Goal: Task Accomplishment & Management: Manage account settings

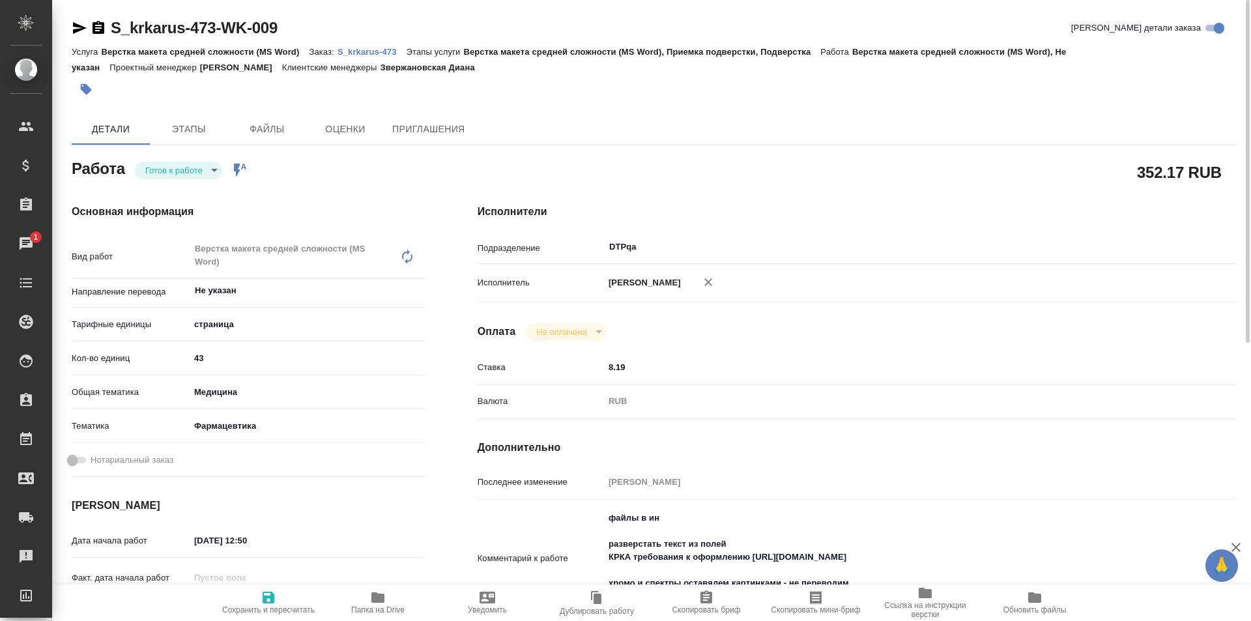
click at [188, 169] on body "🙏 .cls-1 fill:#fff; AWATERA Ismagilova Diana Клиенты Спецификации Заказы 1 Чаты…" at bounding box center [625, 310] width 1251 height 621
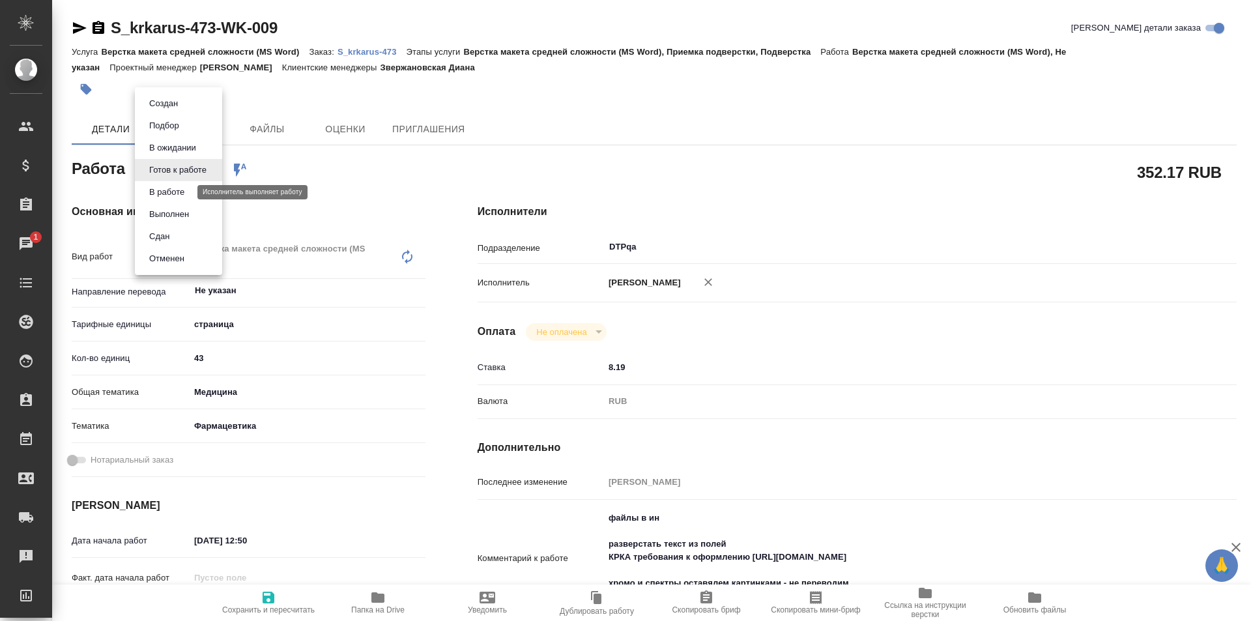
click at [180, 194] on button "В работе" at bounding box center [166, 192] width 43 height 14
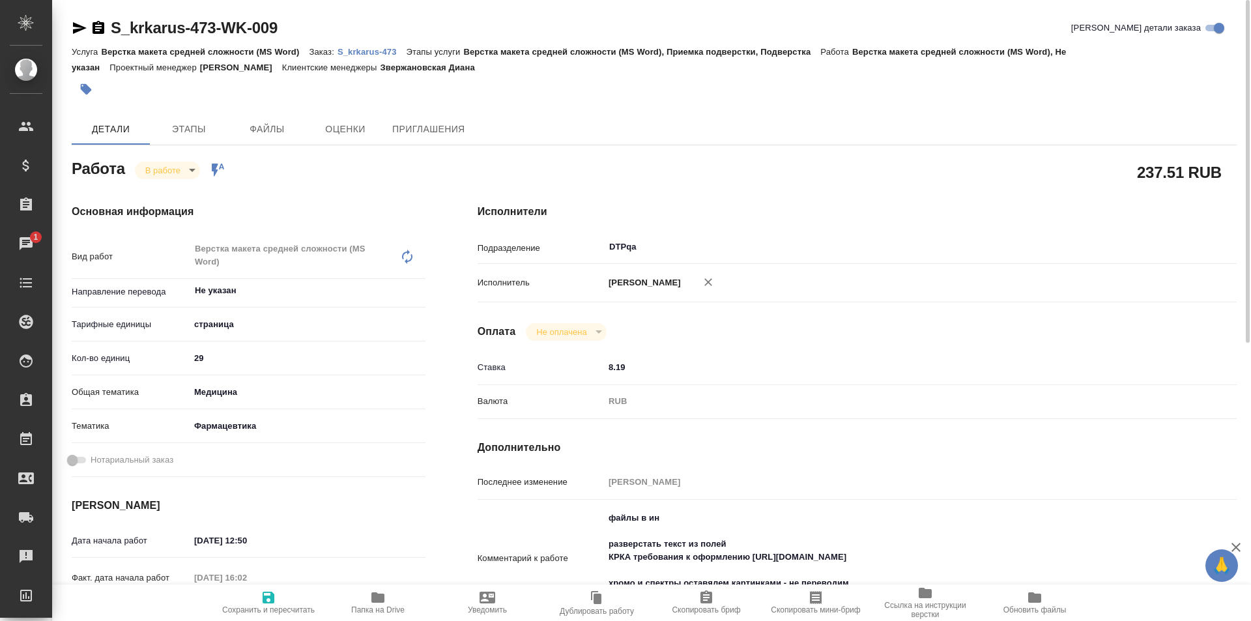
type textarea "x"
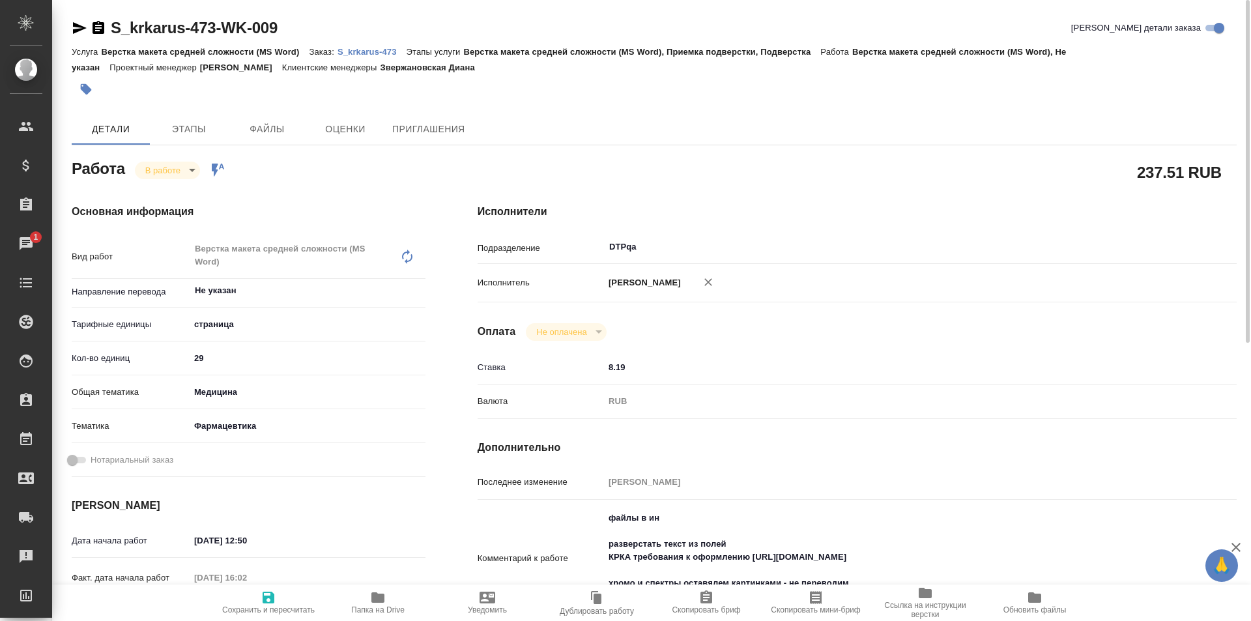
type textarea "x"
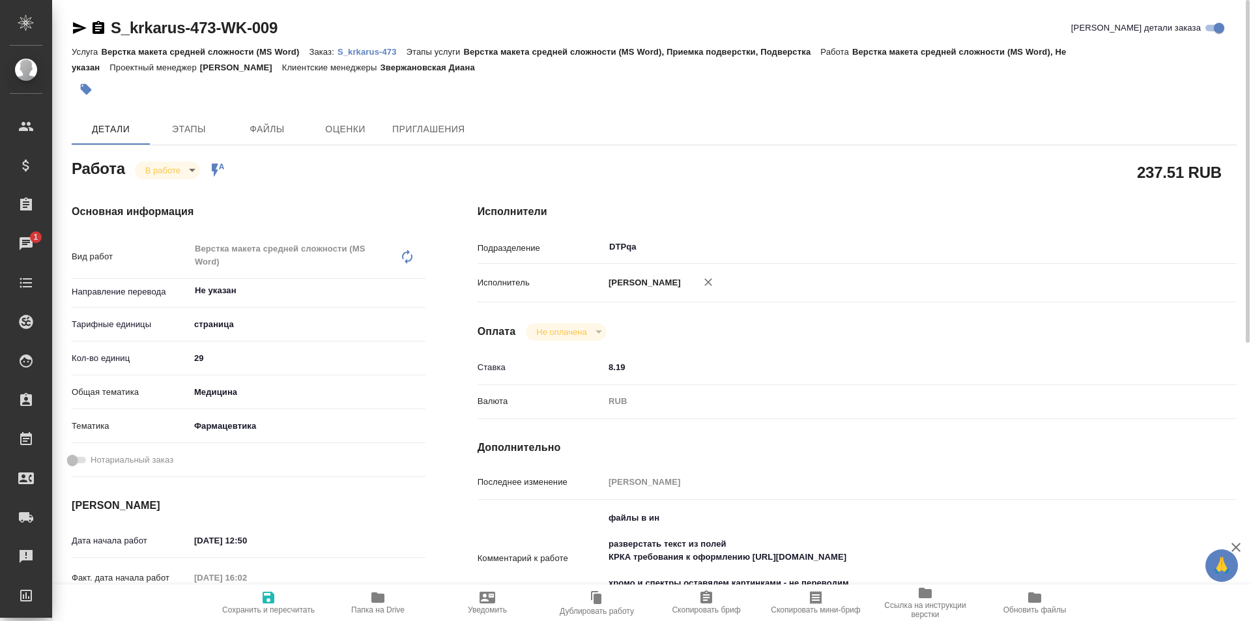
drag, startPoint x: 273, startPoint y: 22, endPoint x: 111, endPoint y: 29, distance: 161.7
click at [111, 29] on div "S_krkarus-473-WK-009 Кратко детали заказа" at bounding box center [654, 28] width 1165 height 21
type textarea "x"
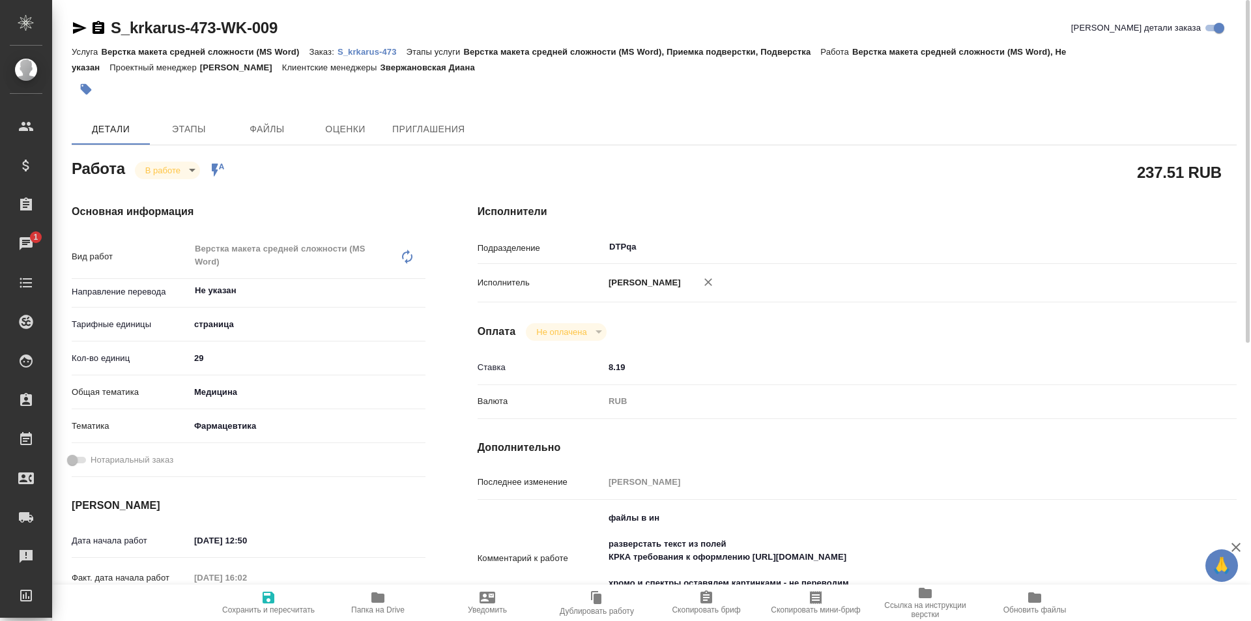
type textarea "x"
drag, startPoint x: 302, startPoint y: 17, endPoint x: 108, endPoint y: 36, distance: 194.5
click at [108, 36] on div "S_krkarus-473-WK-009 Кратко детали заказа Услуга Верстка макета средней сложнос…" at bounding box center [654, 569] width 1179 height 1138
copy link "S_krkarus-473-WK-009"
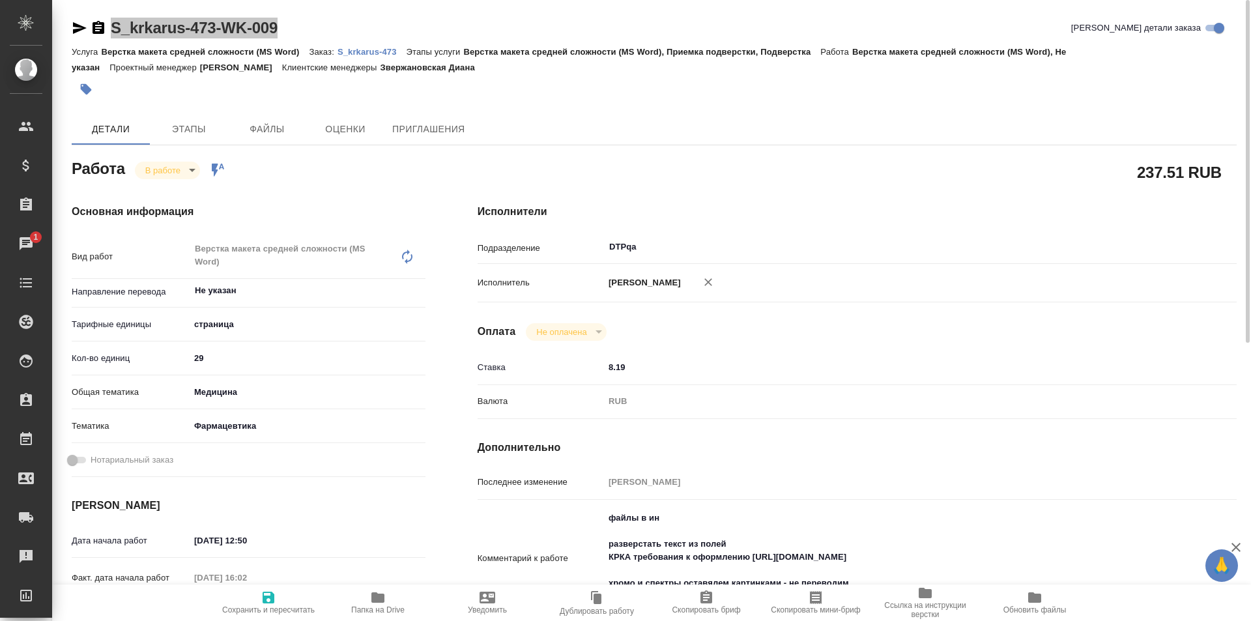
scroll to position [130, 0]
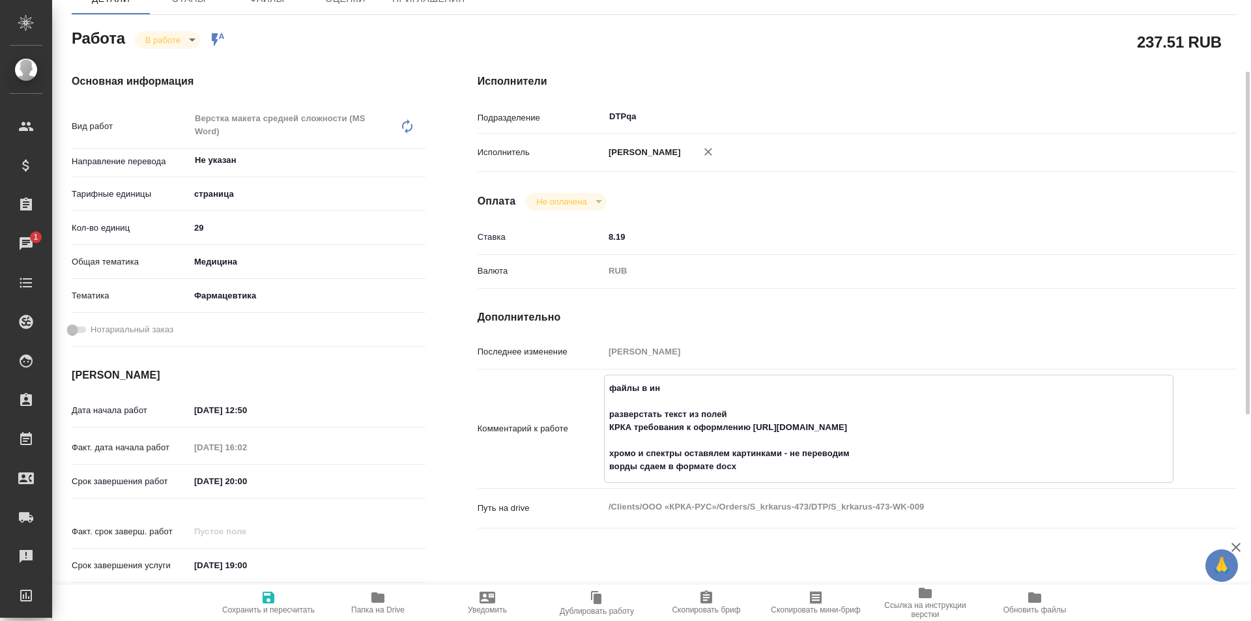
drag, startPoint x: 959, startPoint y: 428, endPoint x: 755, endPoint y: 425, distance: 204.6
click at [755, 425] on textarea "файлы в ин разверстать текст из полей КРКА требования к оформлению https://driv…" at bounding box center [889, 427] width 568 height 100
click at [741, 460] on textarea "файлы в ин разверстать текст из полей КРКА требования к оформлению https://driv…" at bounding box center [889, 427] width 568 height 100
click at [379, 598] on icon "button" at bounding box center [377, 597] width 13 height 10
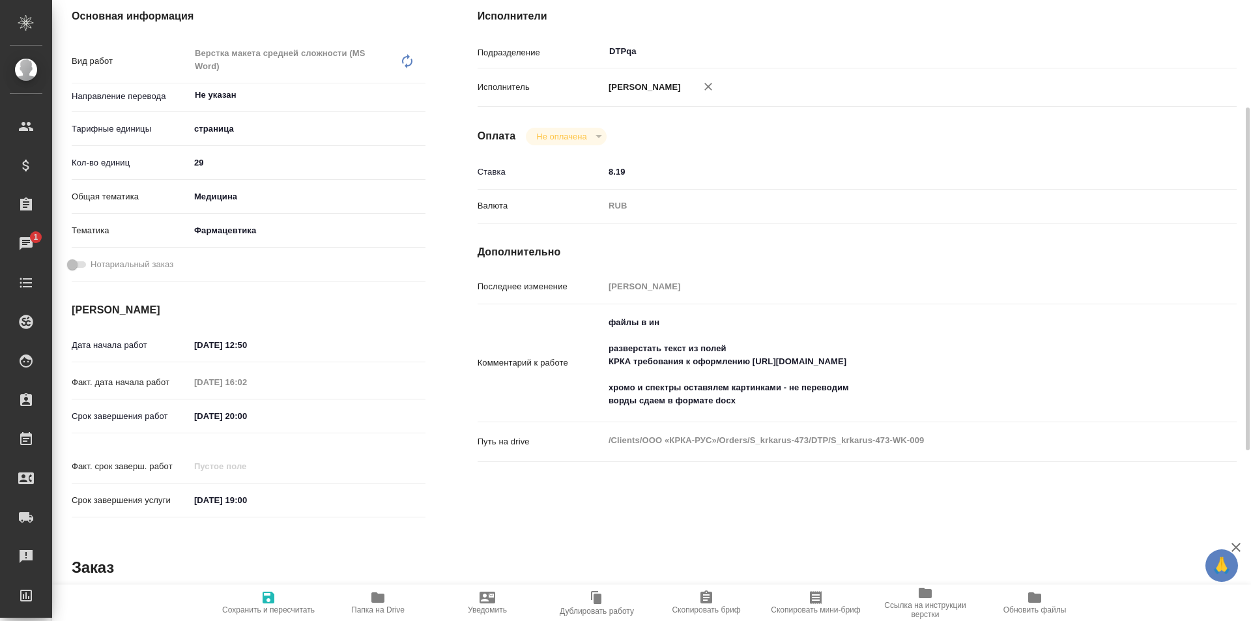
type textarea "x"
click at [749, 397] on textarea "файлы в ин разверстать текст из полей КРКА требования к оформлению https://driv…" at bounding box center [888, 361] width 569 height 100
type textarea "x"
type textarea "файлы в ин разверстать текст из полей КРКА требования к оформлению https://driv…"
type textarea "x"
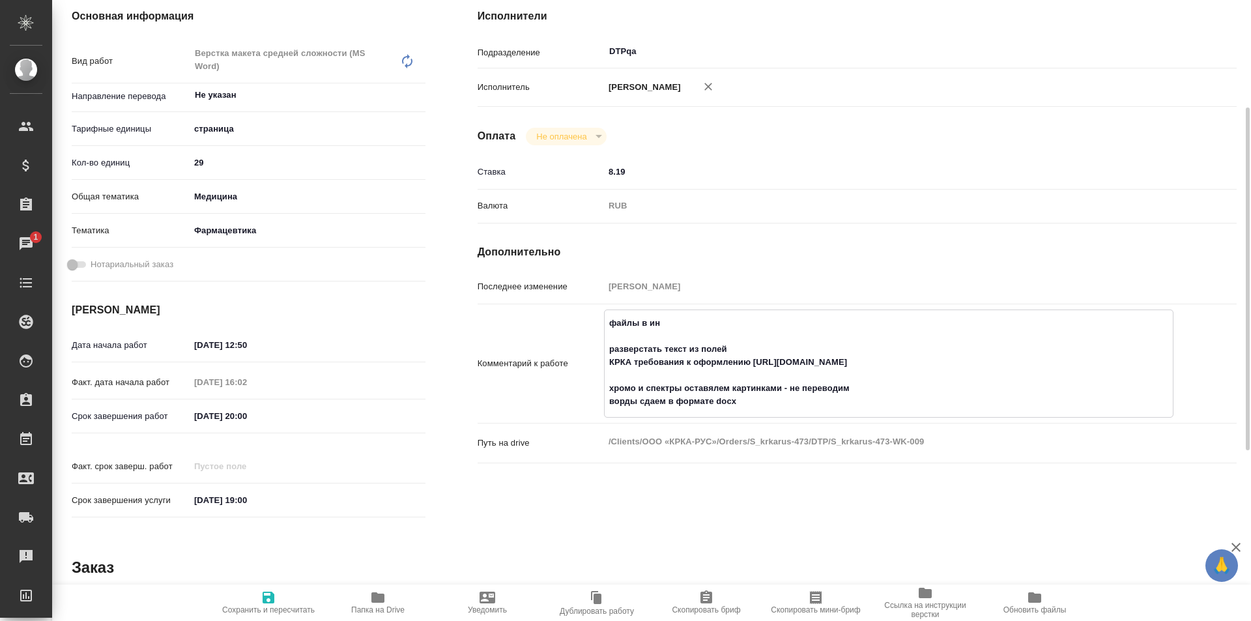
type textarea "x"
type textarea "файлы в ин разверстать текст из полей КРКА требования к оформлению https://driv…"
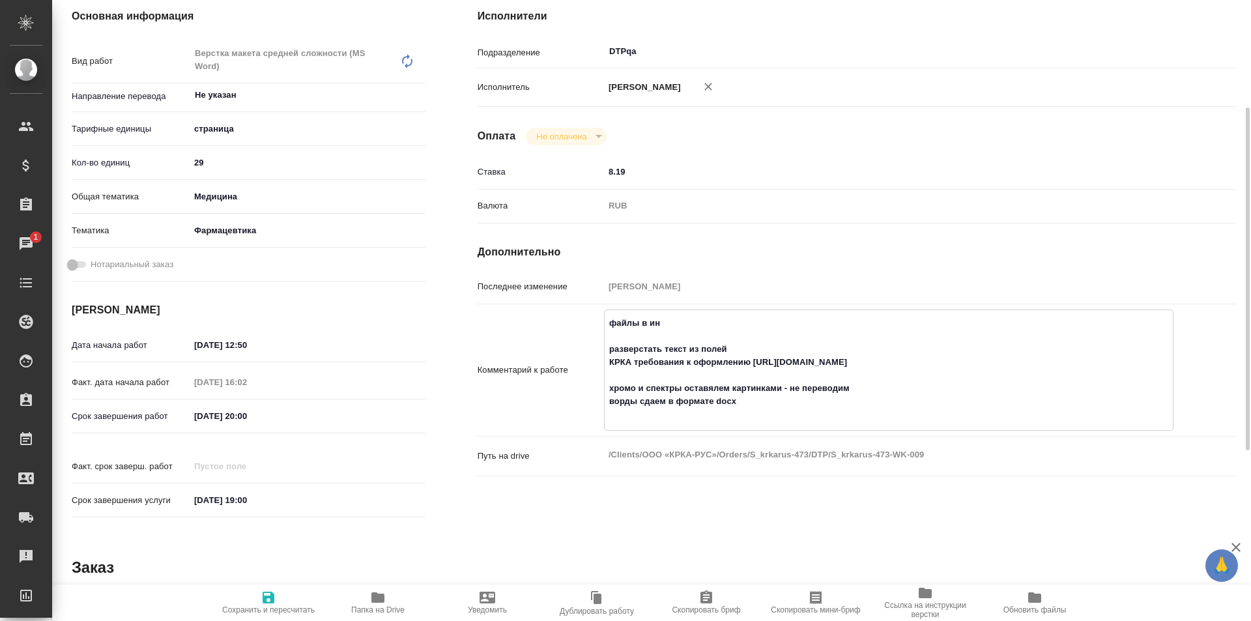
type textarea "x"
paste textarea "https://drive.awatera.com/f/10126246"
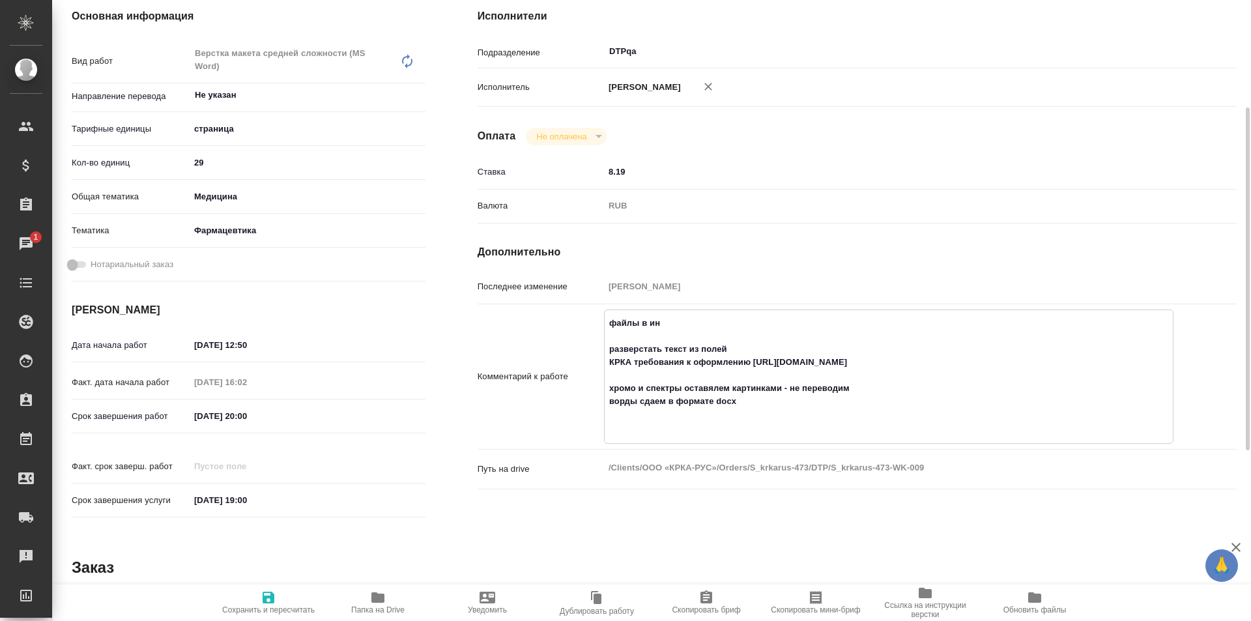
type textarea "x"
type textarea "файлы в ин разверстать текст из полей КРКА требования к оформлению https://driv…"
type textarea "x"
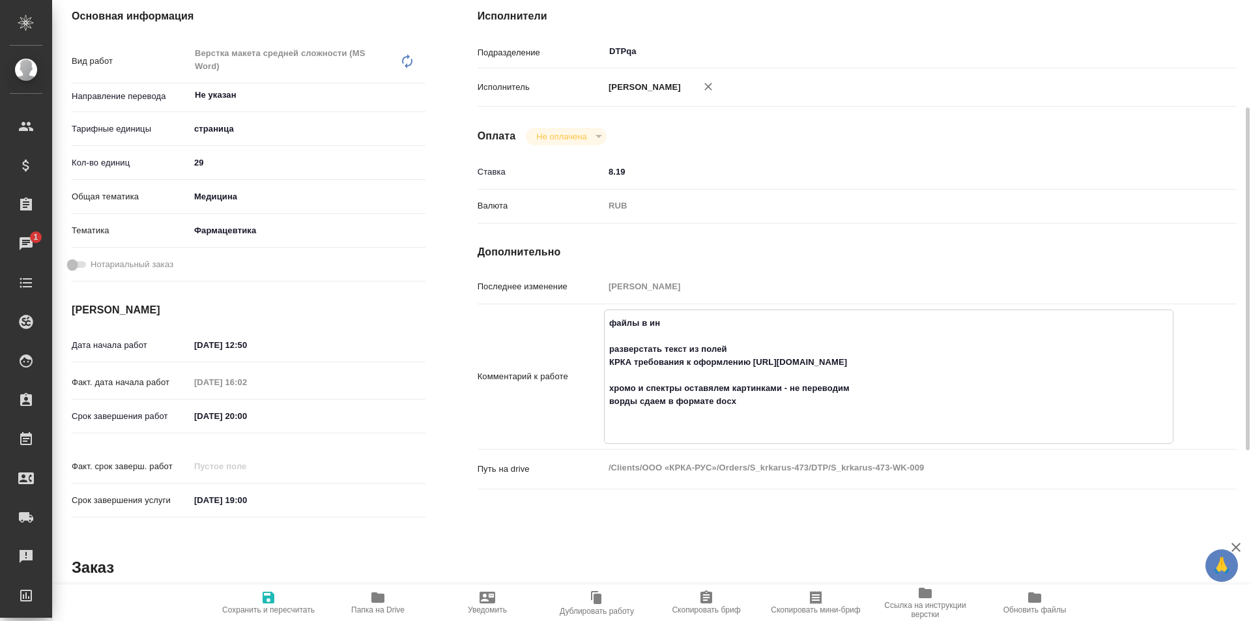
type textarea "x"
type textarea "файлы в ин разверстать текст из полей КРКА требования к оформлению https://driv…"
type textarea "x"
click at [276, 599] on icon "button" at bounding box center [269, 598] width 16 height 16
type textarea "x"
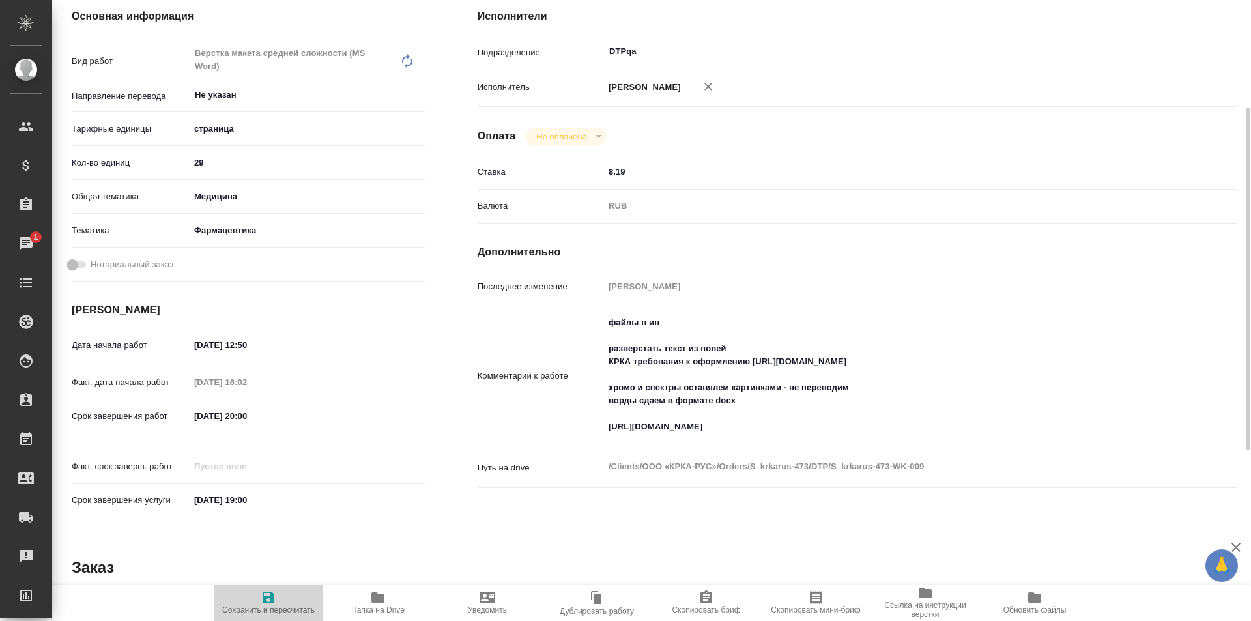
type textarea "x"
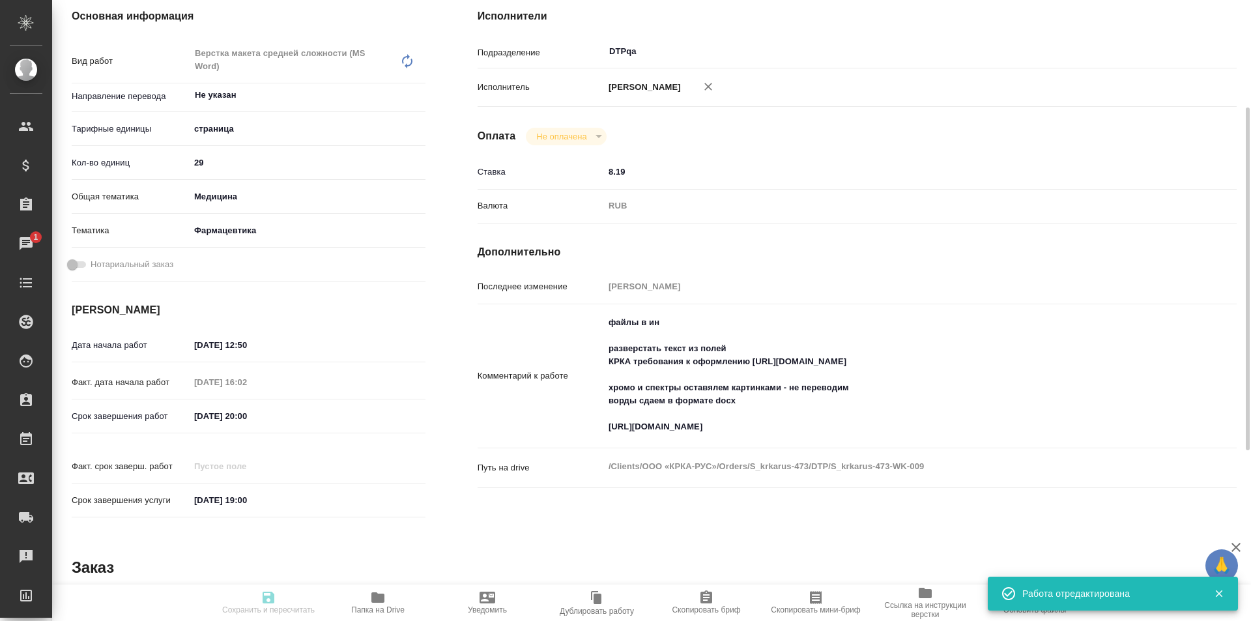
type textarea "x"
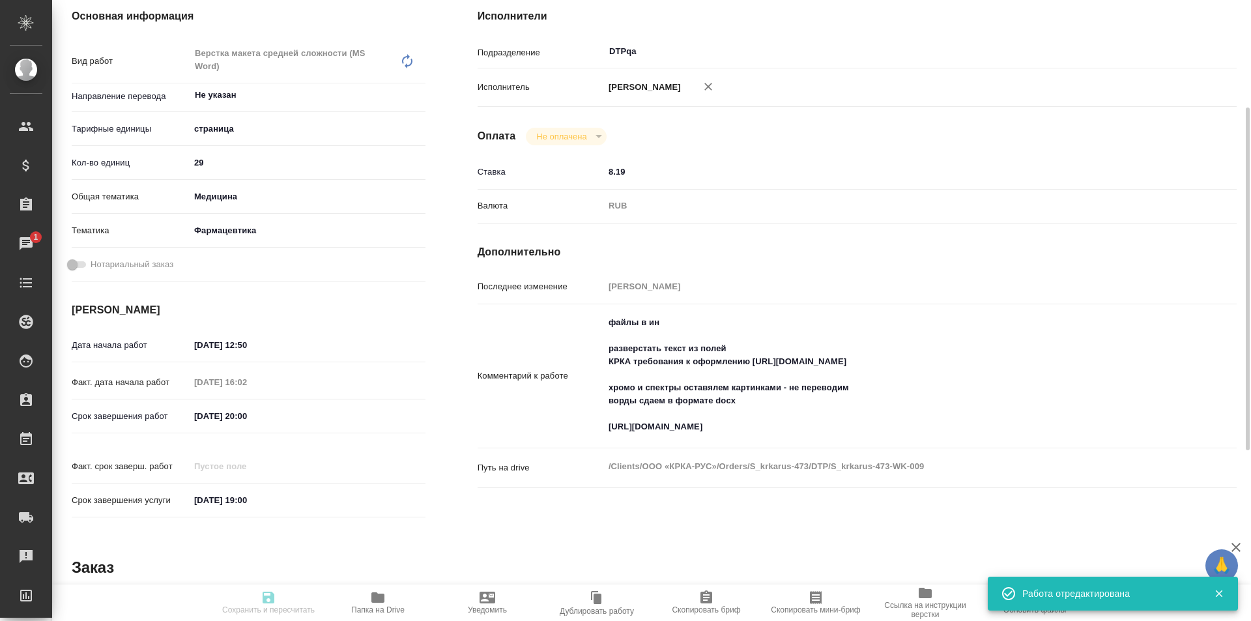
type input "inProgress"
type textarea "Верстка макета средней сложности (MS Word)"
type textarea "x"
type input "Не указан"
type input "5a8b1489cc6b4906c91bfdb2"
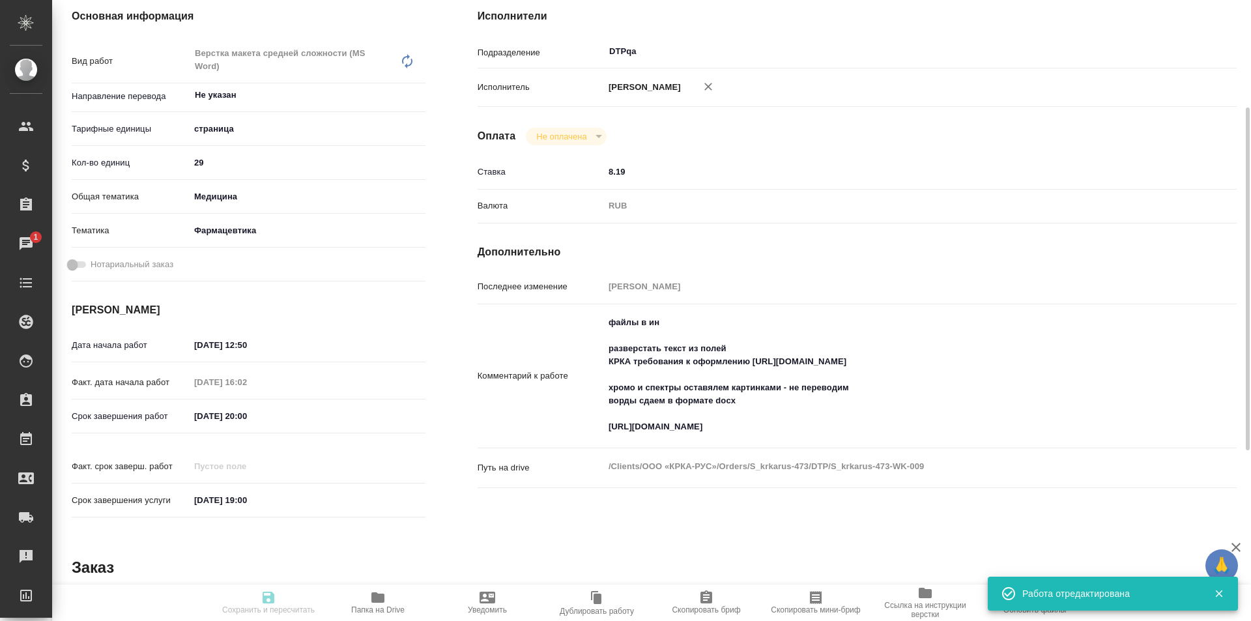
type input "29"
type input "med"
type input "6149832f2b7be24903fd7a82"
type input "18.08.2025 12:50"
type input "18.08.2025 16:02"
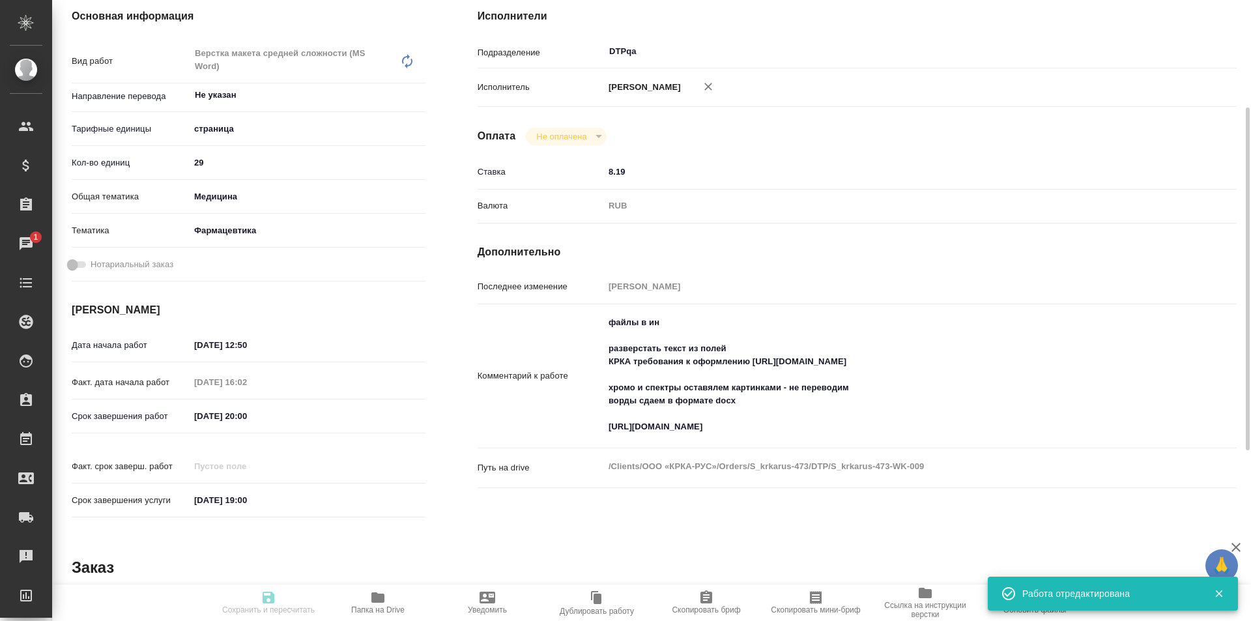
type input "18.08.2025 20:00"
type input "22.08.2025 19:00"
type input "DTPqa"
type input "notPayed"
type input "8.19"
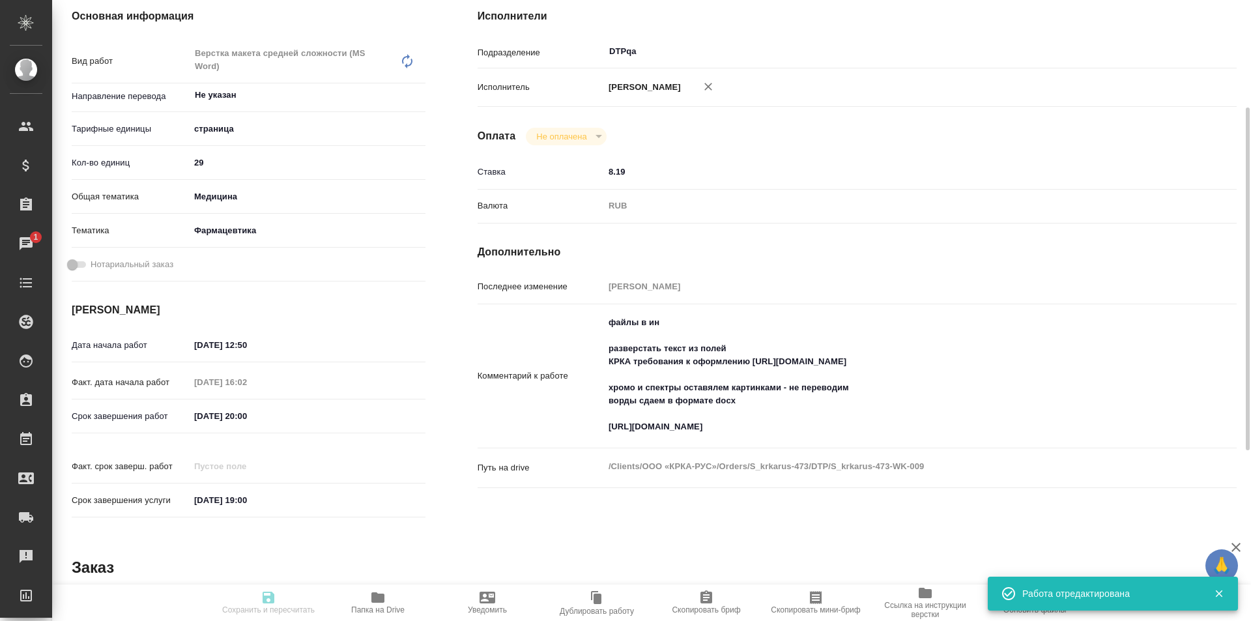
type input "RUB"
type input "[PERSON_NAME]"
type textarea "файлы в ин разверстать текст из полей КРКА требования к оформлению https://driv…"
type textarea "x"
type textarea "/Clients/ООО «КРКА-РУС»/Orders/S_krkarus-473/DTP/S_krkarus-473-WK-009"
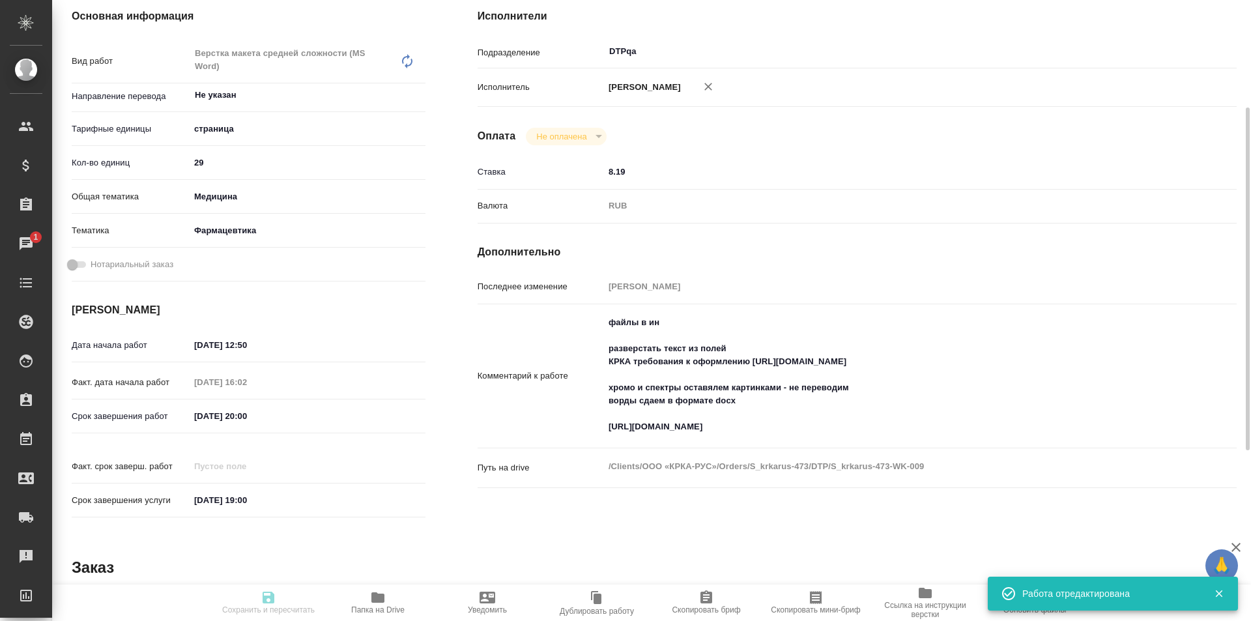
type textarea "x"
type input "S_krkarus-473"
type input "Верстка макета средней сложности (MS Word)"
type input "Верстка макета средней сложности (MS Word), Приемка подверстки, Подверстка"
type input "Звержановская Диана"
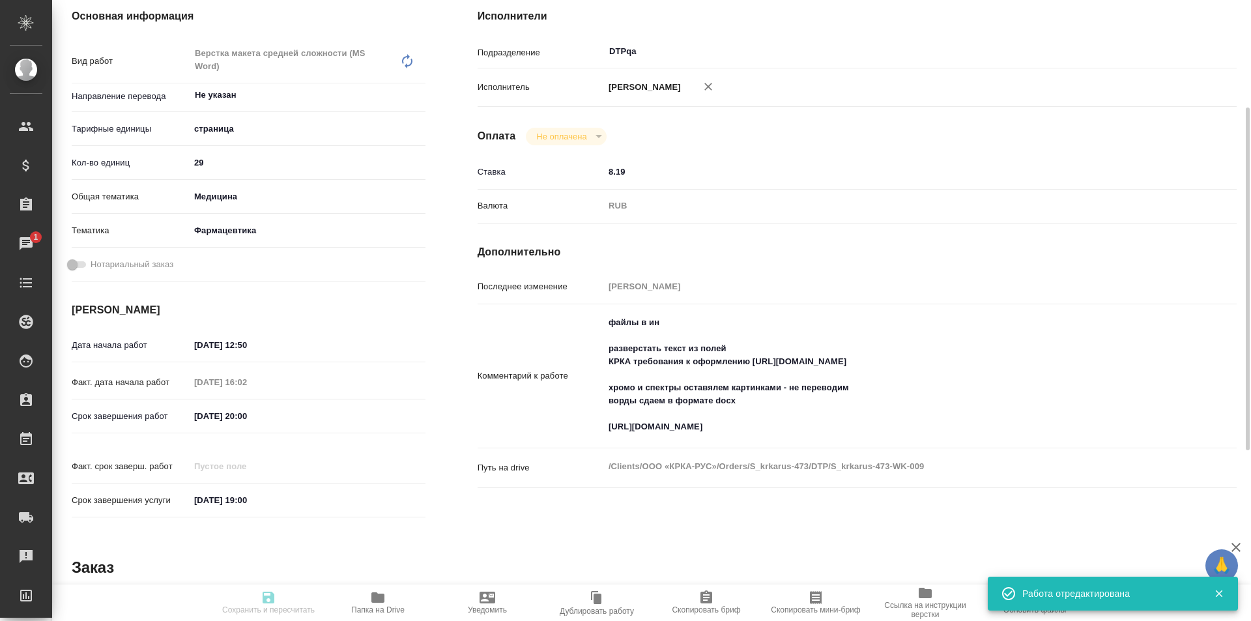
type input "[PERSON_NAME]"
type input "/Clients/ООО «КРКА-РУС»/Orders/S_krkarus-473"
type textarea "x"
type textarea "КРКА Ципринол® (Ципрофлоксацин) таблетки, покрытые пленочной оболочкой 750 мг (…"
type textarea "x"
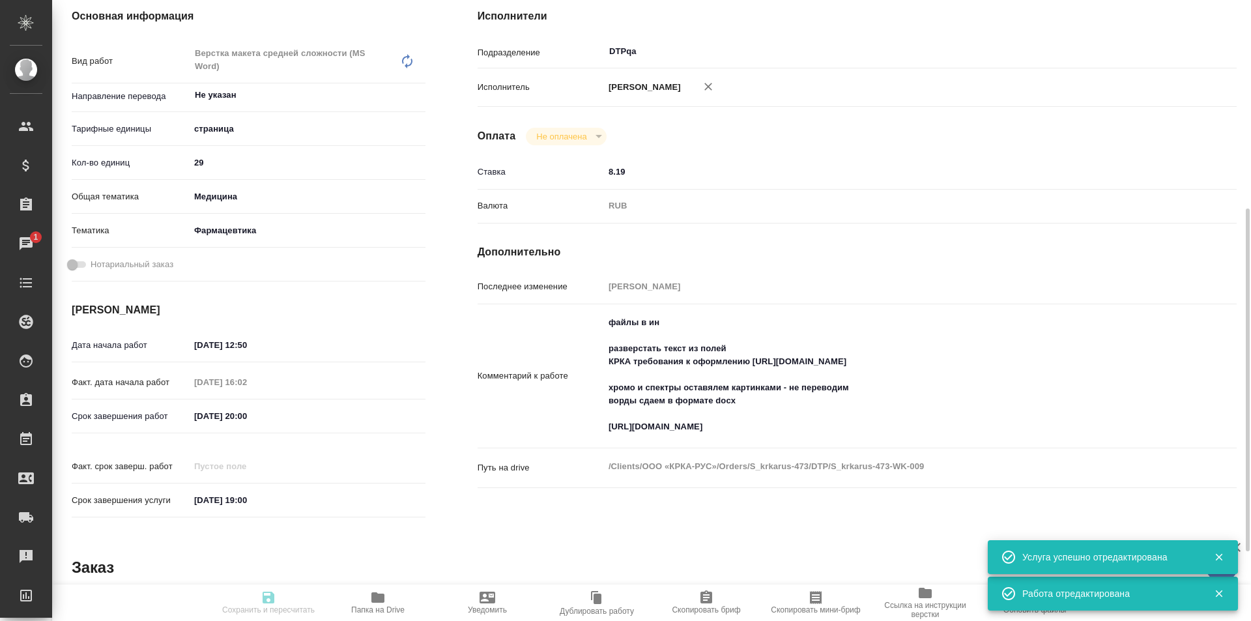
type textarea "x"
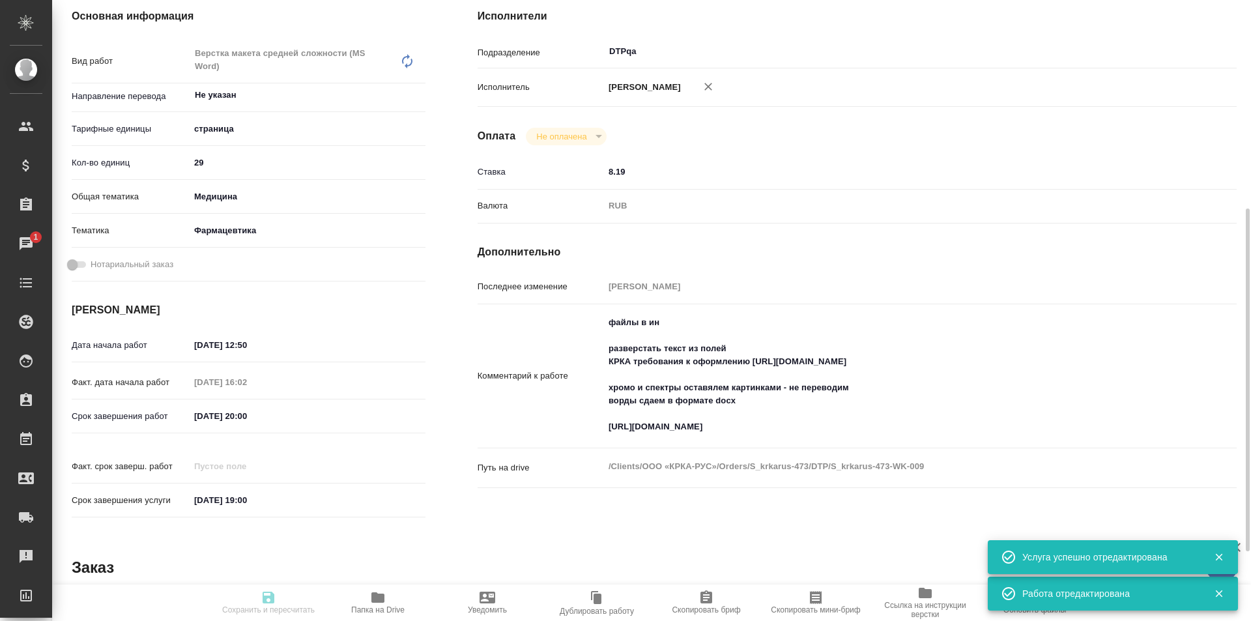
scroll to position [261, 0]
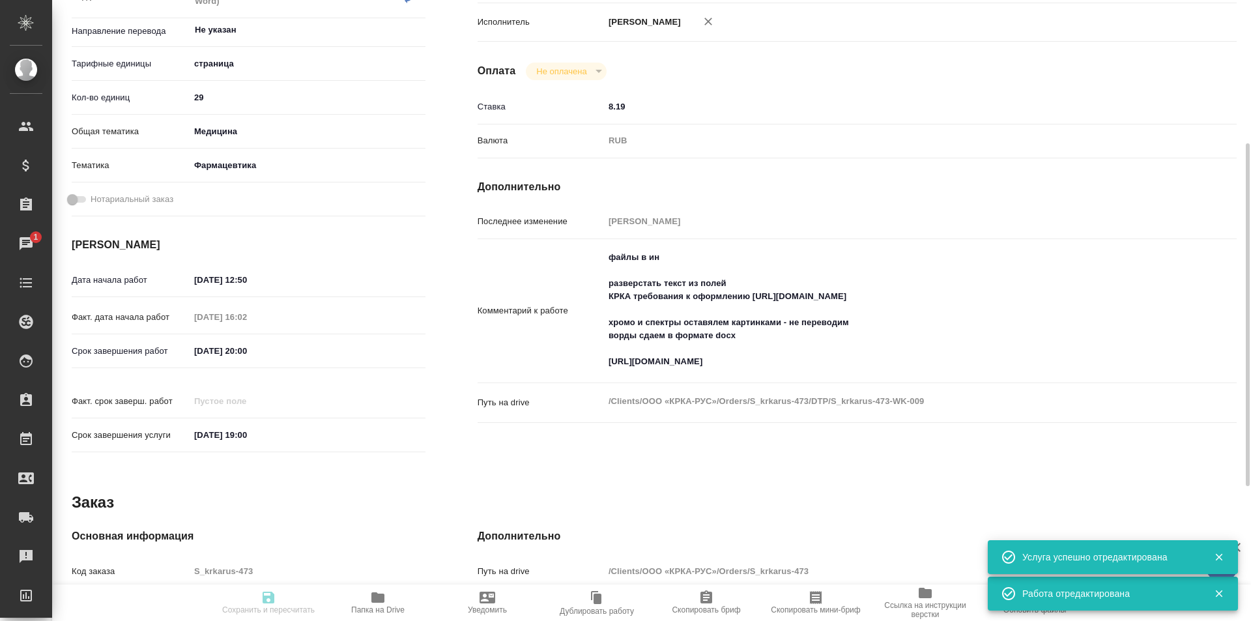
type textarea "x"
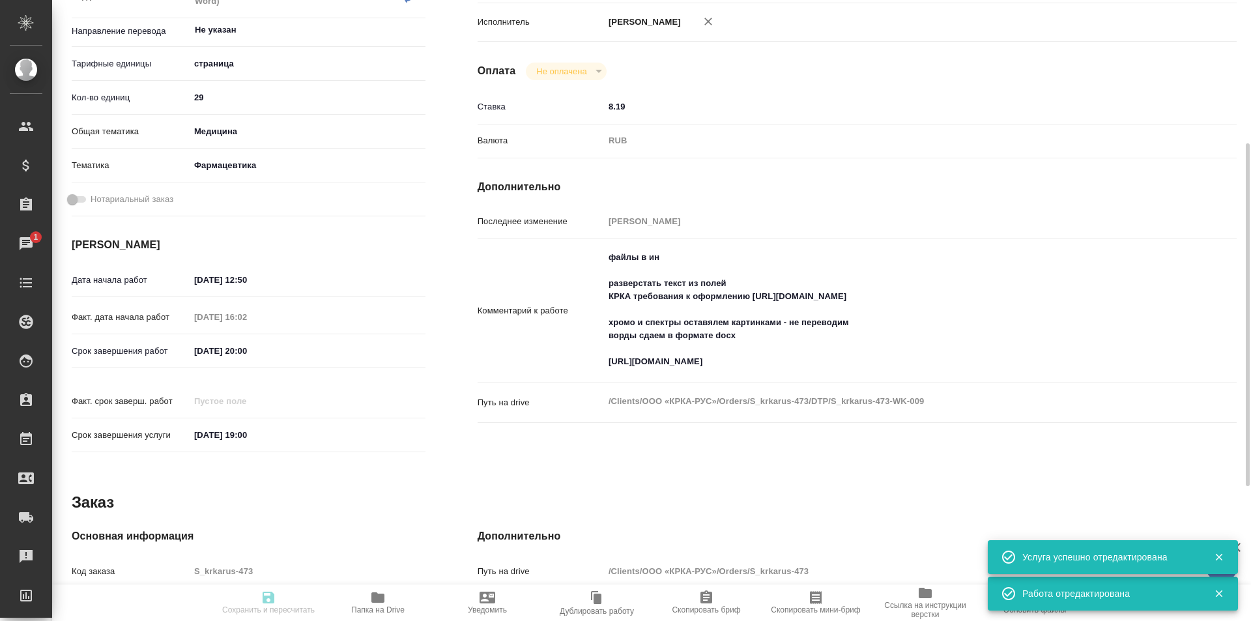
type textarea "x"
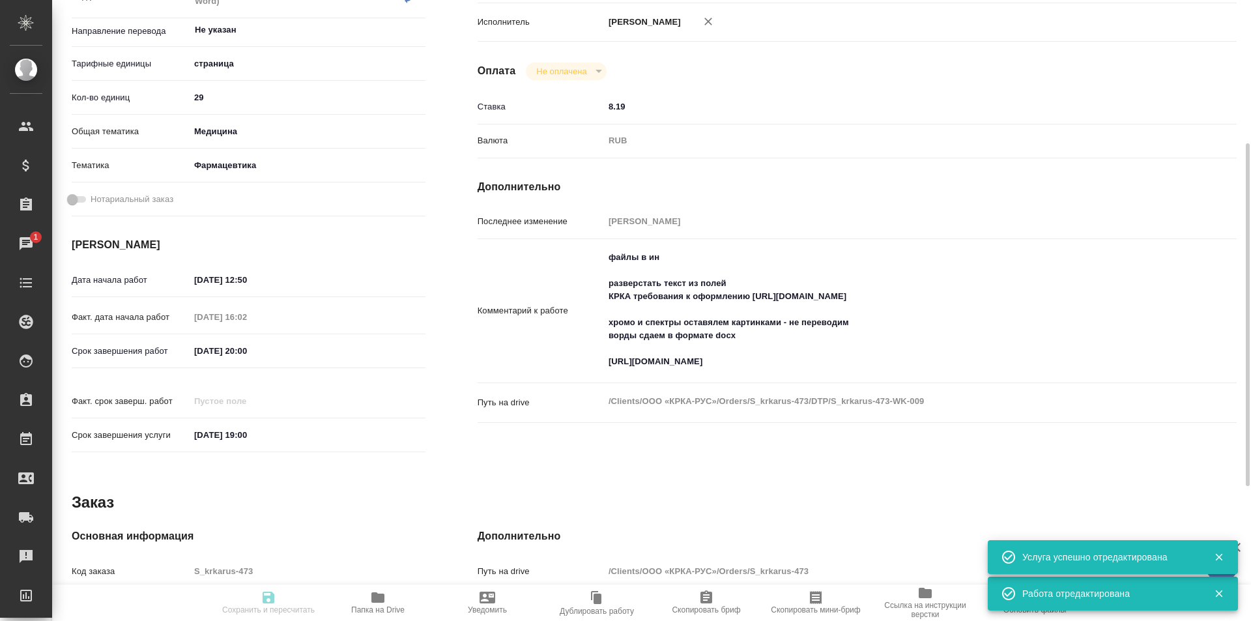
type textarea "x"
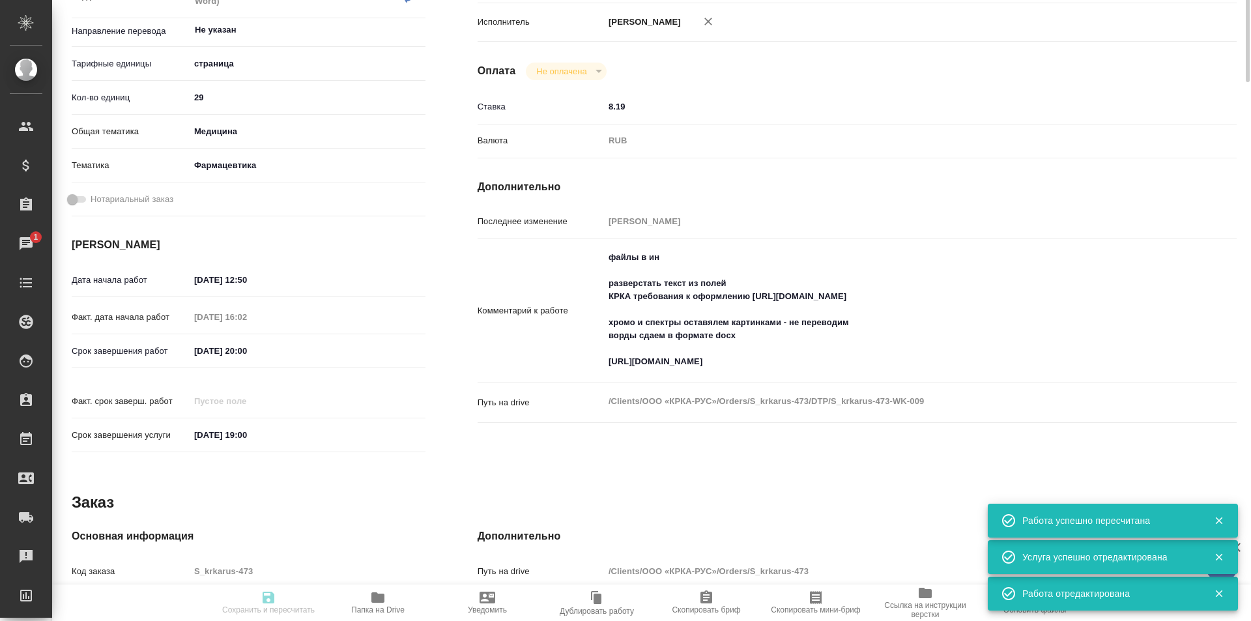
scroll to position [0, 0]
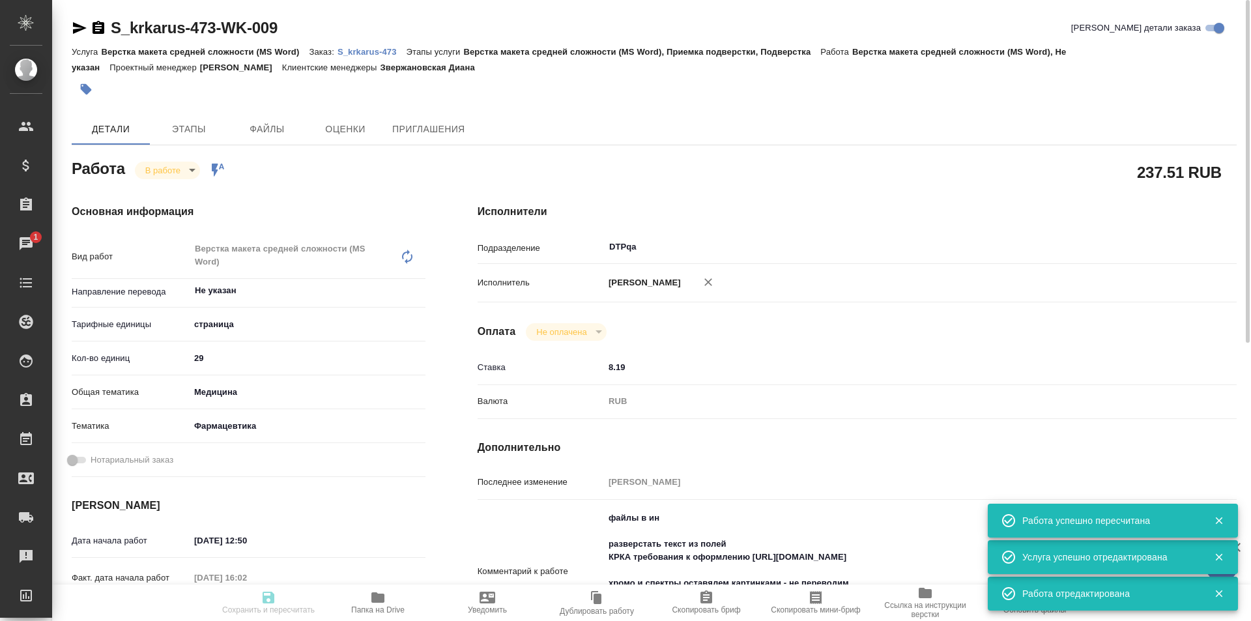
type input "inProgress"
type textarea "Верстка макета средней сложности (MS Word)"
type textarea "x"
type input "Не указан"
type input "5a8b1489cc6b4906c91bfdb2"
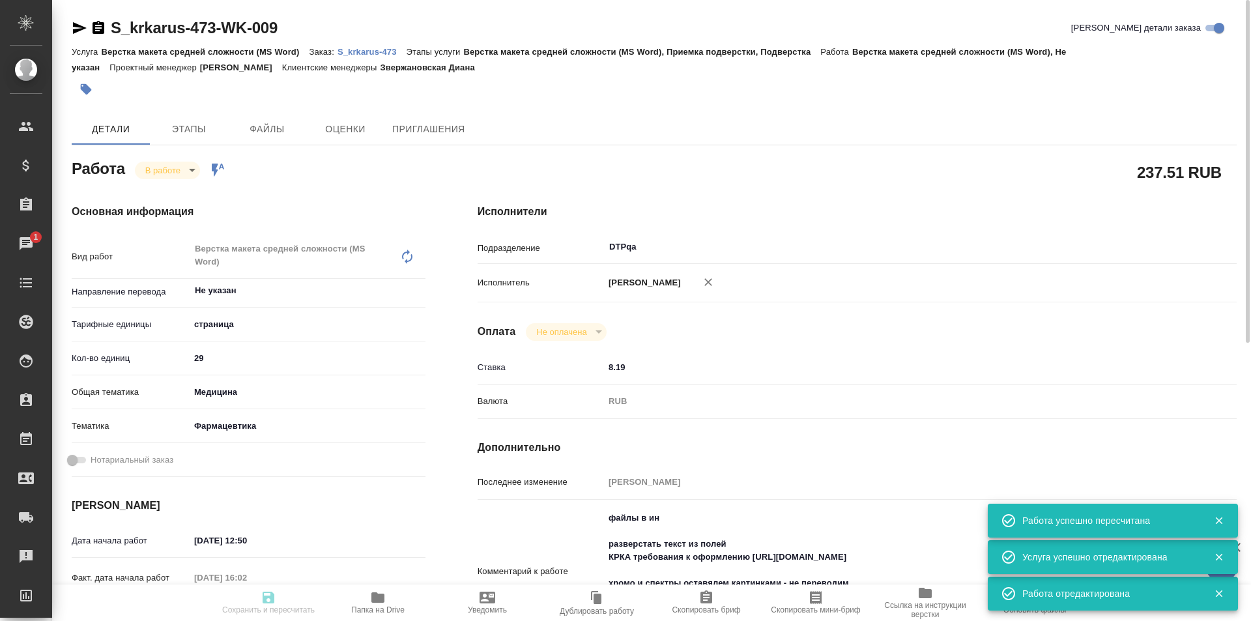
type input "29"
type input "med"
type input "6149832f2b7be24903fd7a82"
type input "18.08.2025 12:50"
type input "18.08.2025 16:02"
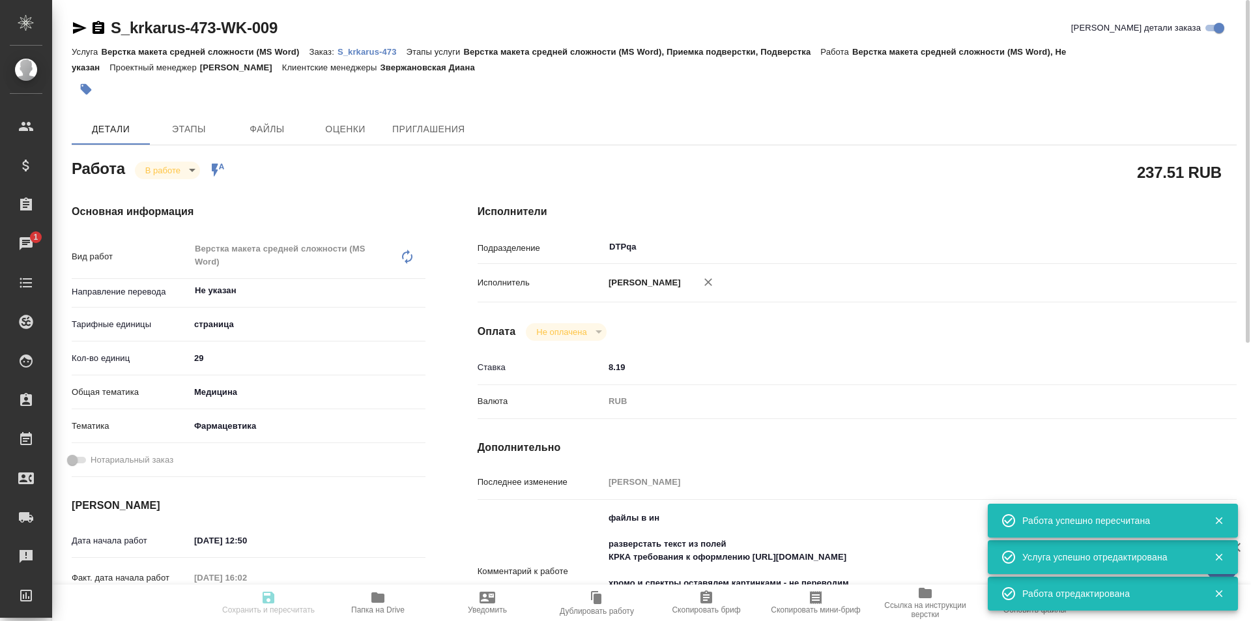
type input "18.08.2025 20:00"
type input "22.08.2025 19:00"
type input "DTPqa"
type input "notPayed"
type input "8.19"
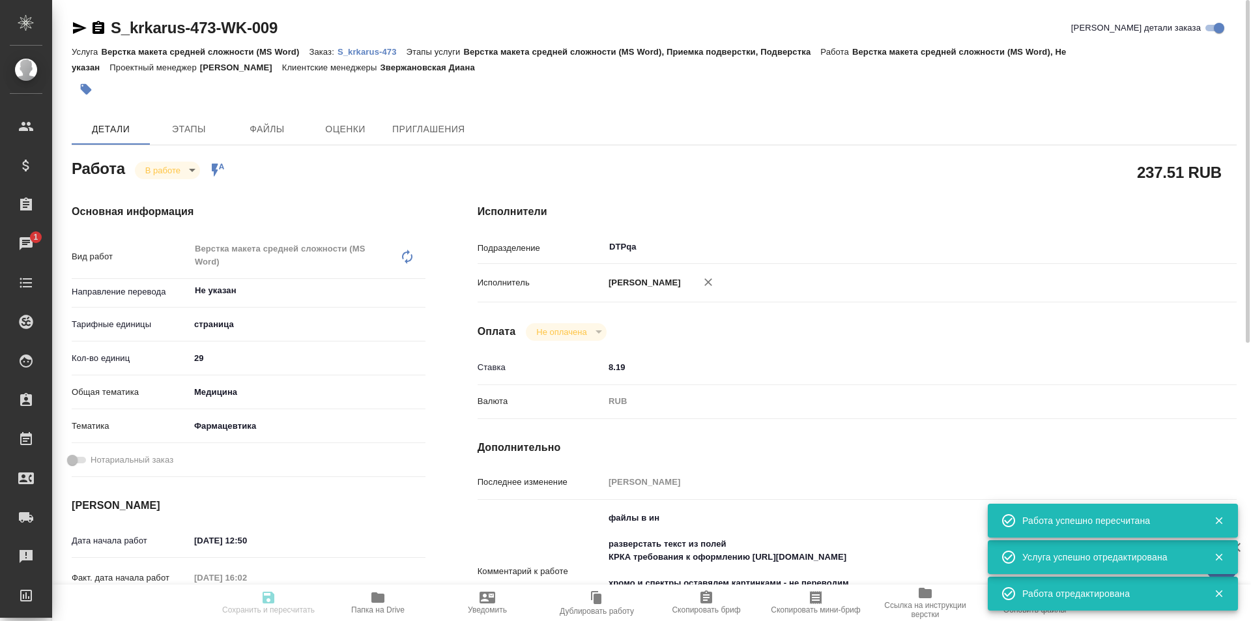
type input "RUB"
type input "[PERSON_NAME]"
type textarea "файлы в ин разверстать текст из полей КРКА требования к оформлению https://driv…"
type textarea "x"
type textarea "/Clients/ООО «КРКА-РУС»/Orders/S_krkarus-473/DTP/S_krkarus-473-WK-009"
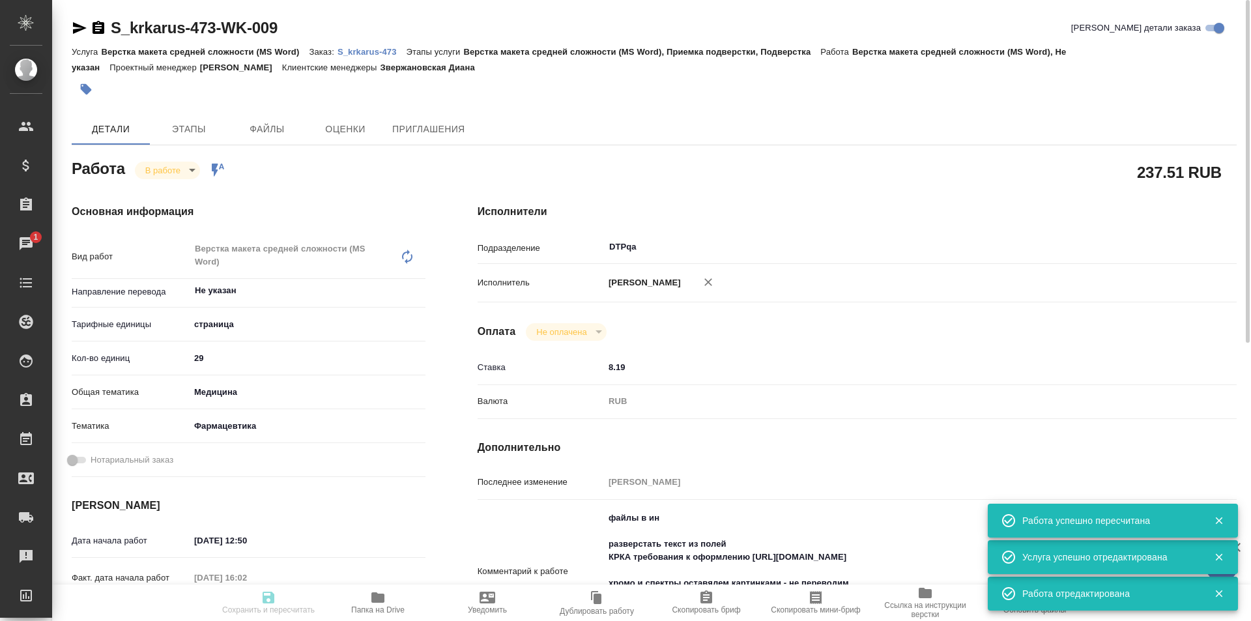
type textarea "x"
type input "S_krkarus-473"
type input "Верстка макета средней сложности (MS Word)"
type input "Верстка макета средней сложности (MS Word), Приемка подверстки, Подверстка"
type input "Звержановская Диана"
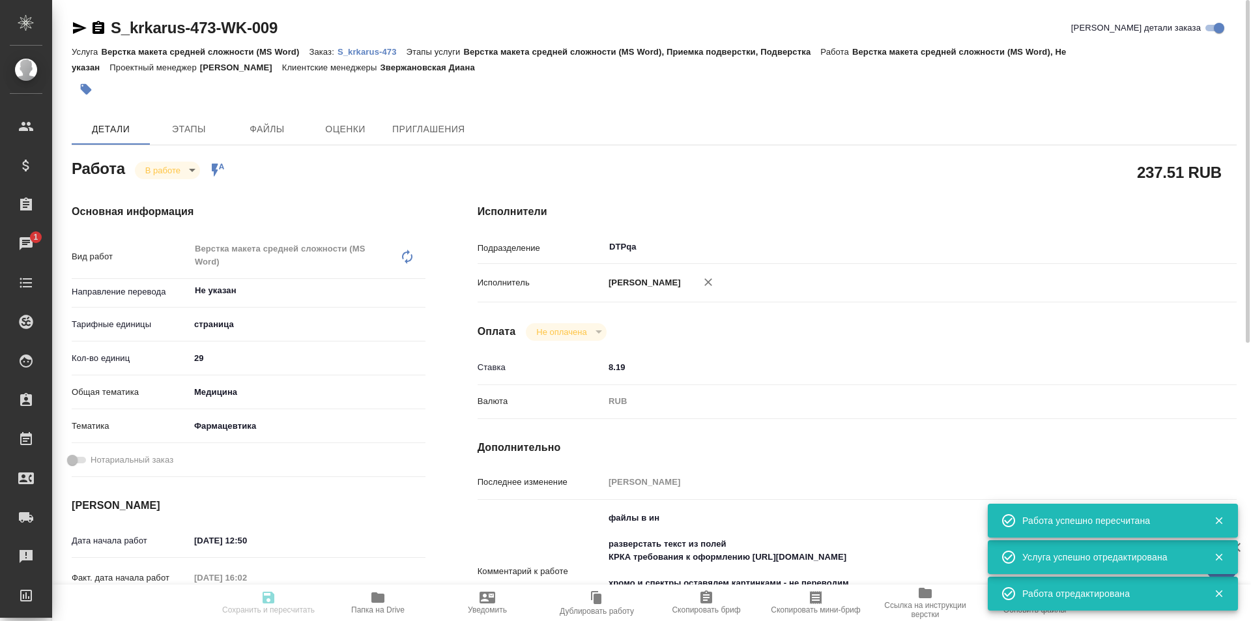
type input "[PERSON_NAME]"
type input "/Clients/ООО «КРКА-РУС»/Orders/S_krkarus-473"
type textarea "x"
type textarea "КРКА Ципринол® (Ципрофлоксацин) таблетки, покрытые пленочной оболочкой 750 мг (…"
type textarea "x"
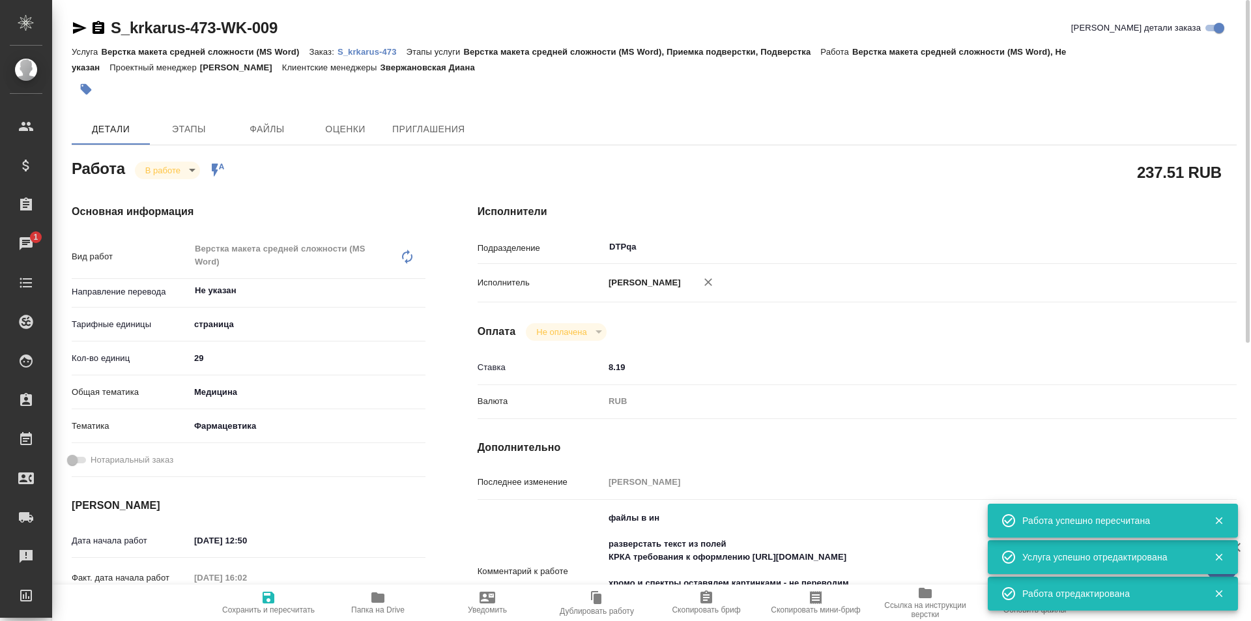
type textarea "x"
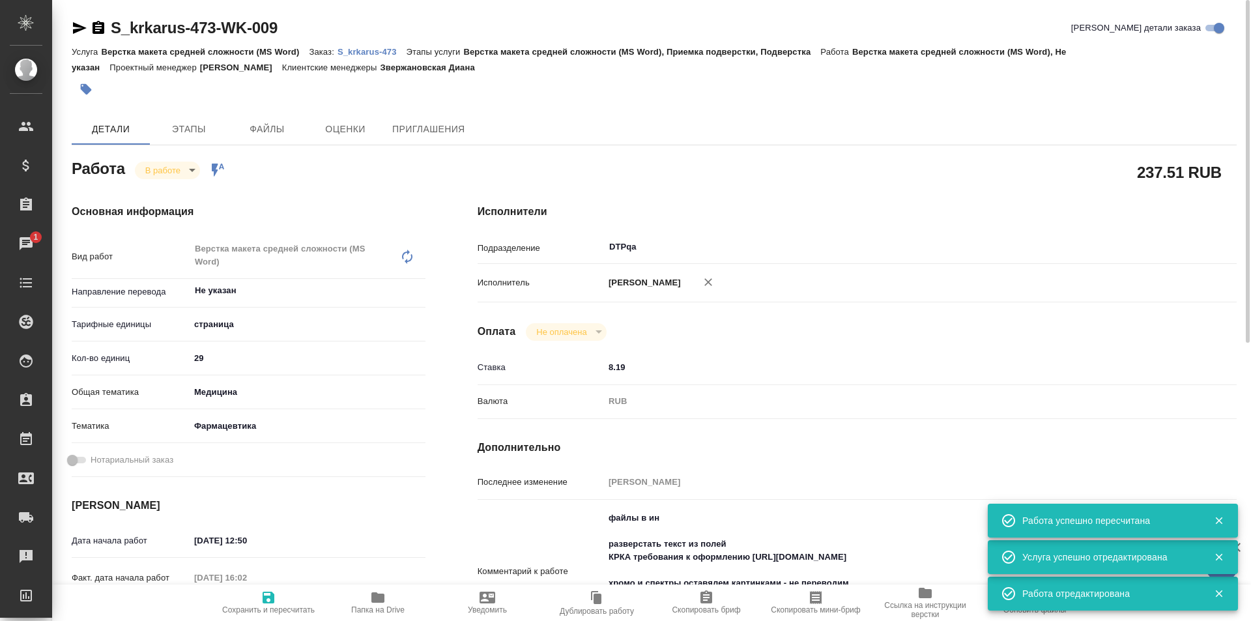
type textarea "x"
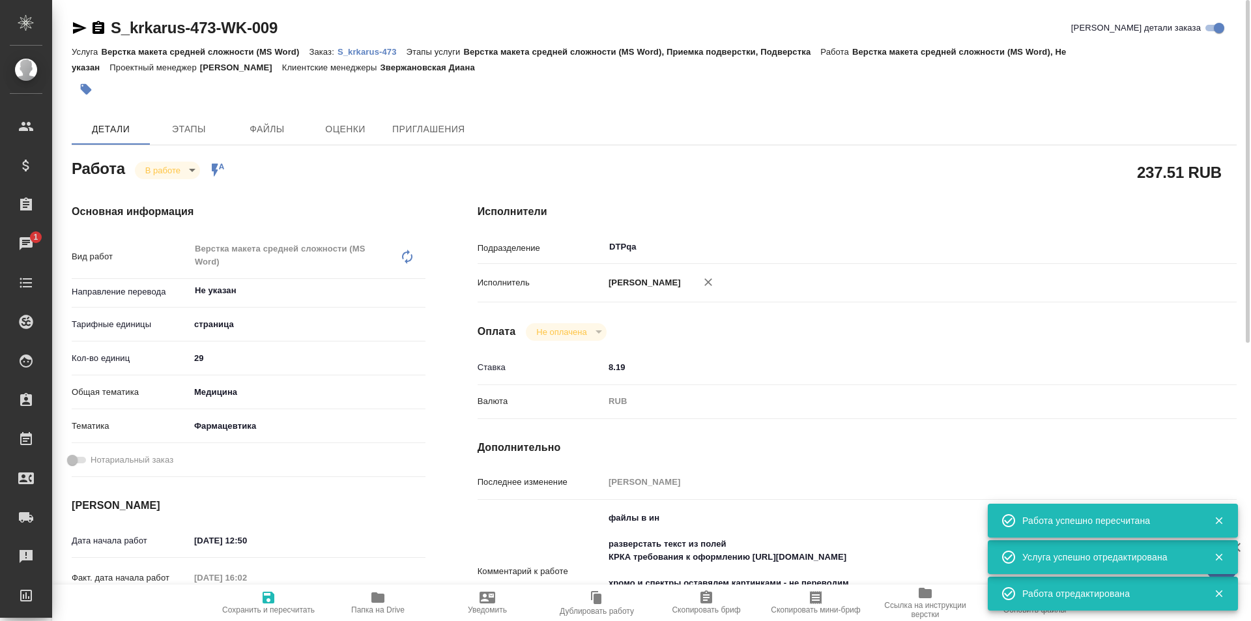
type textarea "x"
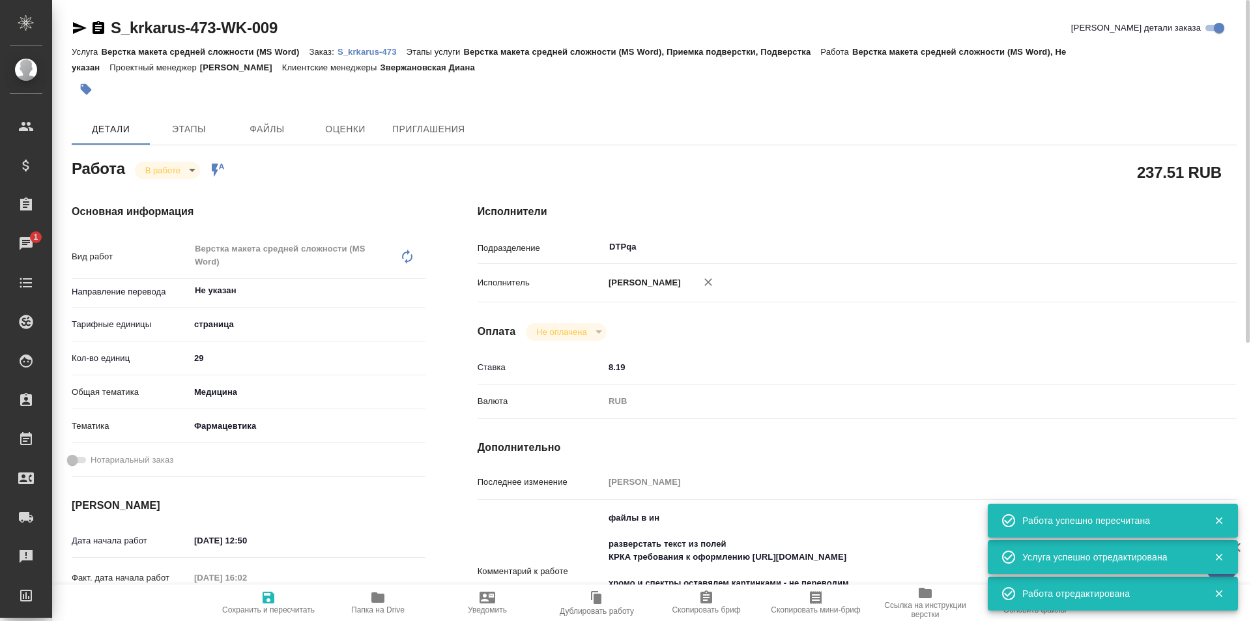
click at [182, 171] on body "🙏 .cls-1 fill:#fff; AWATERA Ismagilova Diana Клиенты Спецификации Заказы 1 Чаты…" at bounding box center [625, 310] width 1251 height 621
type textarea "x"
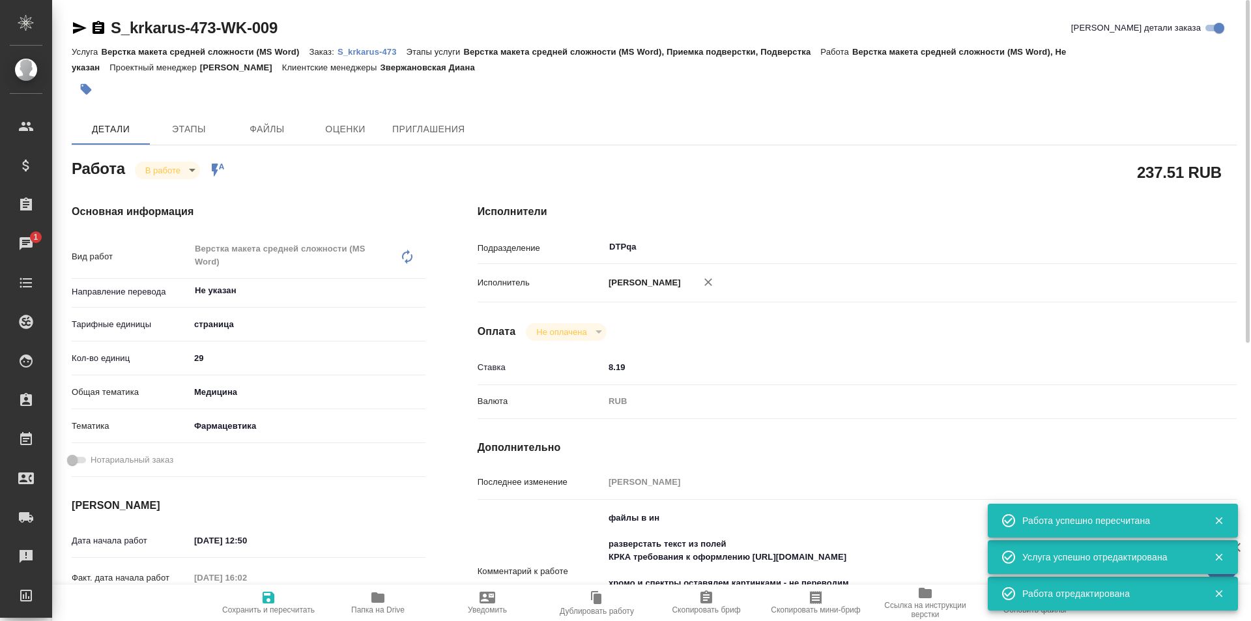
type textarea "x"
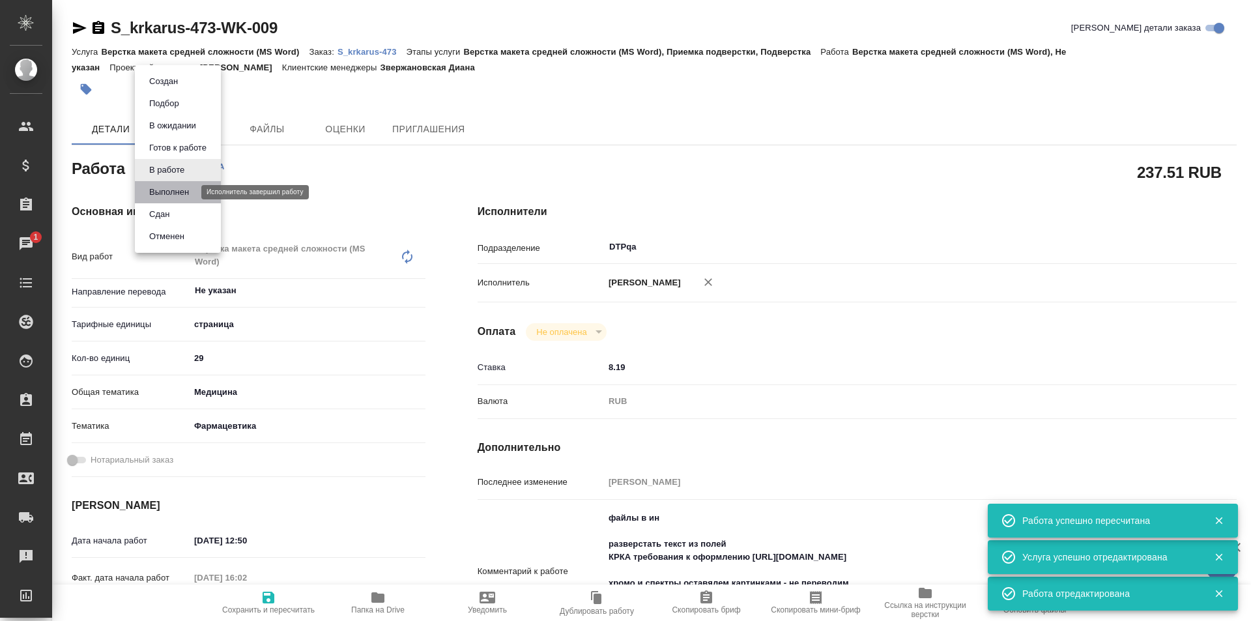
click at [169, 194] on button "Выполнен" at bounding box center [169, 192] width 48 height 14
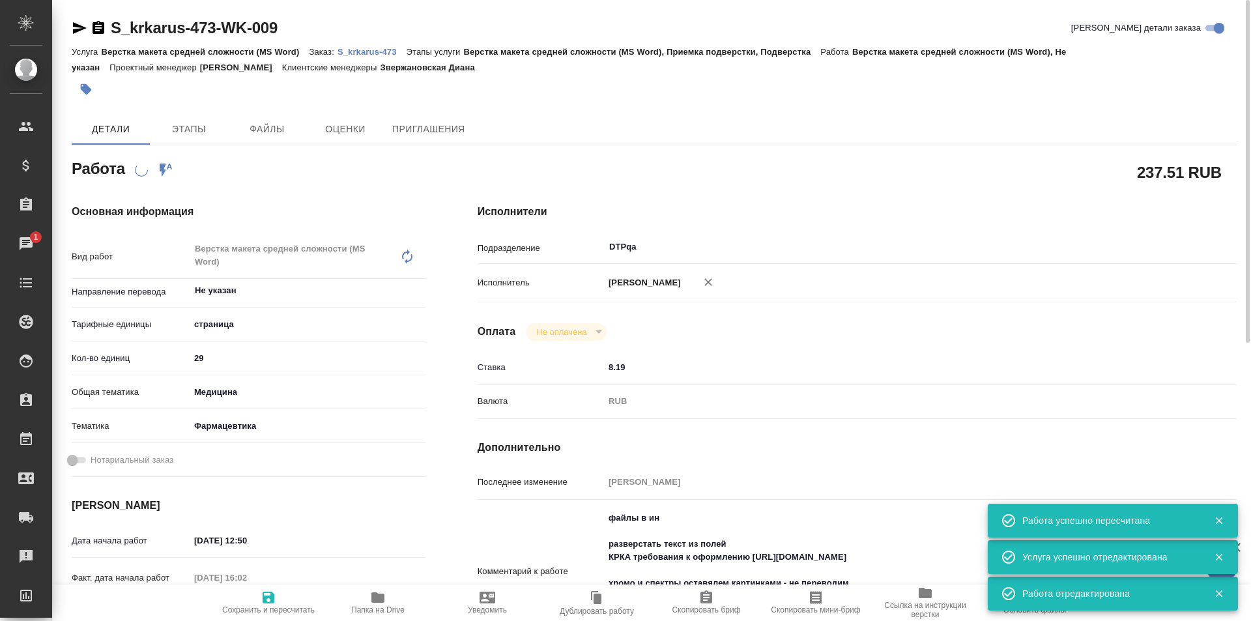
type textarea "x"
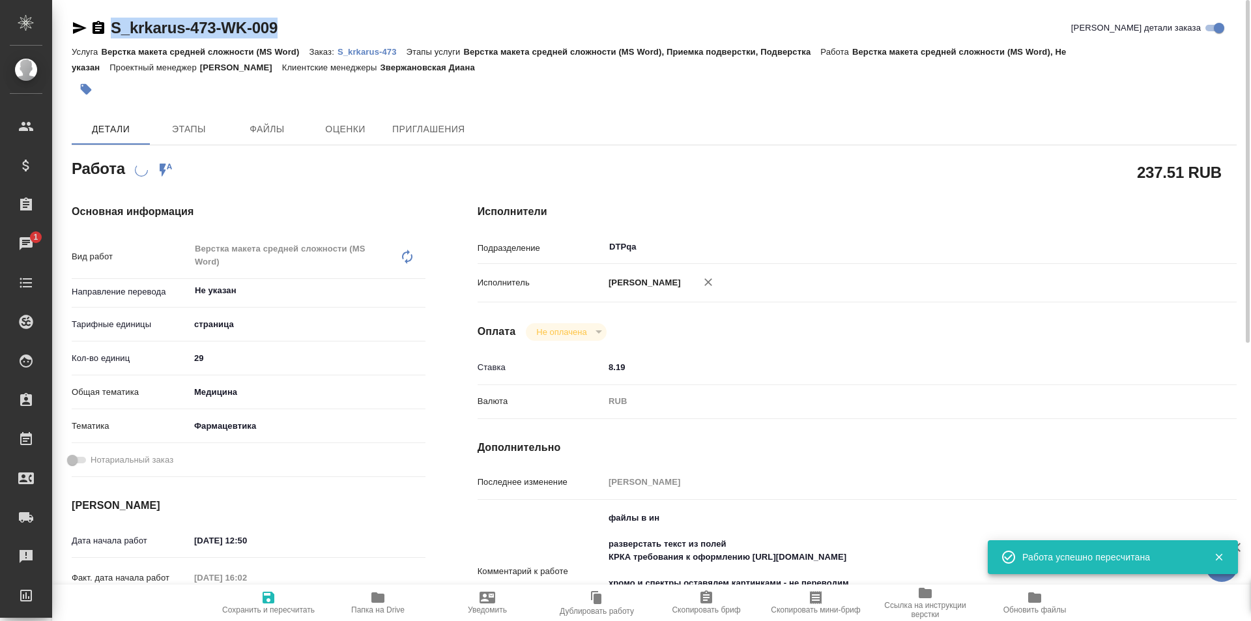
drag, startPoint x: 285, startPoint y: 23, endPoint x: 102, endPoint y: 23, distance: 183.7
click at [96, 23] on div "S_krkarus-473-WK-009 Кратко детали заказа" at bounding box center [654, 28] width 1165 height 21
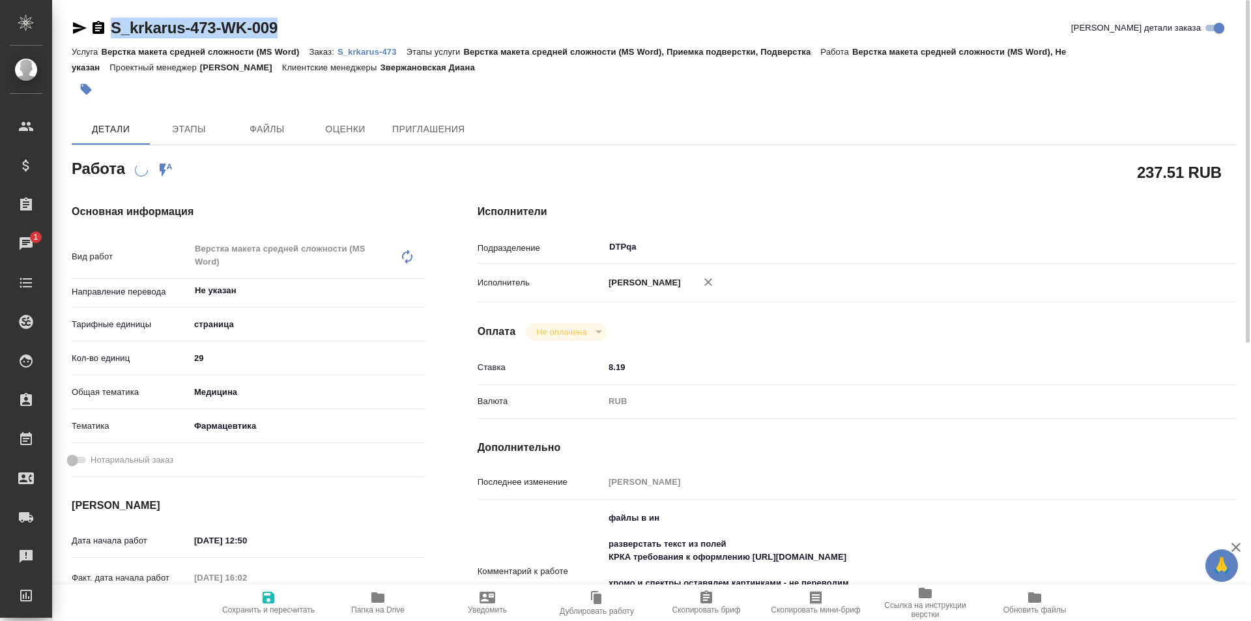
copy link "S_krkarus-473-WK-009"
type textarea "x"
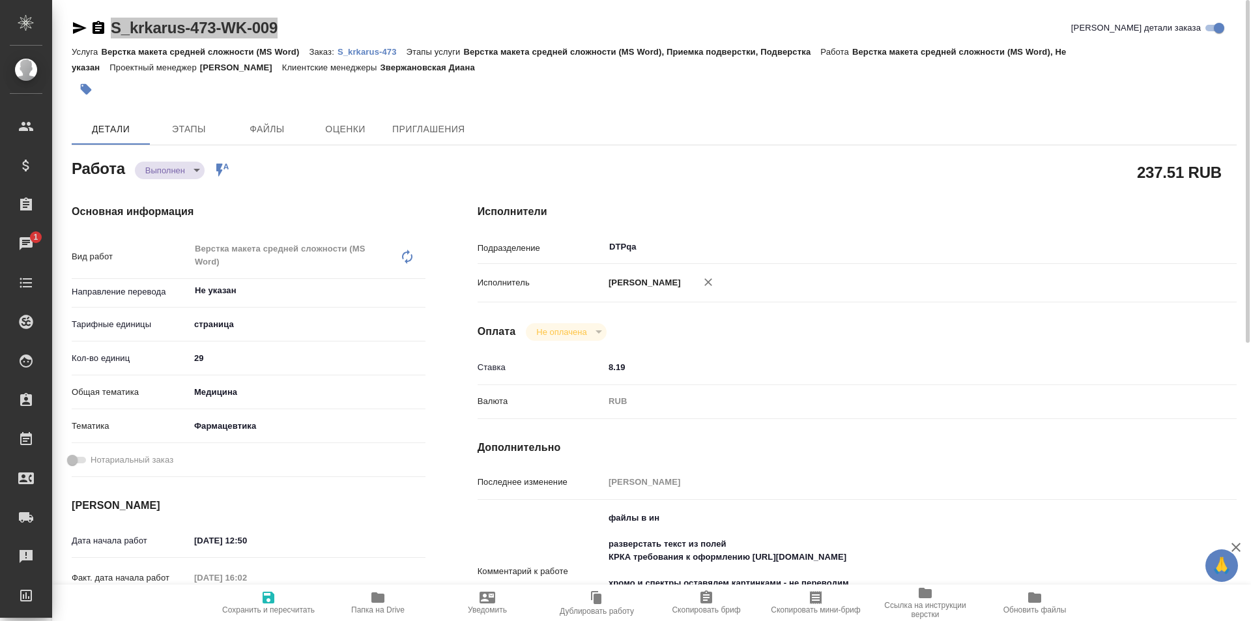
type textarea "x"
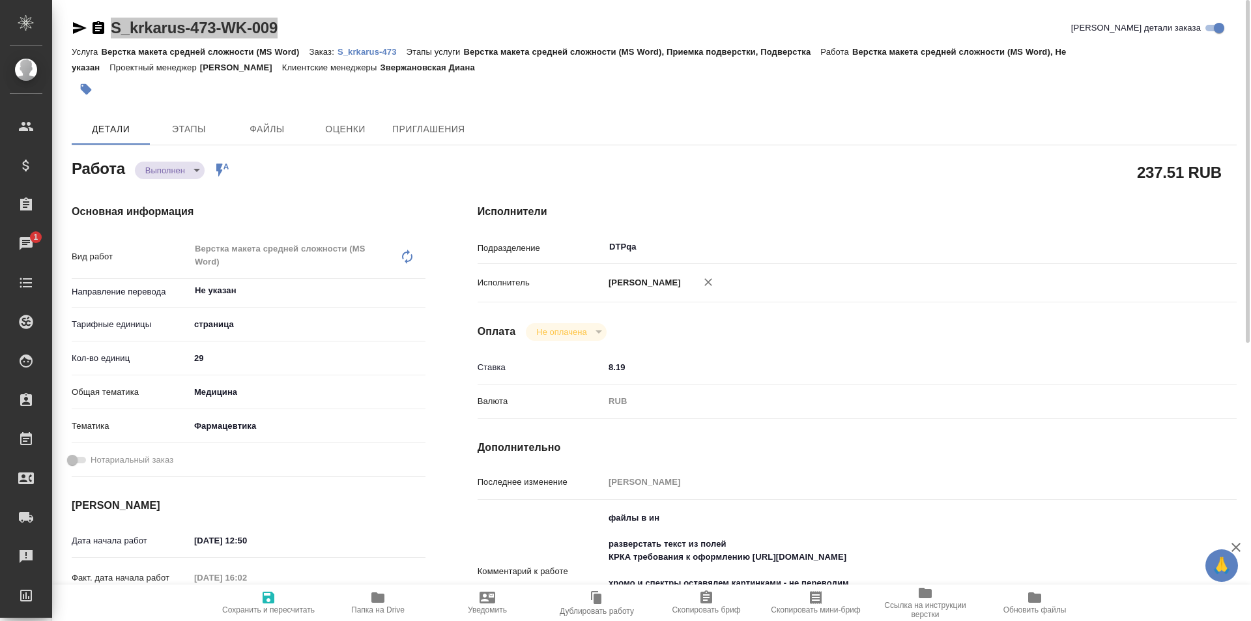
type textarea "x"
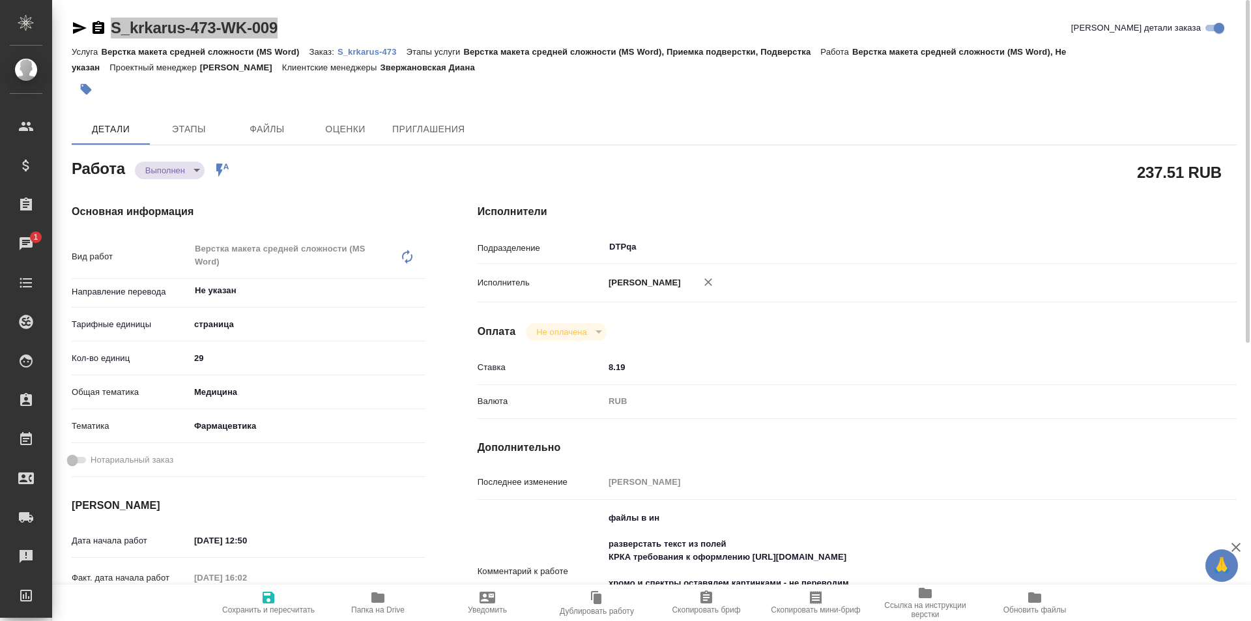
type textarea "x"
drag, startPoint x: 289, startPoint y: 30, endPoint x: 103, endPoint y: 34, distance: 186.4
click at [102, 34] on div "S_krkarus-473-WK-009 Кратко детали заказа" at bounding box center [654, 28] width 1165 height 21
copy link "S_krkarus-473-WK-009"
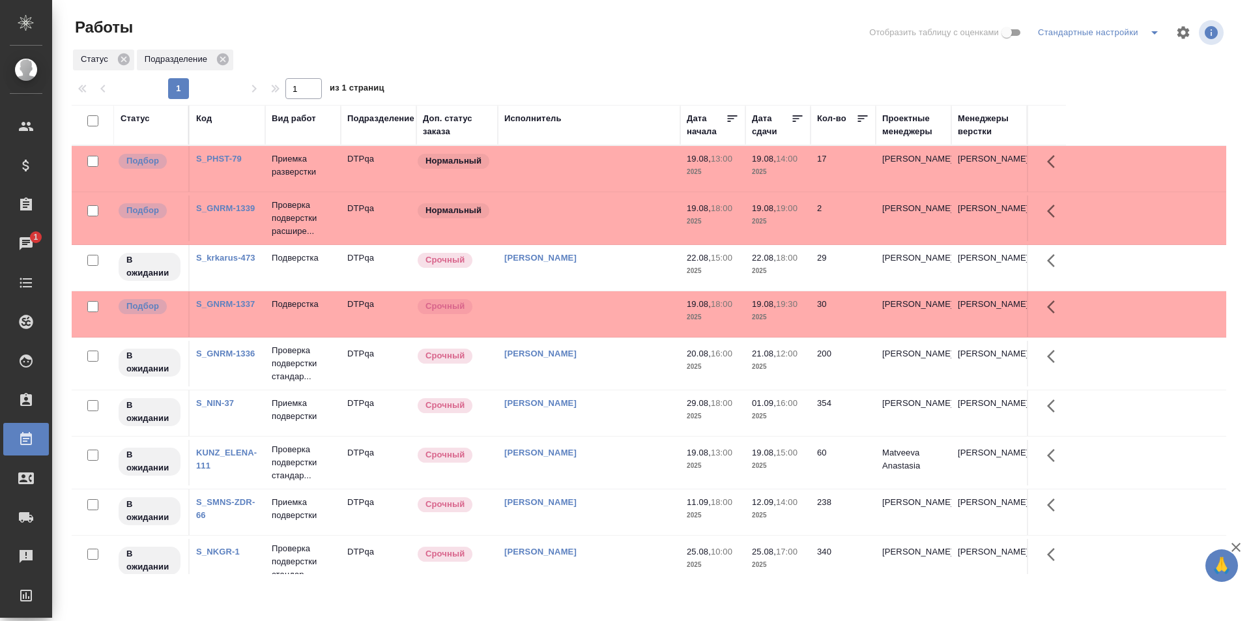
click at [134, 115] on div "Статус" at bounding box center [135, 118] width 29 height 13
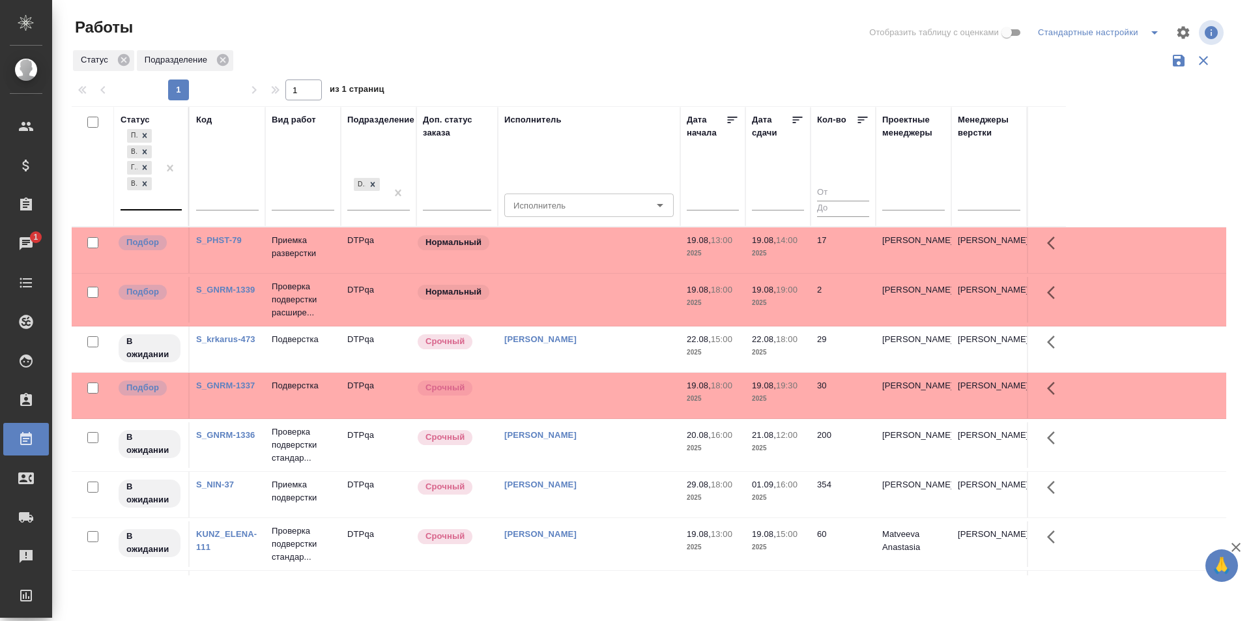
click at [154, 203] on div "Подбор В ожидании Готов к работе Выполнен" at bounding box center [140, 167] width 38 height 83
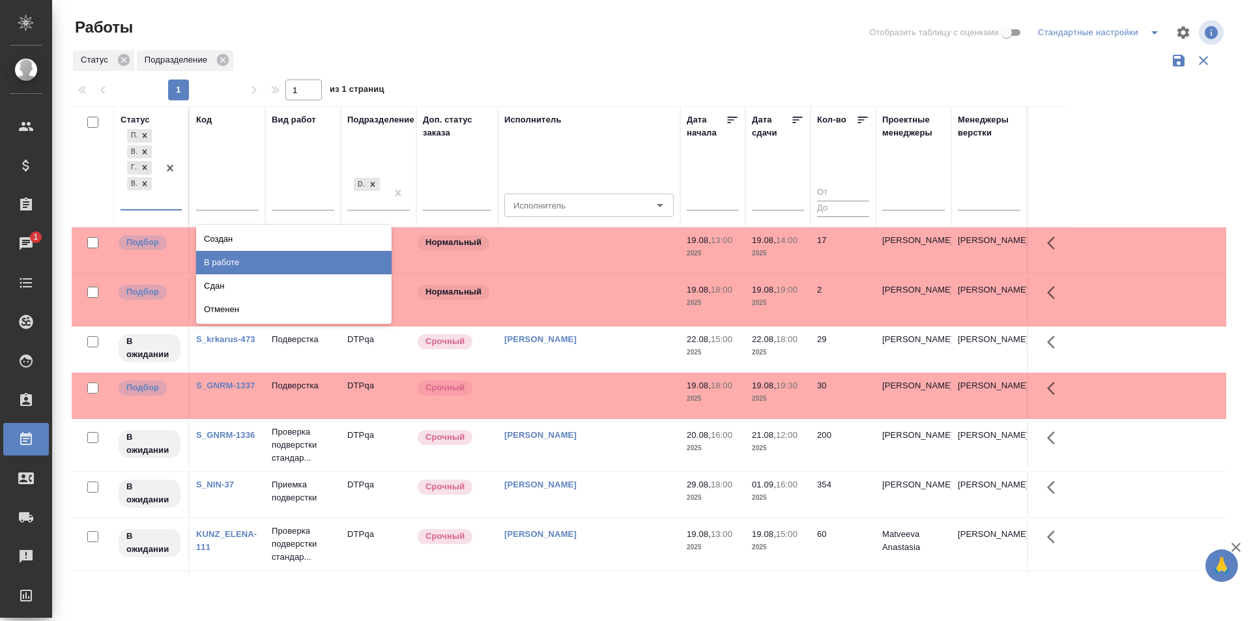
click at [225, 261] on div "В работе" at bounding box center [293, 262] width 195 height 23
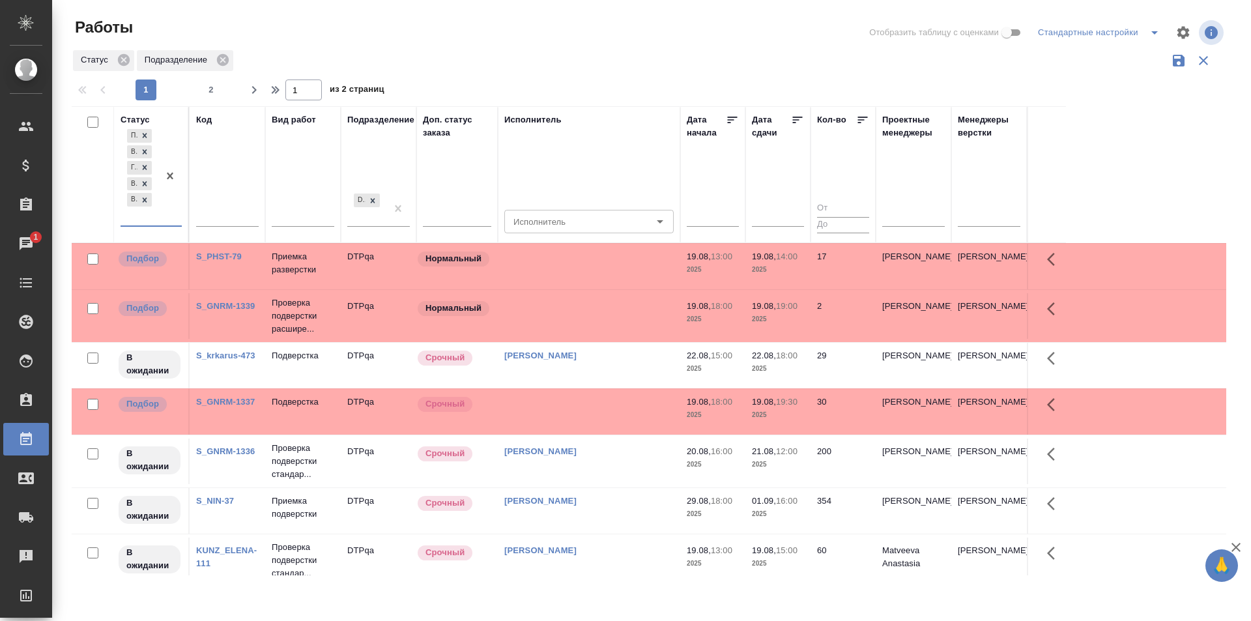
click at [209, 90] on span "2" at bounding box center [211, 89] width 21 height 13
type input "2"
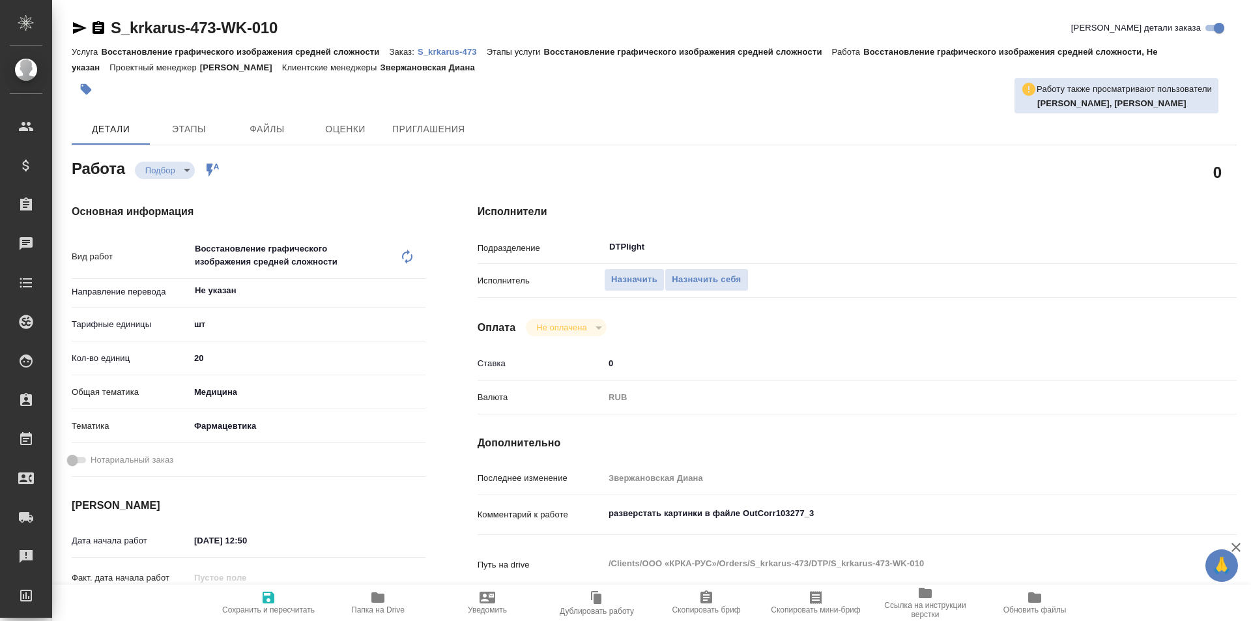
type textarea "x"
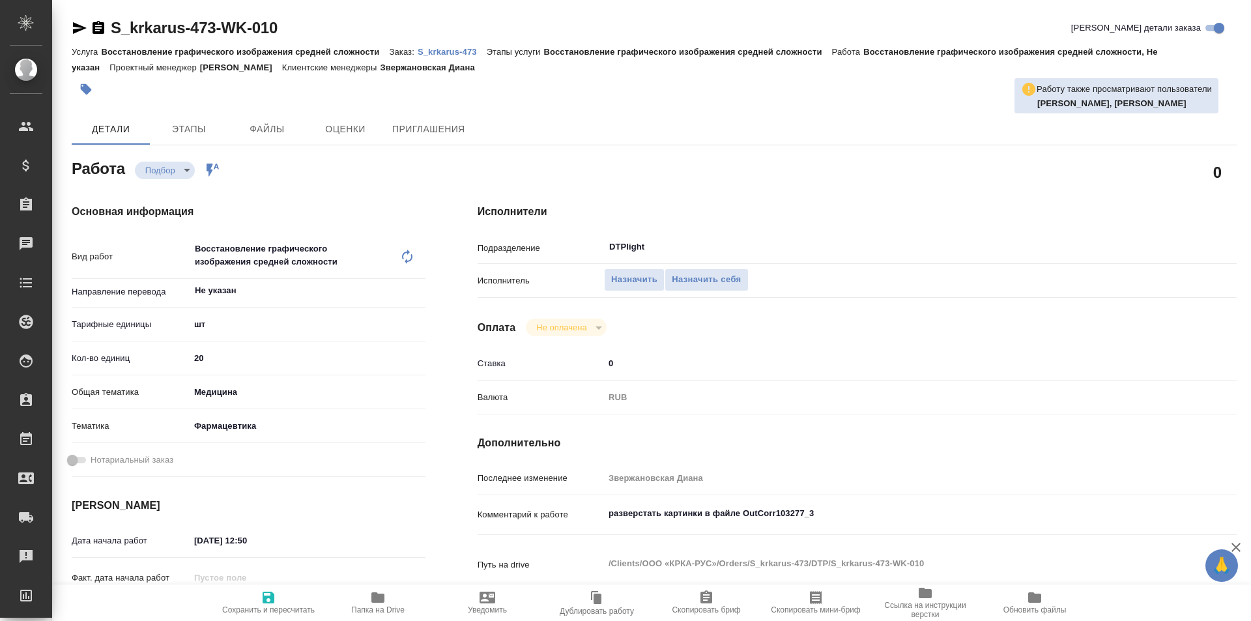
type textarea "x"
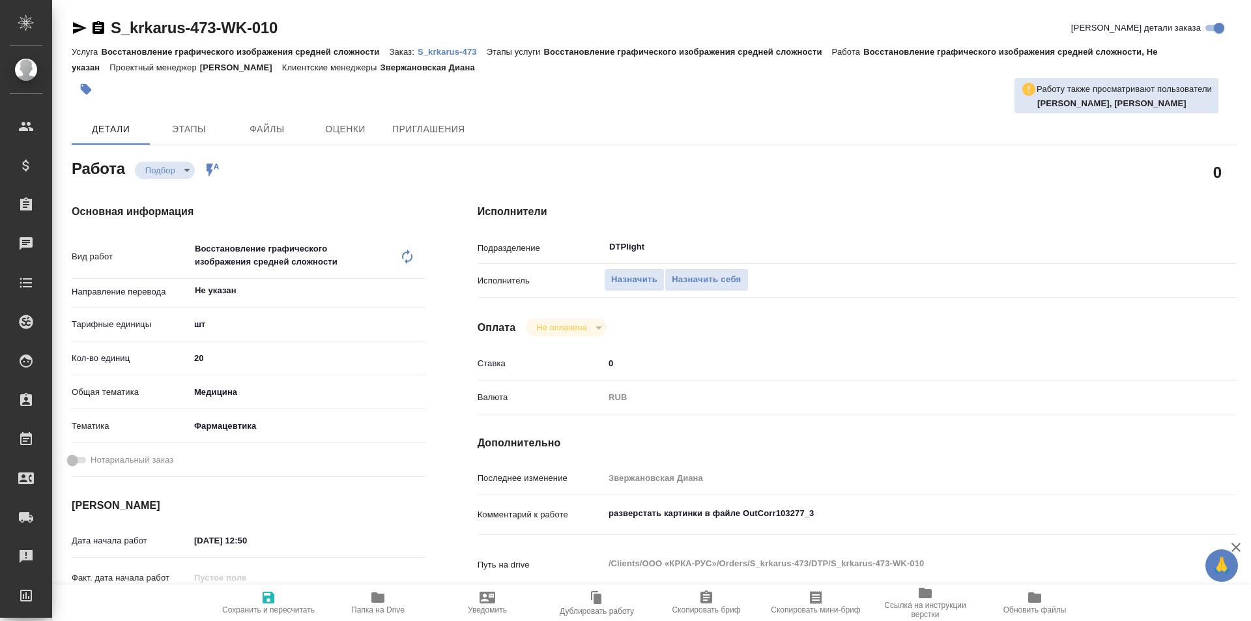
type textarea "x"
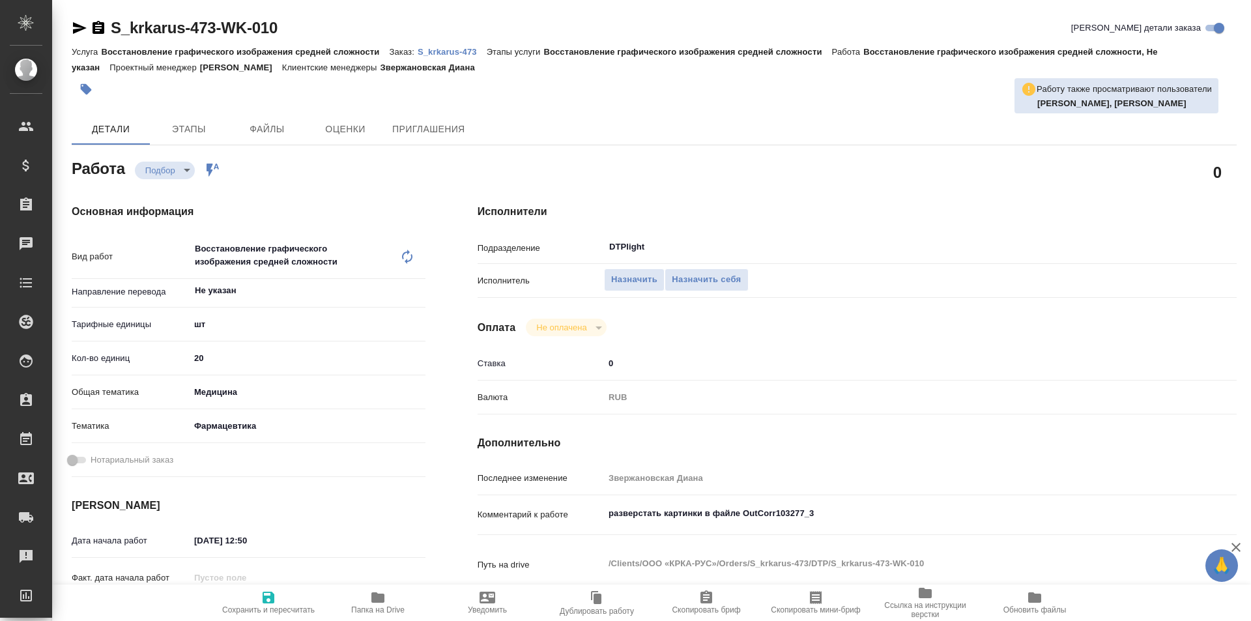
type textarea "x"
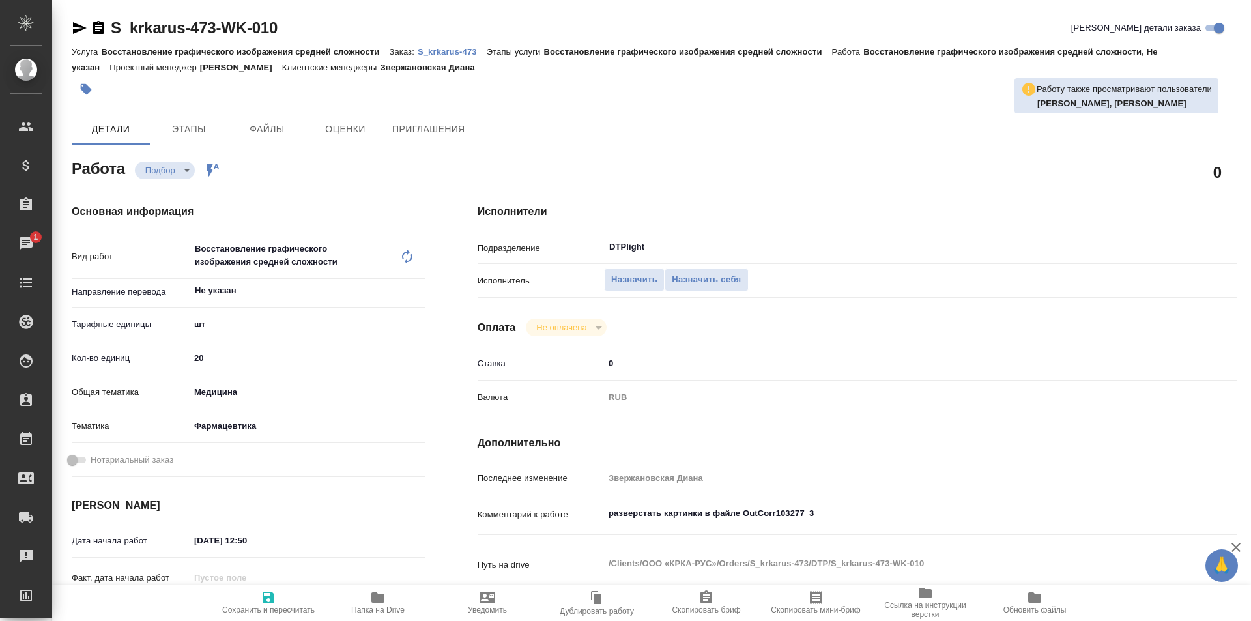
click at [377, 599] on icon "button" at bounding box center [377, 597] width 13 height 10
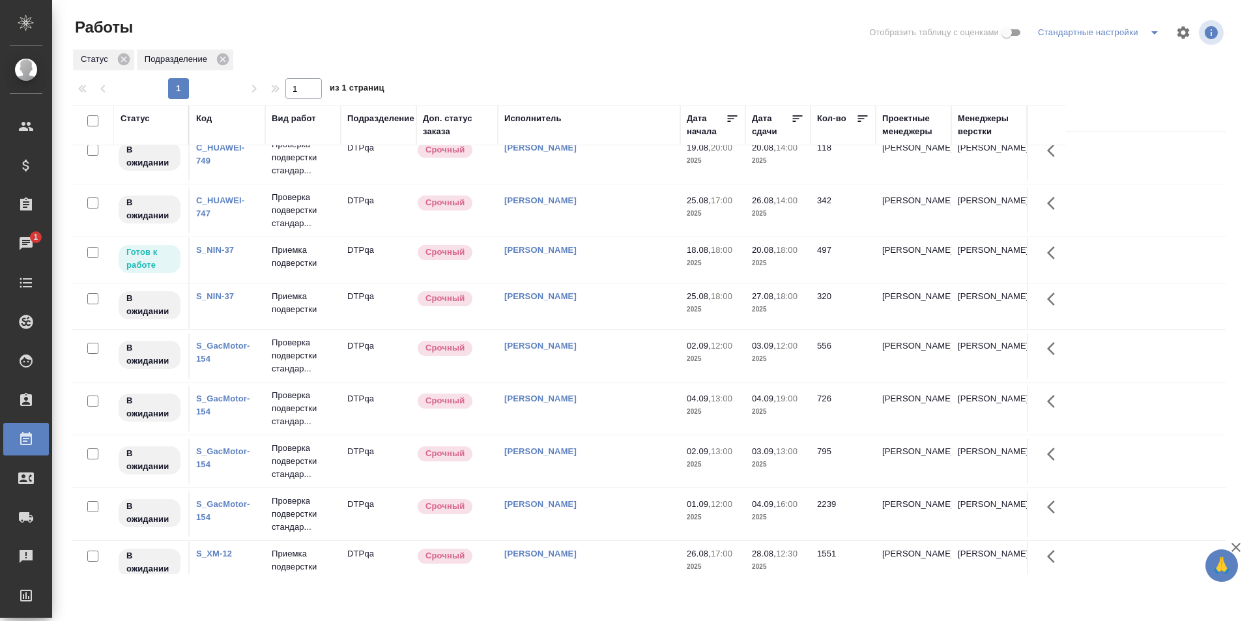
scroll to position [754, 0]
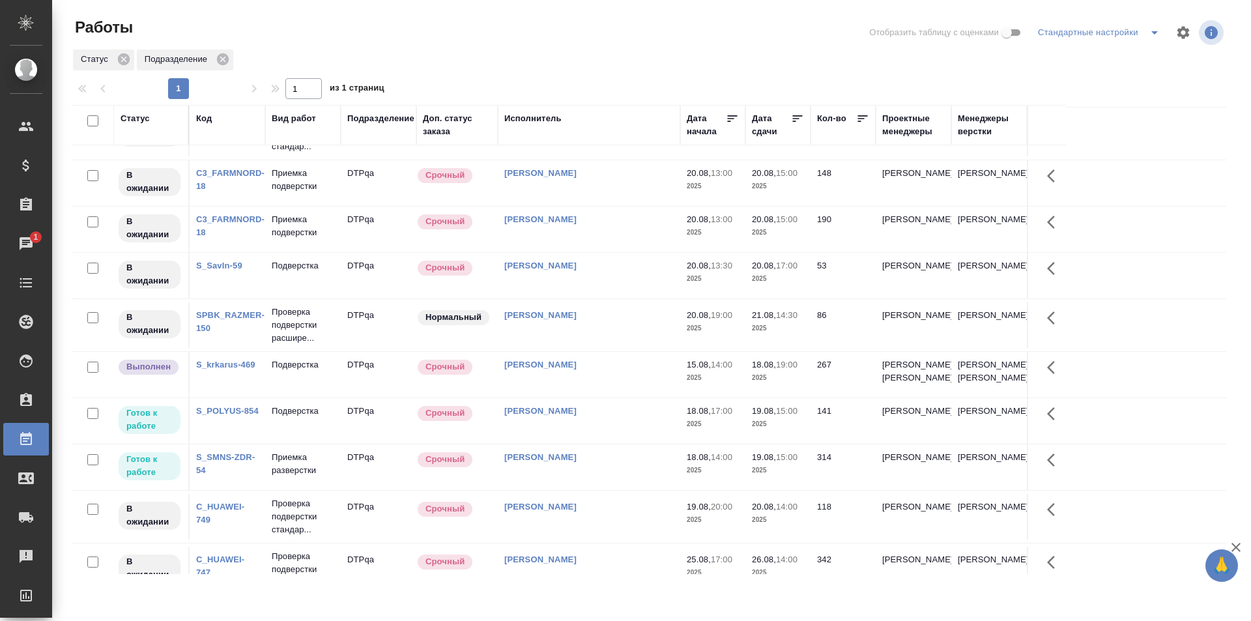
scroll to position [521, 0]
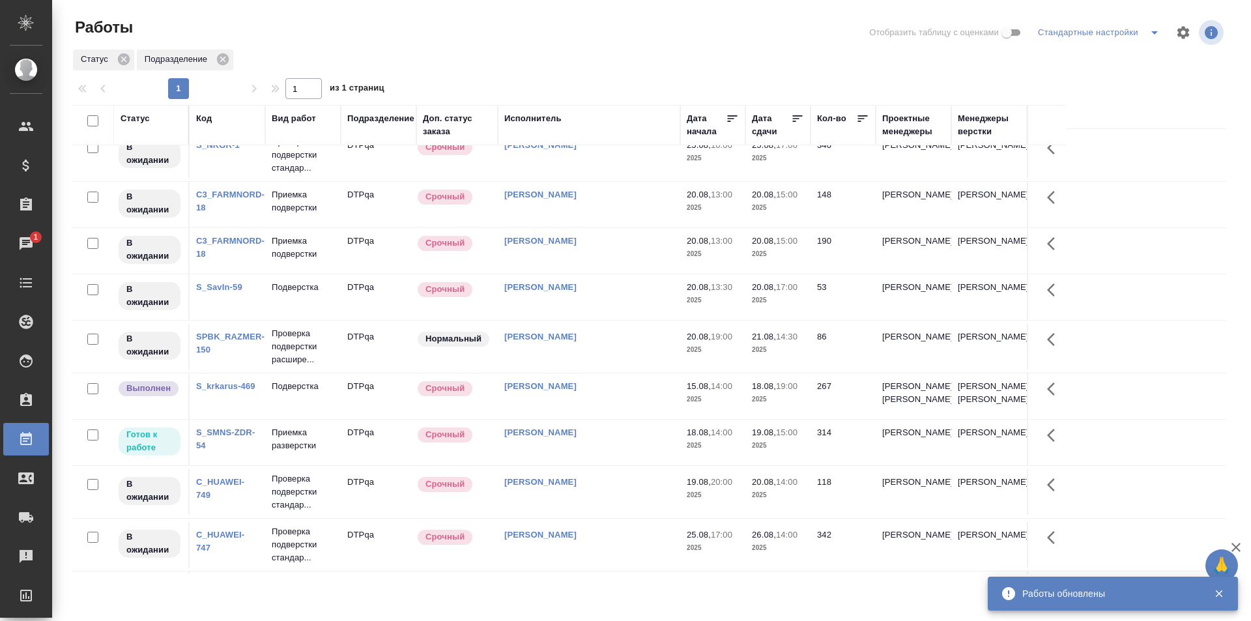
scroll to position [586, 0]
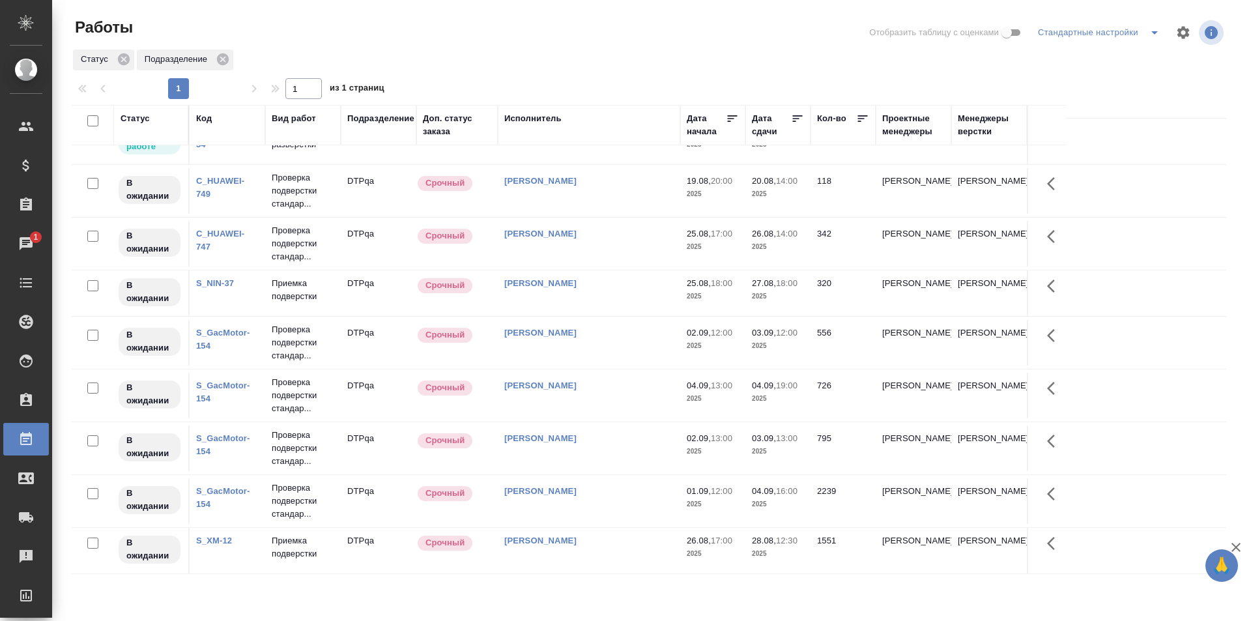
scroll to position [669, 0]
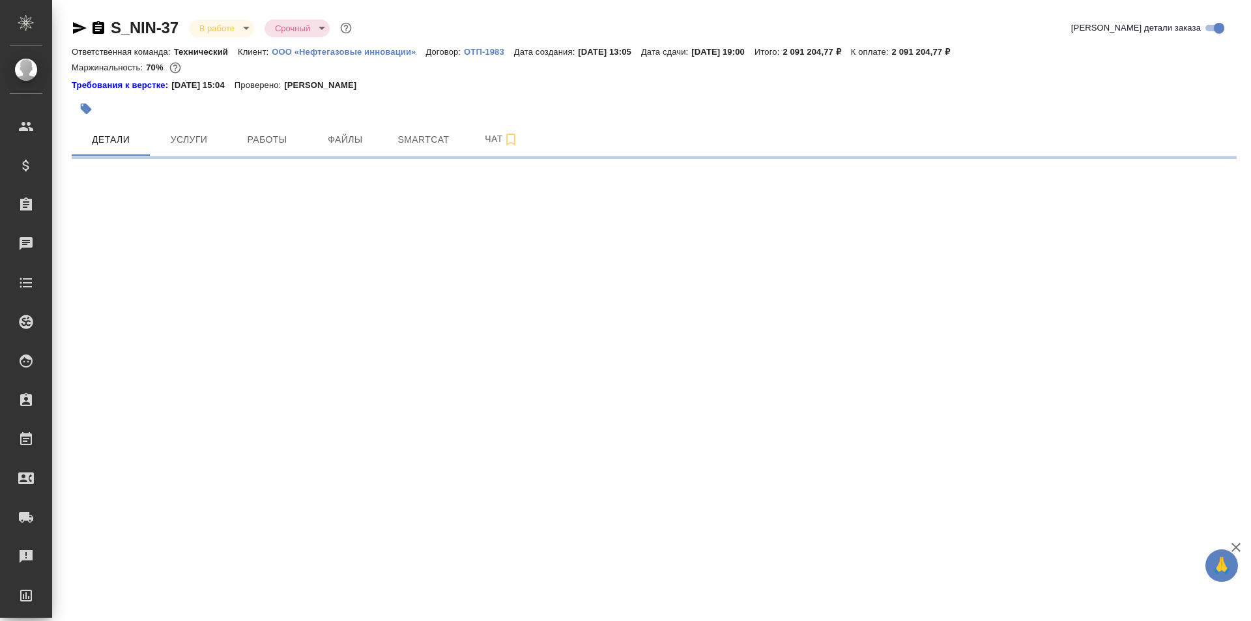
select select "RU"
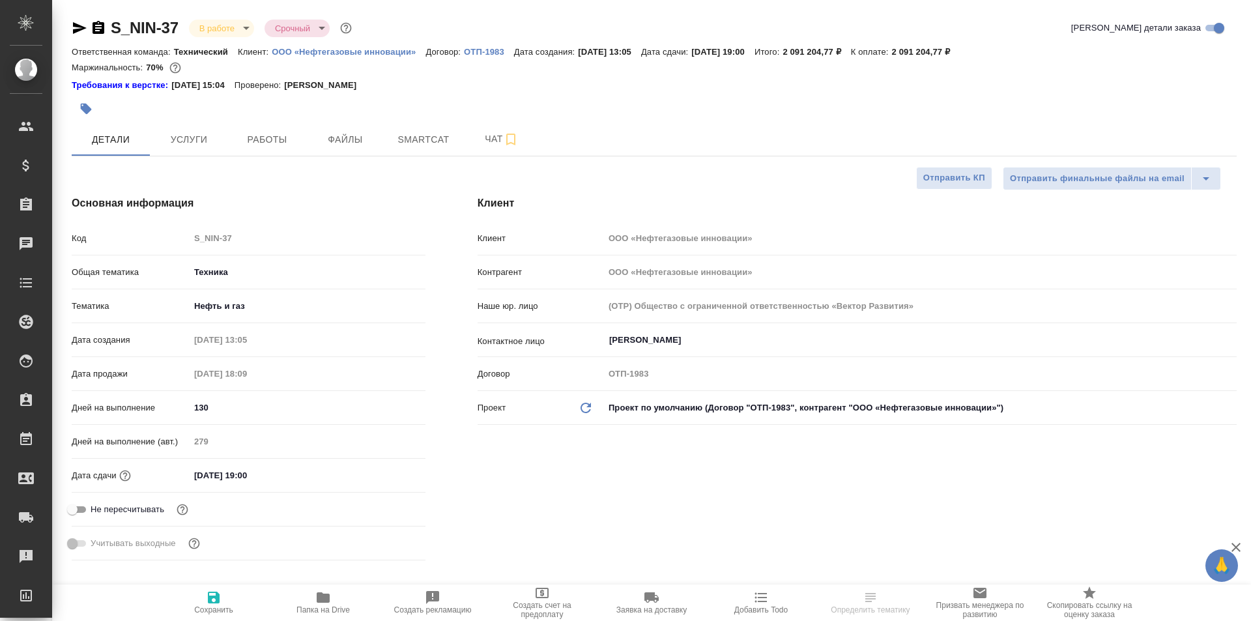
type textarea "x"
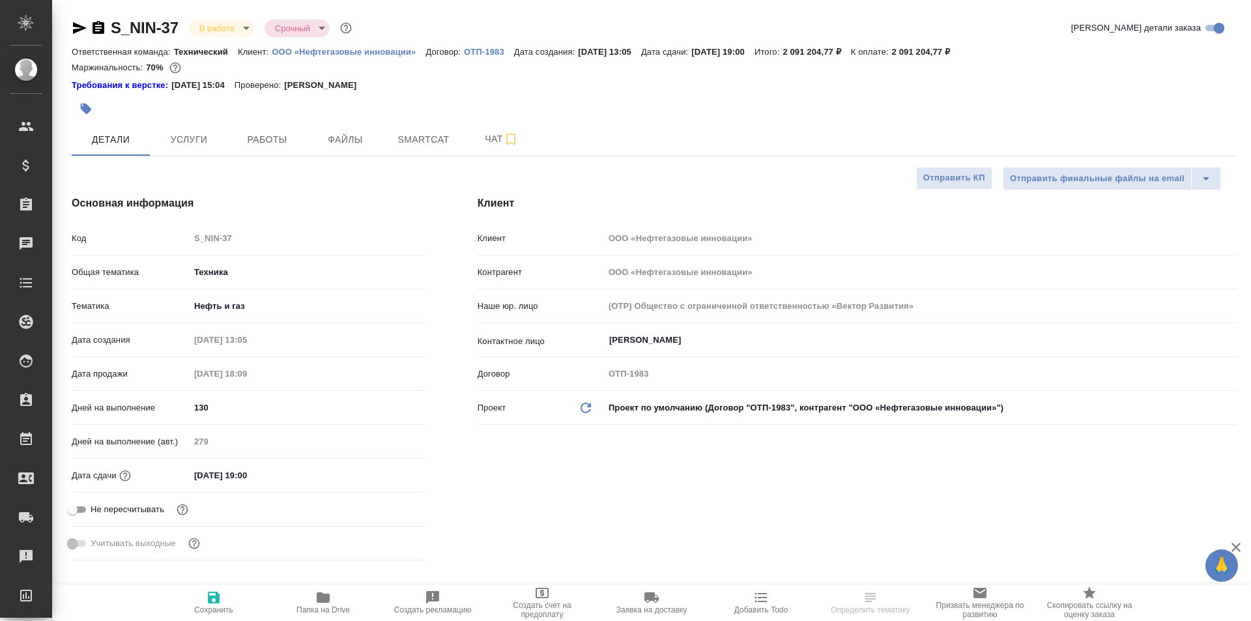
type textarea "x"
click at [486, 138] on span "Чат" at bounding box center [501, 139] width 63 height 16
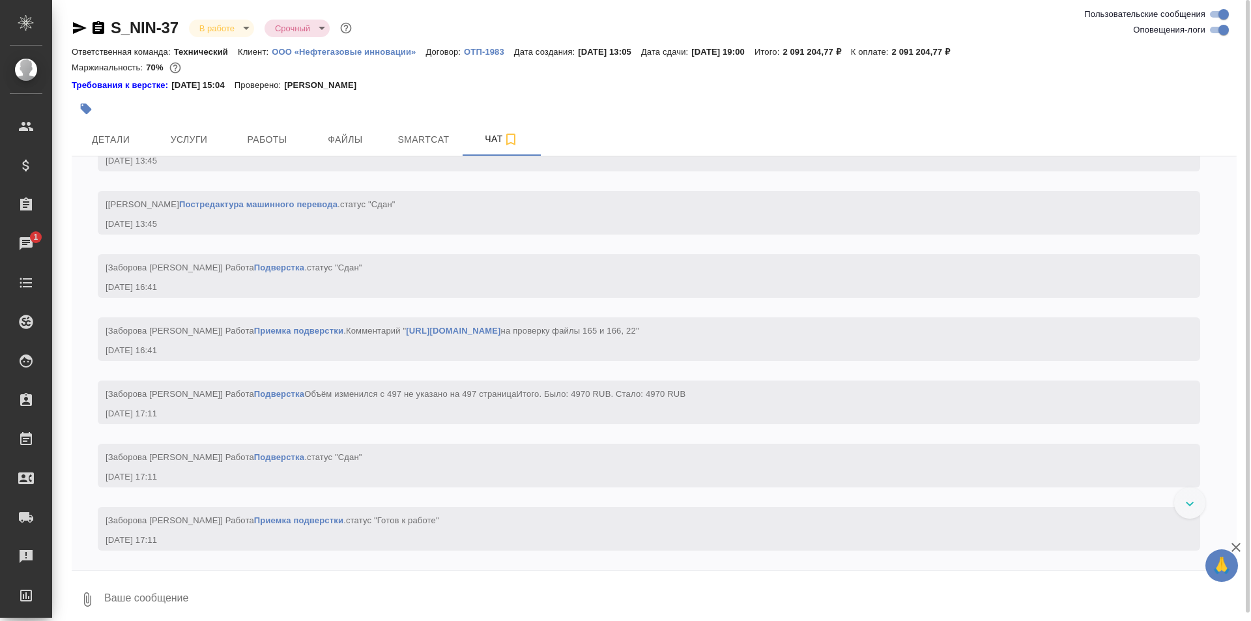
scroll to position [60934, 0]
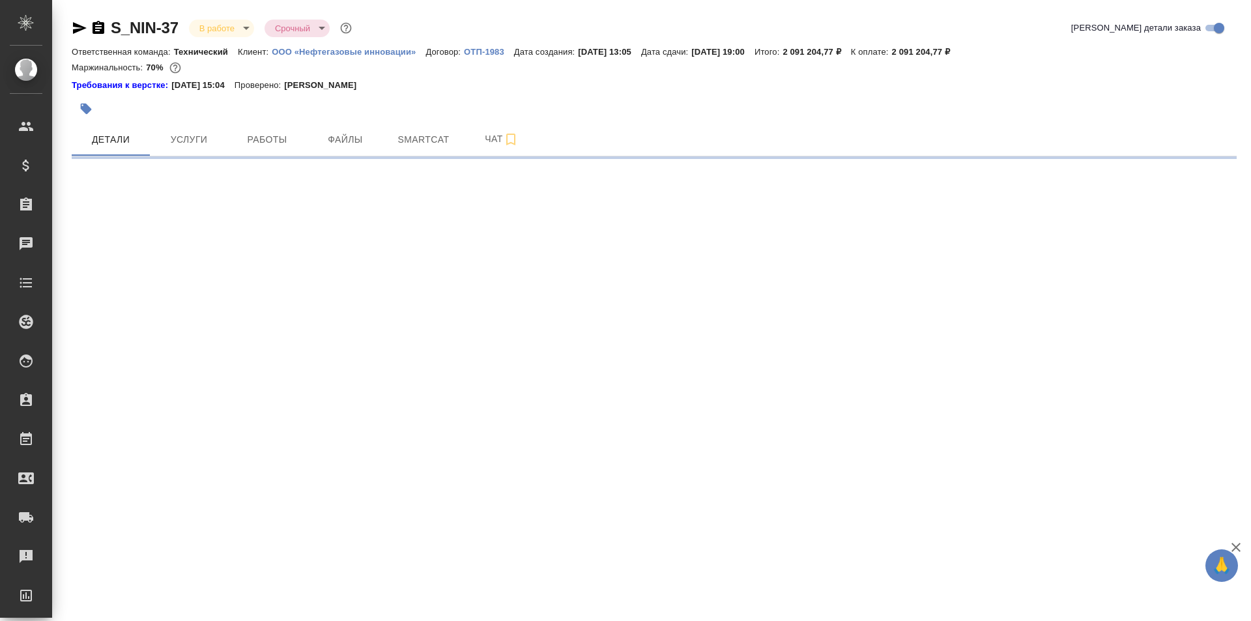
select select "RU"
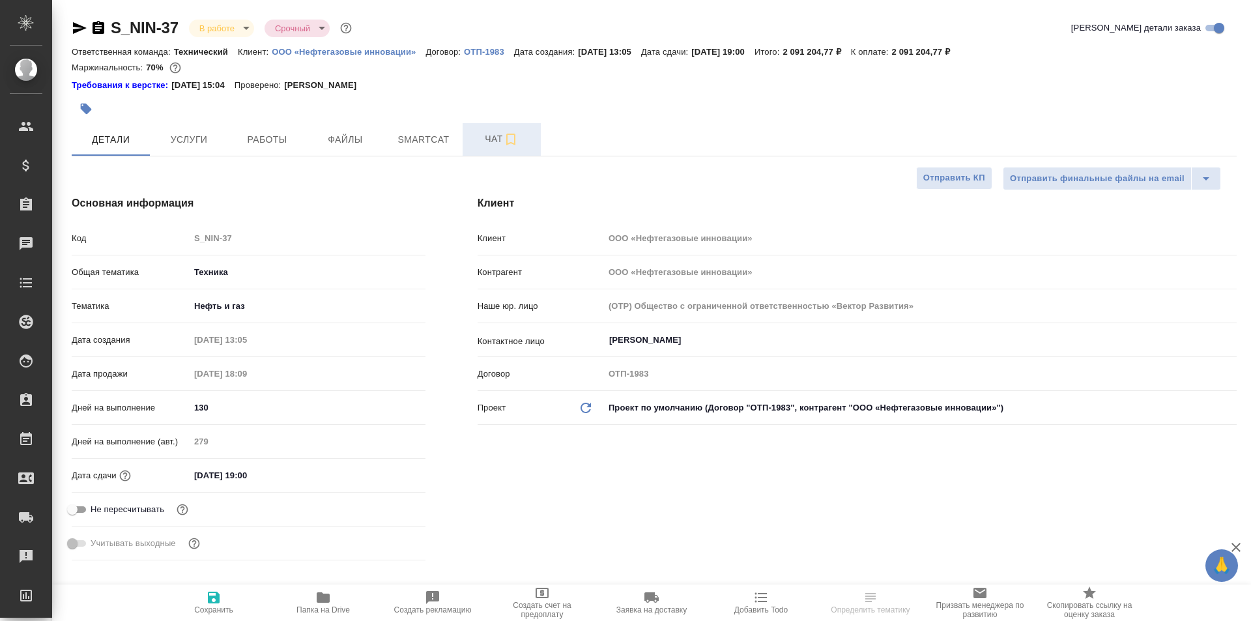
type textarea "x"
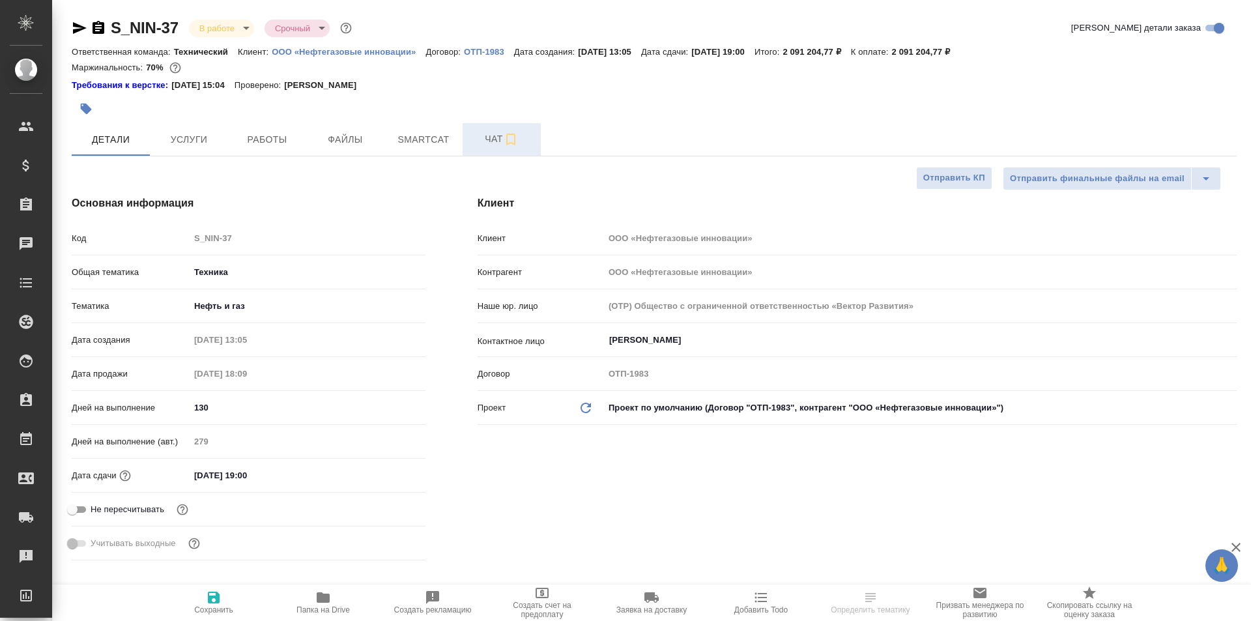
type textarea "x"
click at [492, 136] on span "Чат" at bounding box center [501, 139] width 63 height 16
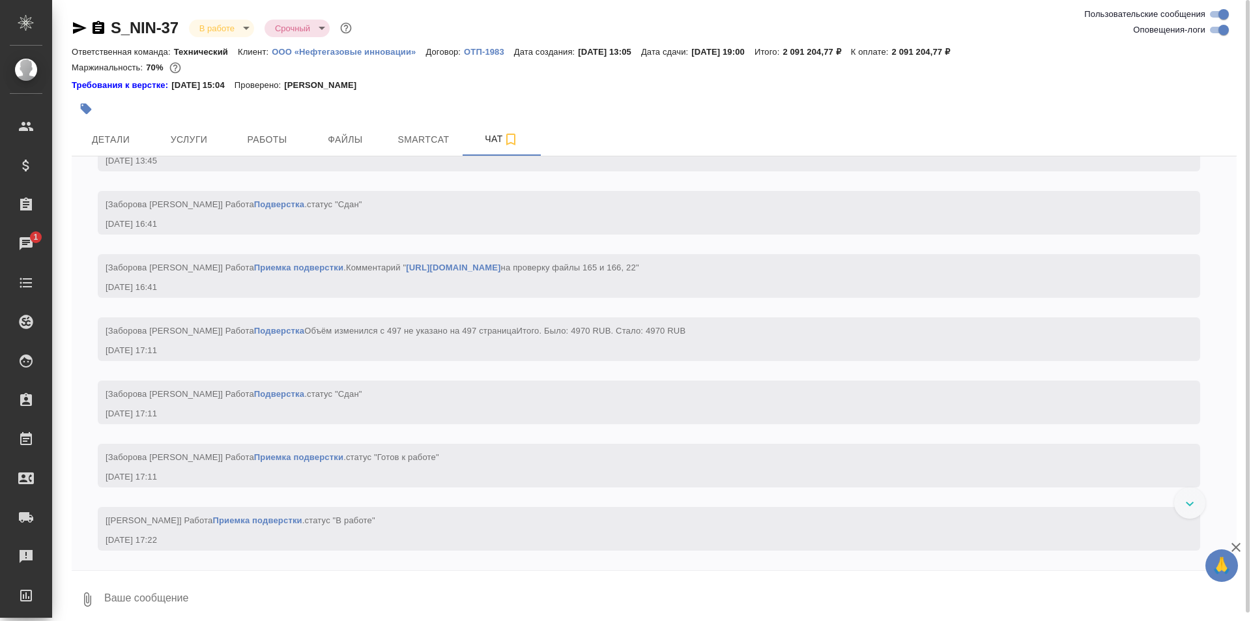
scroll to position [60494, 0]
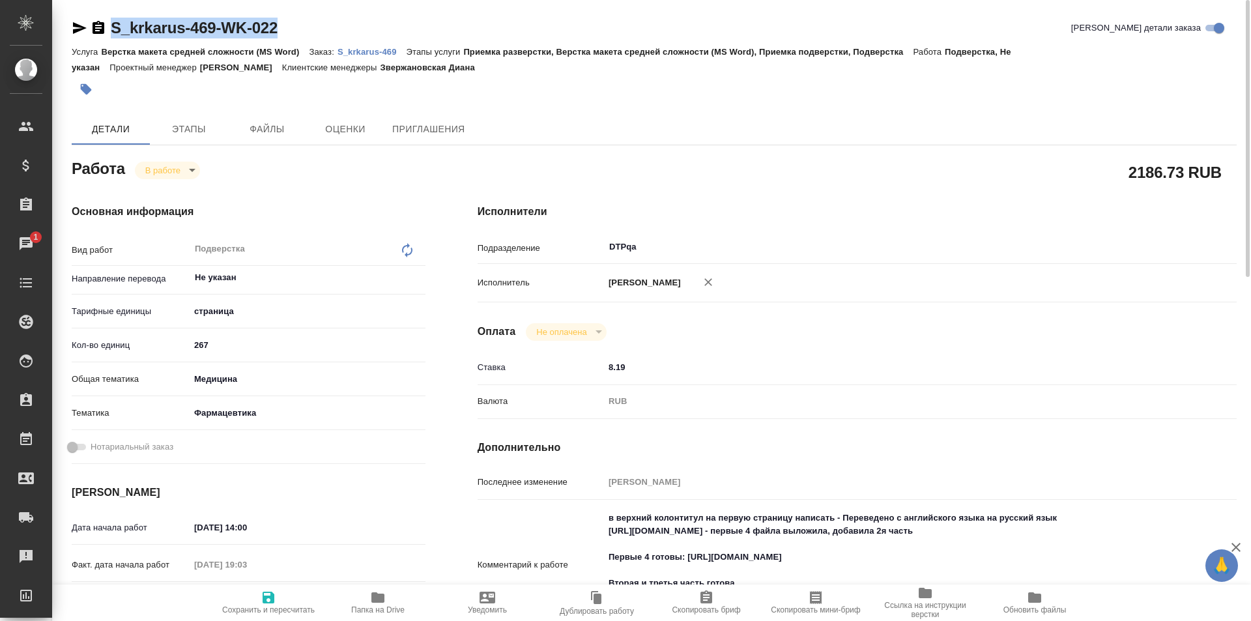
click at [380, 51] on p "S_krkarus-469" at bounding box center [372, 52] width 69 height 10
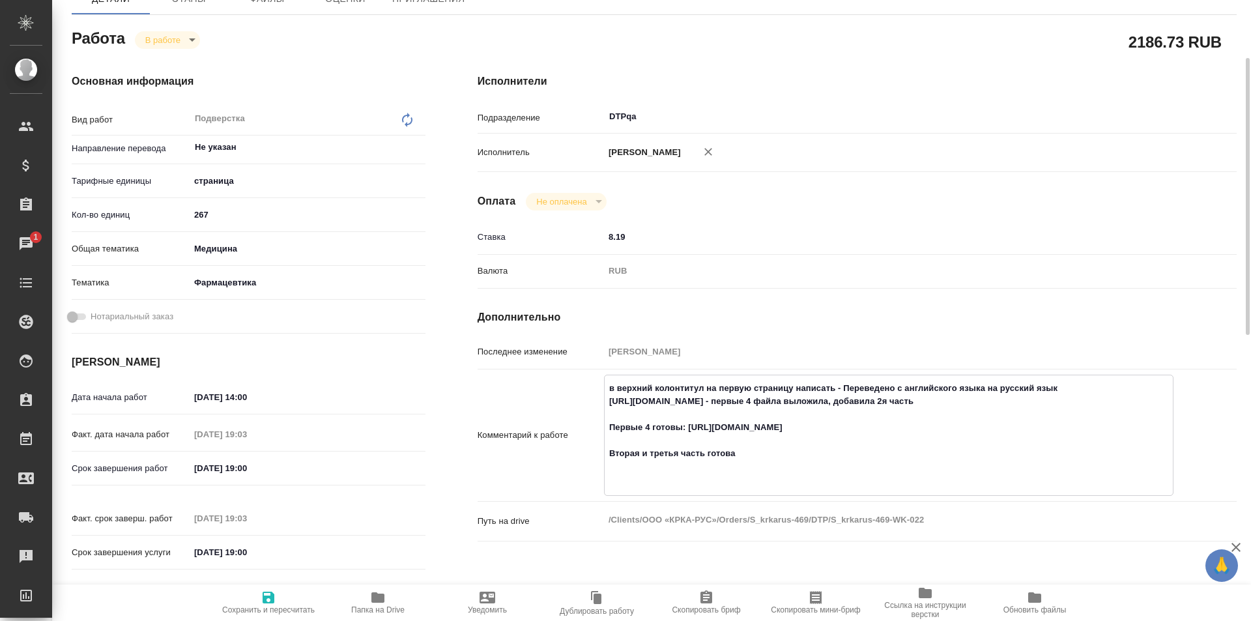
drag, startPoint x: 975, startPoint y: 414, endPoint x: 611, endPoint y: 407, distance: 365.0
click at [611, 407] on textarea "в верхний колонтитул на первую страницу написать - Переведено с английского язы…" at bounding box center [889, 433] width 568 height 113
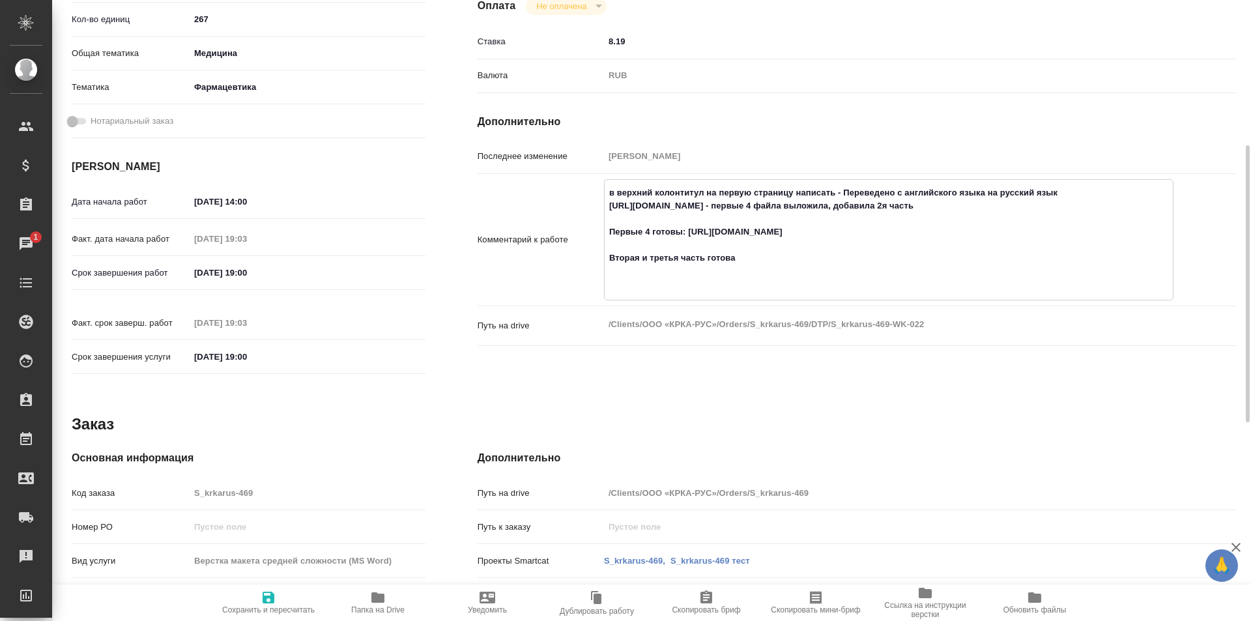
click at [749, 287] on textarea "в верхний колонтитул на первую страницу написать - Переведено с английского язы…" at bounding box center [889, 238] width 568 height 113
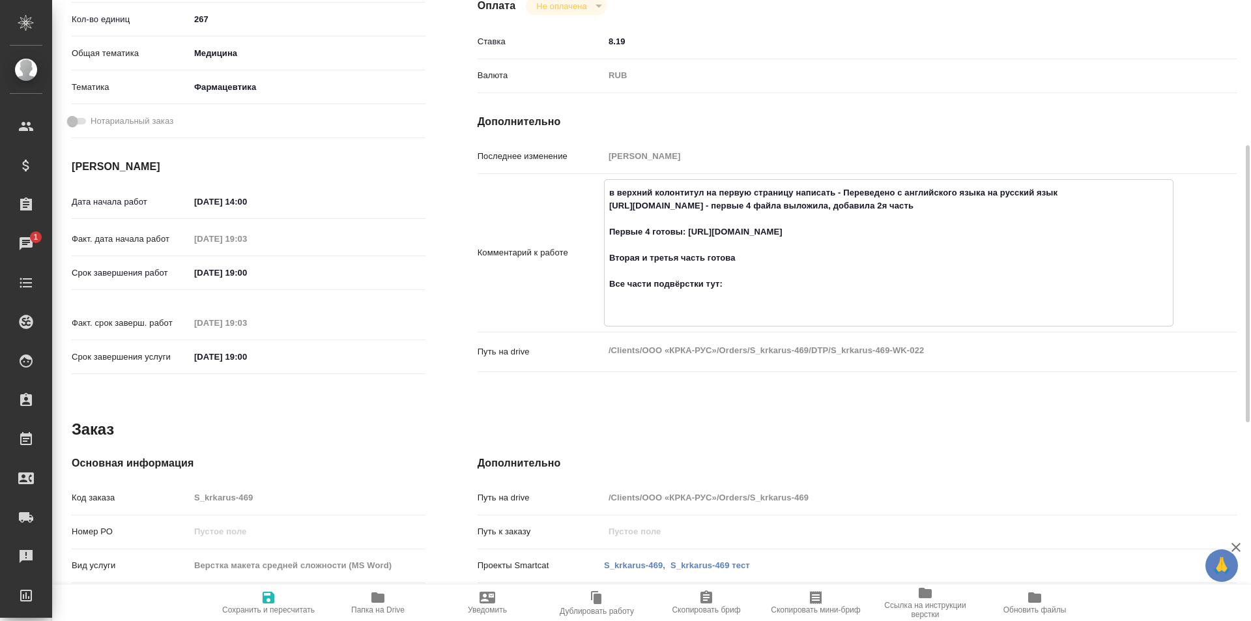
paste textarea "https://drive.awatera.com/f/10039489"
type textarea "в верхний колонтитул на первую страницу написать - Переведено с английского язы…"
click at [261, 603] on icon "button" at bounding box center [269, 598] width 16 height 16
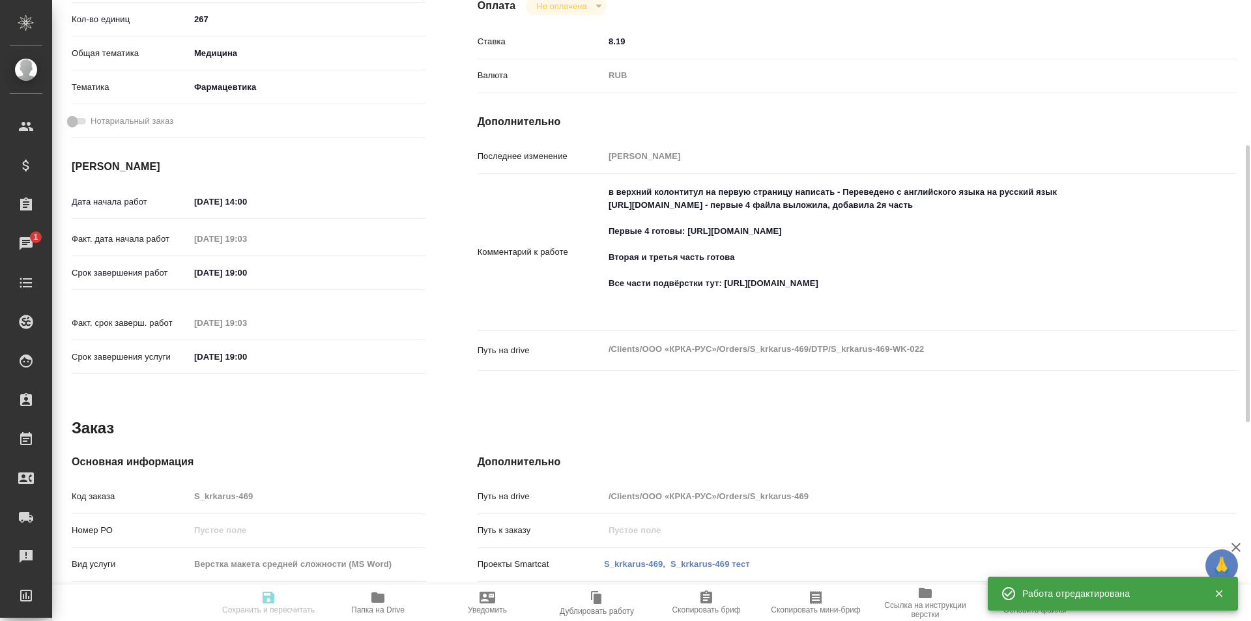
type input "inProgress"
type input "Не указан"
type input "5a8b1489cc6b4906c91bfdb2"
type input "267"
type input "med"
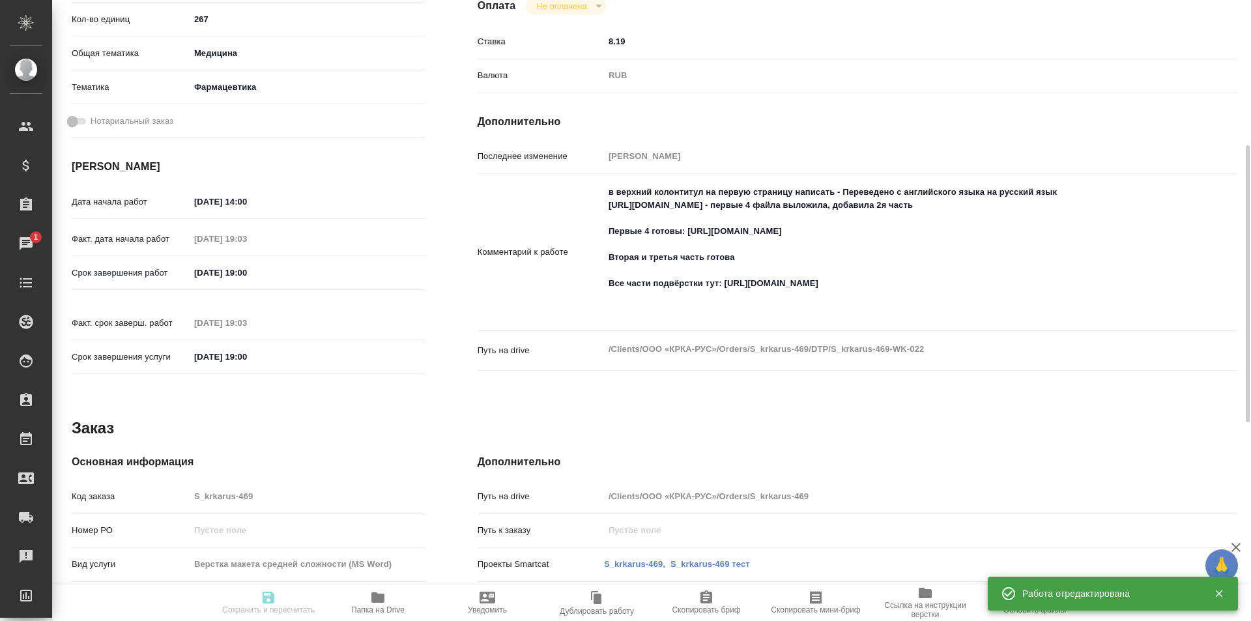
type input "6149832f2b7be24903fd7a82"
type input "15.08.2025 14:00"
type input "11.08.2025 19:03"
type input "18.08.2025 19:00"
type input "11.08.2025 19:03"
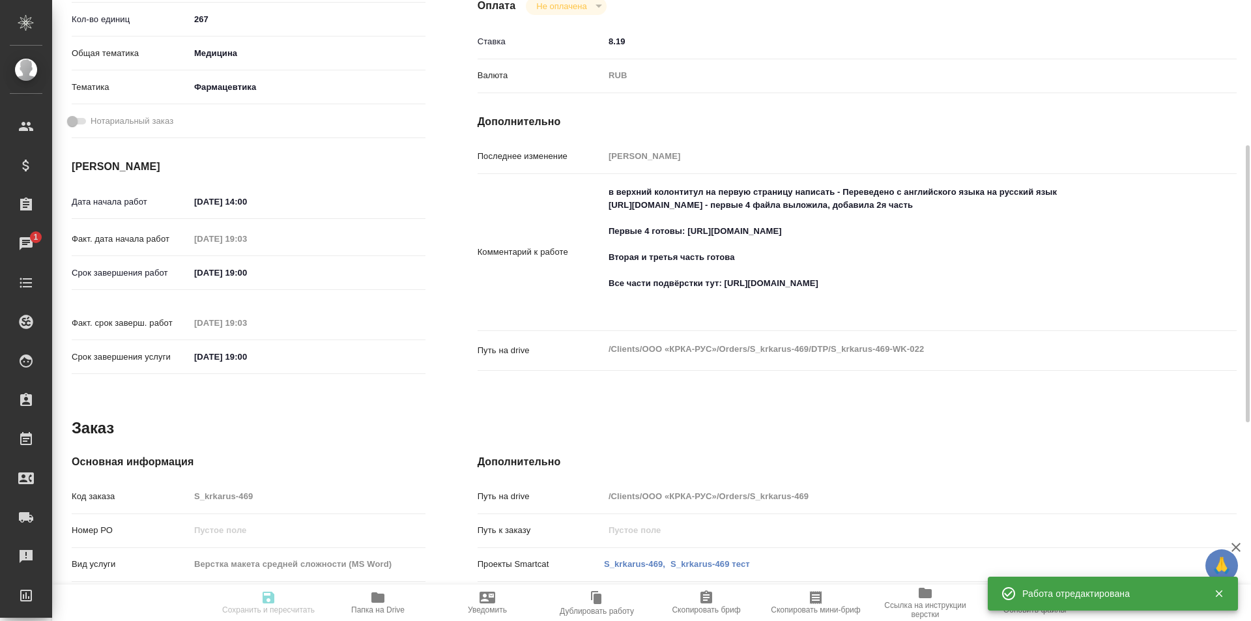
type input "18.08.2025 19:00"
type input "DTPqa"
type input "notPayed"
type input "8.19"
type input "RUB"
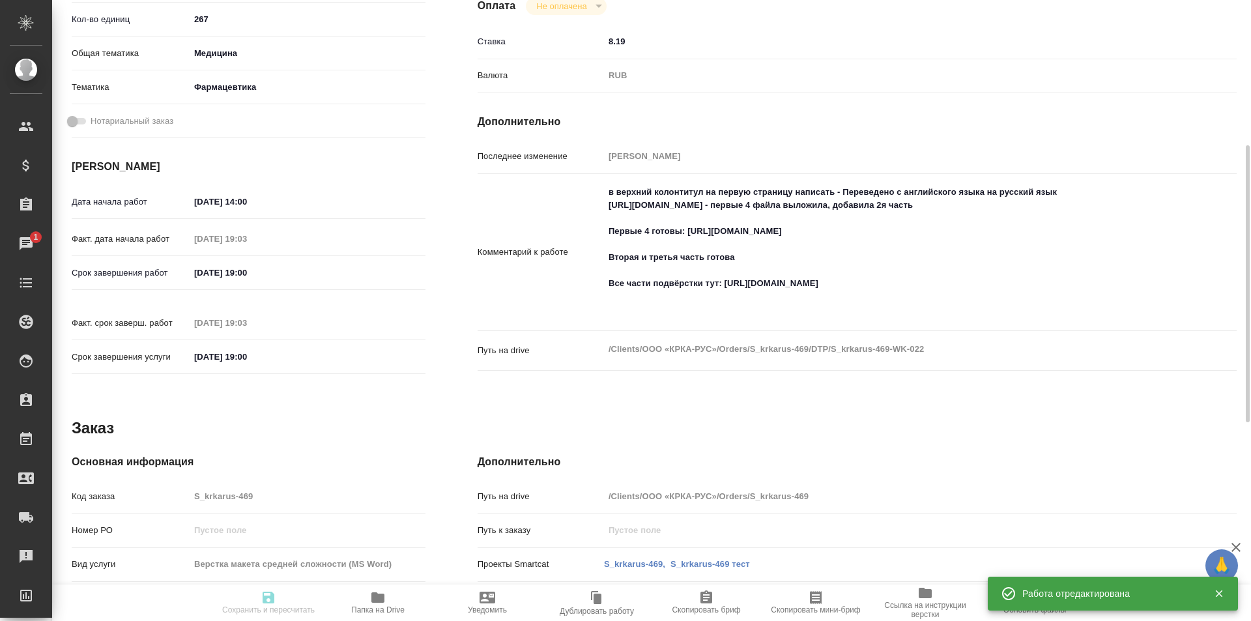
type input "[PERSON_NAME]"
type input "S_krkarus-469"
type input "Верстка макета средней сложности (MS Word)"
type input "Приемка разверстки, Верстка макета средней сложности (MS Word), Приемка подверс…"
type input "Звержановская Диана"
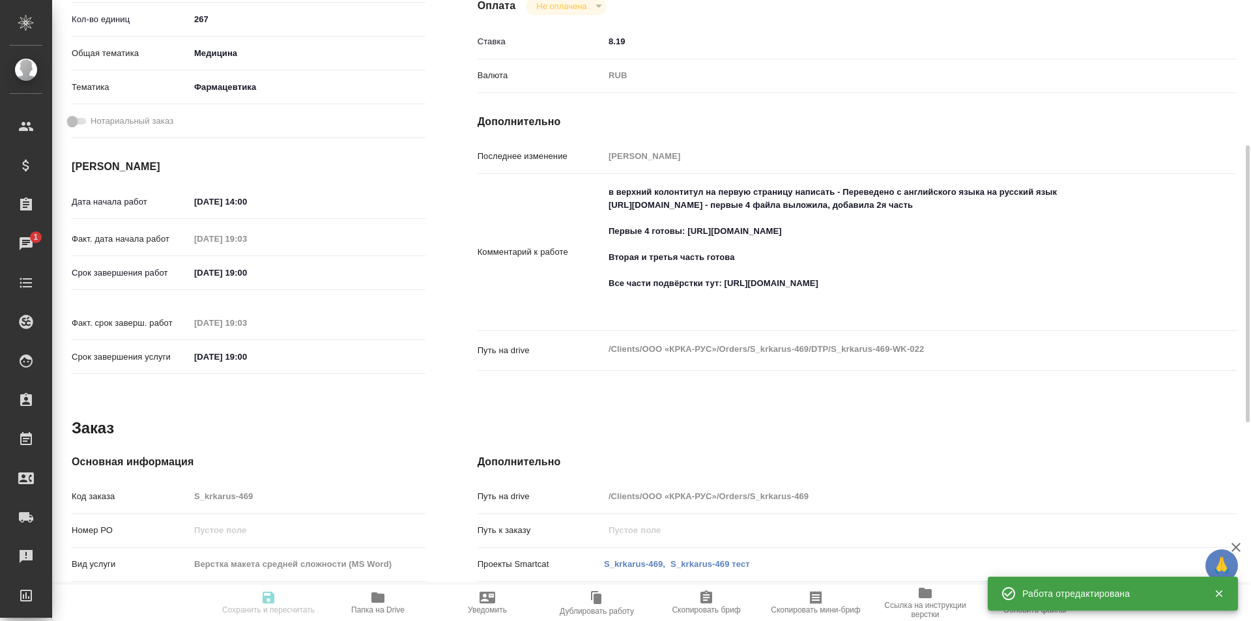
type input "Оксютович Ирина, Заборова Александра"
type input "/Clients/ООО «КРКА-РУС»/Orders/S_krkarus-469"
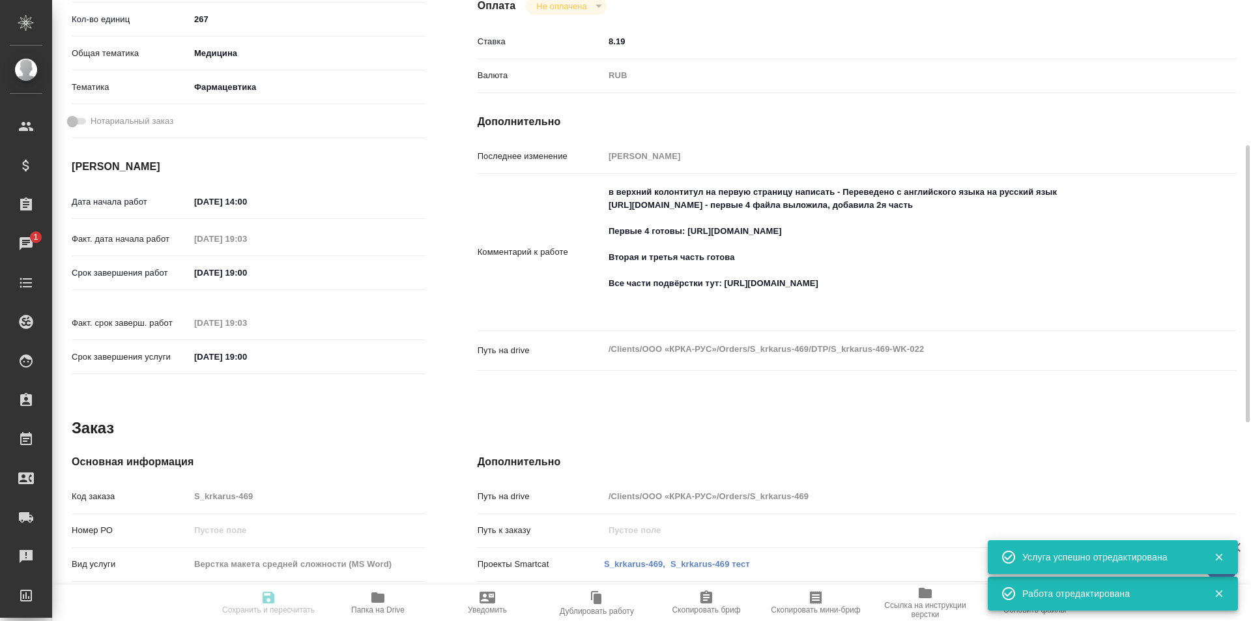
scroll to position [786, 0]
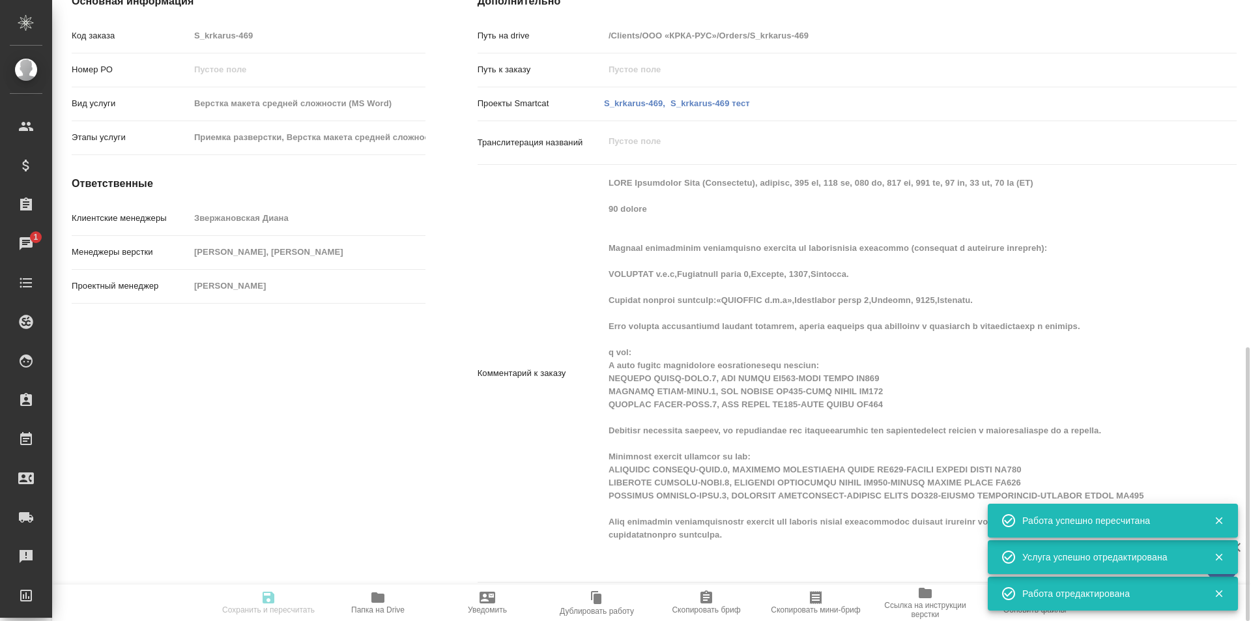
type input "inProgress"
type input "Не указан"
type input "5a8b1489cc6b4906c91bfdb2"
type input "267"
type input "med"
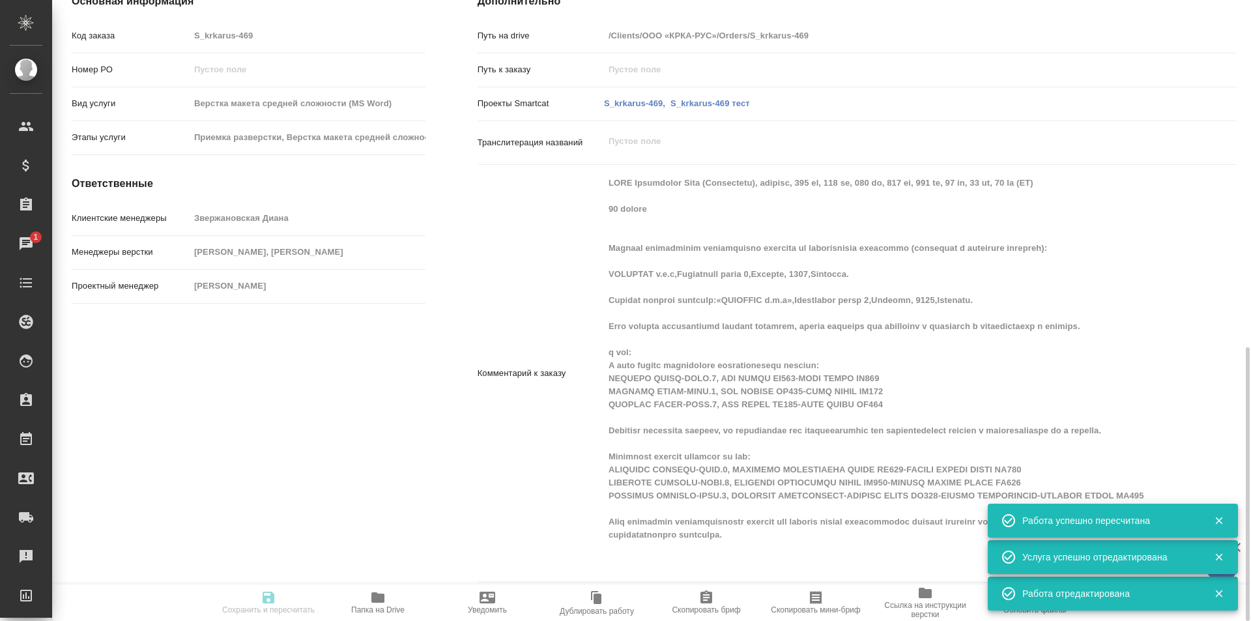
type input "6149832f2b7be24903fd7a82"
type input "15.08.2025 14:00"
type input "11.08.2025 19:03"
type input "18.08.2025 19:00"
type input "11.08.2025 19:03"
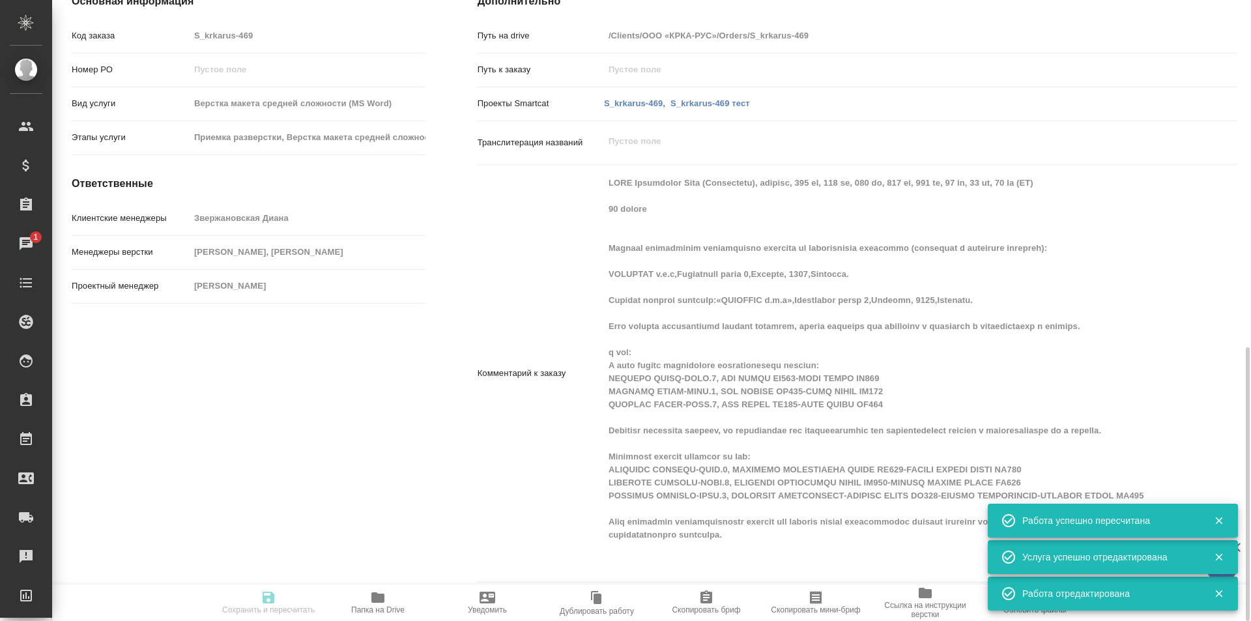
type input "18.08.2025 19:00"
type input "DTPqa"
type input "notPayed"
type input "8.19"
type input "RUB"
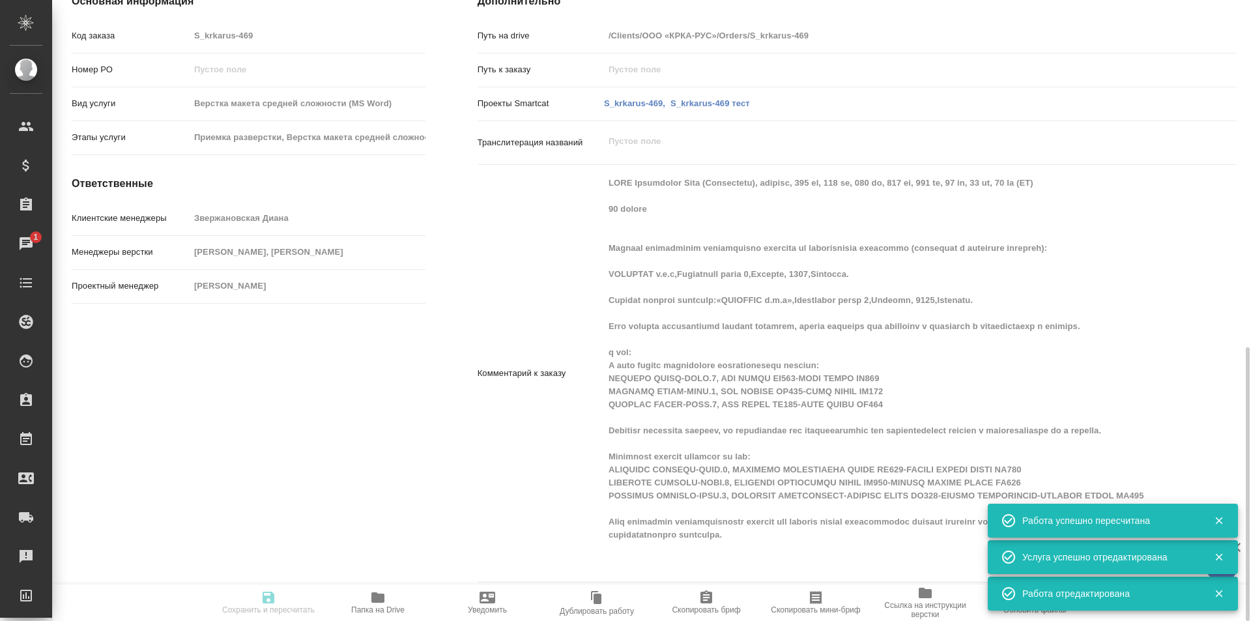
type input "Исмагилова Диана"
type input "S_krkarus-469"
type input "Верстка макета средней сложности (MS Word)"
type input "Приемка разверстки, Верстка макета средней сложности (MS Word), Приемка подверс…"
type input "Звержановская Диана"
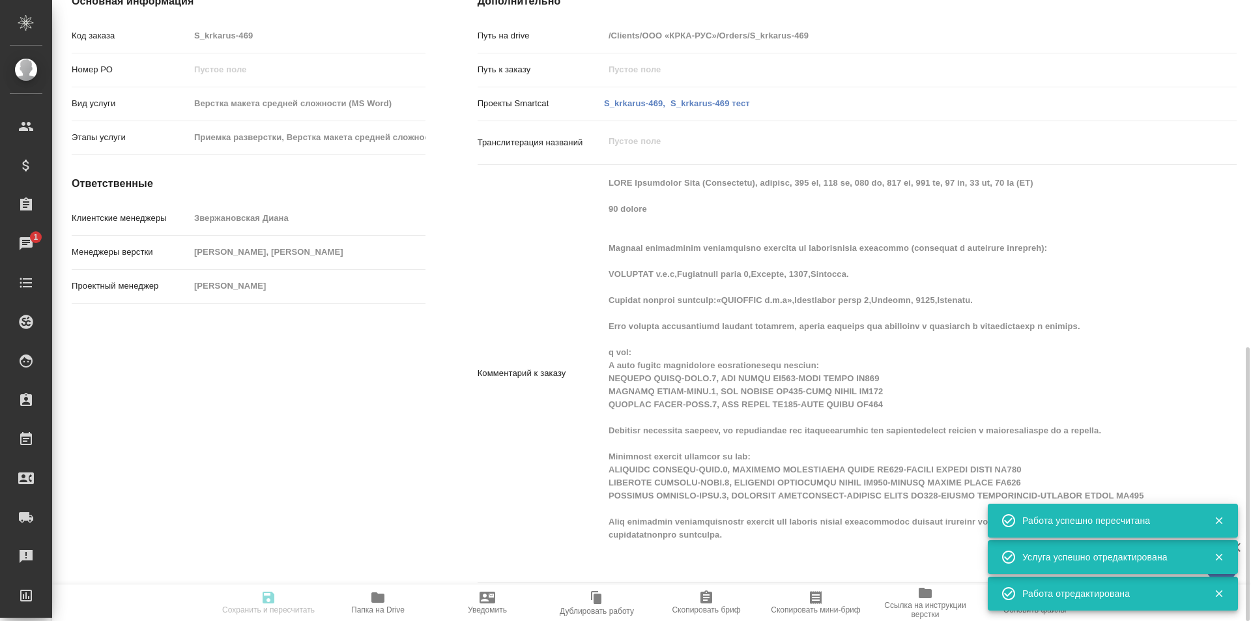
type input "Оксютович Ирина, Заборова Александра"
type input "/Clients/ООО «КРКА-РУС»/Orders/S_krkarus-469"
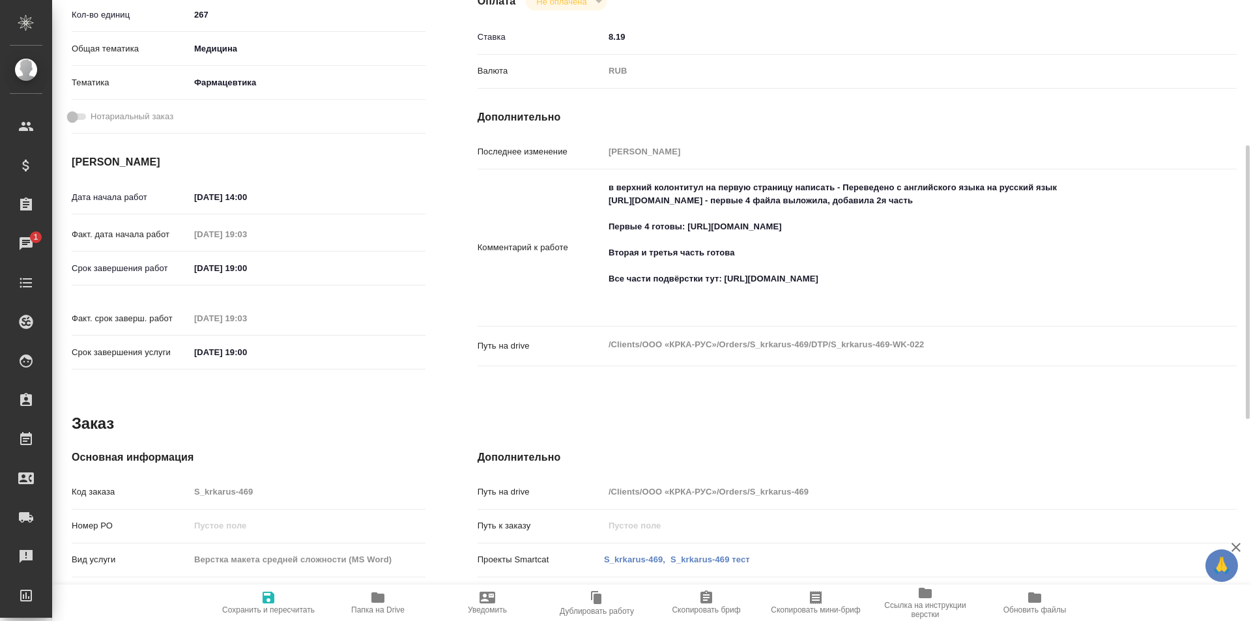
scroll to position [0, 0]
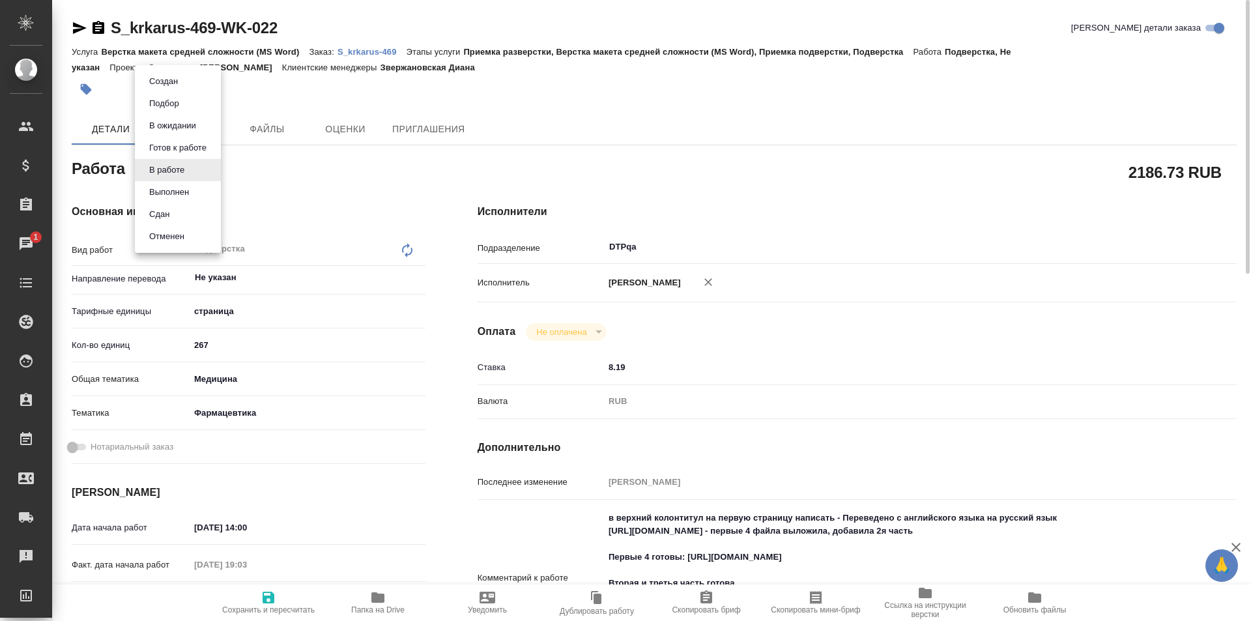
click at [171, 164] on body "🙏 .cls-1 fill:#fff; AWATERA Ismagilova Diana Клиенты Спецификации Заказы 1 Чаты…" at bounding box center [625, 310] width 1251 height 621
click at [172, 192] on button "Выполнен" at bounding box center [169, 192] width 48 height 14
type textarea "x"
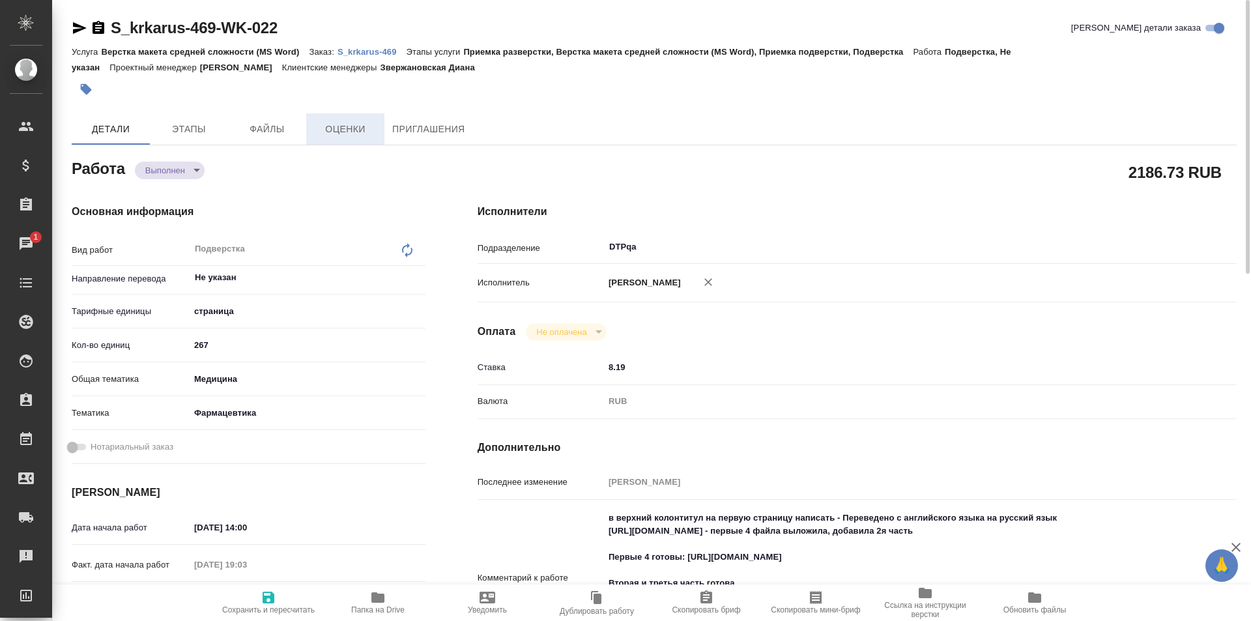
type textarea "x"
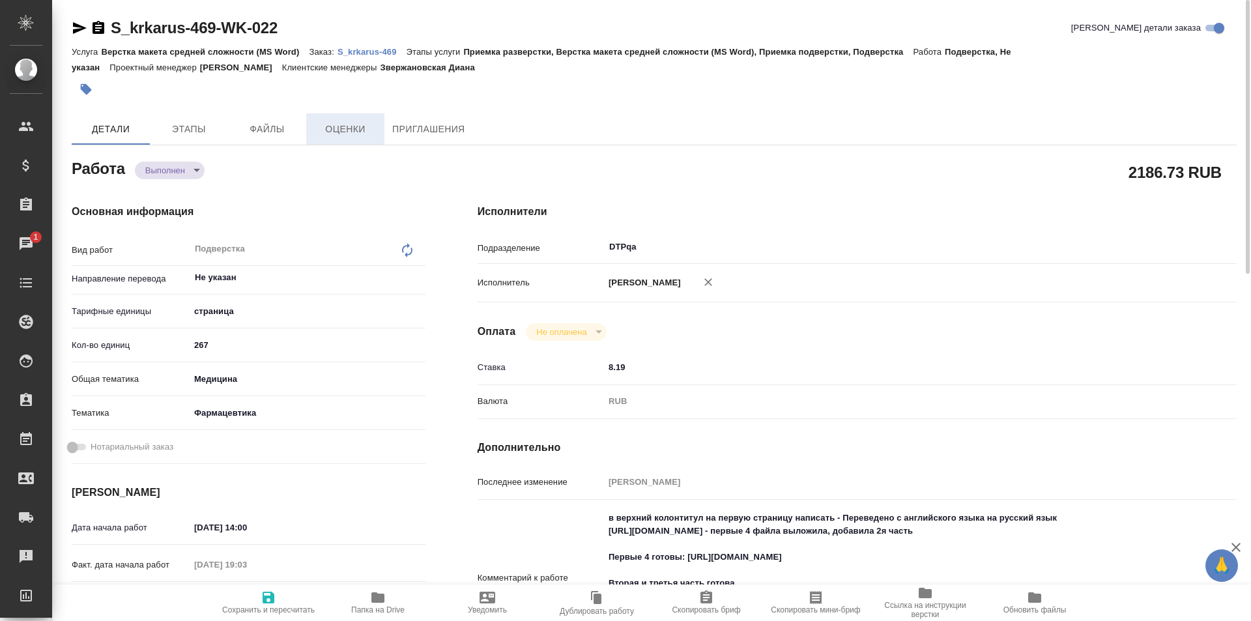
type textarea "x"
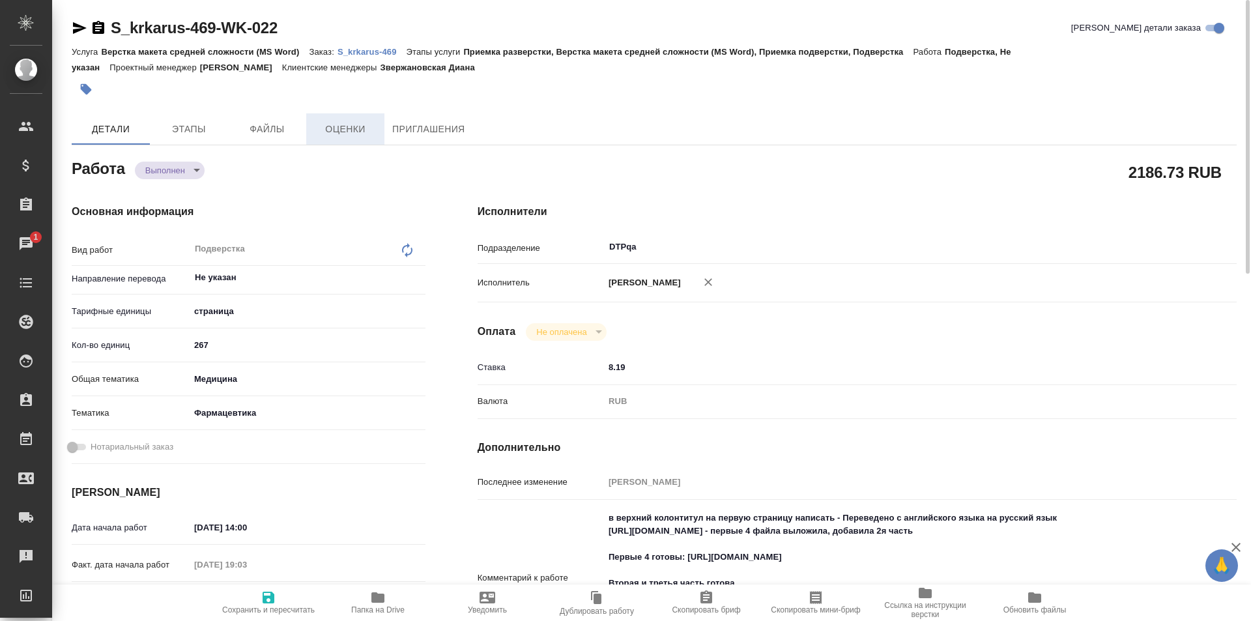
type textarea "x"
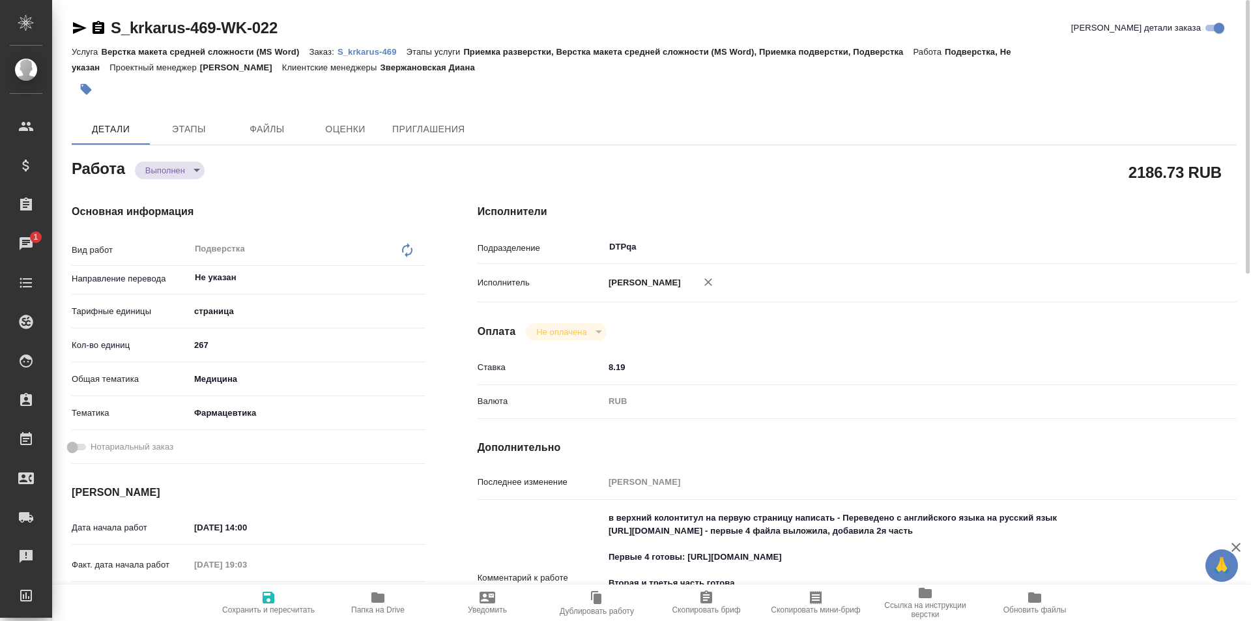
type textarea "x"
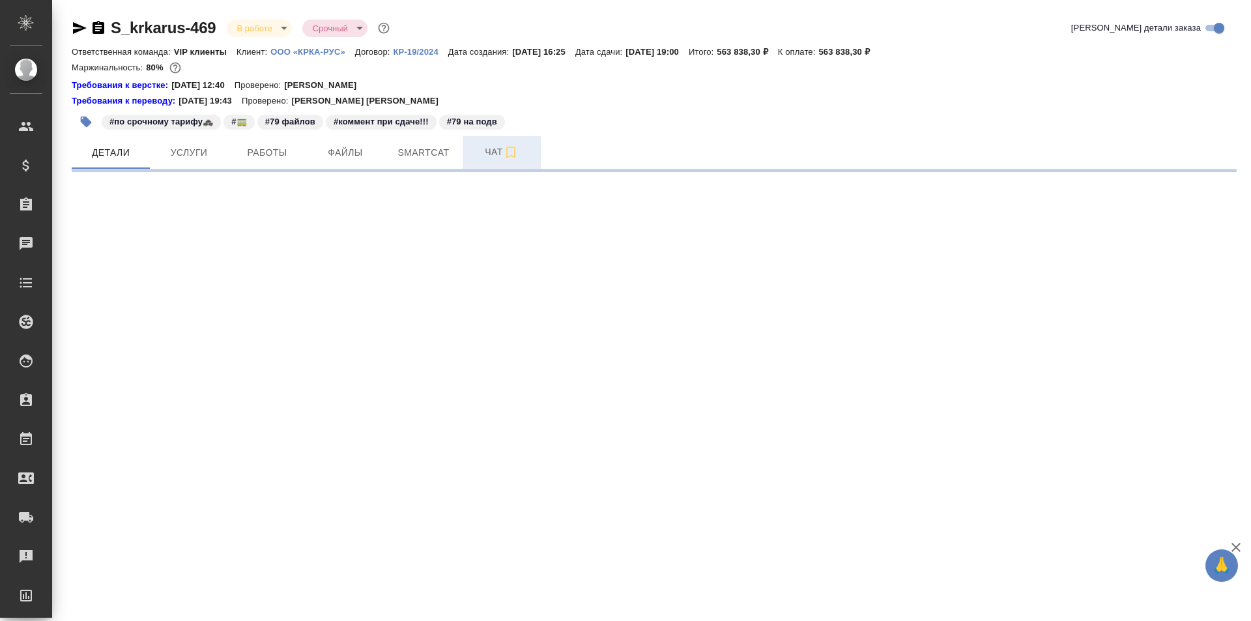
select select "RU"
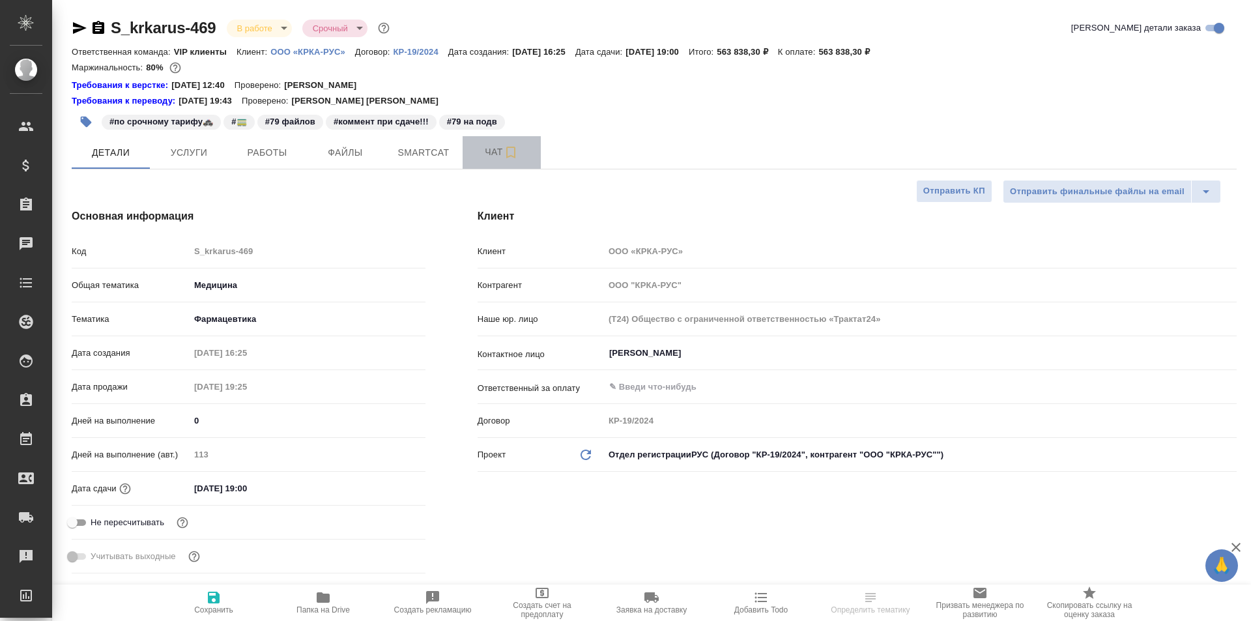
click at [495, 154] on span "Чат" at bounding box center [501, 152] width 63 height 16
type textarea "x"
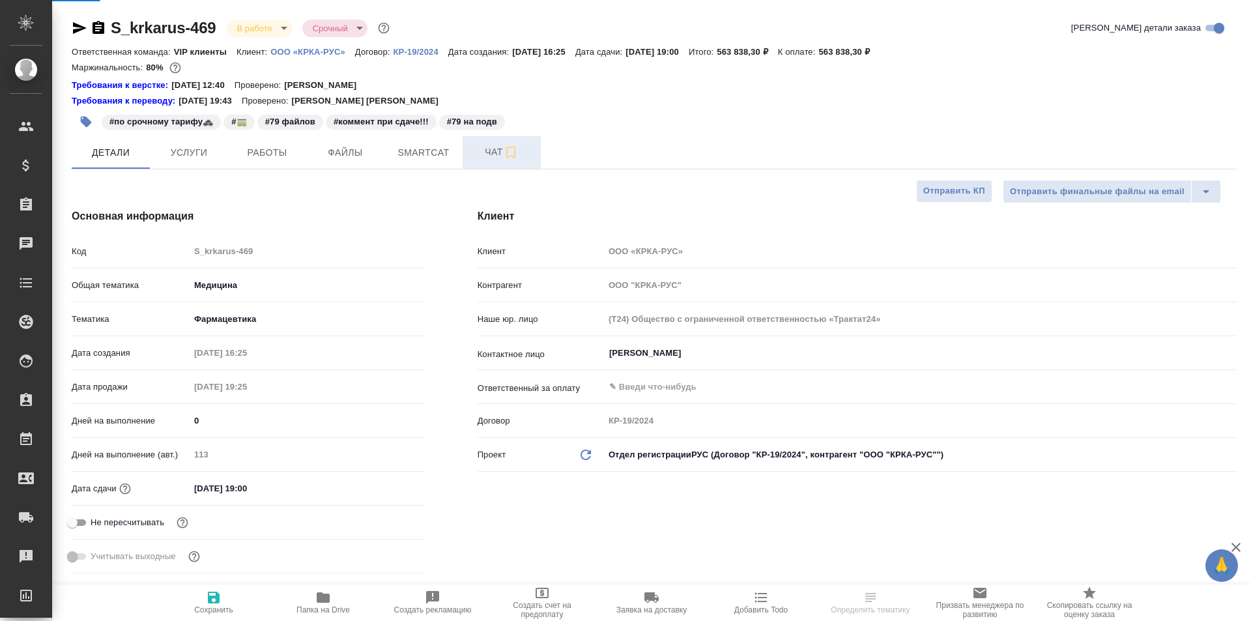
type textarea "x"
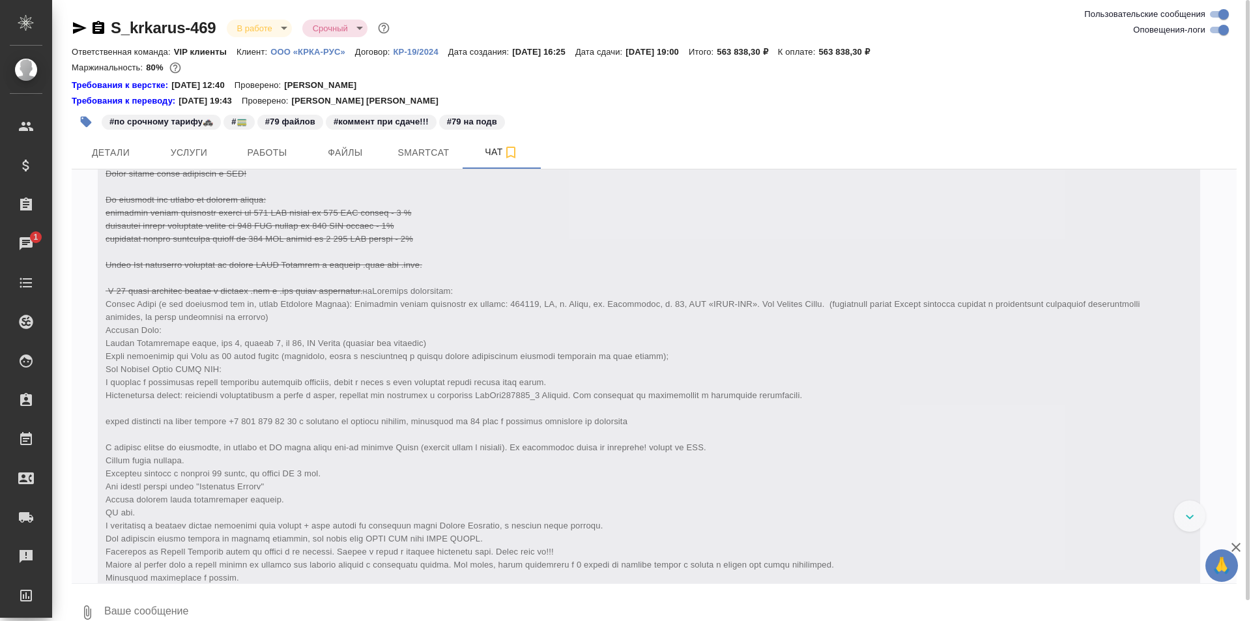
scroll to position [32511, 0]
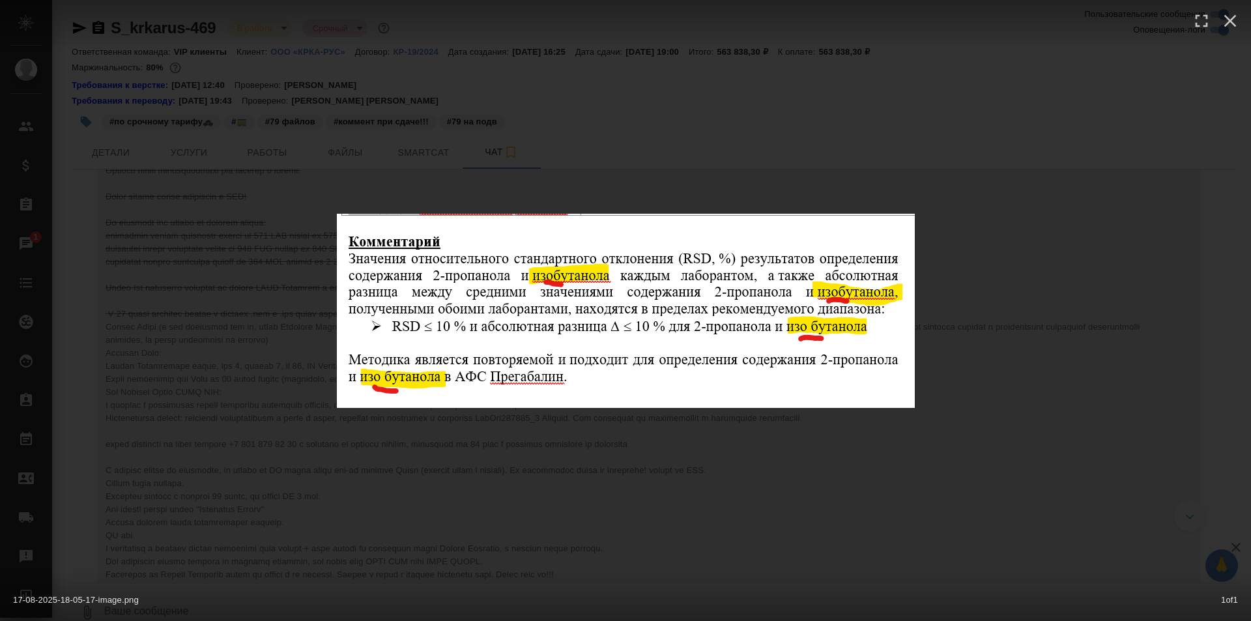
click at [1052, 297] on div "17-08-2025-18-05-17-image.png 1 of 1" at bounding box center [625, 310] width 1251 height 621
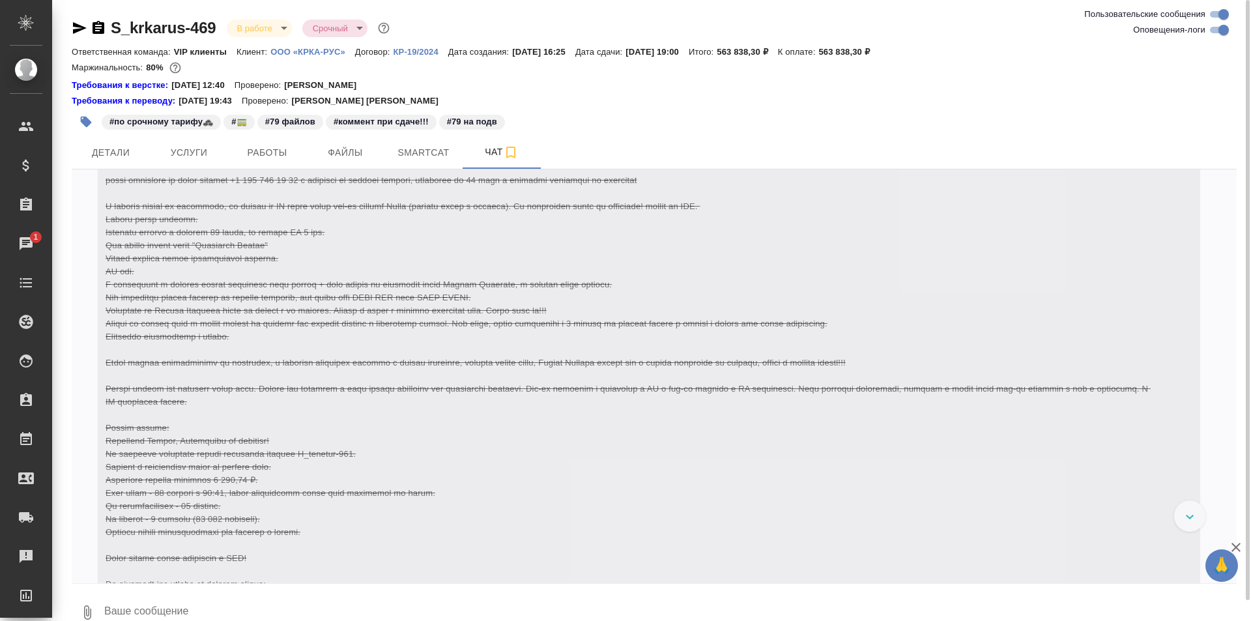
scroll to position [32121, 0]
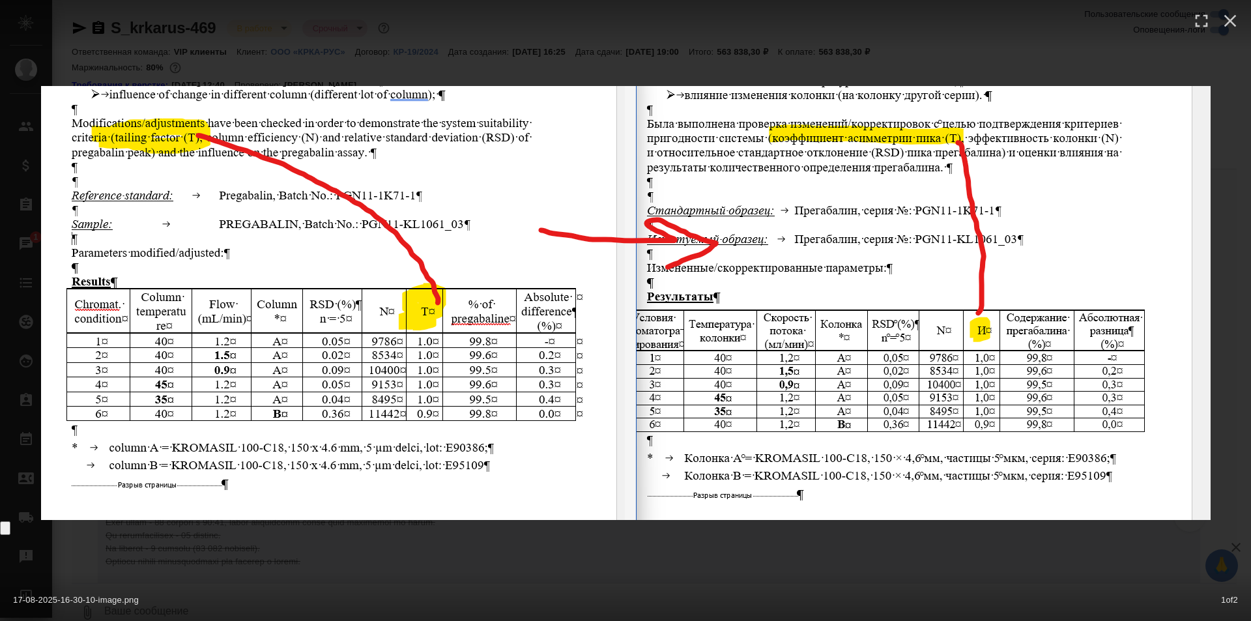
click at [5, 531] on icon "Show slide 2 of 2" at bounding box center [5, 531] width 0 height 0
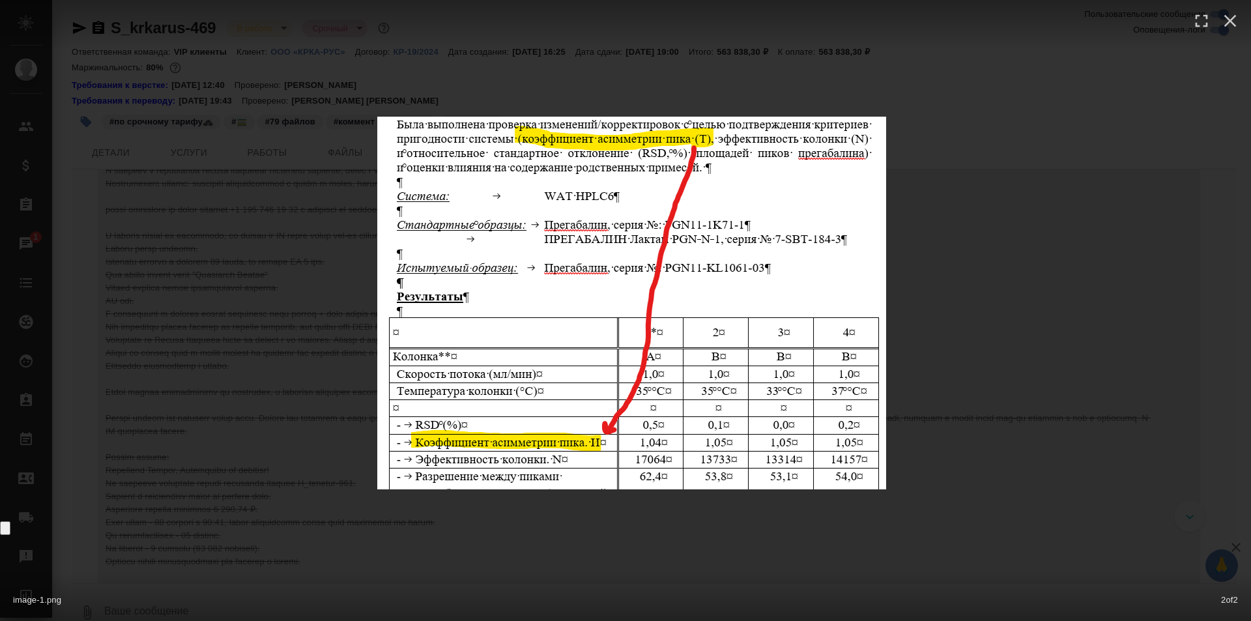
click at [957, 272] on div at bounding box center [631, 303] width 1251 height 373
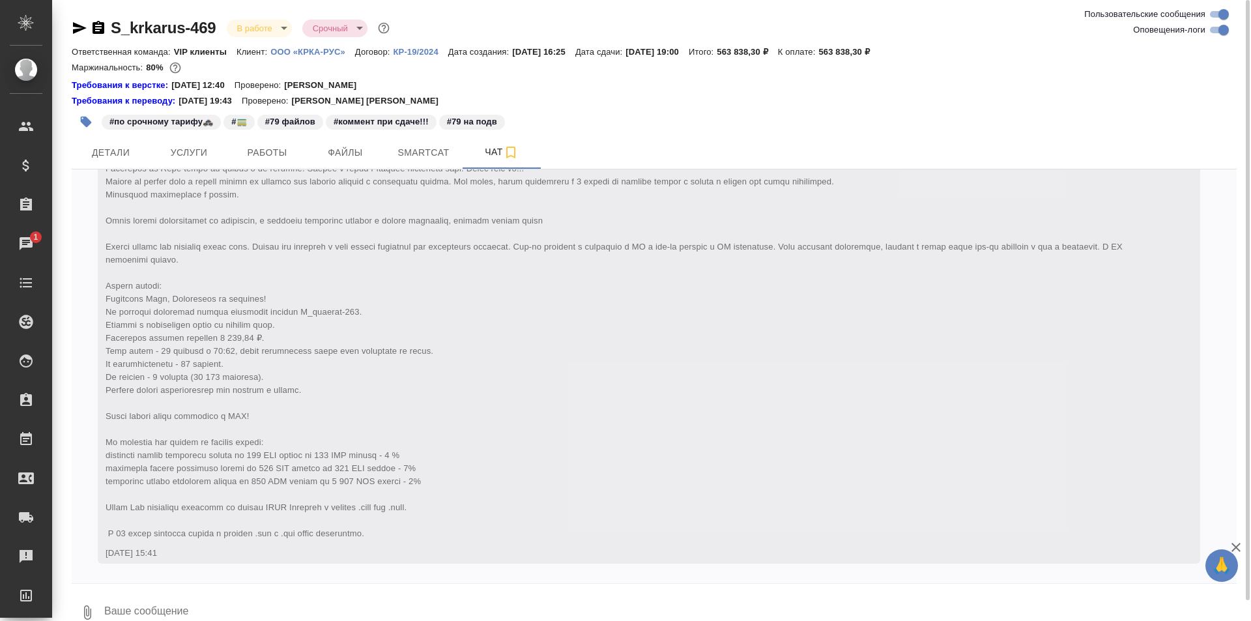
scroll to position [35444, 0]
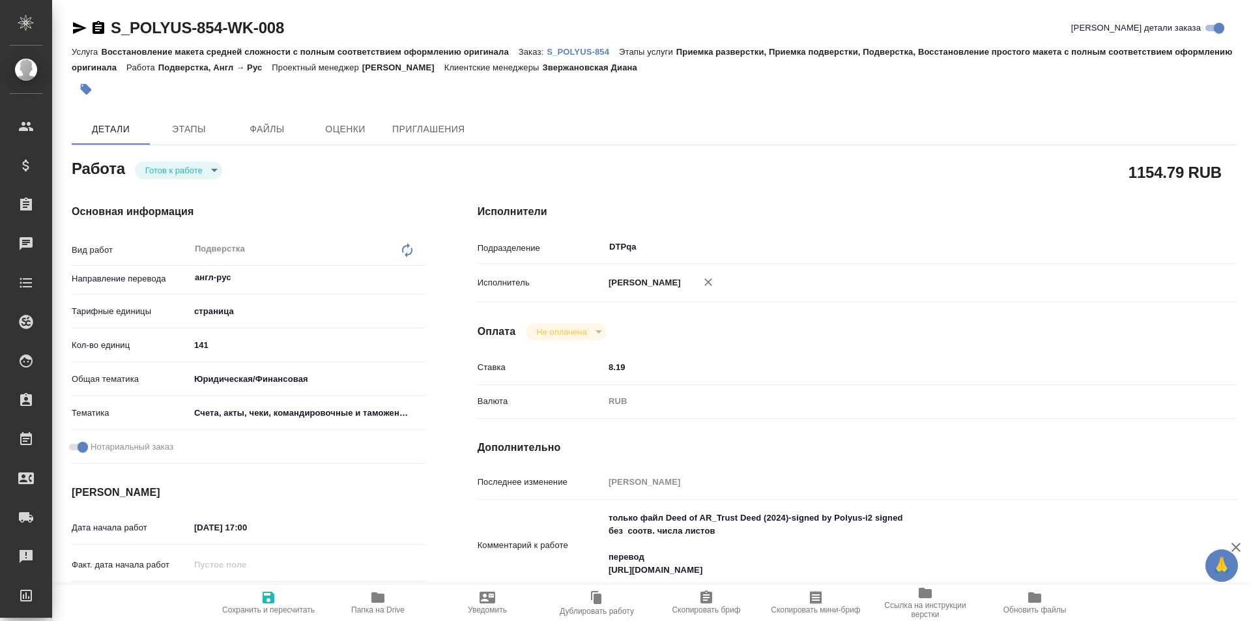
type textarea "x"
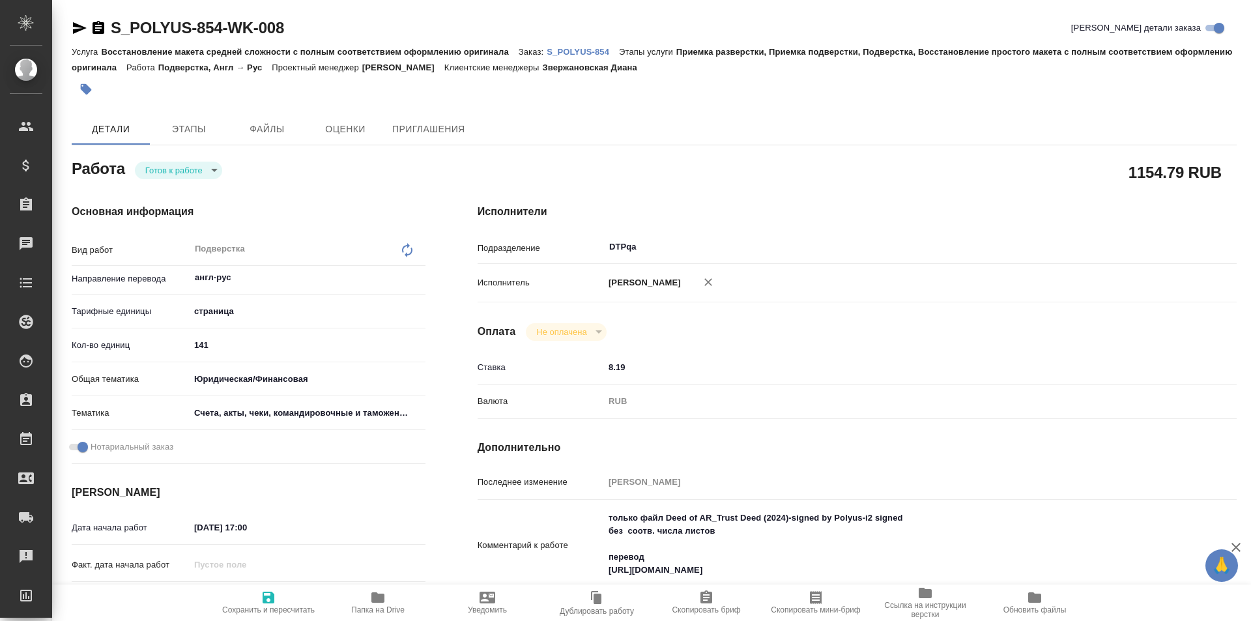
type textarea "x"
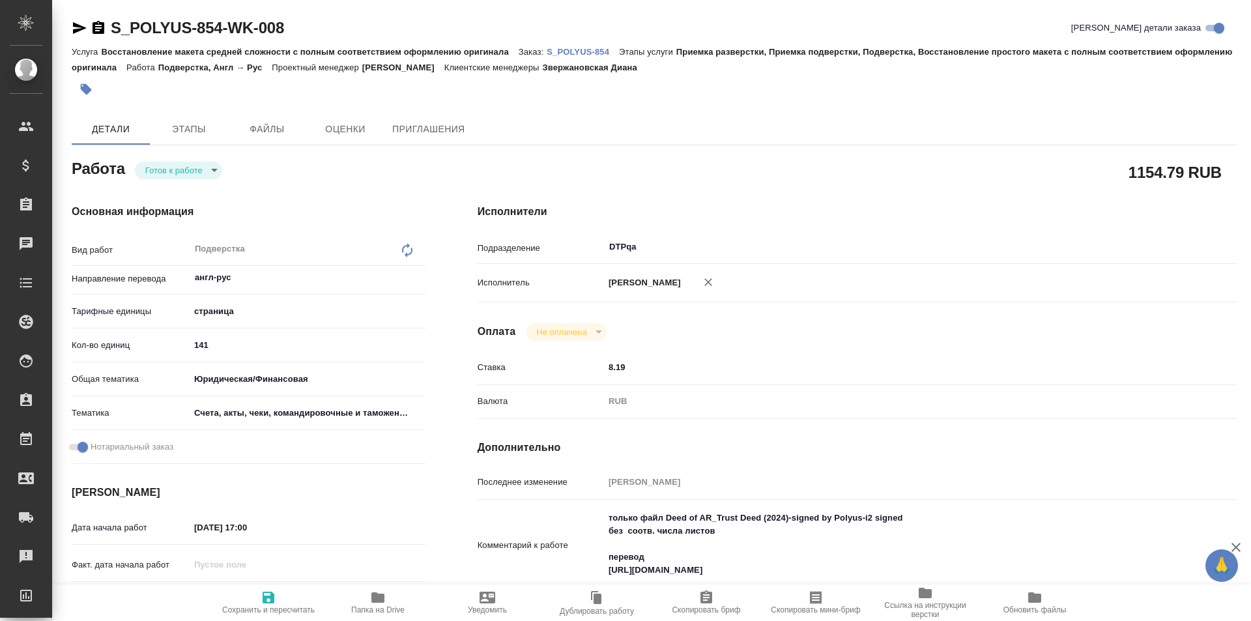
type textarea "x"
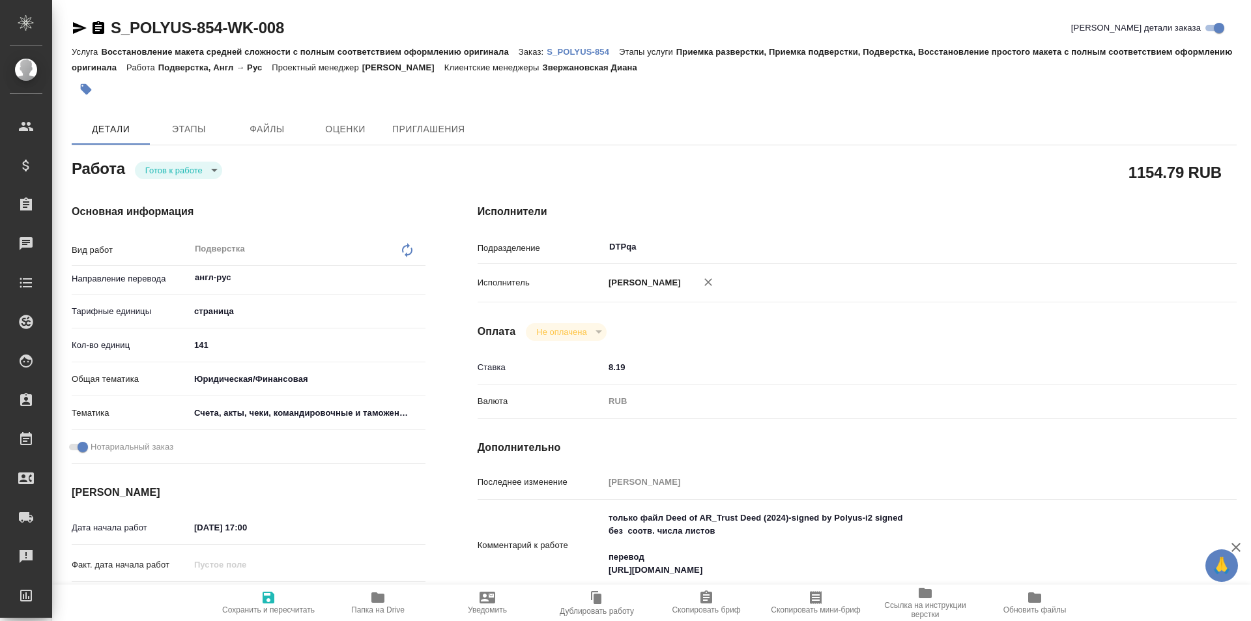
type textarea "x"
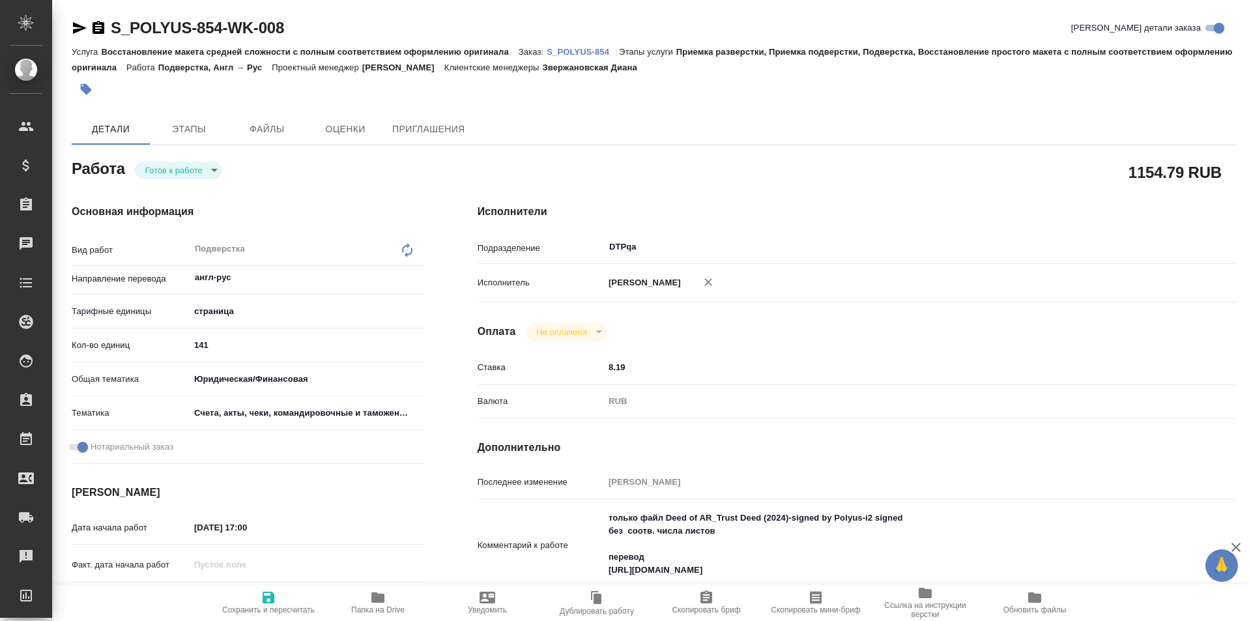
click at [186, 170] on body "🙏 .cls-1 fill:#fff; AWATERA Ismagilova [PERSON_NAME] Спецификации Заказы Чаты T…" at bounding box center [625, 310] width 1251 height 621
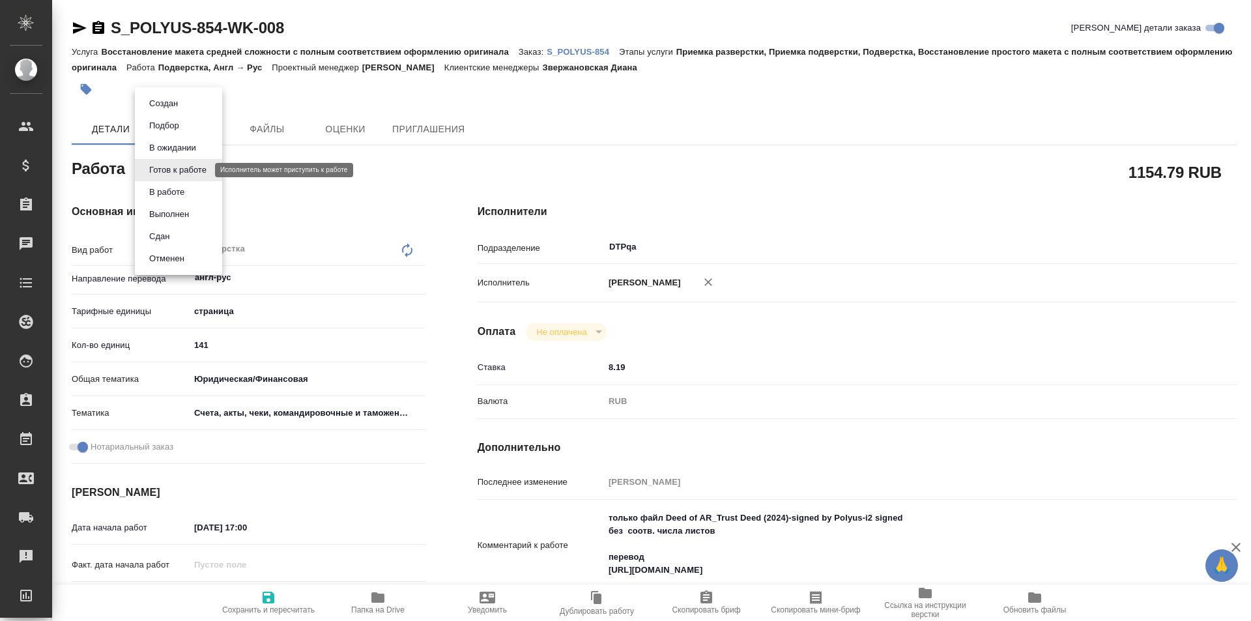
type textarea "x"
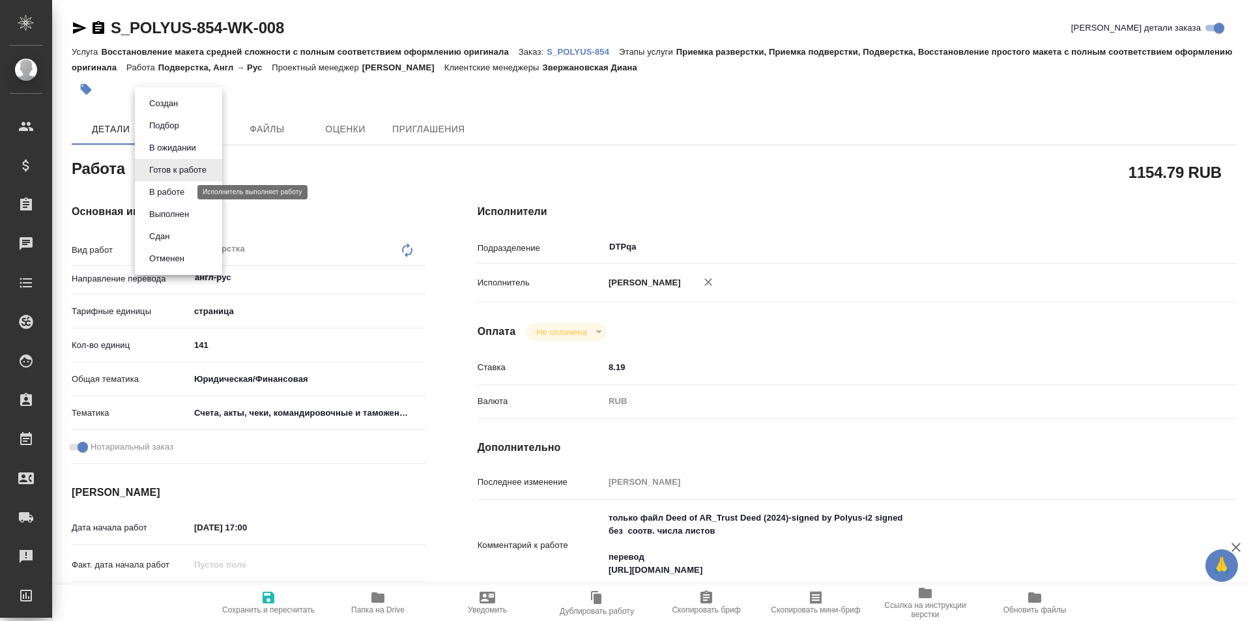
click at [180, 194] on button "В работе" at bounding box center [166, 192] width 43 height 14
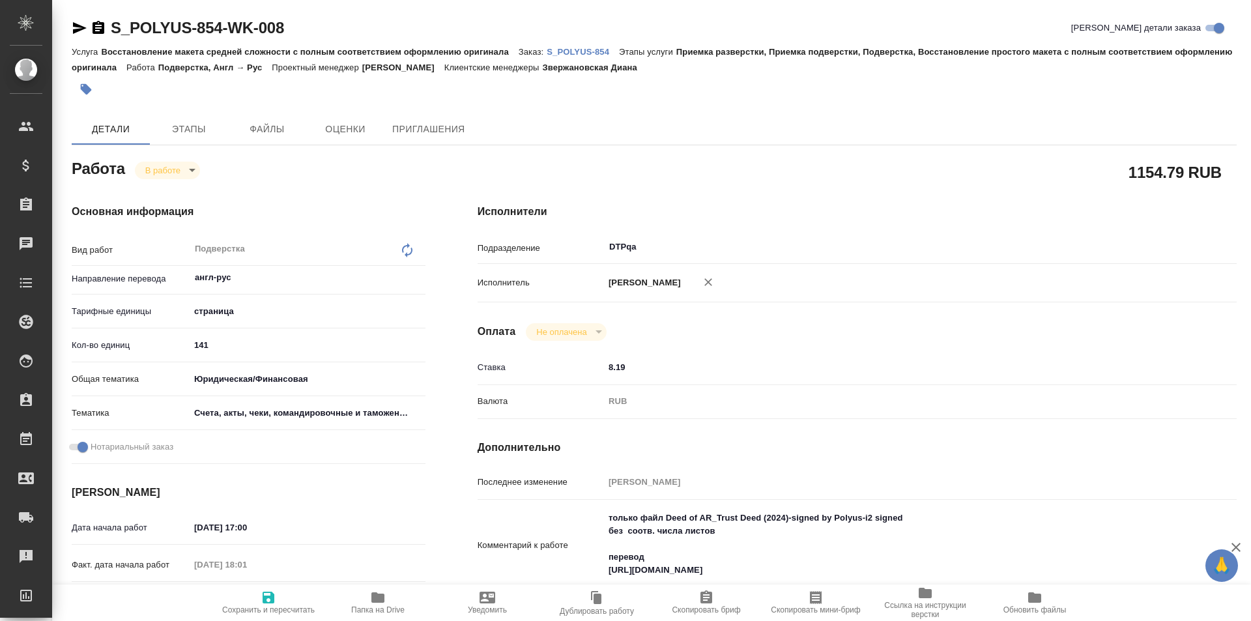
type textarea "x"
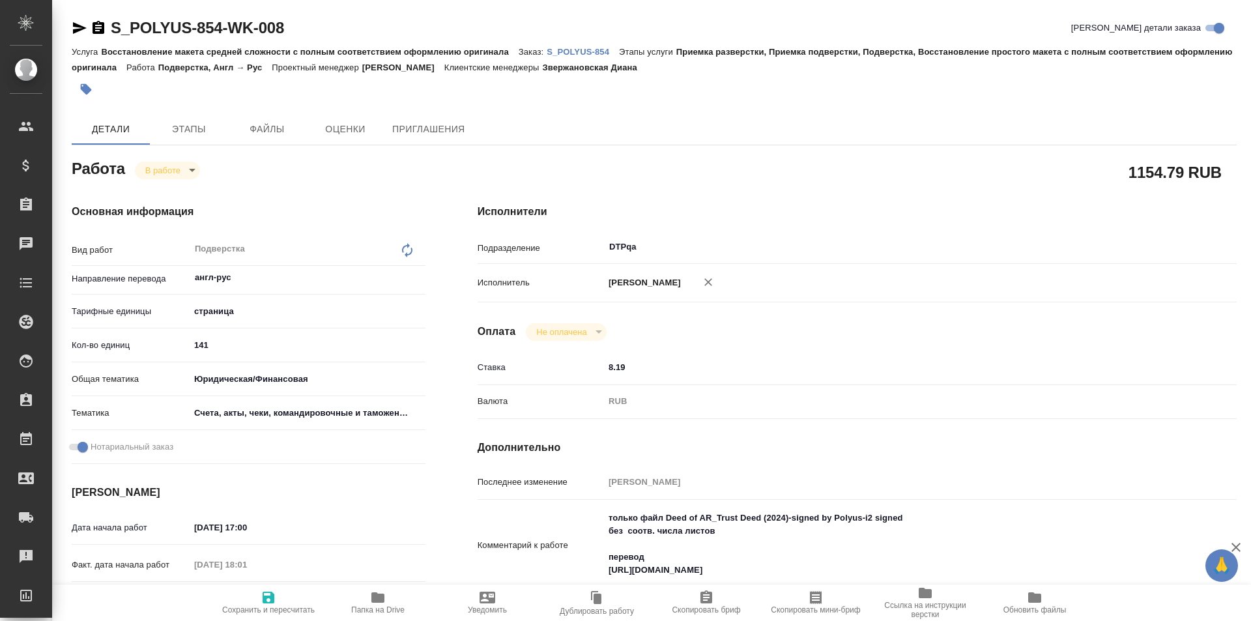
type textarea "x"
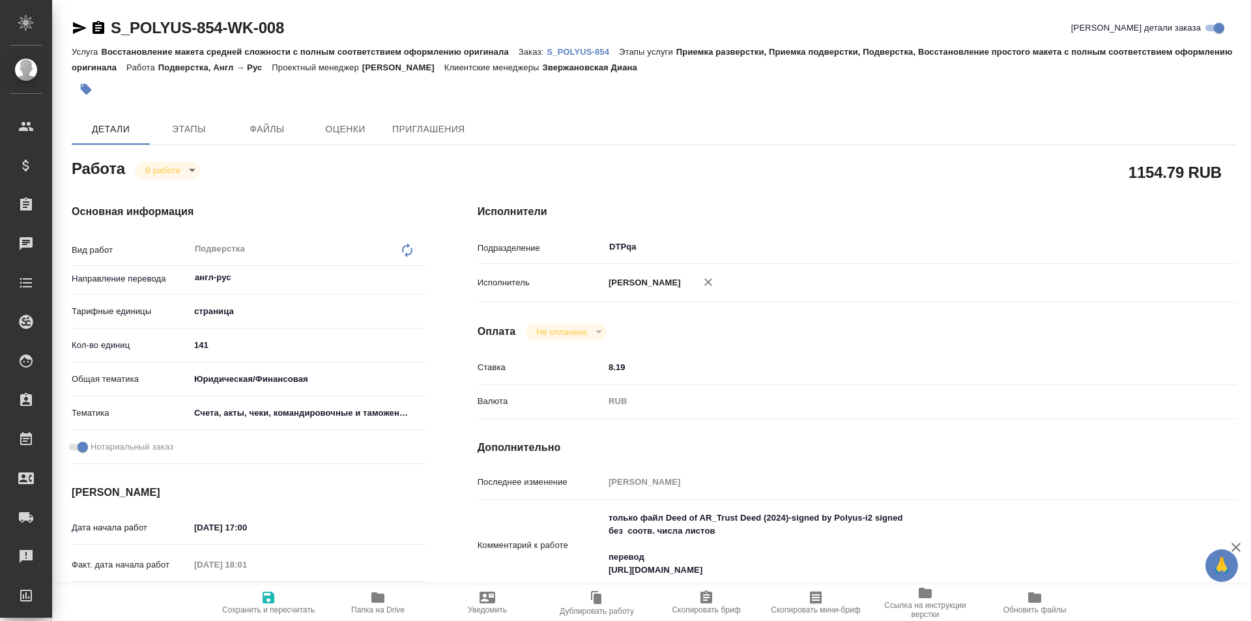
type textarea "x"
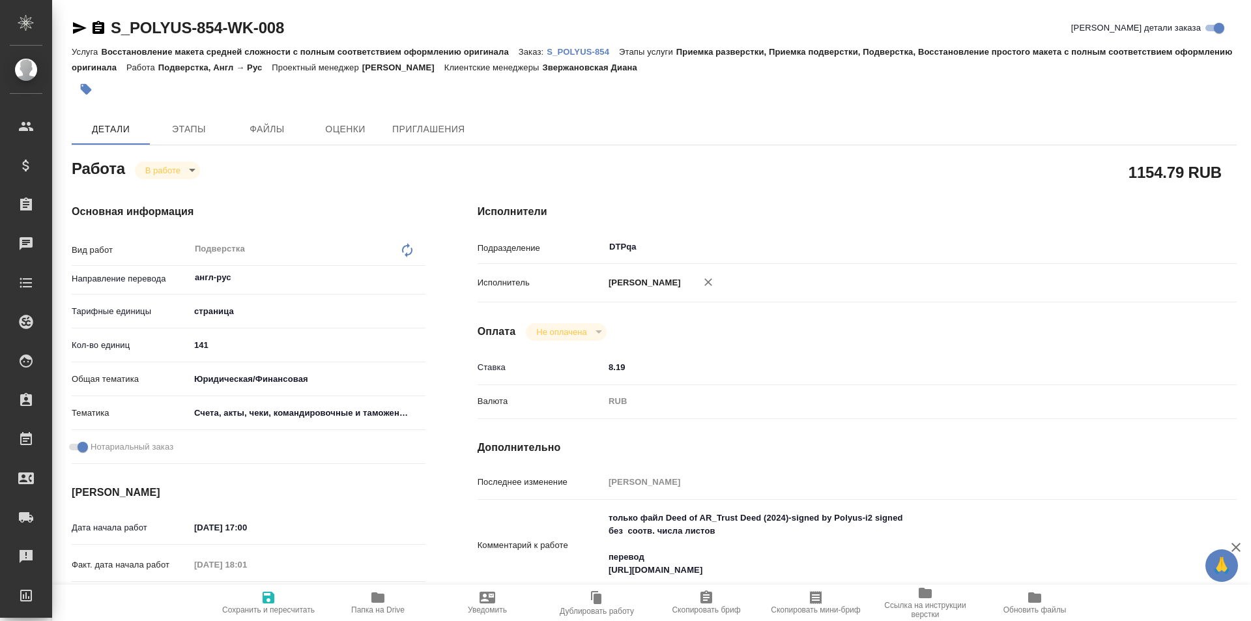
type textarea "x"
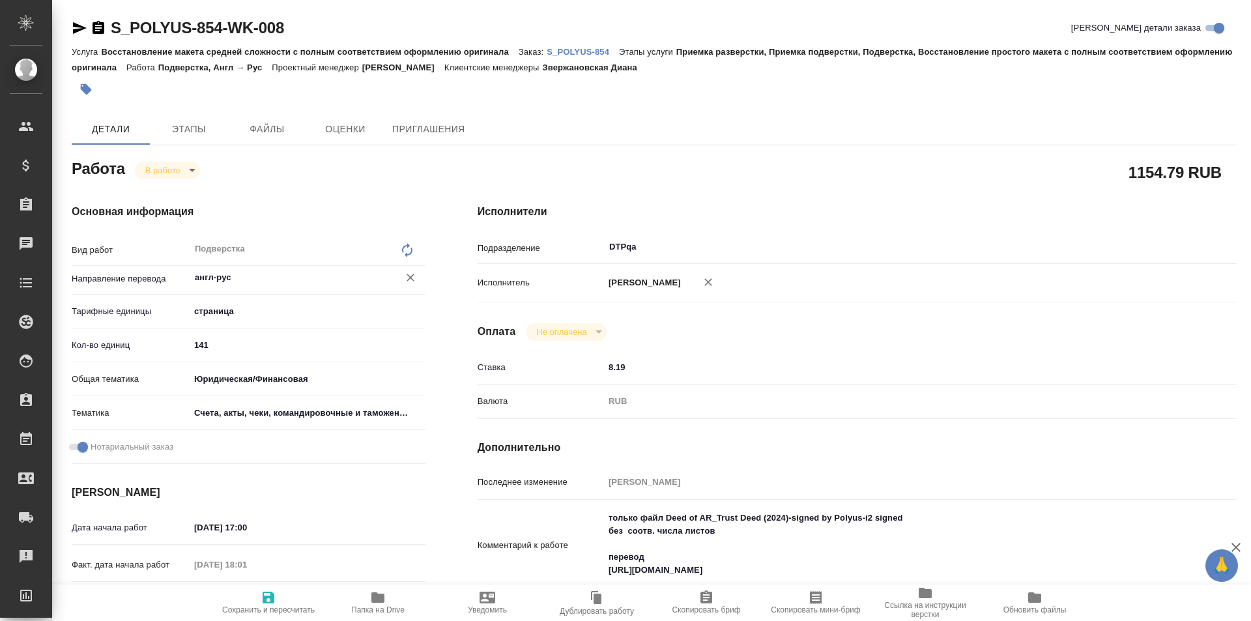
scroll to position [65, 0]
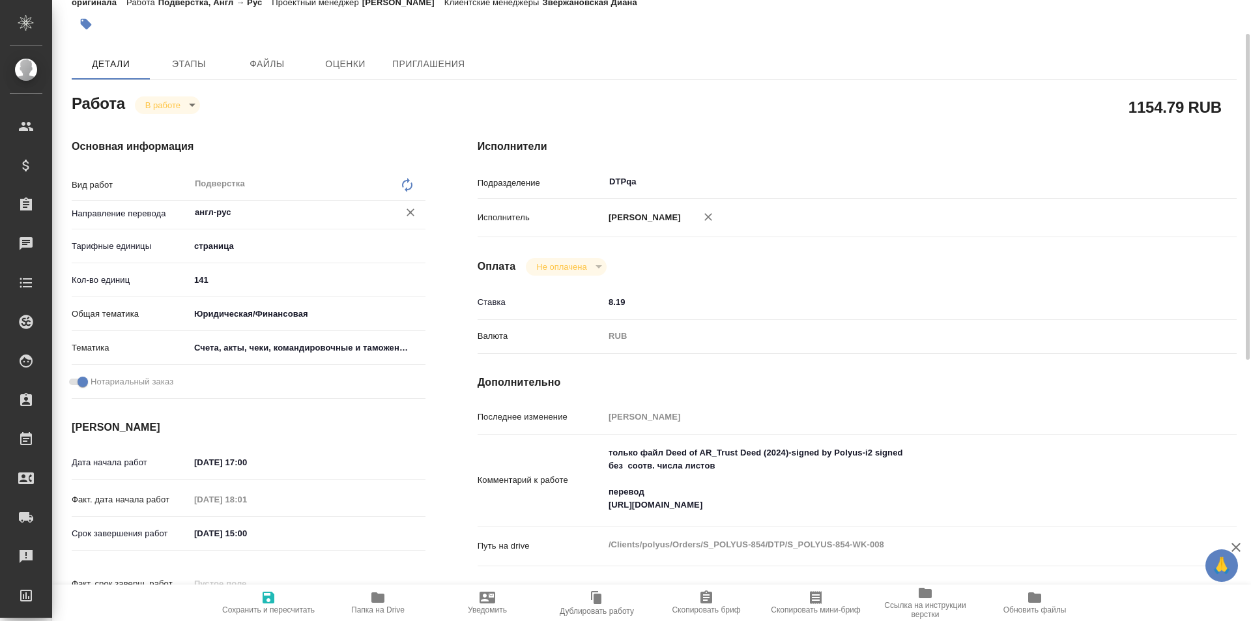
type textarea "x"
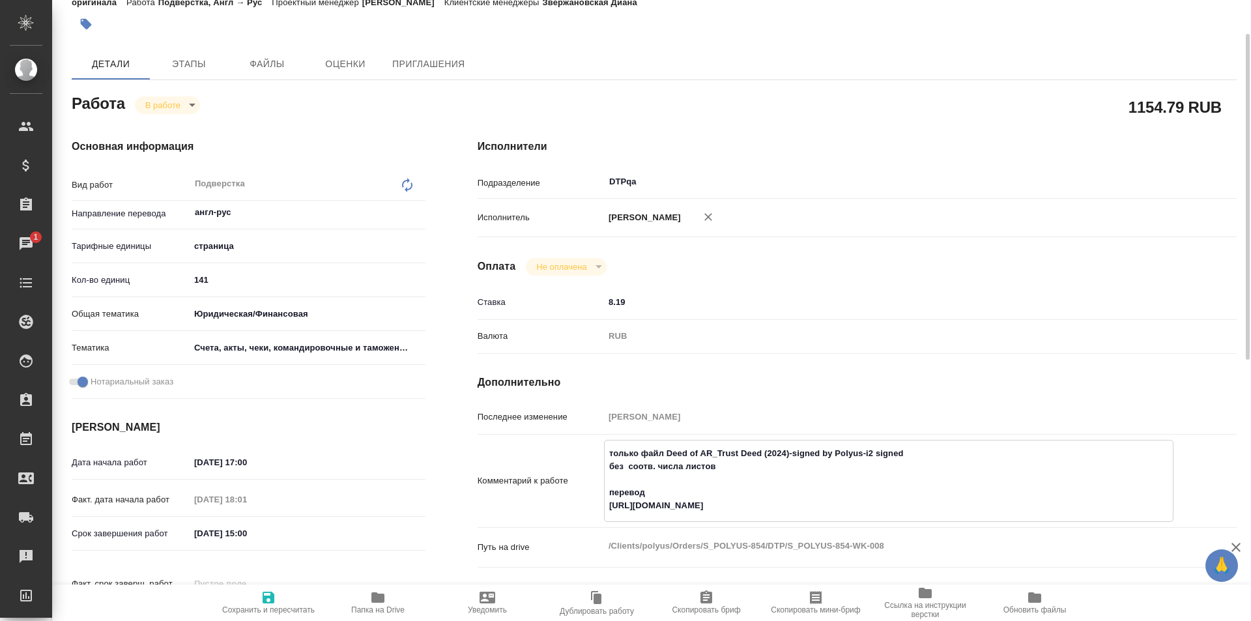
drag, startPoint x: 1126, startPoint y: 507, endPoint x: 560, endPoint y: 511, distance: 566.2
click at [560, 511] on div "Комментарий к работе только файл Deed of AR_Trust Deed (2024)-signed by Polyus-…" at bounding box center [857, 481] width 759 height 82
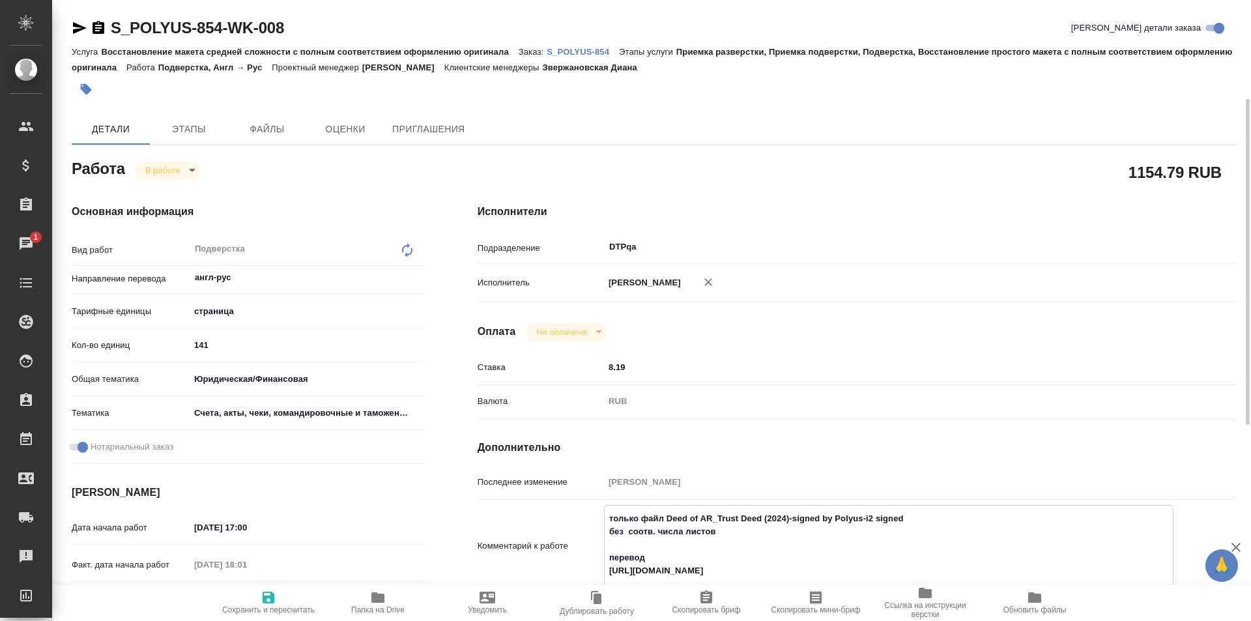
scroll to position [130, 0]
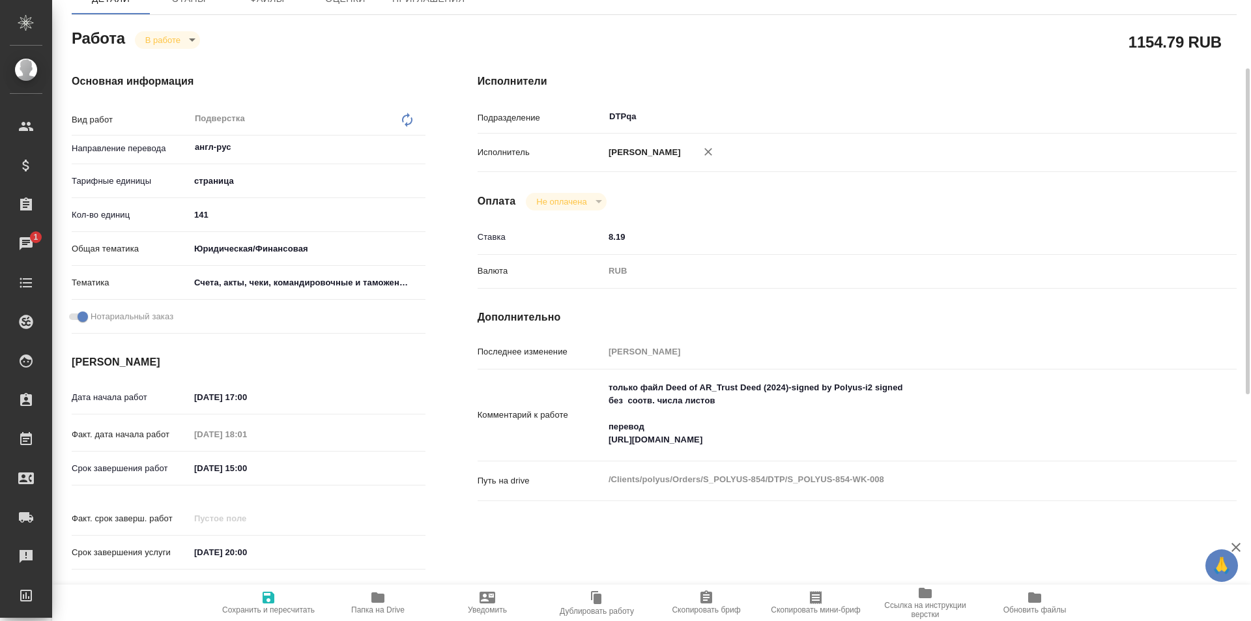
click at [1018, 319] on h4 "Дополнительно" at bounding box center [857, 317] width 759 height 16
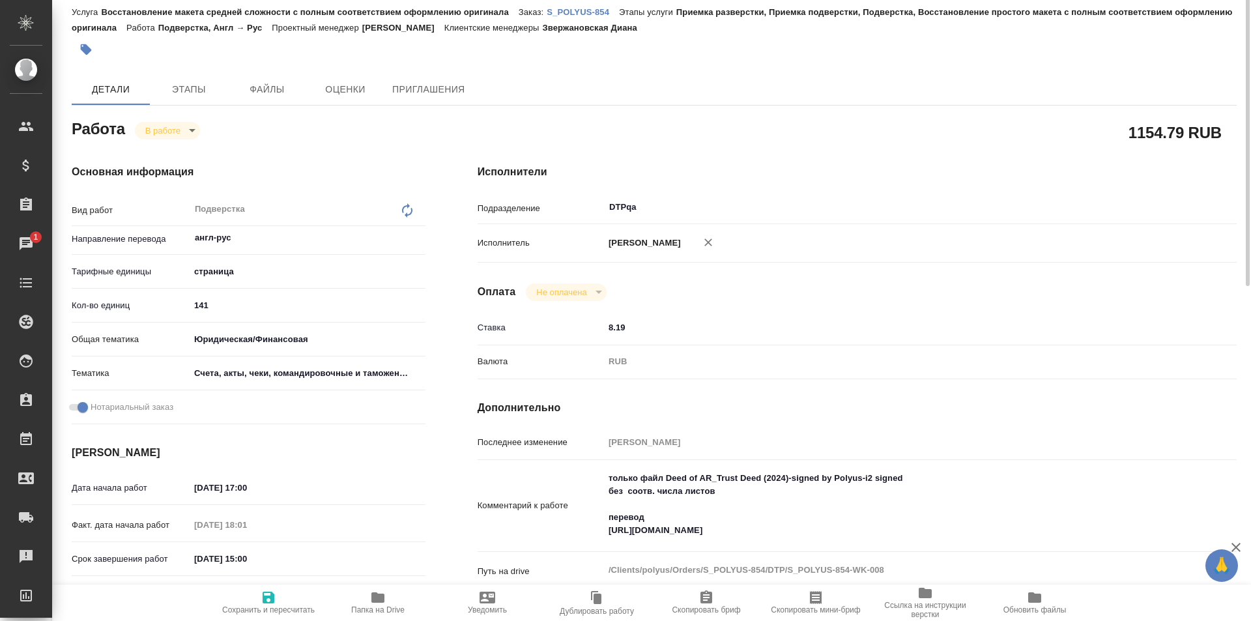
scroll to position [0, 0]
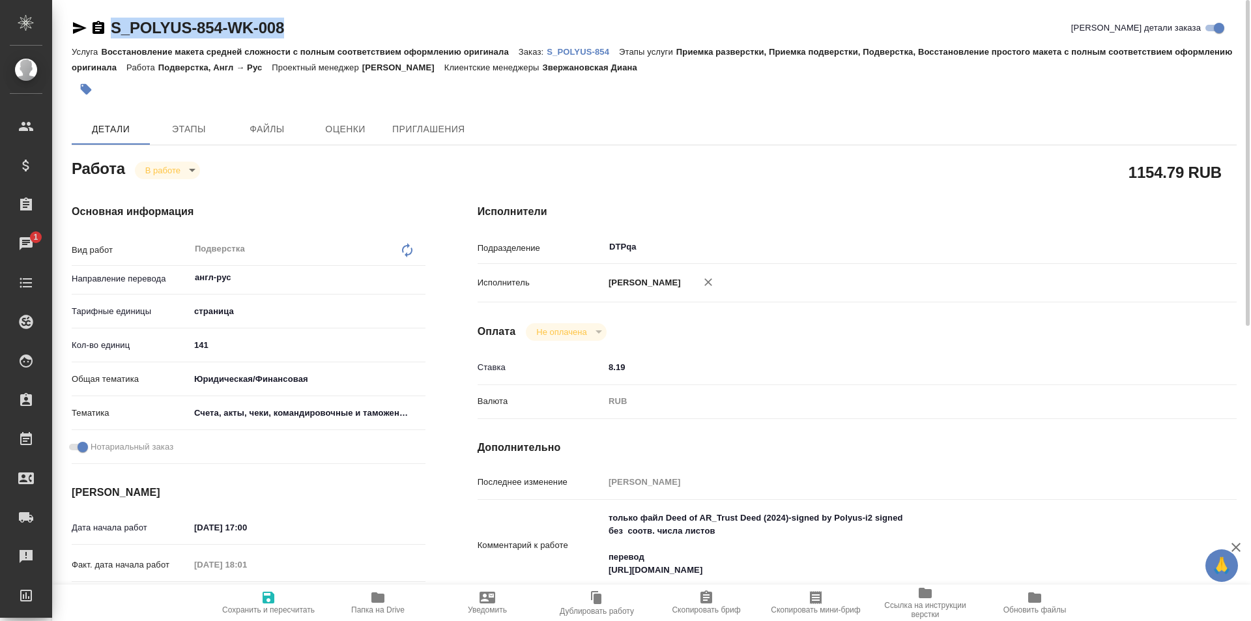
drag, startPoint x: 288, startPoint y: 27, endPoint x: 109, endPoint y: 40, distance: 179.0
click at [109, 40] on div "S_POLYUS-854-WK-008 [PERSON_NAME] детали заказа" at bounding box center [654, 31] width 1165 height 26
copy link "S_POLYUS-854-WK-008"
click at [76, 23] on icon "button" at bounding box center [80, 28] width 16 height 16
copy link "S_POLYUS-854-WK-008"
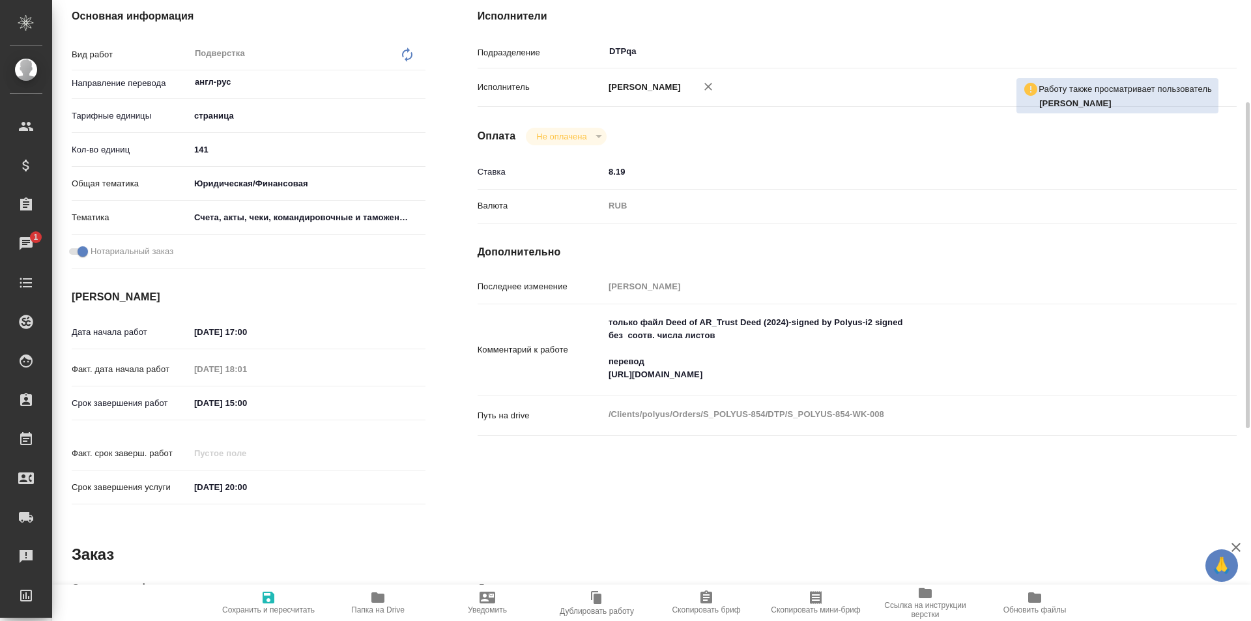
scroll to position [561, 0]
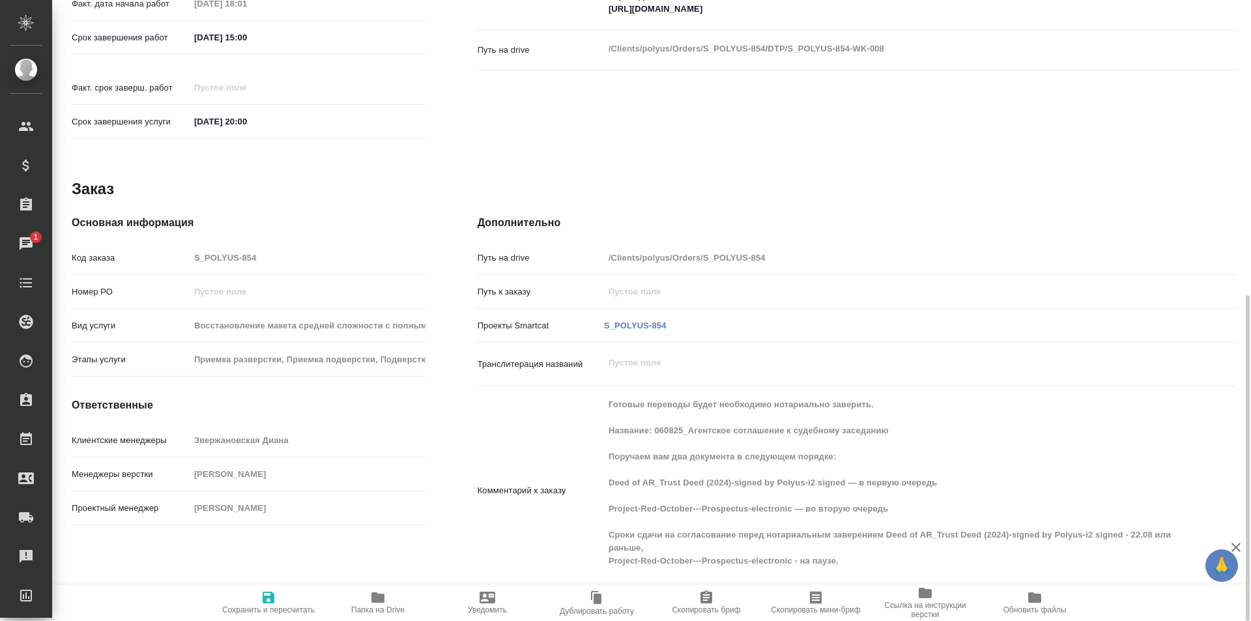
click at [377, 596] on icon "button" at bounding box center [377, 597] width 13 height 10
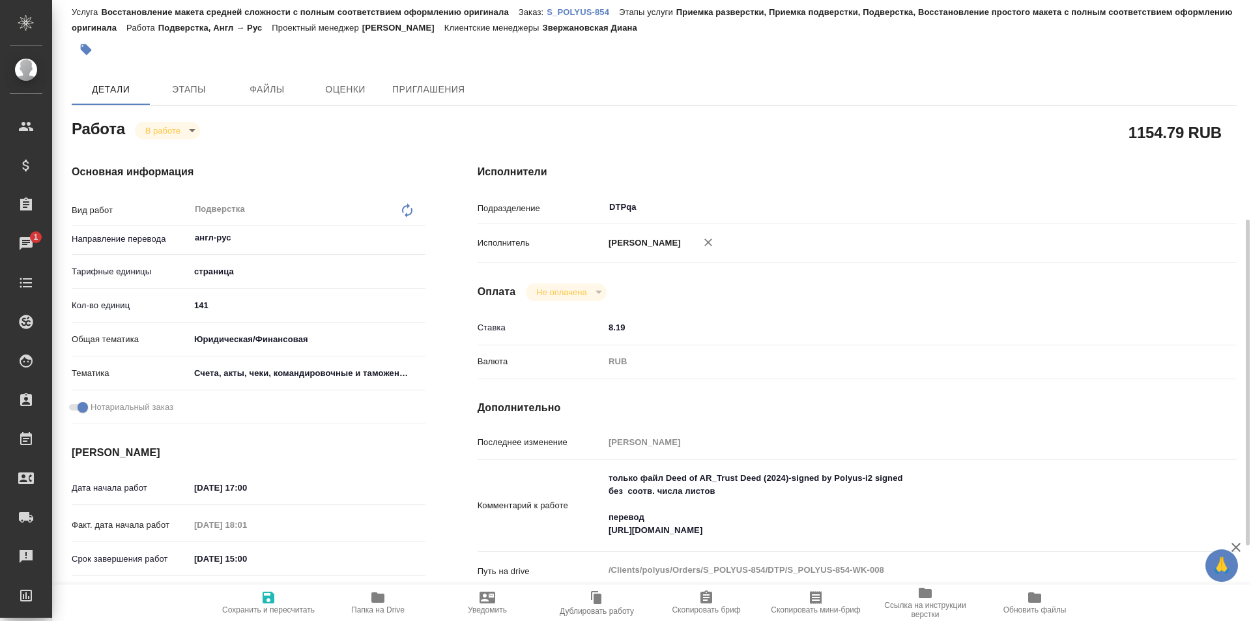
scroll to position [170, 0]
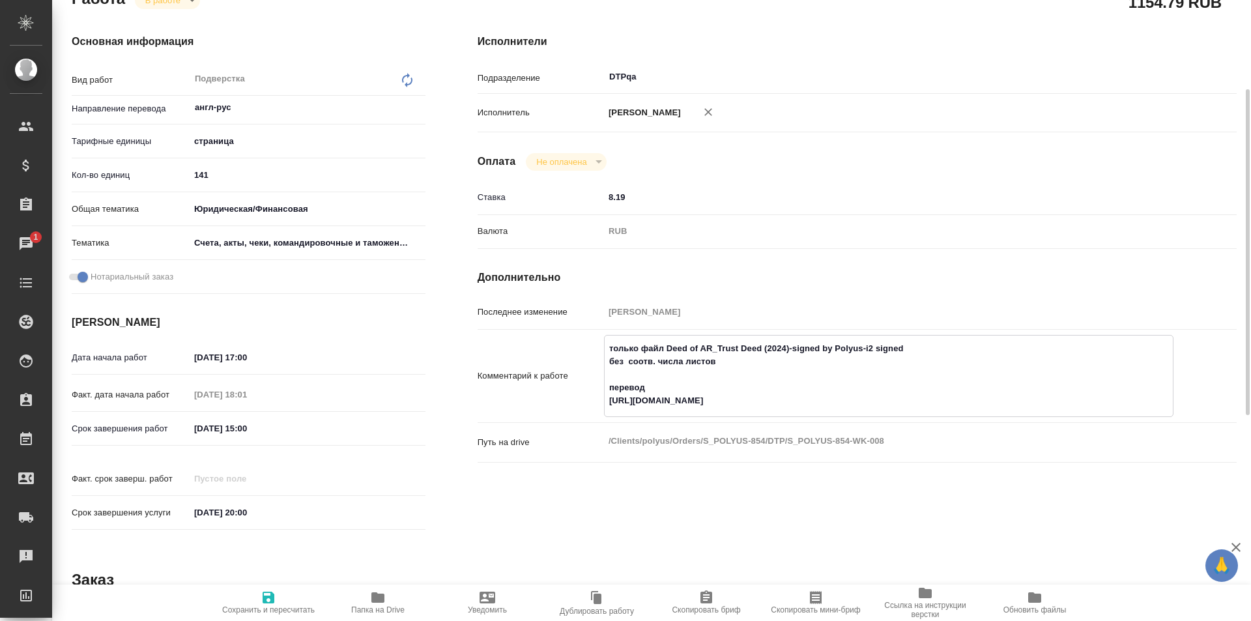
type textarea "x"
click at [1127, 399] on textarea "только файл Deed of AR_Trust Deed (2024)-signed by Polyus-i2 signed без соотв. …" at bounding box center [889, 375] width 568 height 74
type textarea "x"
type textarea "только файл Deed of AR_Trust Deed (2024)-signed by Polyus-i2 signed без соотв. …"
type textarea "x"
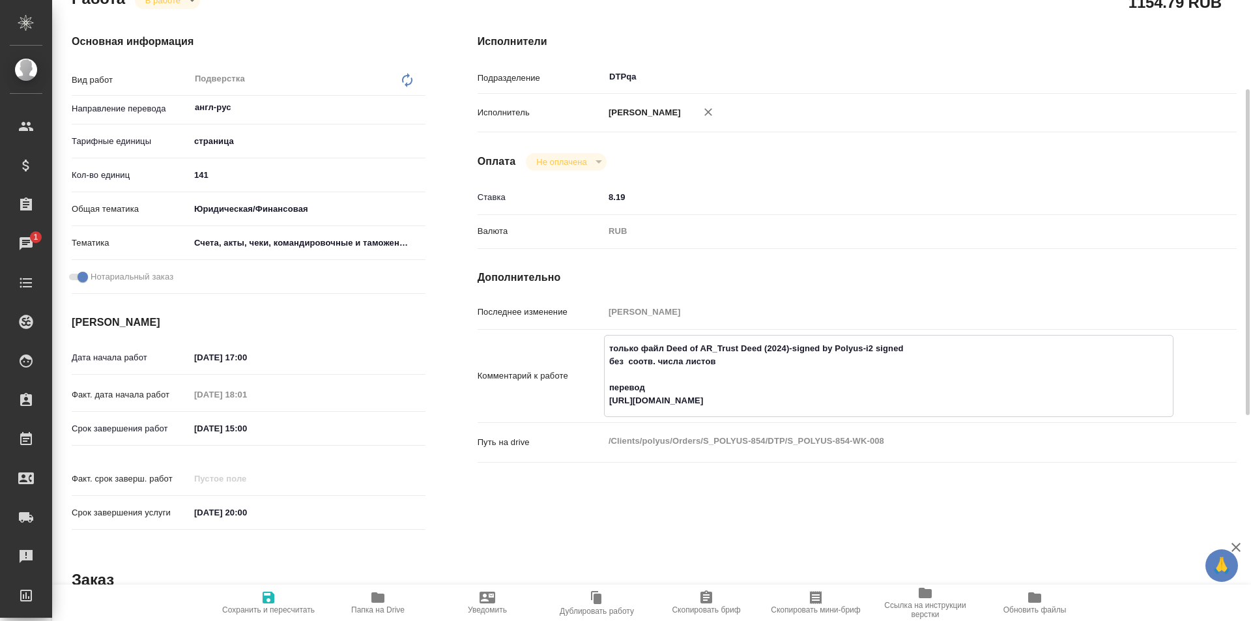
type textarea "x"
type textarea "только файл Deed of AR_Trust Deed (2024)-signed by Polyus-i2 signed без соотв. …"
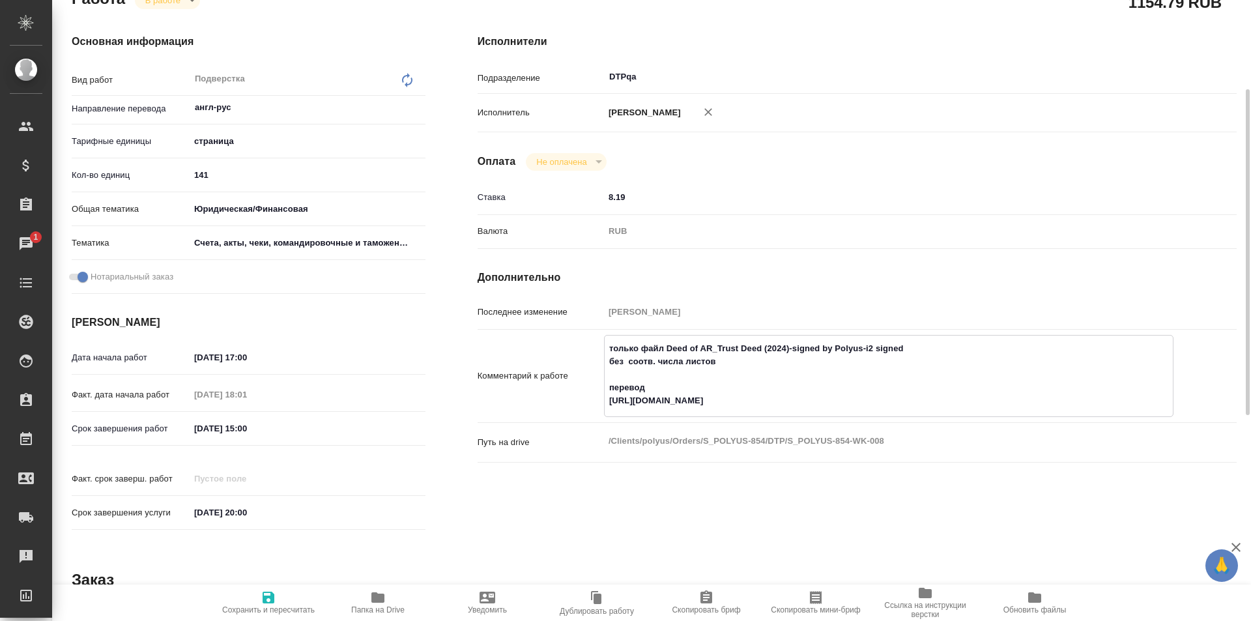
type textarea "x"
paste textarea "[URL][DOMAIN_NAME]"
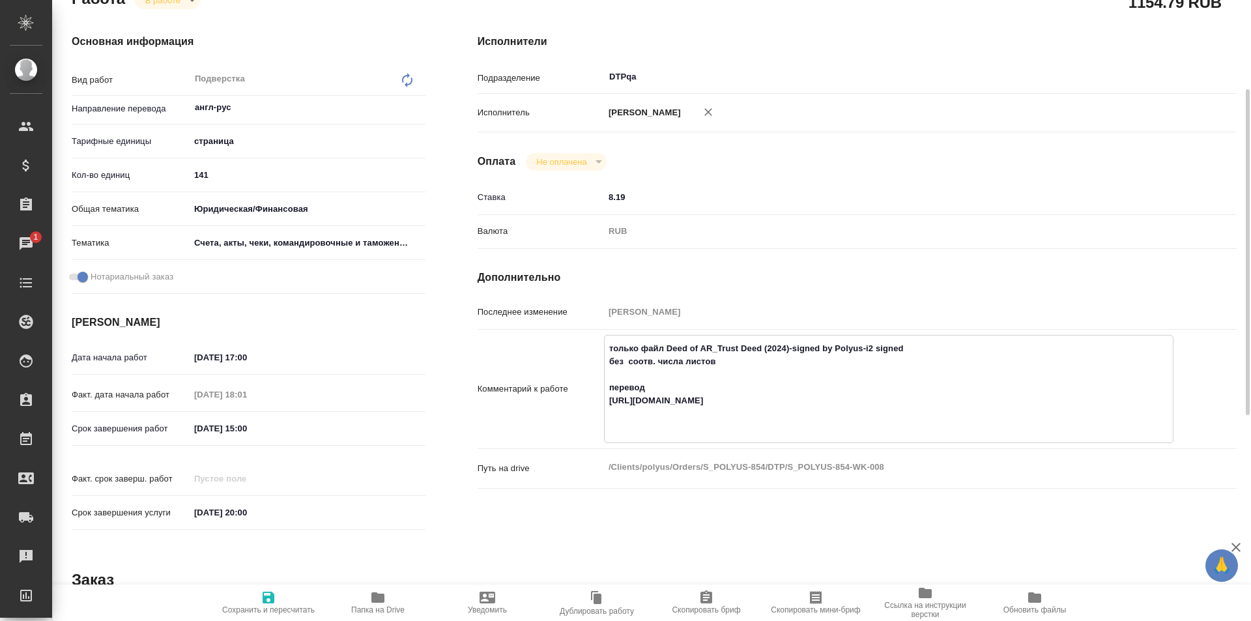
type textarea "x"
type textarea "только файл Deed of AR_Trust Deed (2024)-signed by Polyus-i2 signed без соотв. …"
type textarea "x"
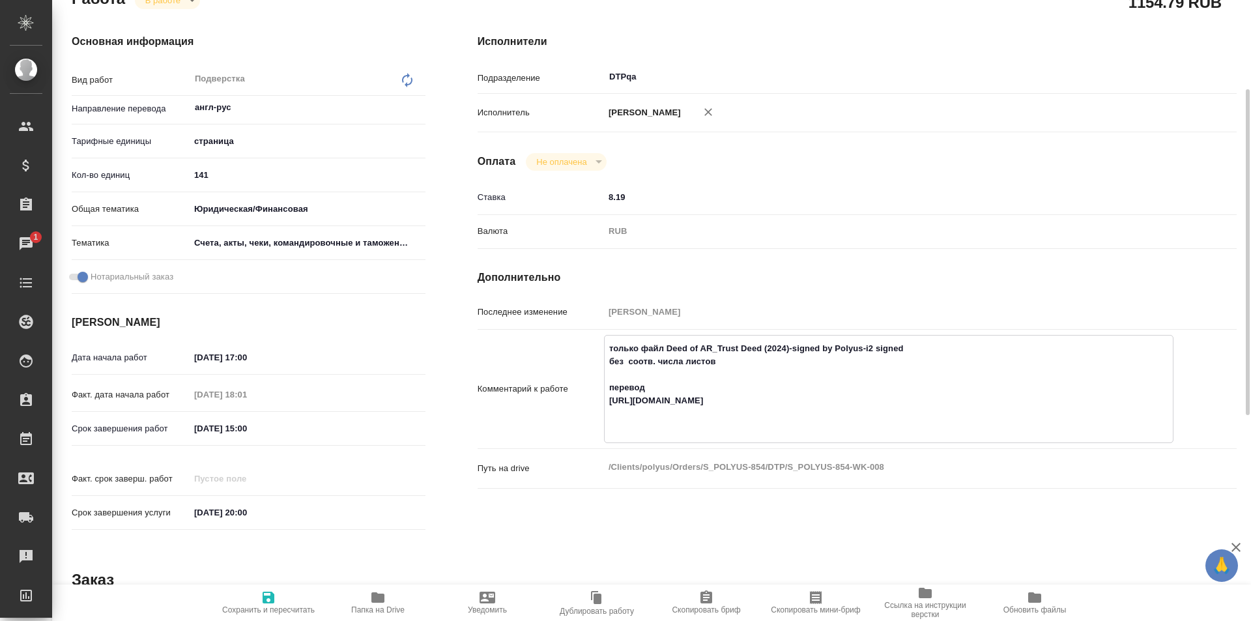
type textarea "x"
type textarea "только файл Deed of AR_Trust Deed (2024)-signed by Polyus-i2 signed без соотв. …"
type textarea "x"
click at [269, 596] on icon "button" at bounding box center [269, 598] width 12 height 12
type textarea "x"
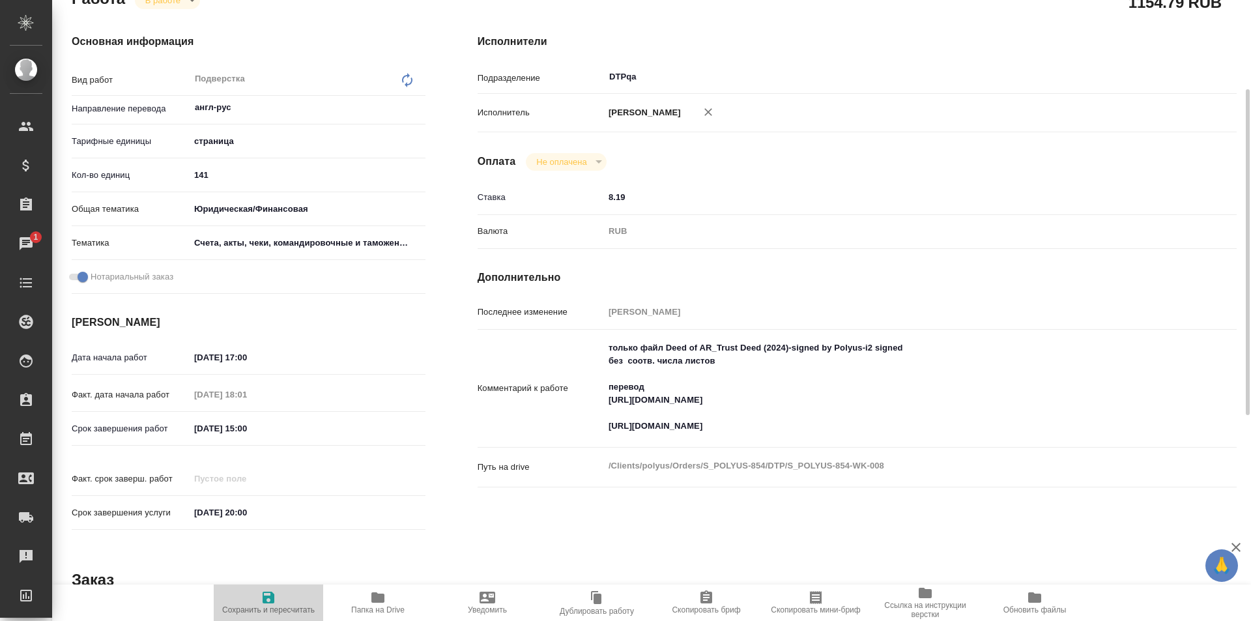
type textarea "x"
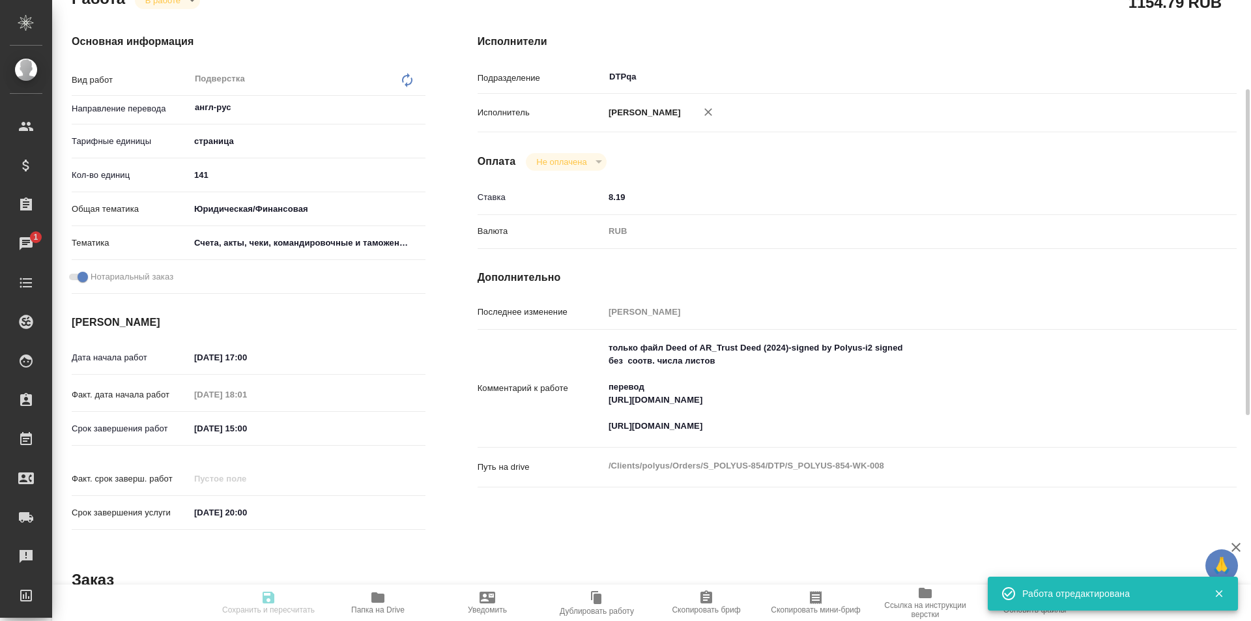
type textarea "x"
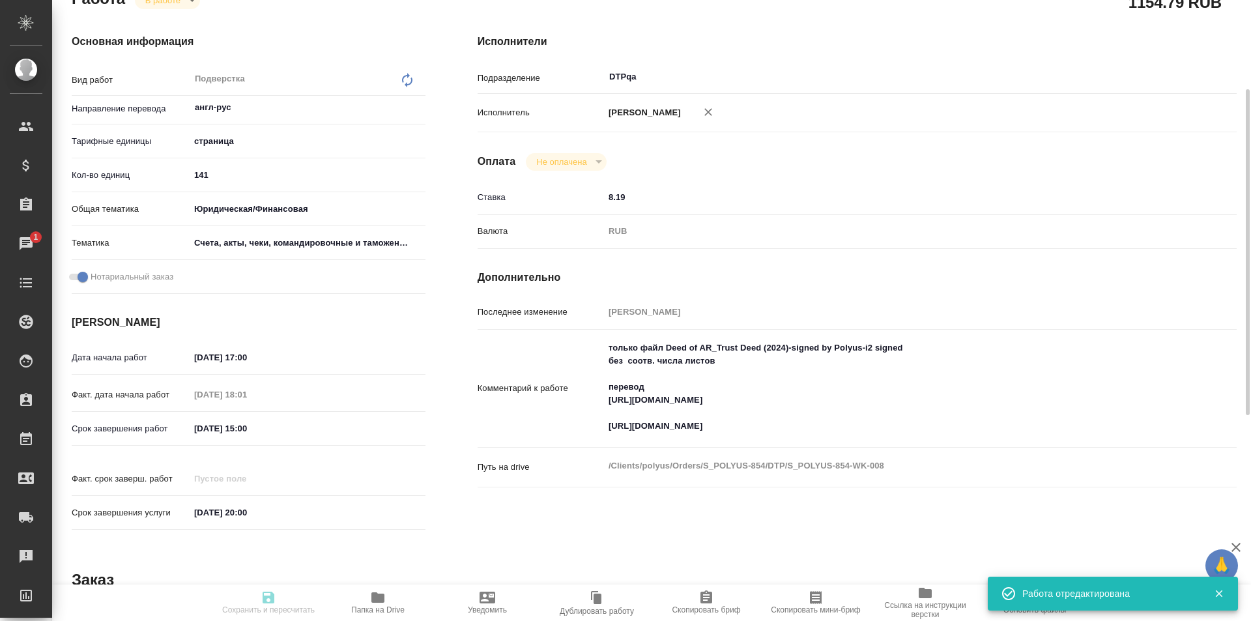
type textarea "x"
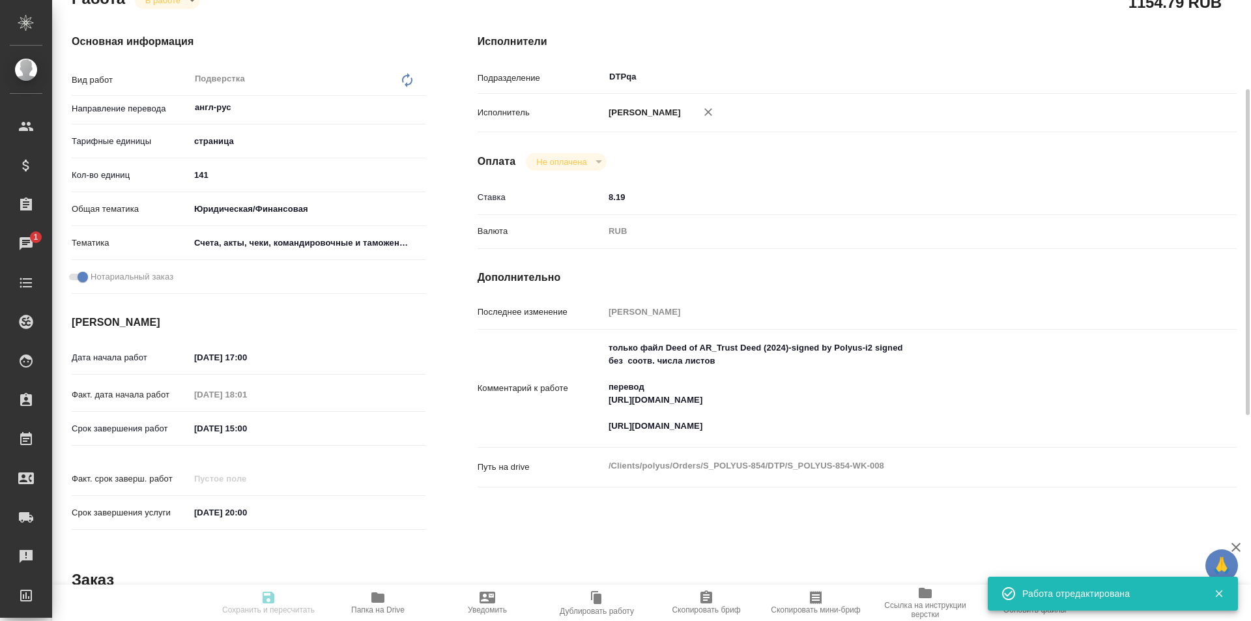
type input "inProgress"
type textarea "Подверстка"
type textarea "x"
type input "англ-рус"
type input "5a8b1489cc6b4906c91bfdb2"
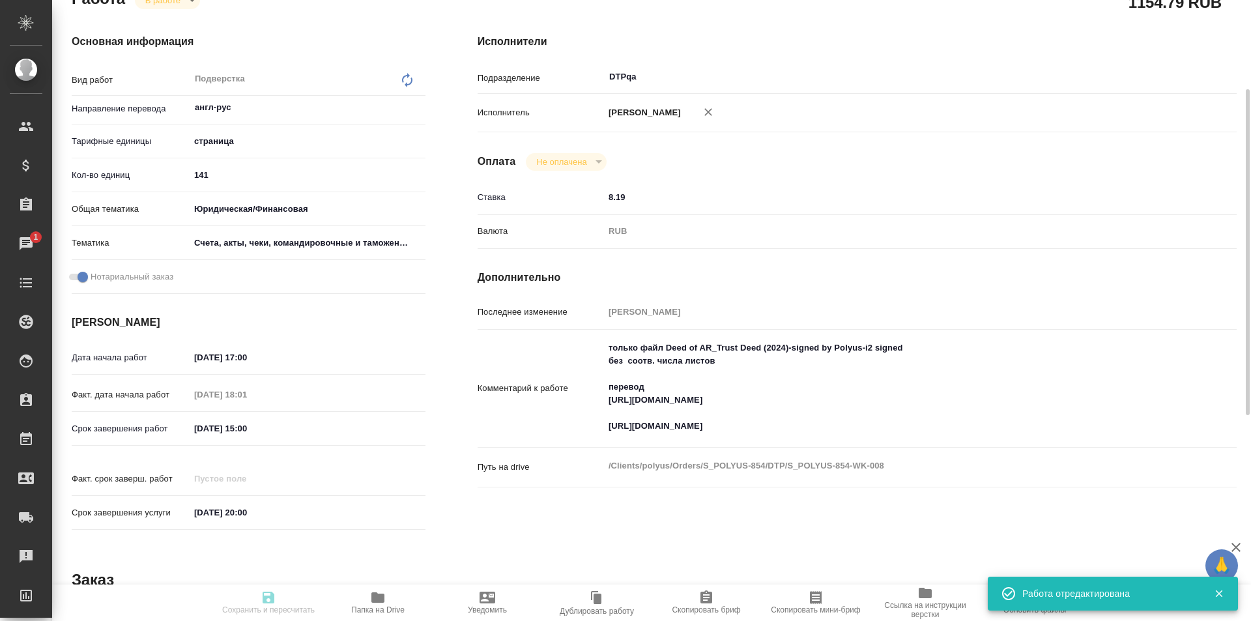
type input "141"
type input "yr-fn"
type input "5f647205b73bc97568ca66c0"
checkbox input "true"
type input "[DATE] 17:00"
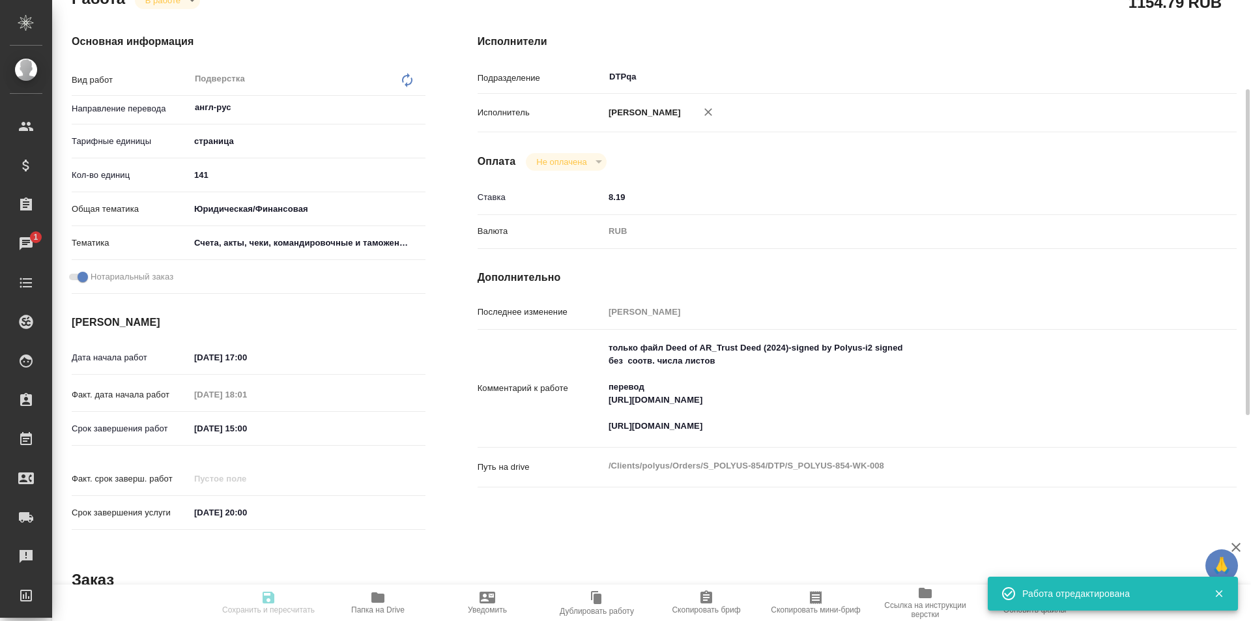
type input "[DATE] 18:01"
type input "[DATE] 15:00"
type input "[DATE] 20:00"
type input "DTPqa"
type input "notPayed"
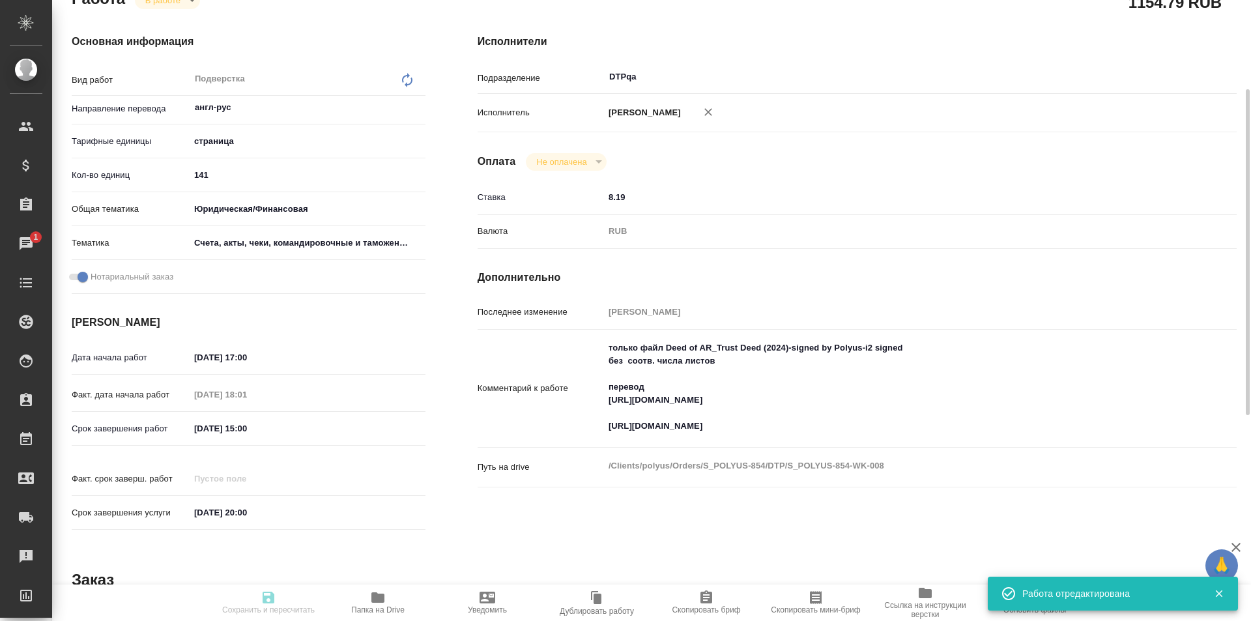
type input "8.19"
type input "RUB"
type input "[PERSON_NAME]"
type textarea "только файл Deed of AR_Trust Deed (2024)-signed by Polyus-i2 signed без соотв. …"
type textarea "x"
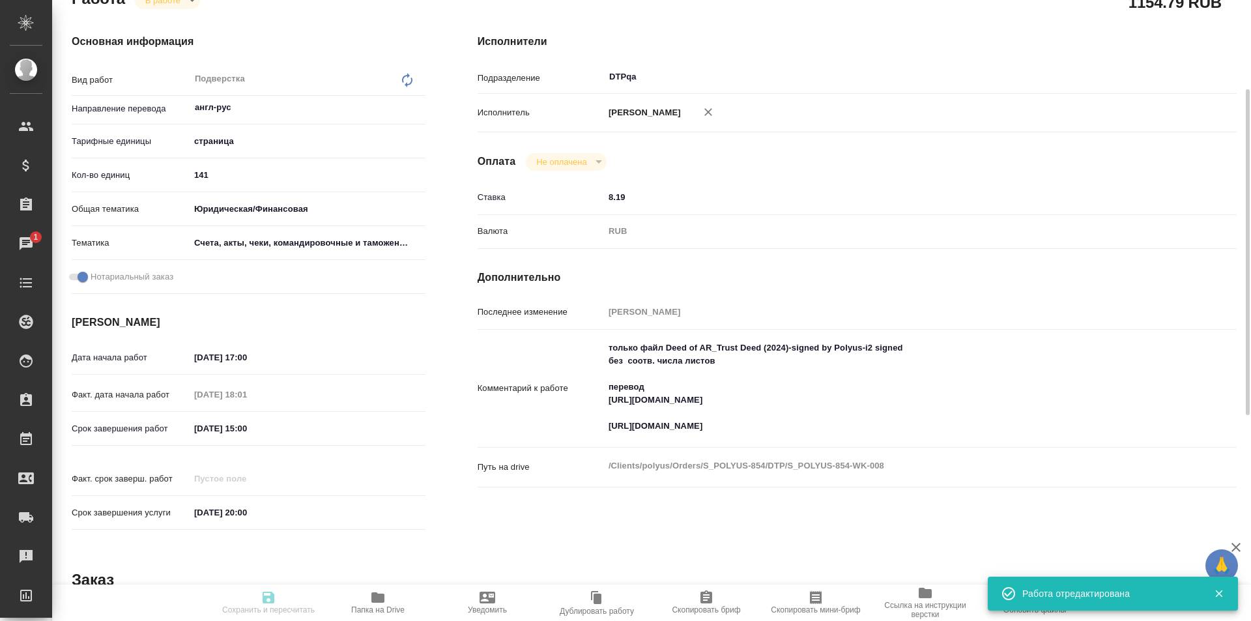
type textarea "/Clients/polyus/Orders/S_POLYUS-854/DTP/S_POLYUS-854-WK-008"
type textarea "x"
type input "S_POLYUS-854"
type input "Восстановление макета средней сложности с полным соответствием оформлению ориги…"
type input "Приемка разверстки, Приемка подверстки, Подверстка, Восстановление простого мак…"
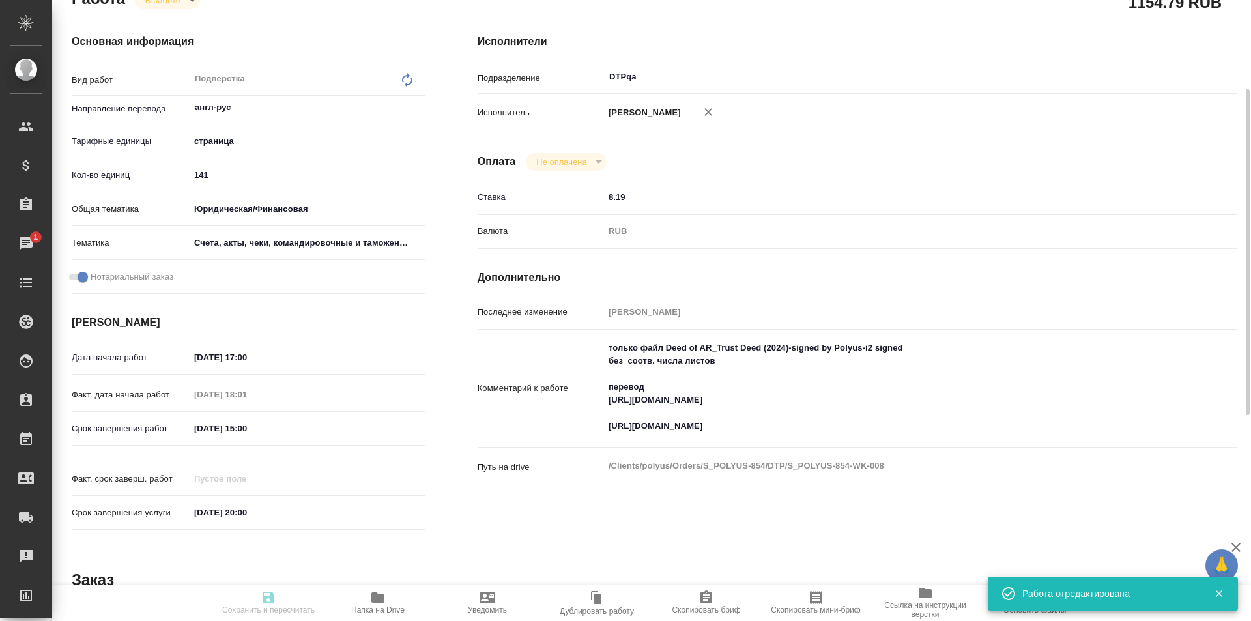
type input "Звержановская Диана"
type input "[PERSON_NAME]"
type input "/Clients/polyus/Orders/S_POLYUS-854"
type textarea "x"
type textarea "Готовые переводы будет необходимо нотариально заверить. Название: 060825_Агентс…"
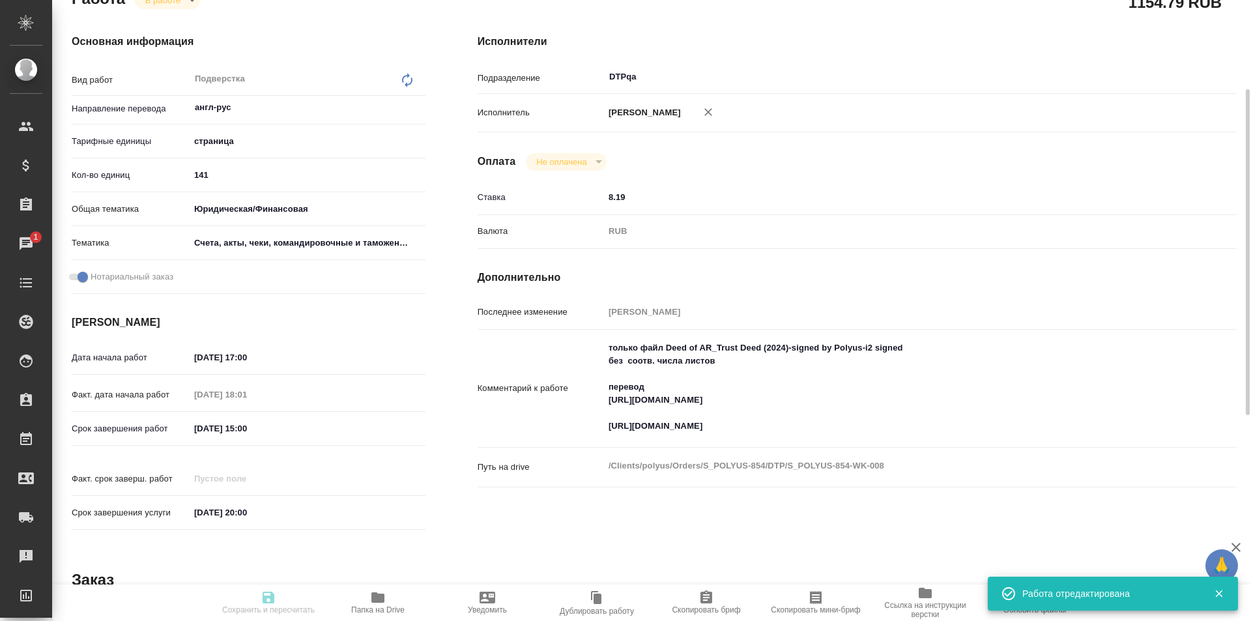
type textarea "x"
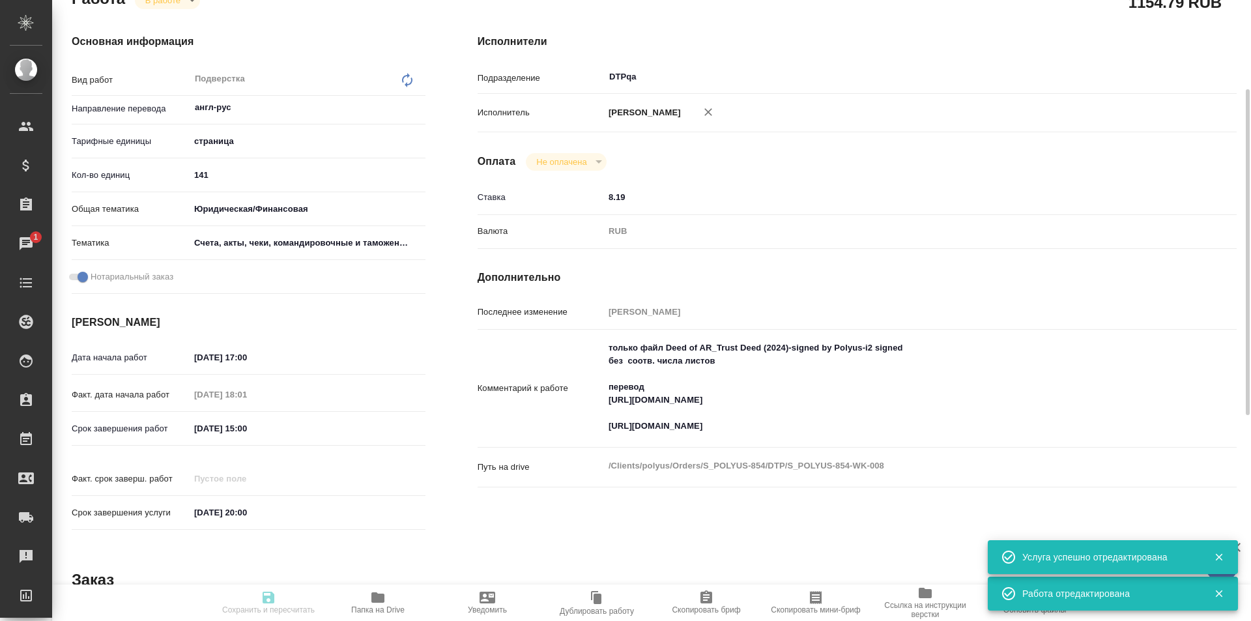
type textarea "x"
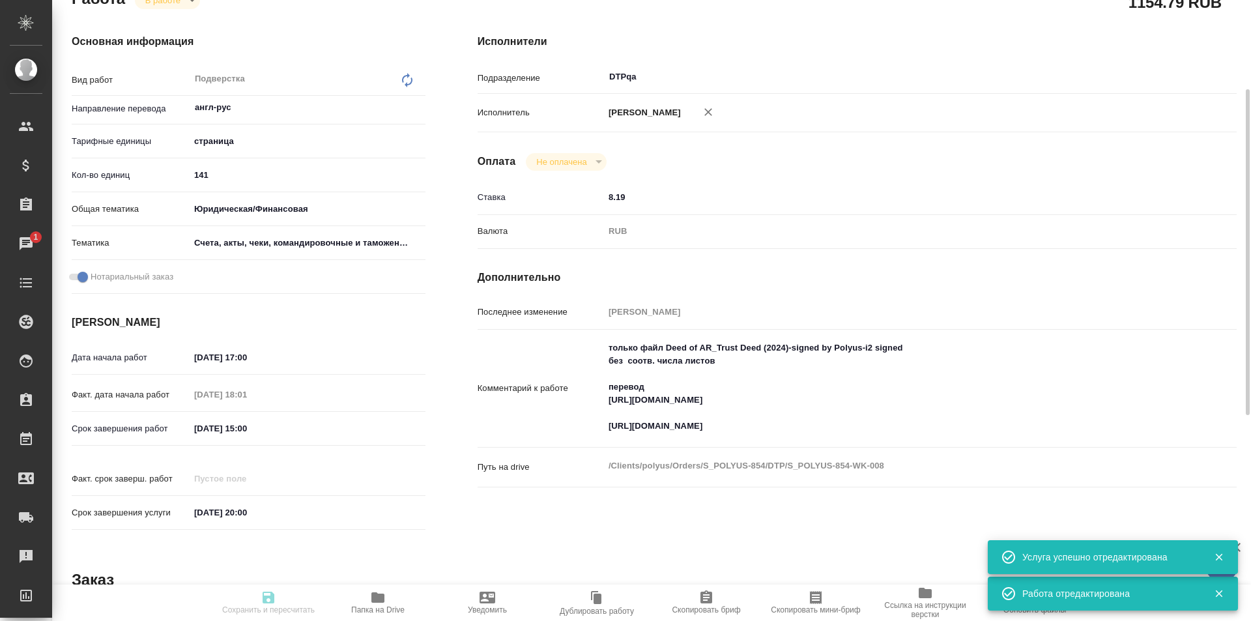
scroll to position [0, 0]
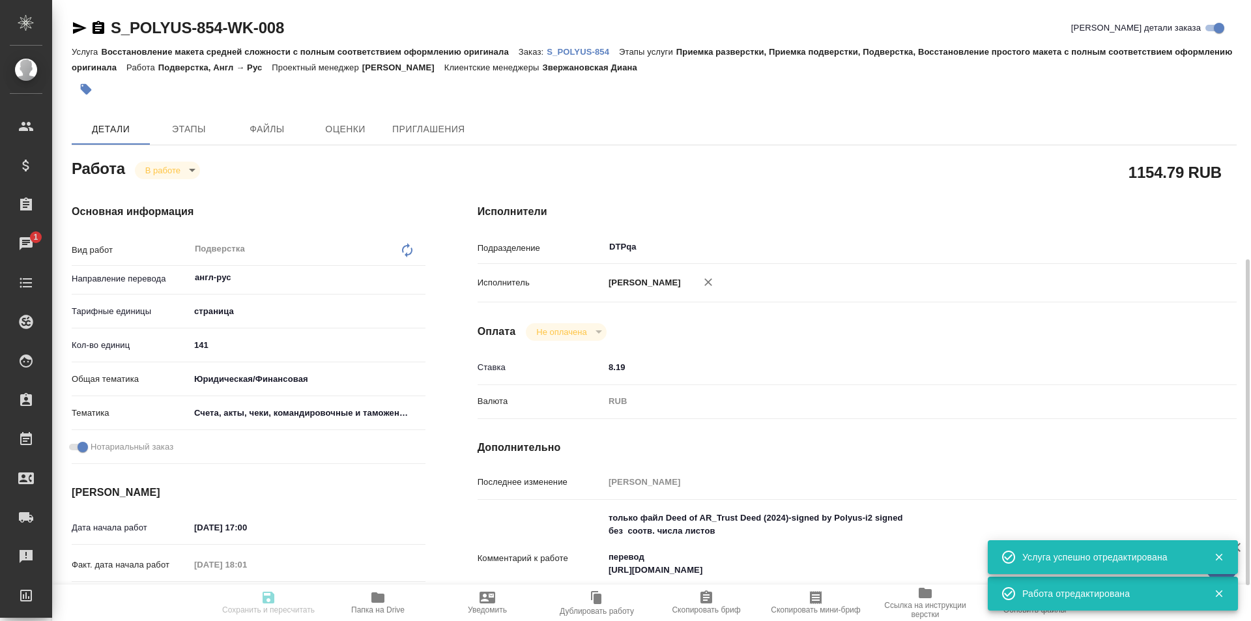
type textarea "x"
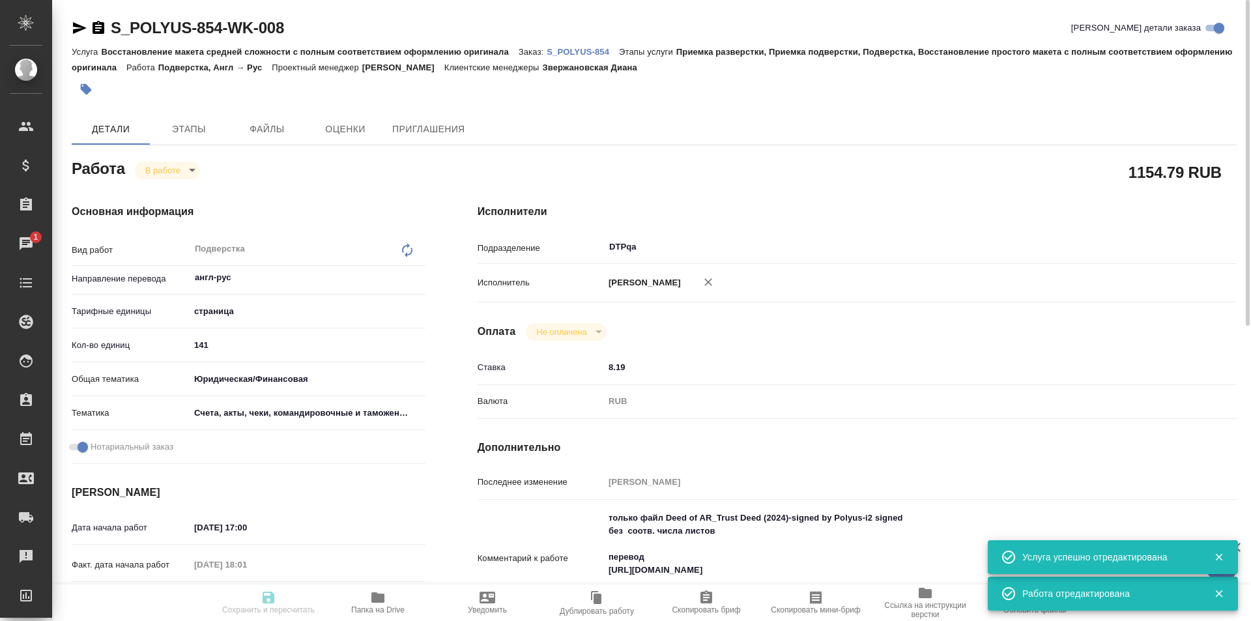
type textarea "x"
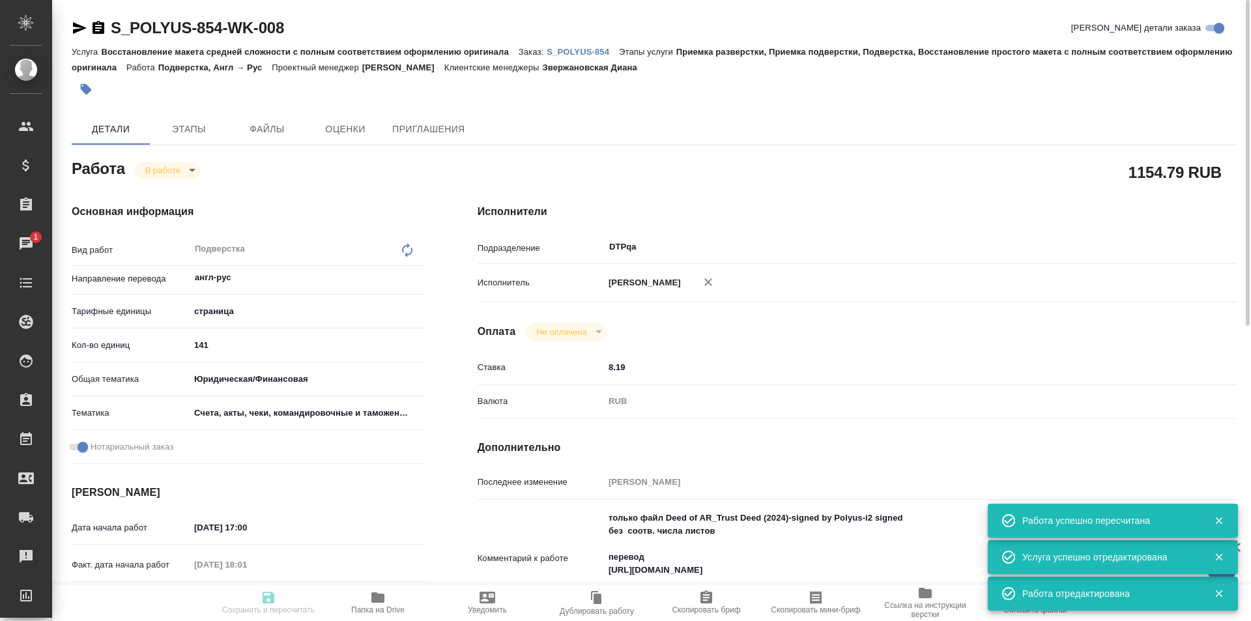
type input "inProgress"
type textarea "Подверстка"
type textarea "x"
type input "англ-рус"
type input "5a8b1489cc6b4906c91bfdb2"
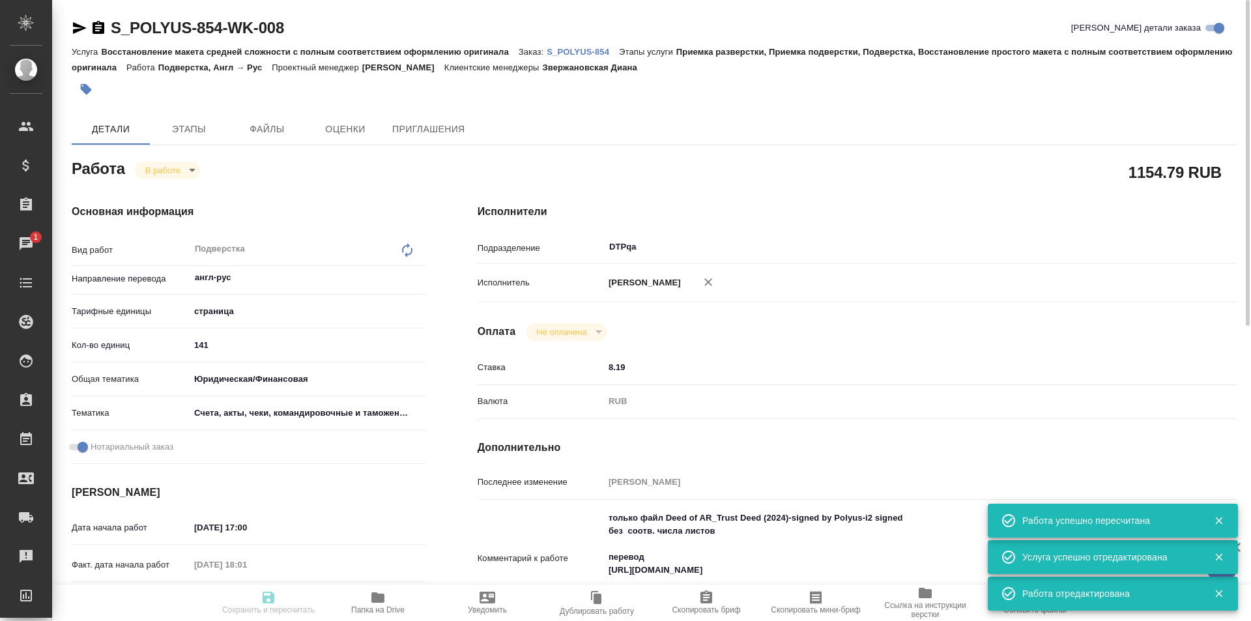
type input "141"
type input "yr-fn"
type input "5f647205b73bc97568ca66c0"
checkbox input "true"
type input "[DATE] 17:00"
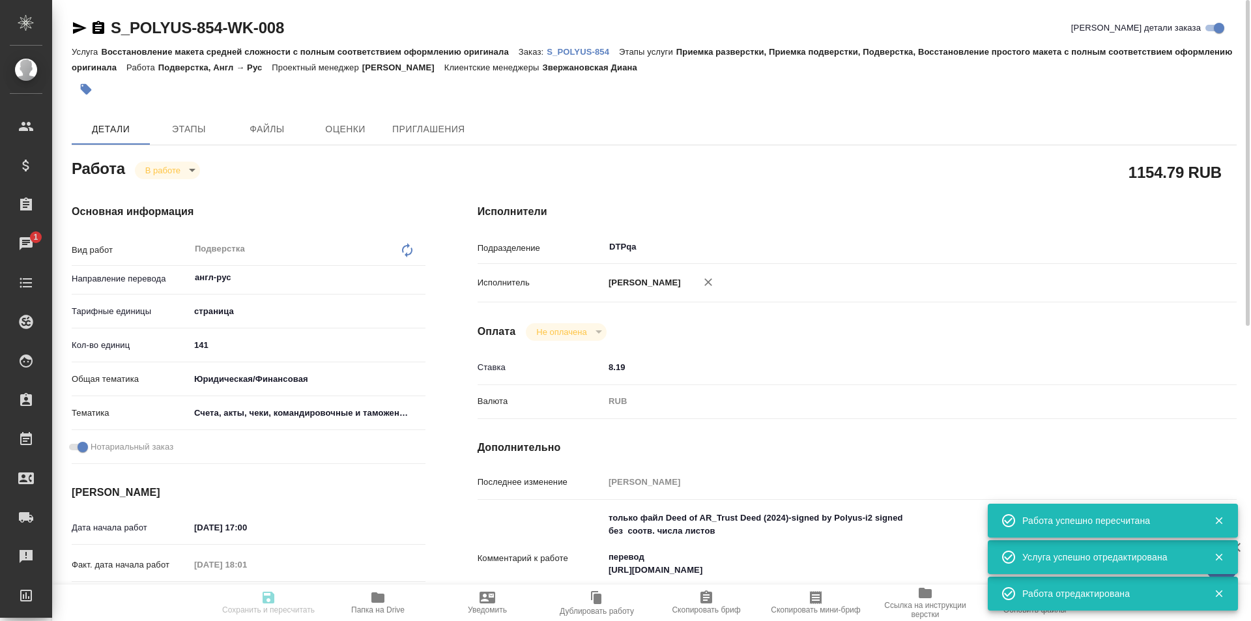
type input "[DATE] 18:01"
type input "[DATE] 15:00"
type input "[DATE] 20:00"
type input "DTPqa"
type input "notPayed"
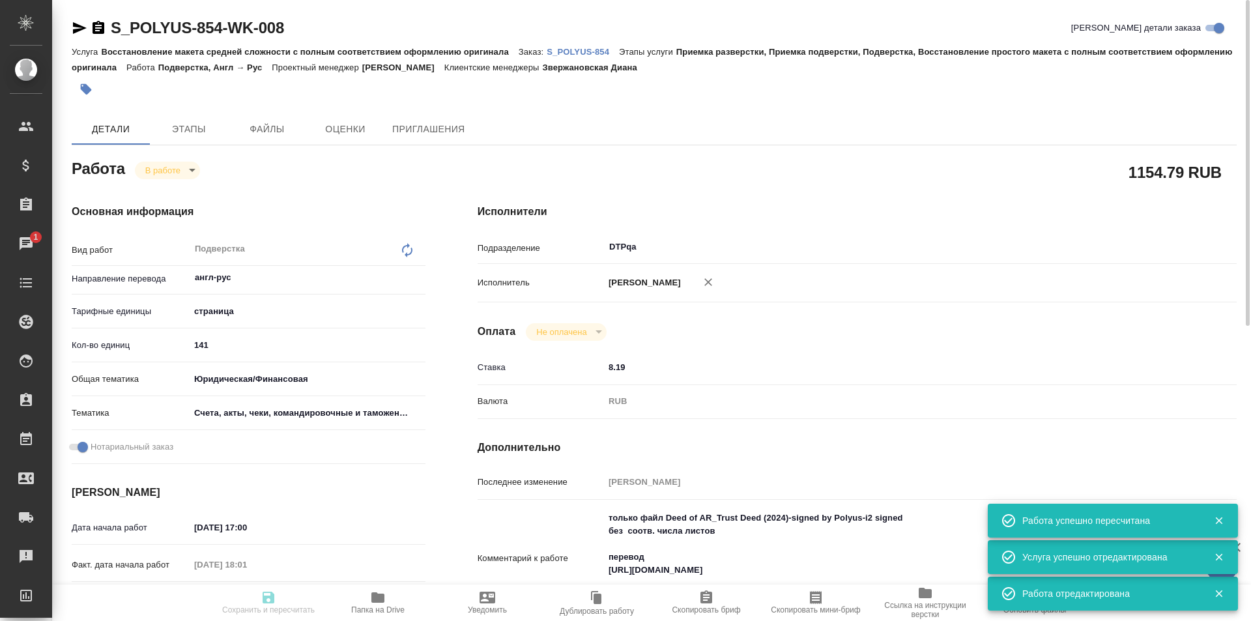
type input "8.19"
type input "RUB"
type input "[PERSON_NAME]"
type textarea "только файл Deed of AR_Trust Deed (2024)-signed by Polyus-i2 signed без соотв. …"
type textarea "x"
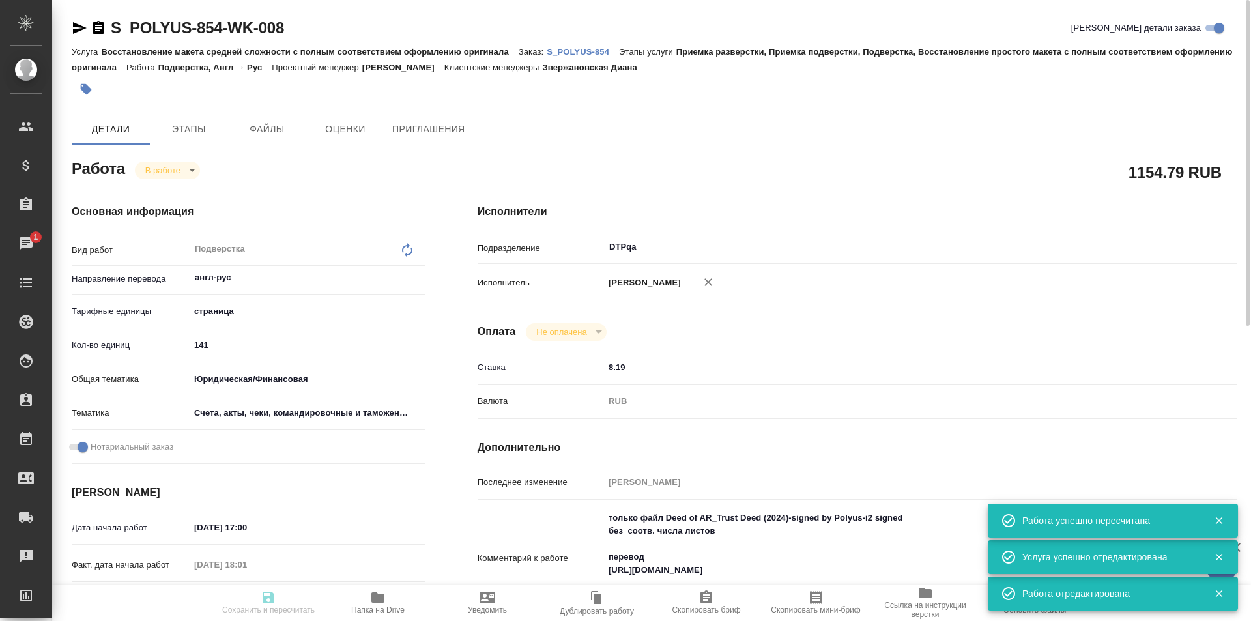
type textarea "/Clients/polyus/Orders/S_POLYUS-854/DTP/S_POLYUS-854-WK-008"
type textarea "x"
type input "S_POLYUS-854"
type input "Восстановление макета средней сложности с полным соответствием оформлению ориги…"
type input "Приемка разверстки, Приемка подверстки, Подверстка, Восстановление простого мак…"
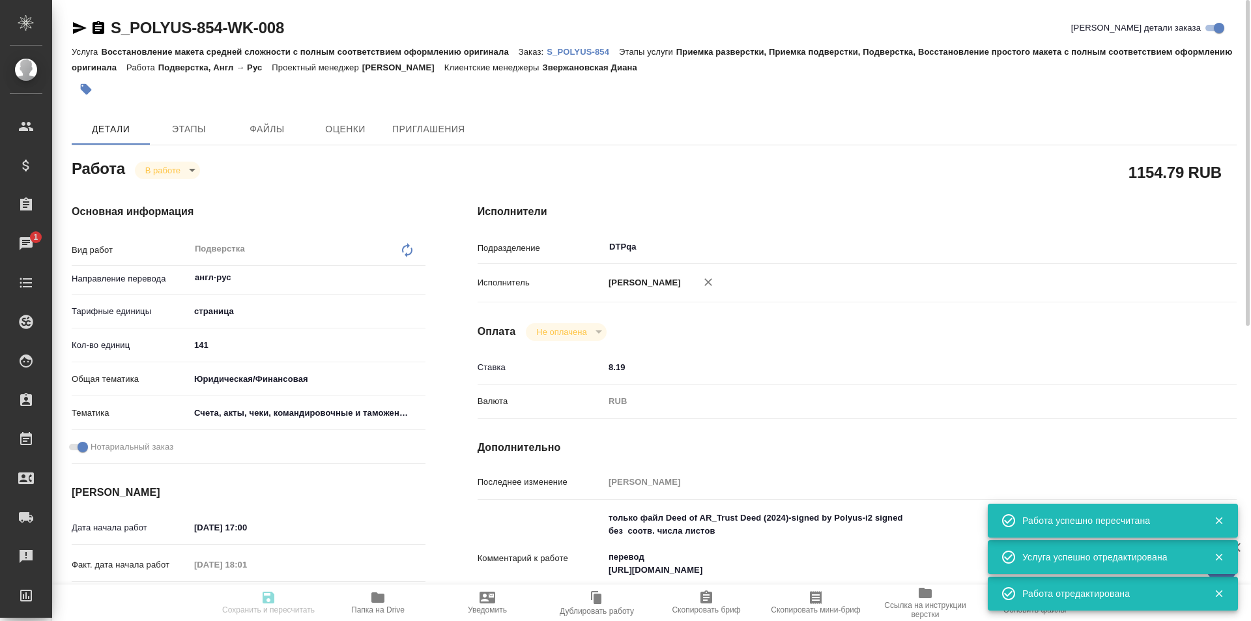
type input "Звержановская Диана"
type input "[PERSON_NAME]"
type input "/Clients/polyus/Orders/S_POLYUS-854"
type textarea "x"
type textarea "Готовые переводы будет необходимо нотариально заверить. Название: 060825_Агентс…"
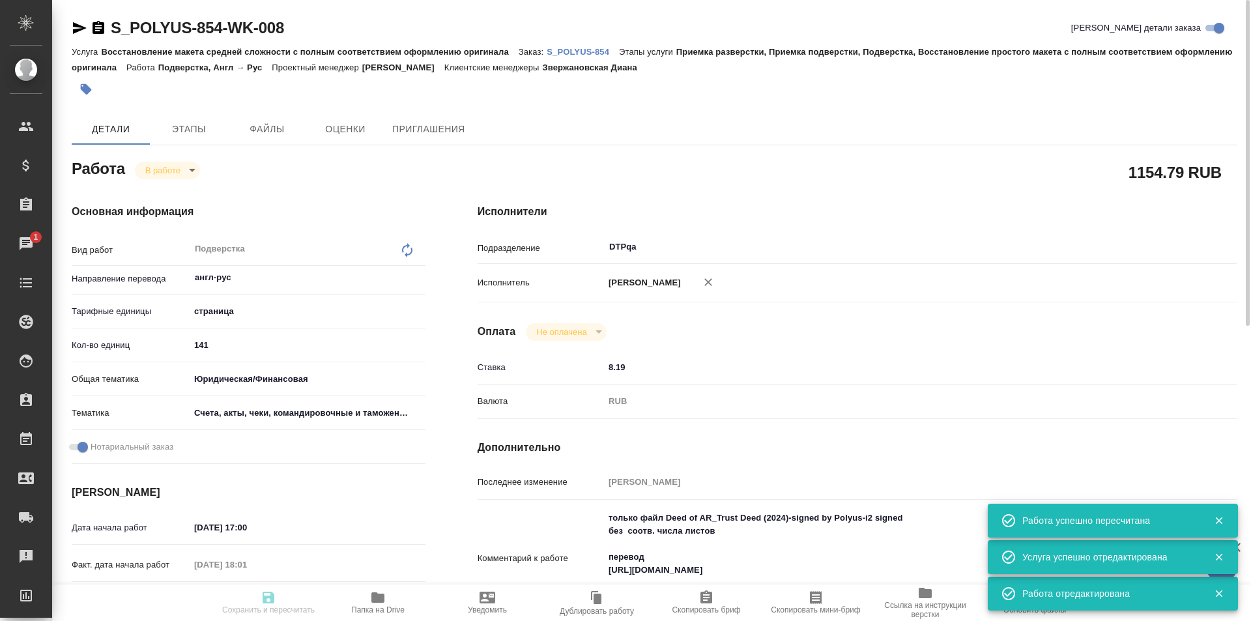
type textarea "x"
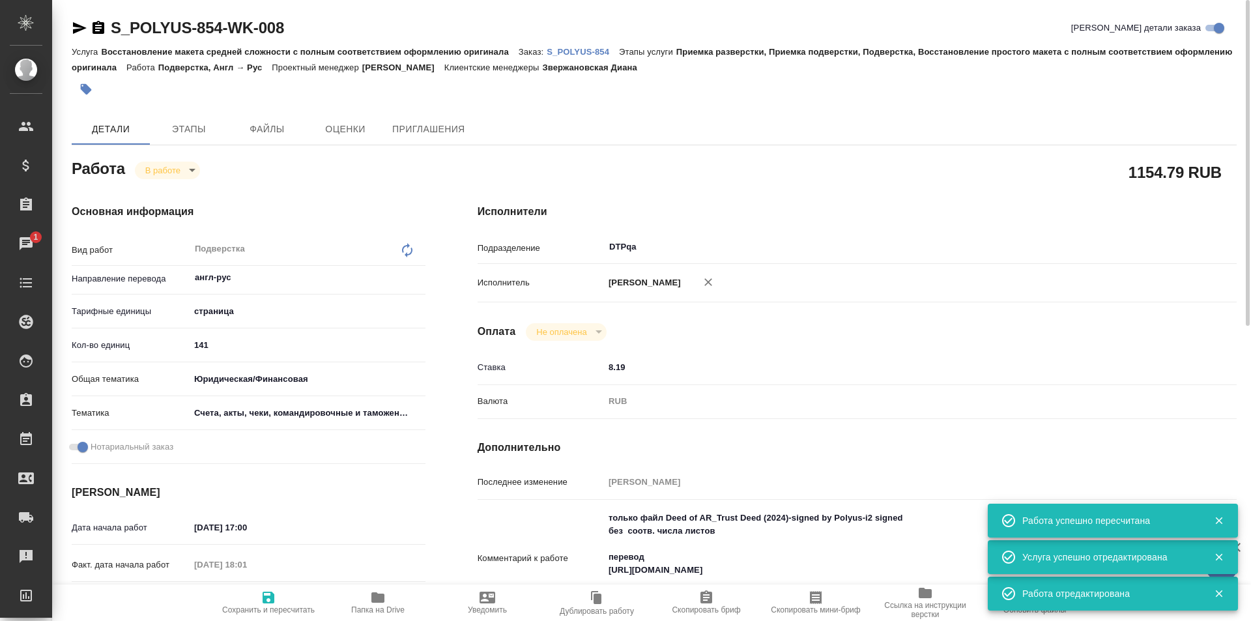
type textarea "x"
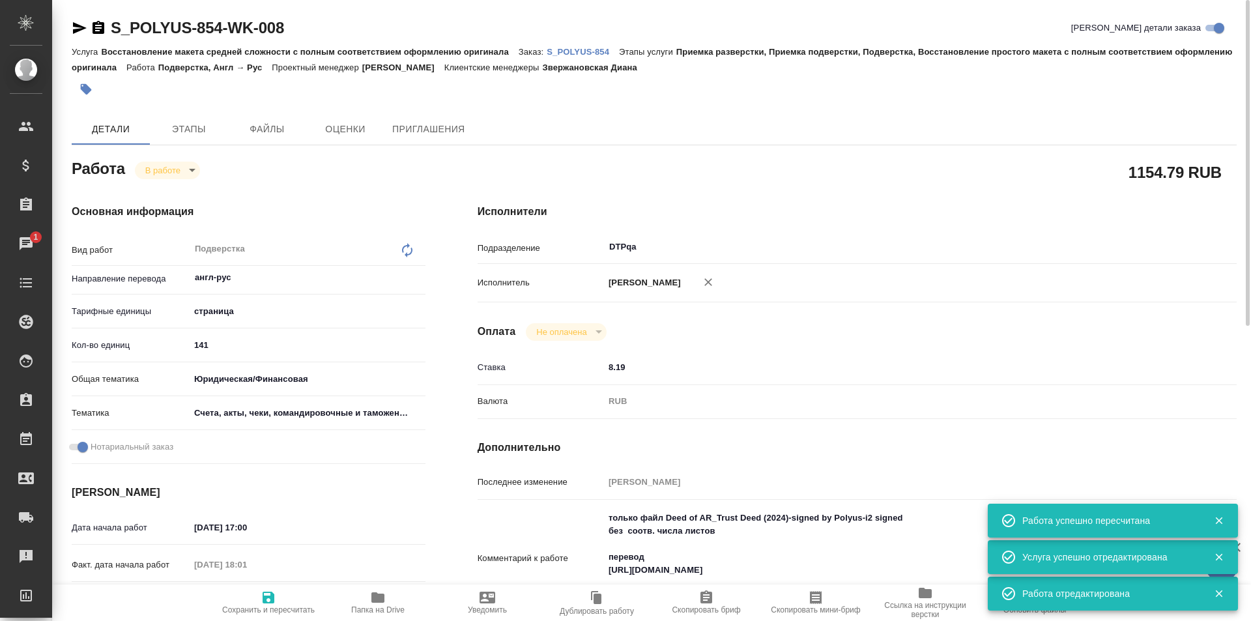
type textarea "x"
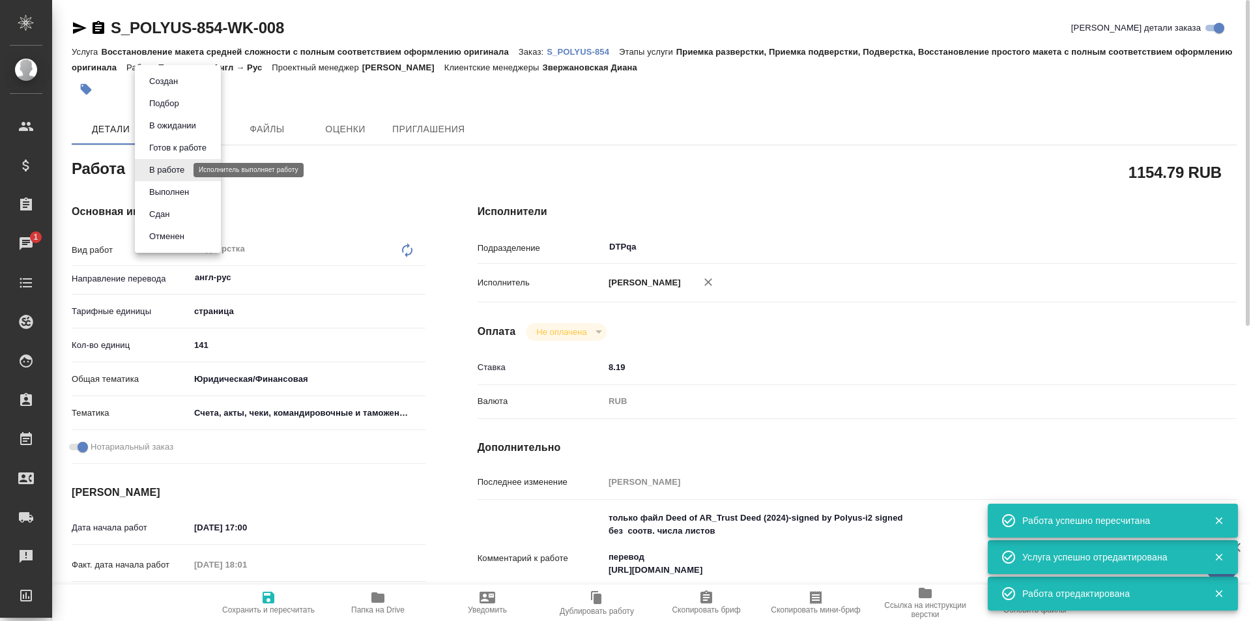
click at [176, 168] on body "🙏 .cls-1 fill:#fff; AWATERA Ismagilova [PERSON_NAME] Спецификации Заказы 1 Чаты…" at bounding box center [625, 310] width 1251 height 621
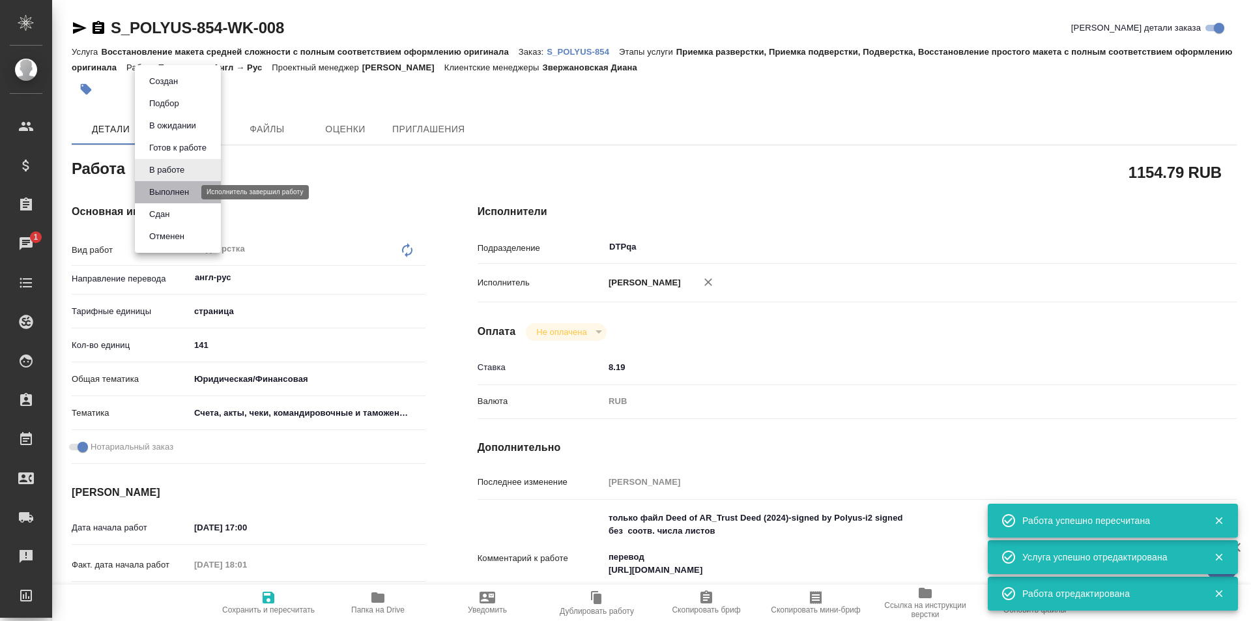
click at [168, 192] on button "Выполнен" at bounding box center [169, 192] width 48 height 14
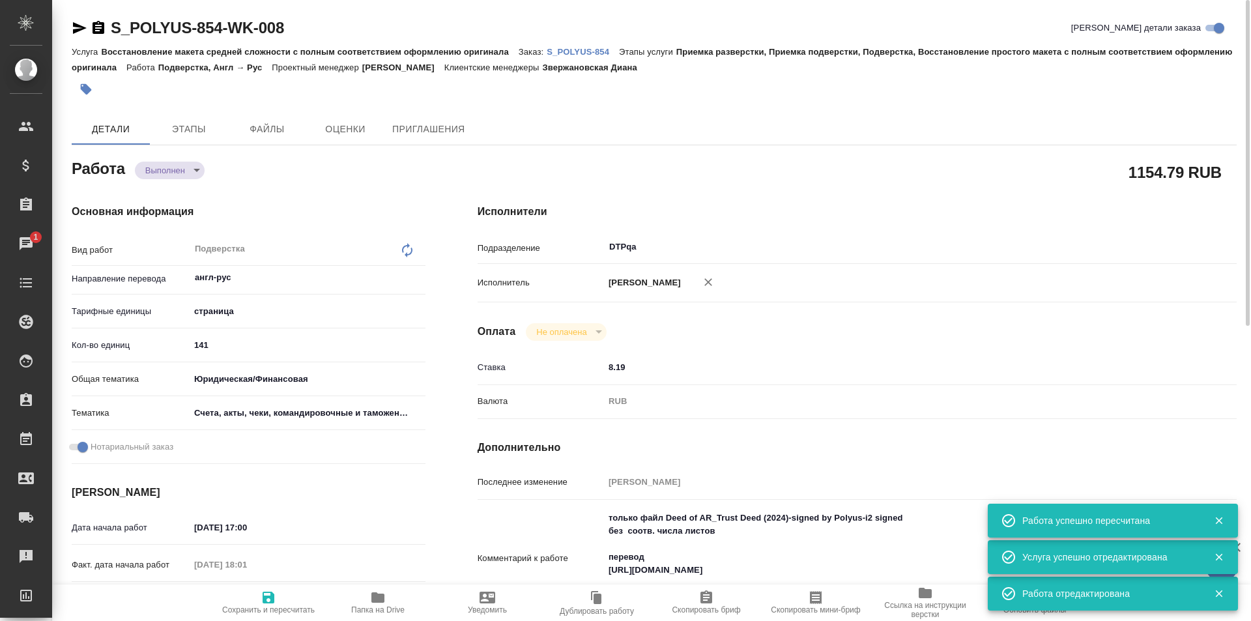
type textarea "x"
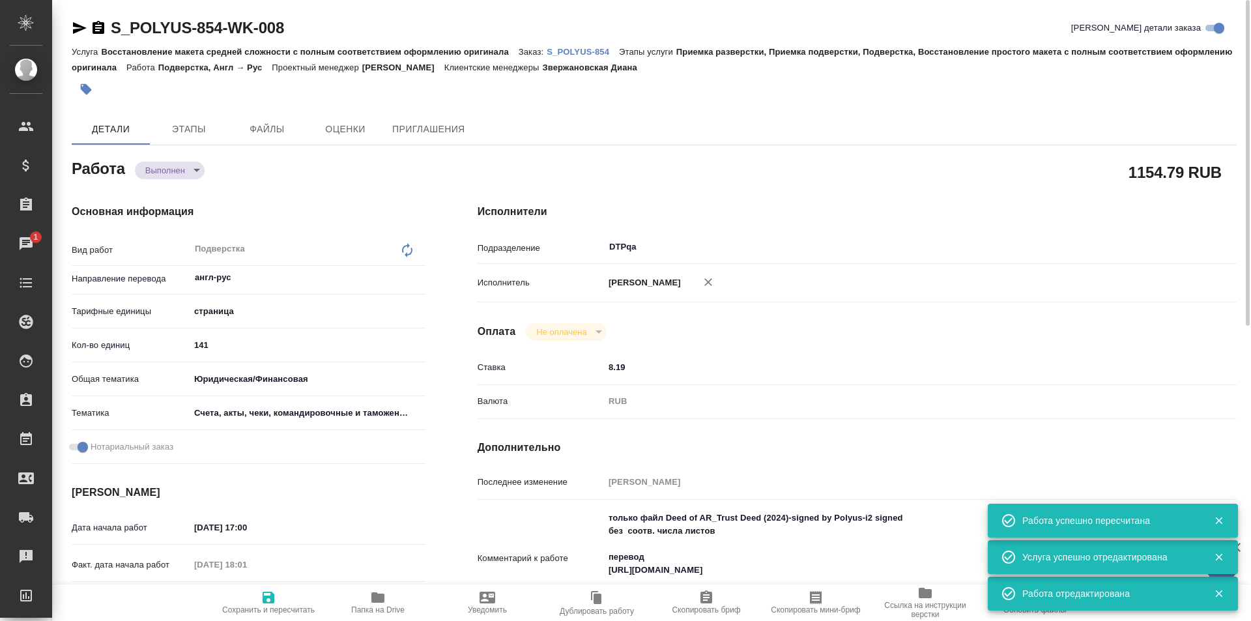
type textarea "x"
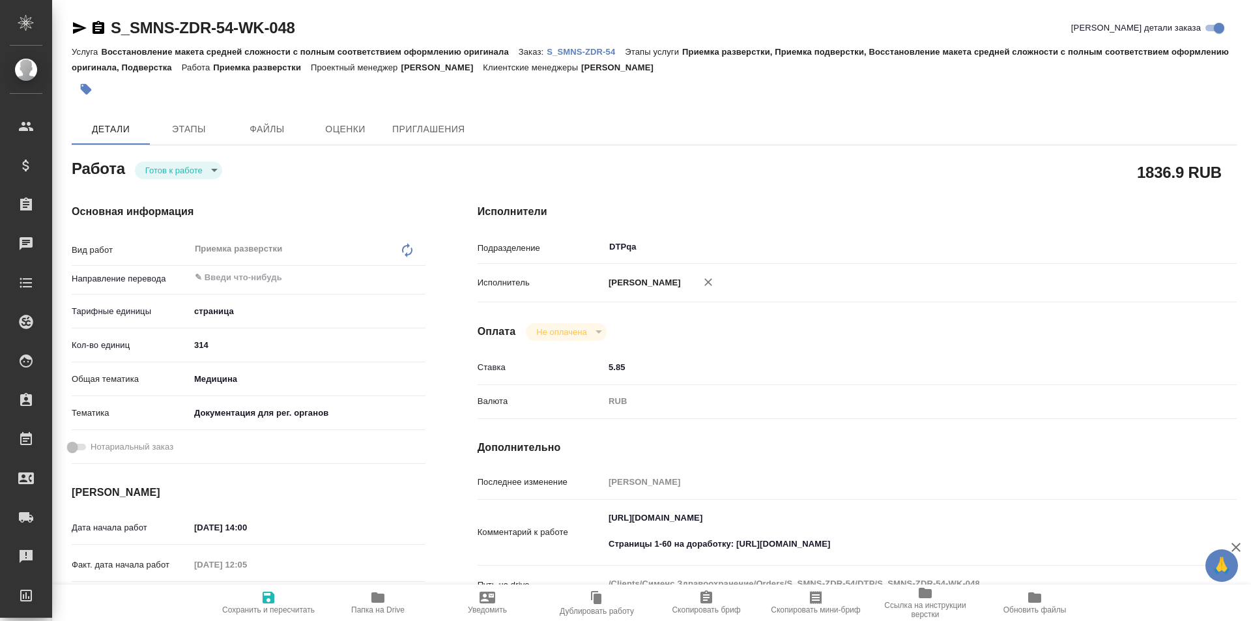
type textarea "x"
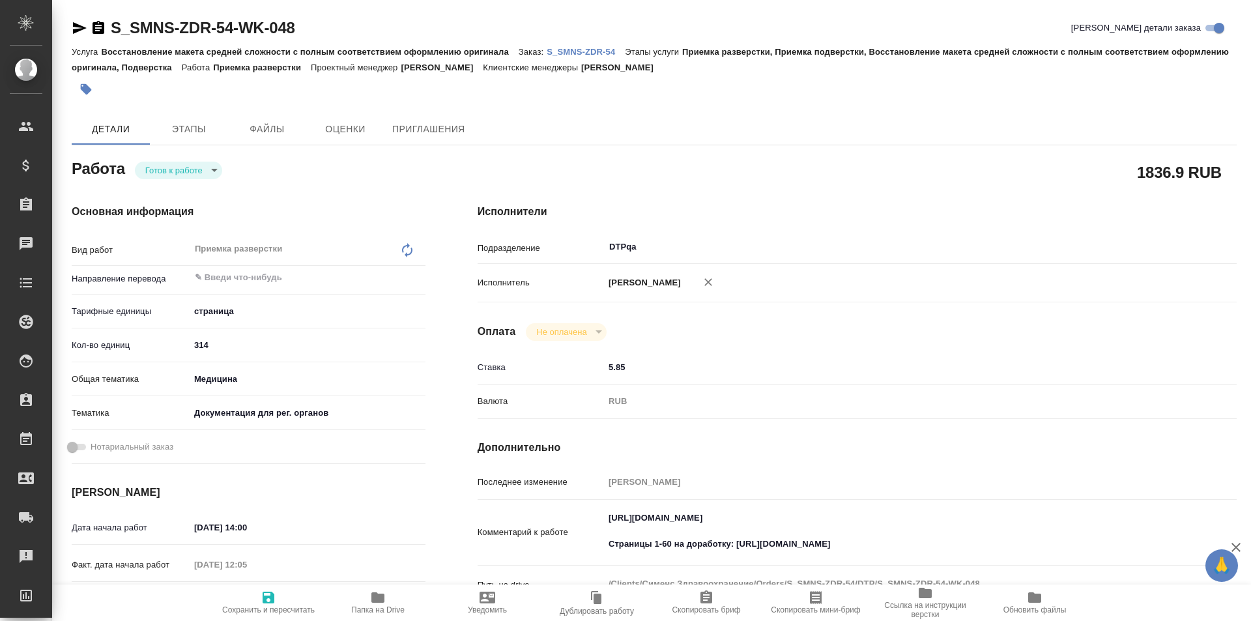
type textarea "x"
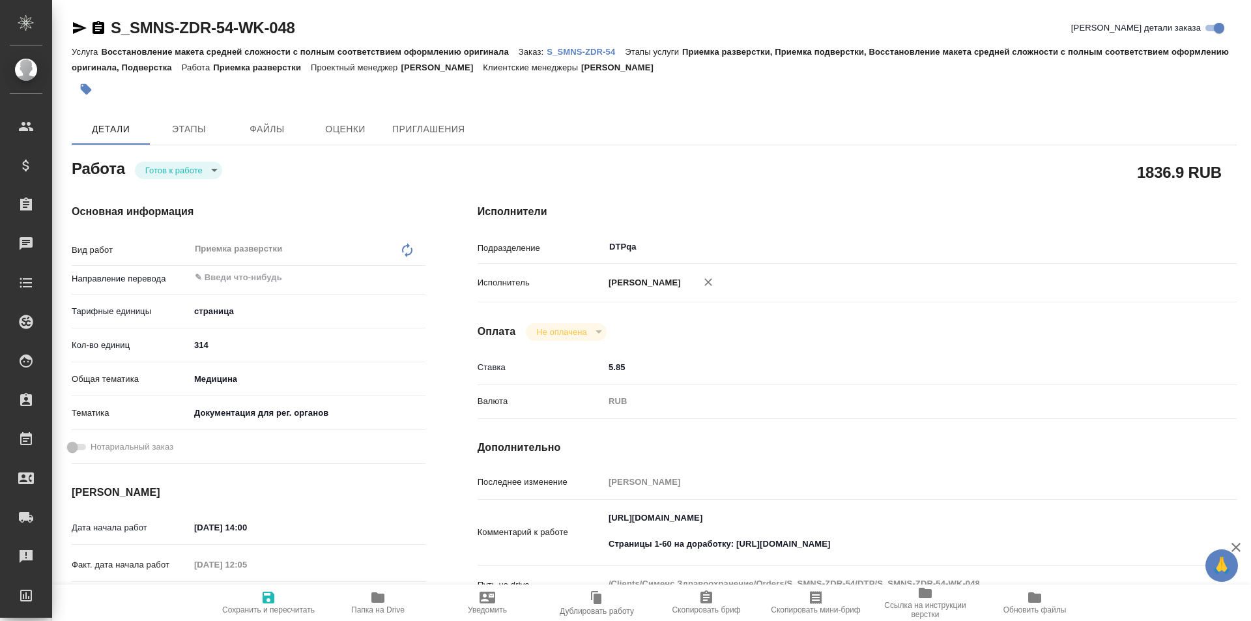
type textarea "x"
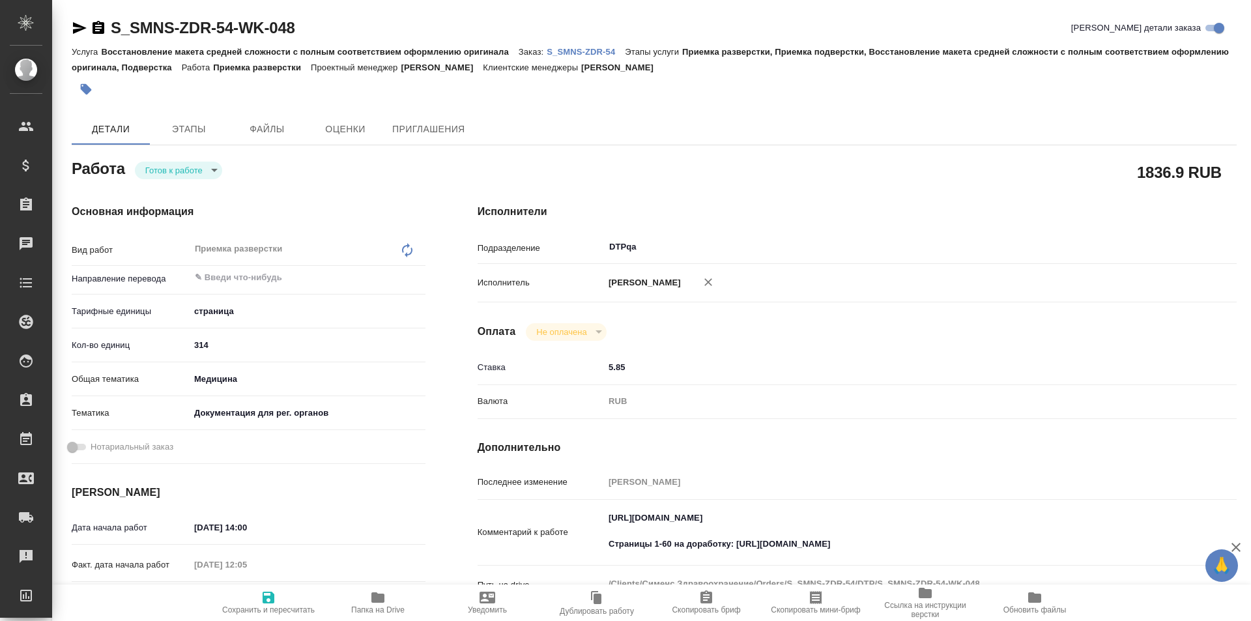
type textarea "x"
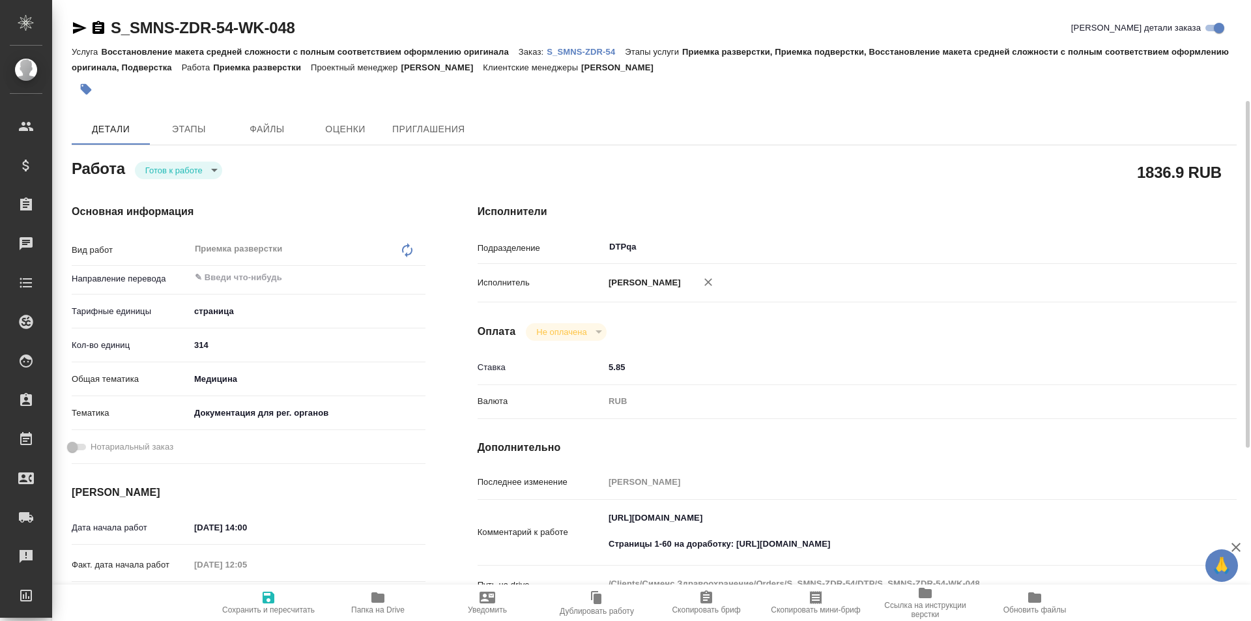
scroll to position [130, 0]
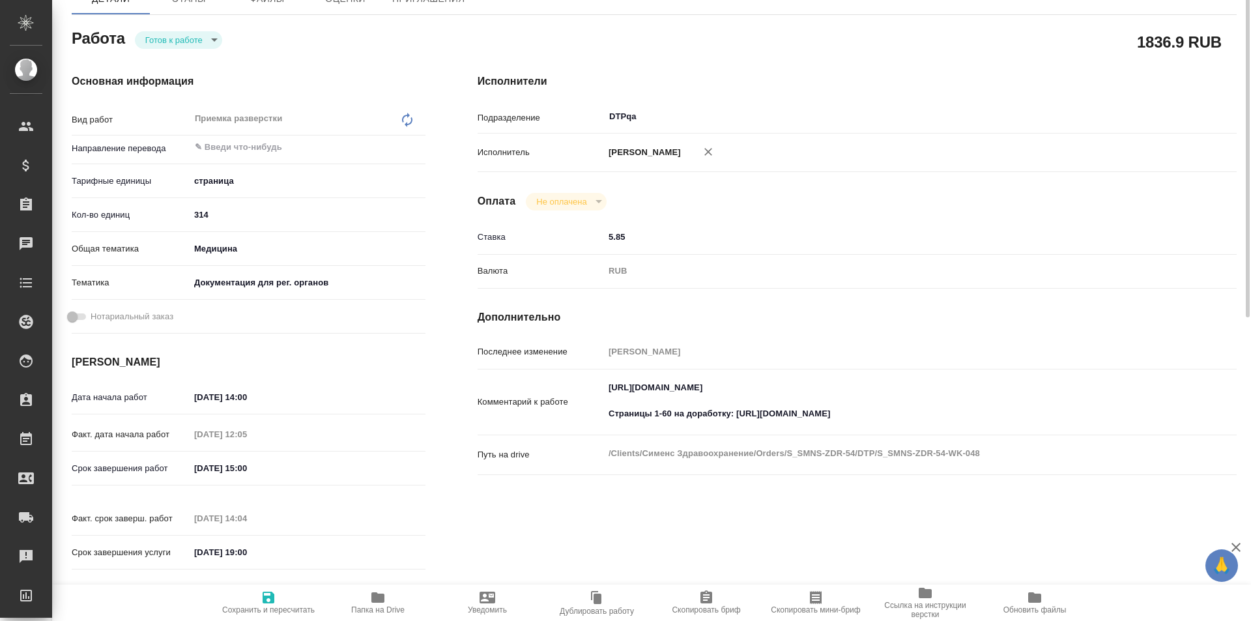
type textarea "x"
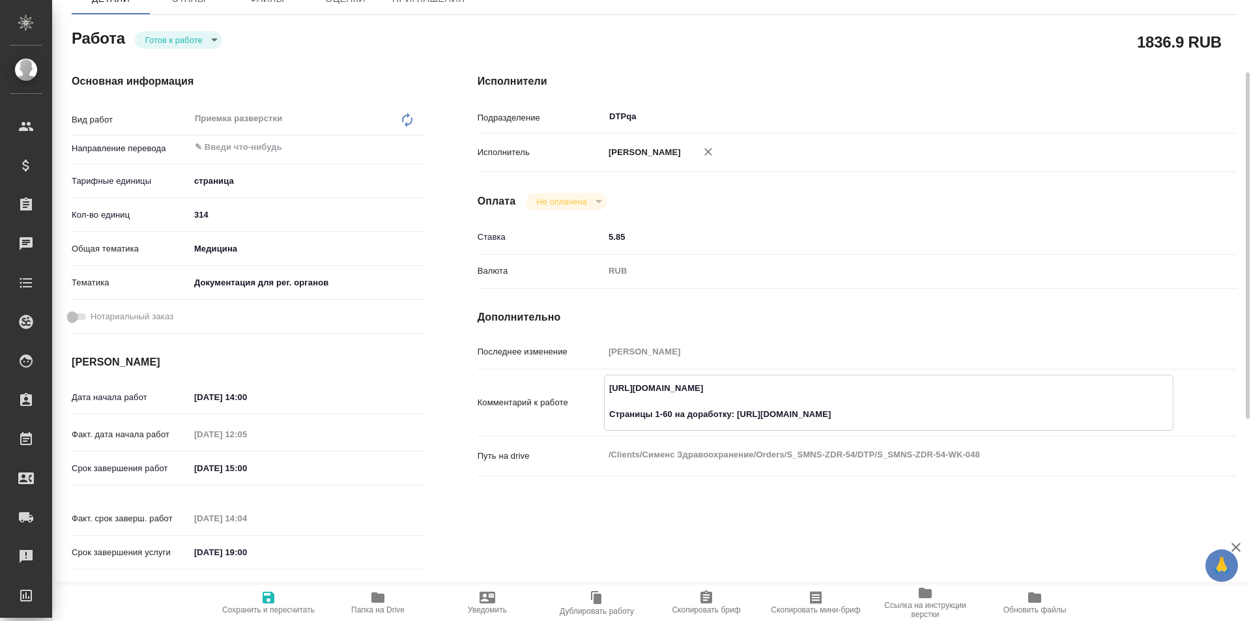
drag, startPoint x: 898, startPoint y: 388, endPoint x: 592, endPoint y: 388, distance: 305.6
click at [592, 388] on div "Комментарий к работе https://tera.awatera.com/Work/688b8b76baa25bca90ddcb14/det…" at bounding box center [857, 403] width 759 height 56
type textarea "x"
click at [900, 322] on h4 "Дополнительно" at bounding box center [857, 317] width 759 height 16
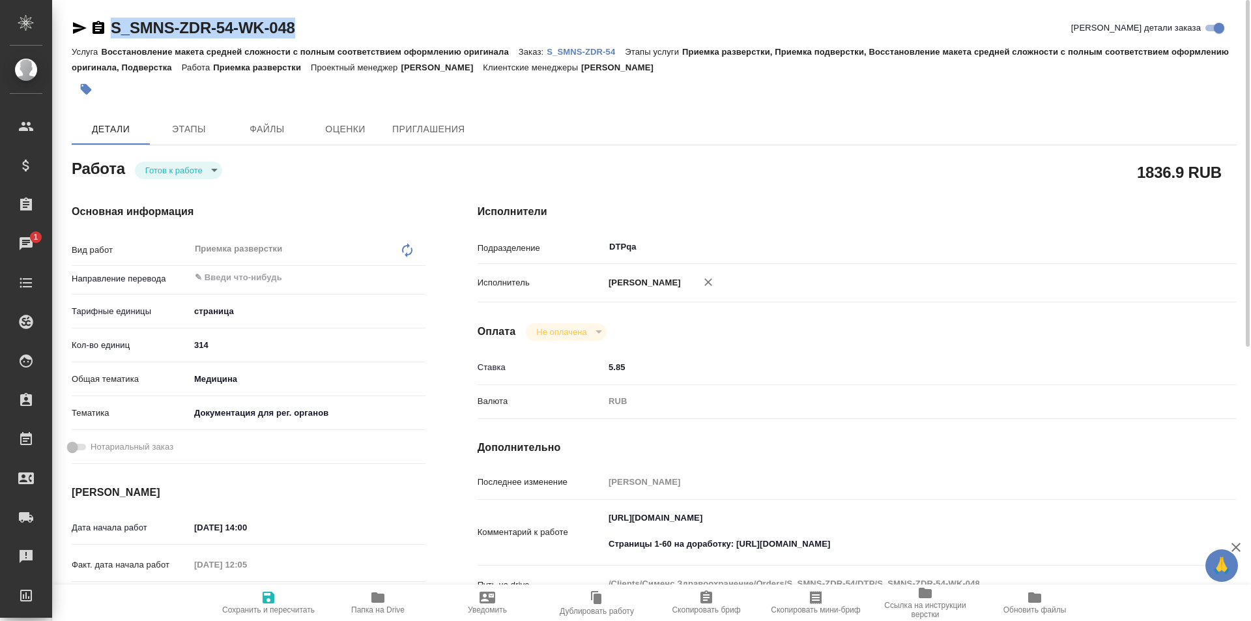
drag, startPoint x: 272, startPoint y: 27, endPoint x: 96, endPoint y: 34, distance: 175.4
click at [96, 34] on div "S_SMNS-ZDR-54-WK-048 Кратко детали заказа" at bounding box center [654, 28] width 1165 height 21
copy link "S_SMNS-ZDR-54-WK-048"
type textarea "x"
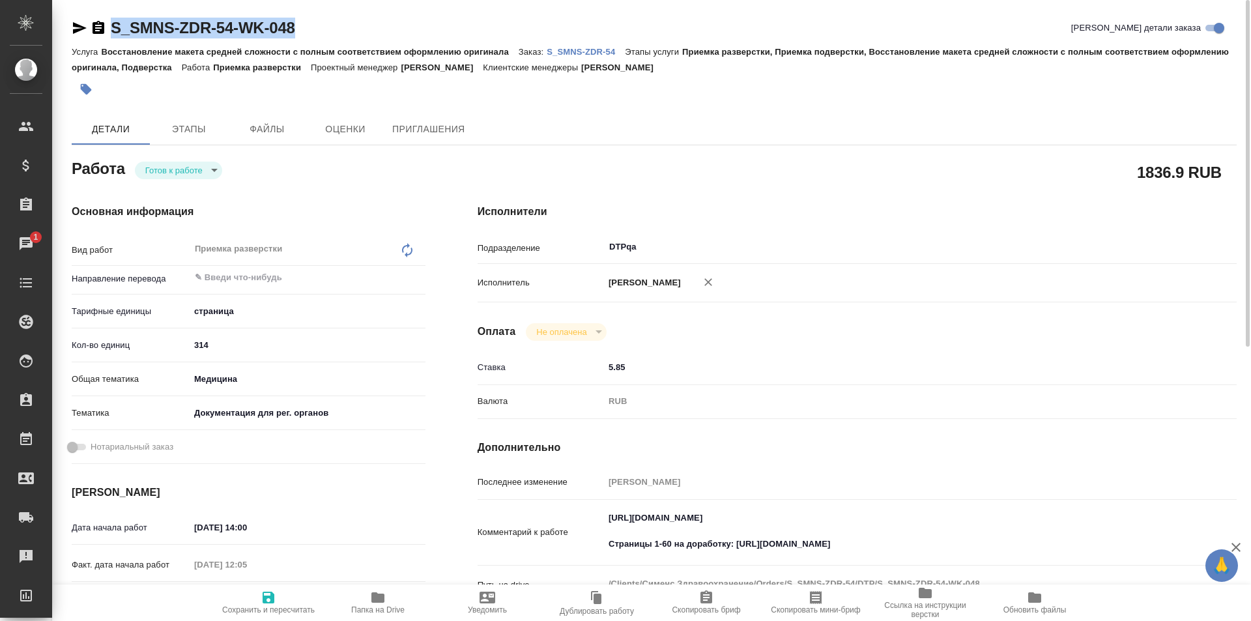
type textarea "x"
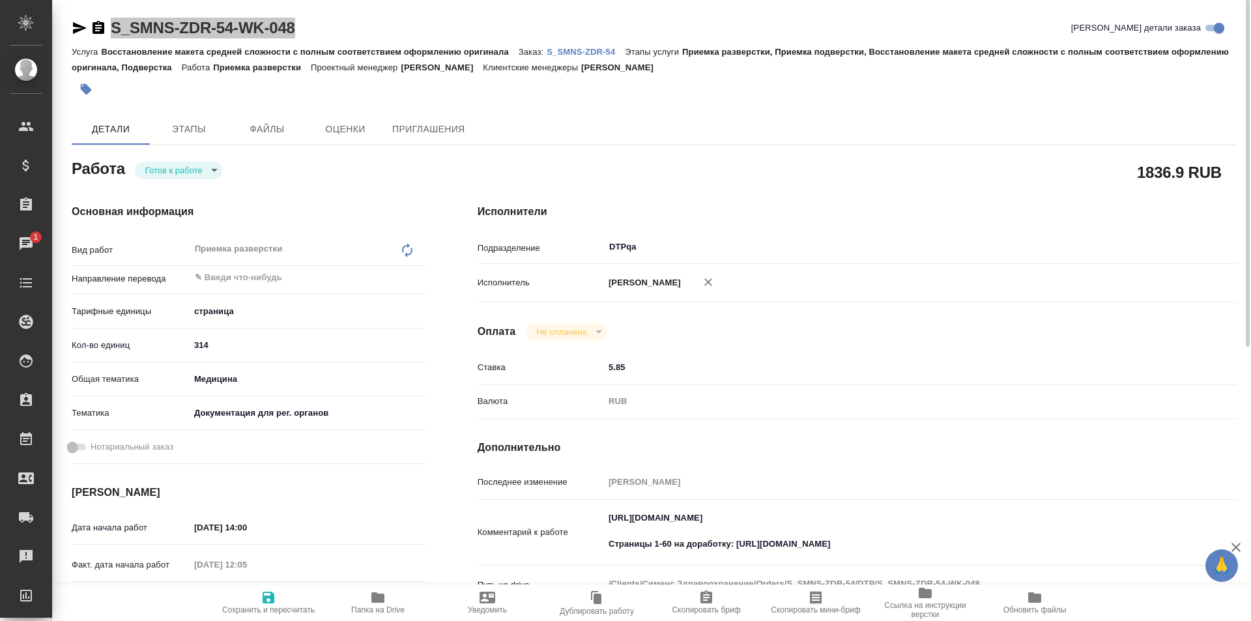
type textarea "x"
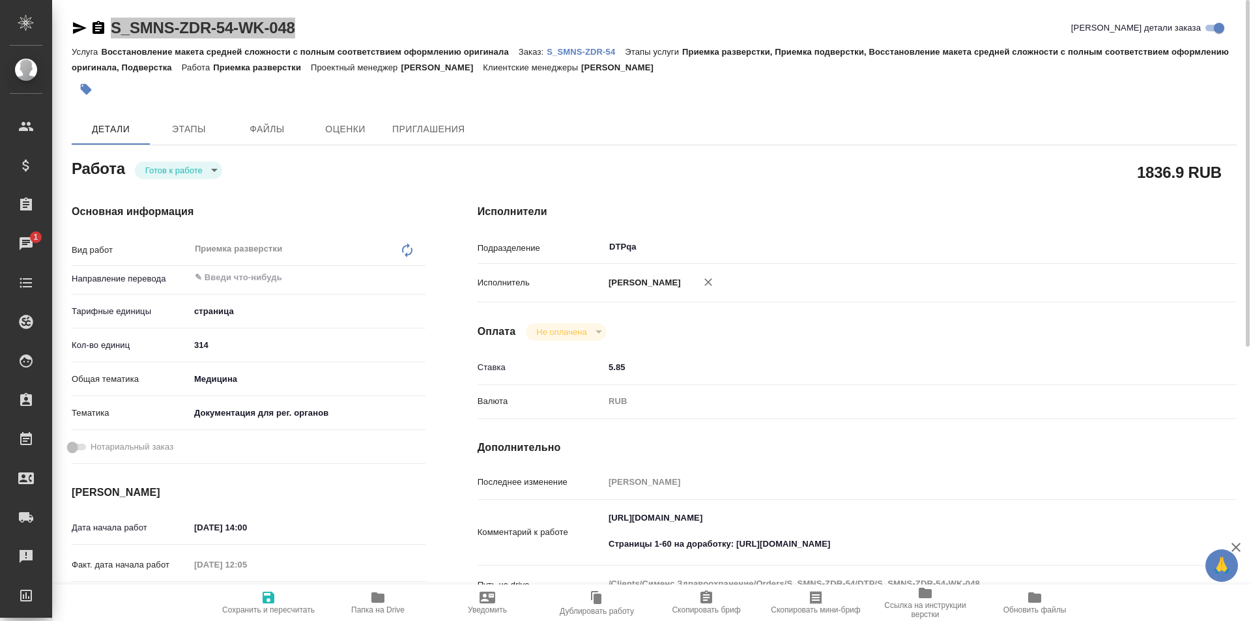
type textarea "x"
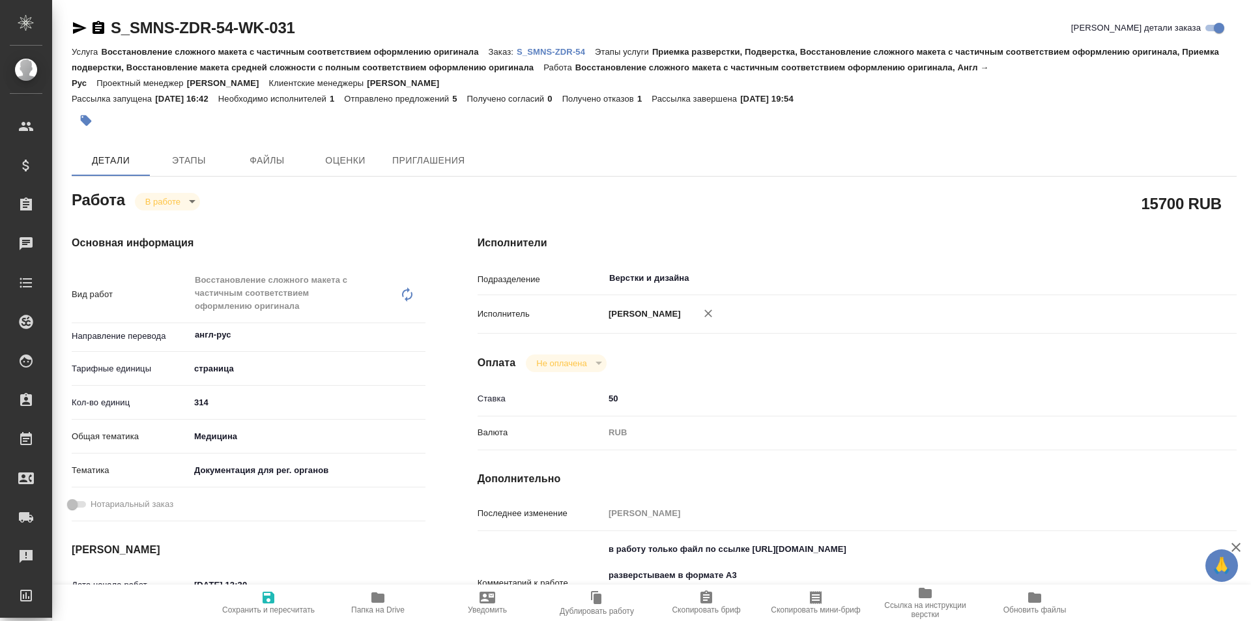
type textarea "x"
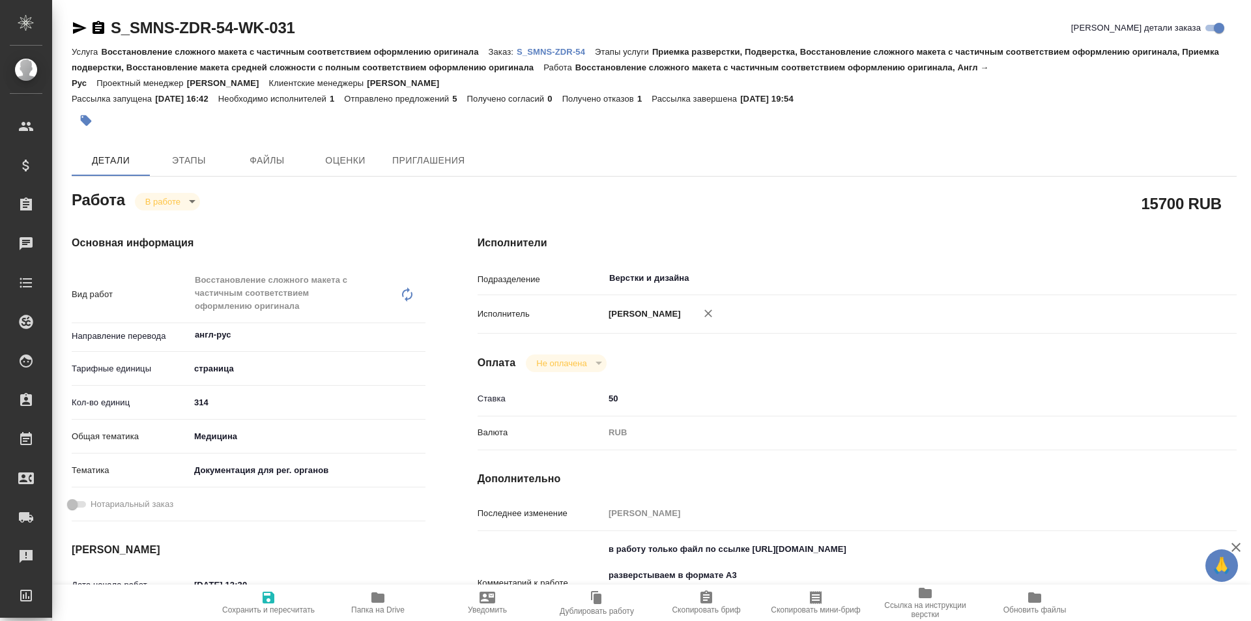
type textarea "x"
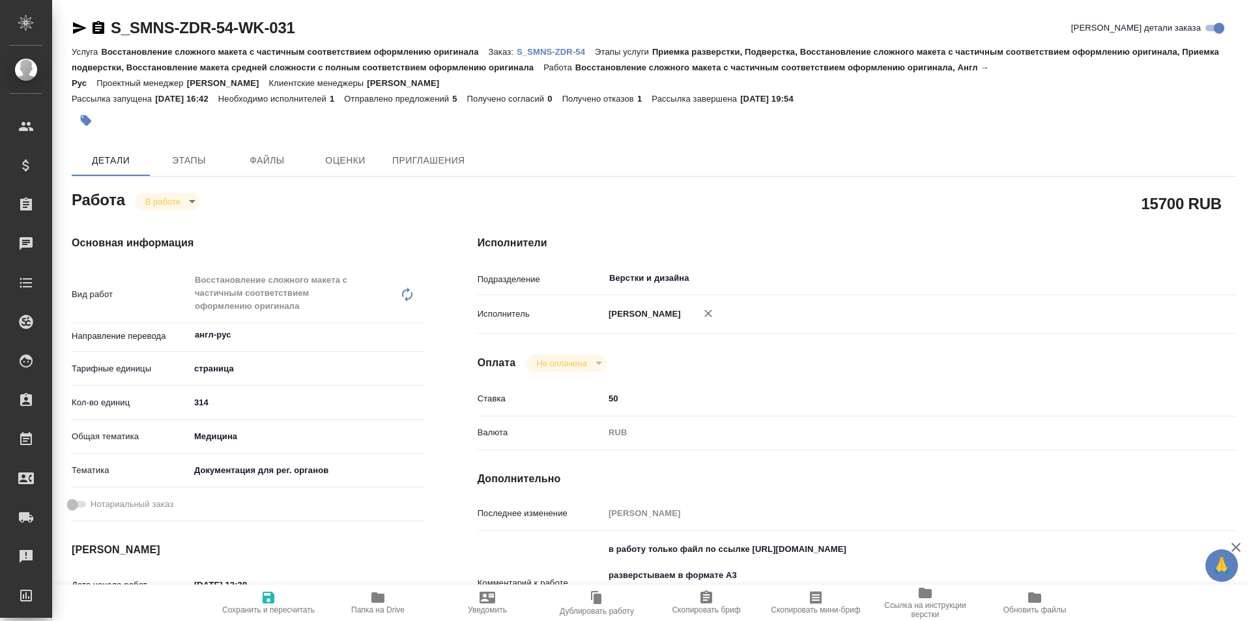
type textarea "x"
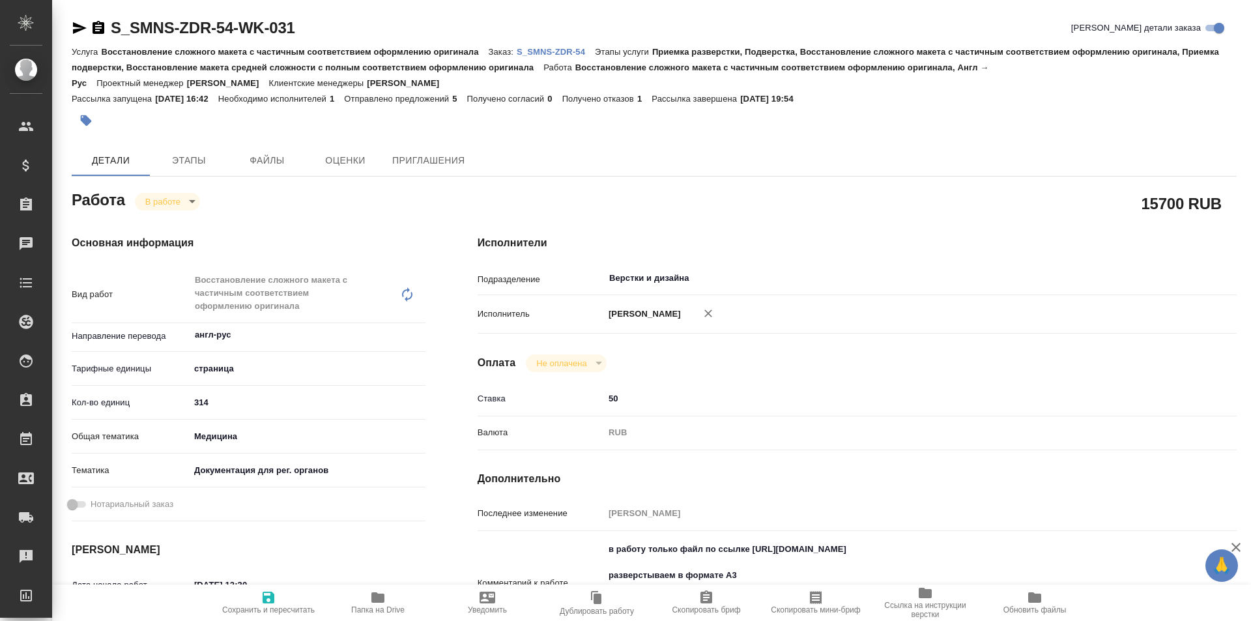
type textarea "x"
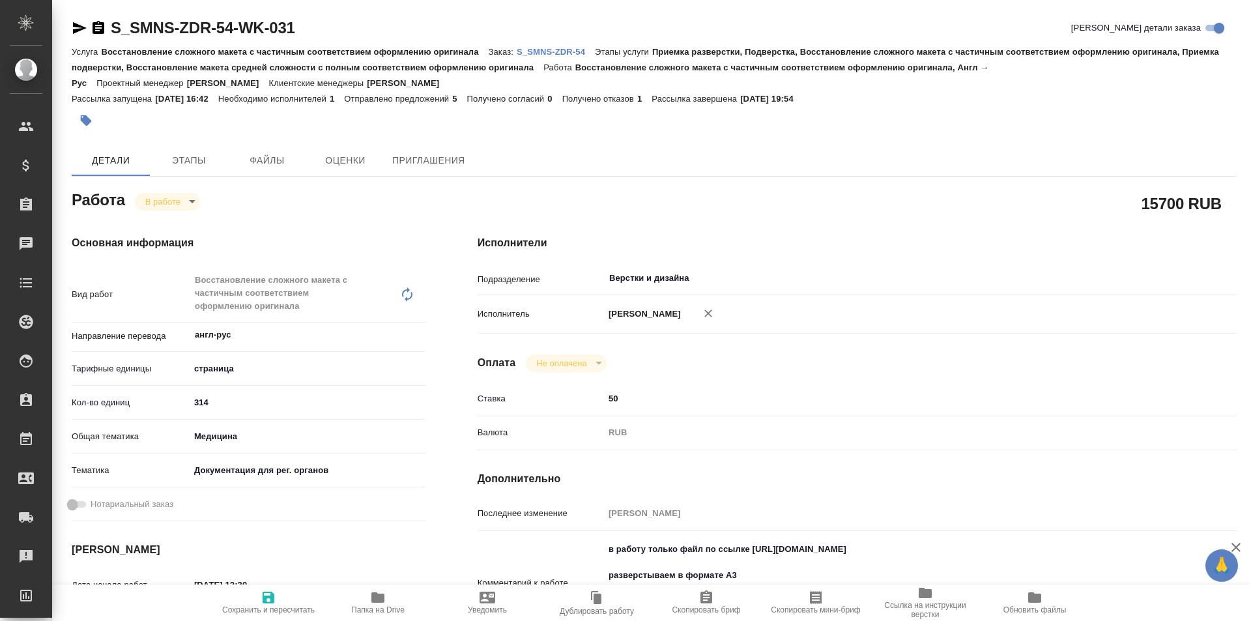
type textarea "x"
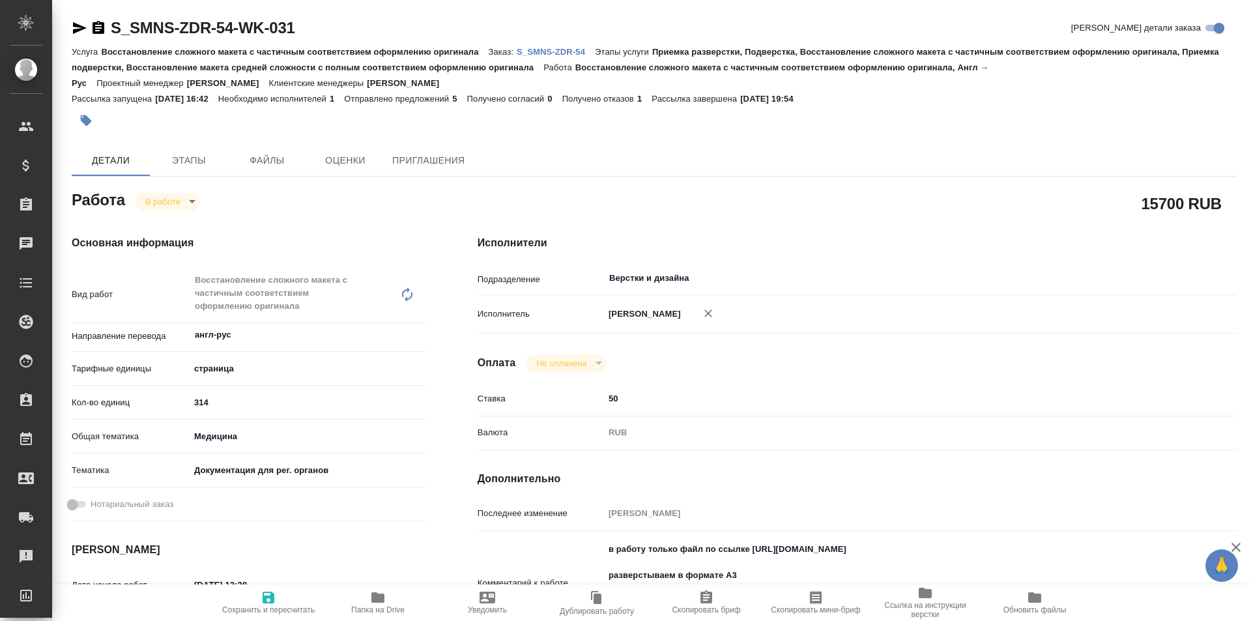
scroll to position [130, 0]
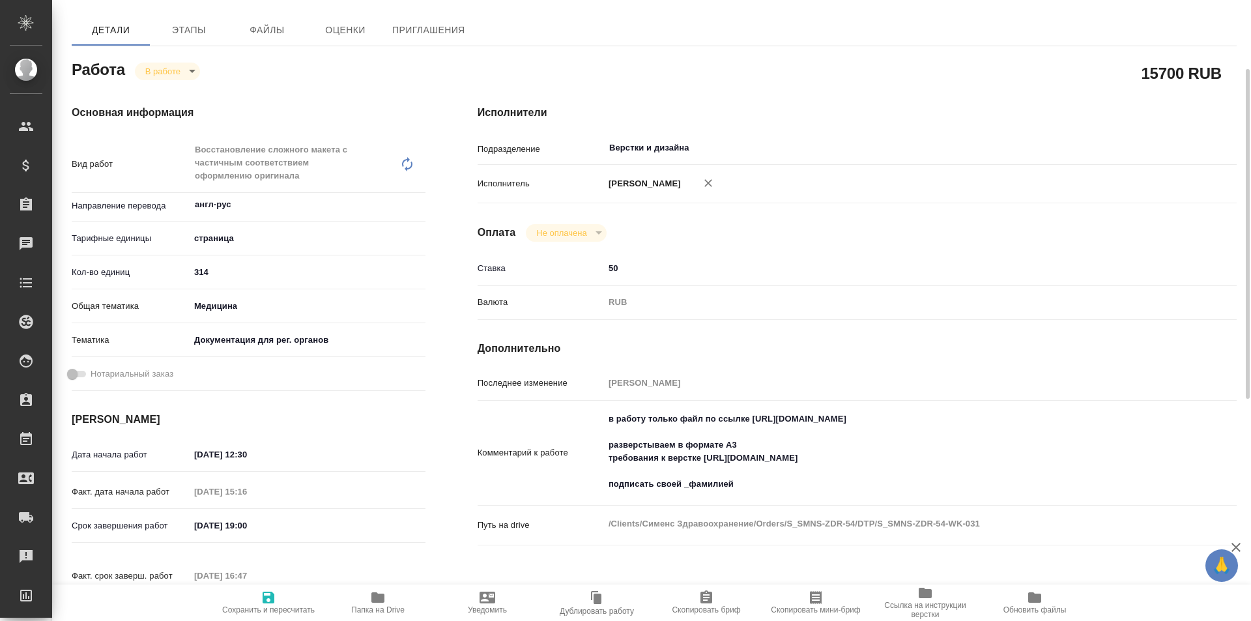
type textarea "x"
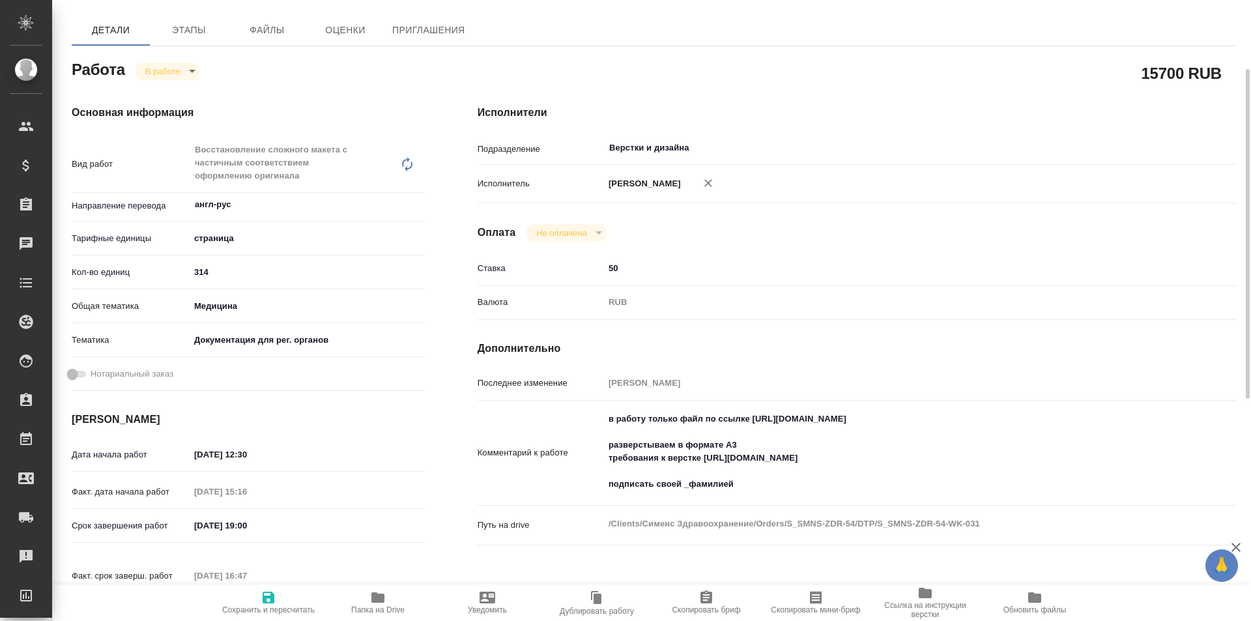
type textarea "x"
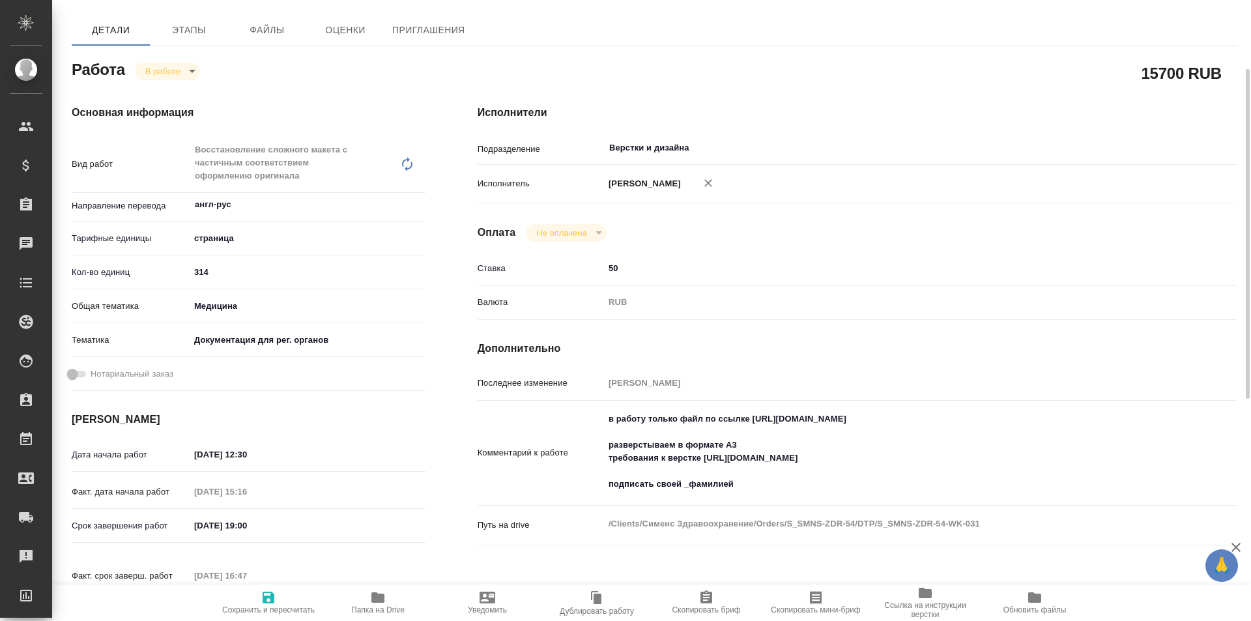
click at [377, 596] on icon "button" at bounding box center [377, 597] width 13 height 10
click at [376, 599] on icon "button" at bounding box center [377, 597] width 13 height 10
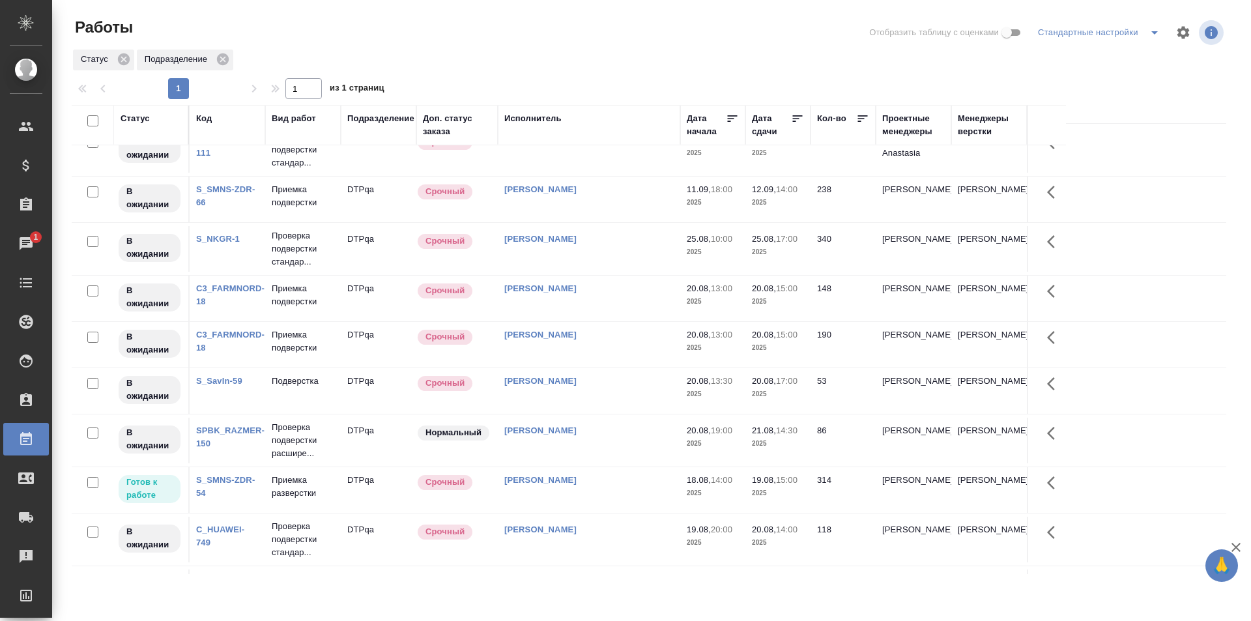
scroll to position [326, 0]
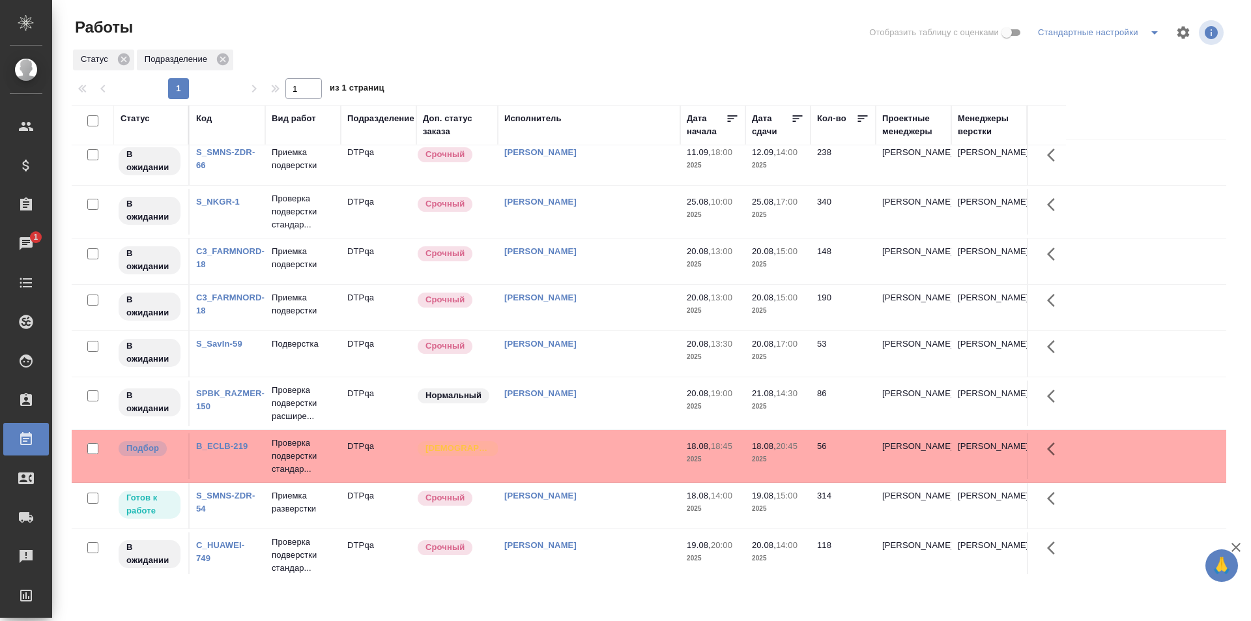
scroll to position [0, 0]
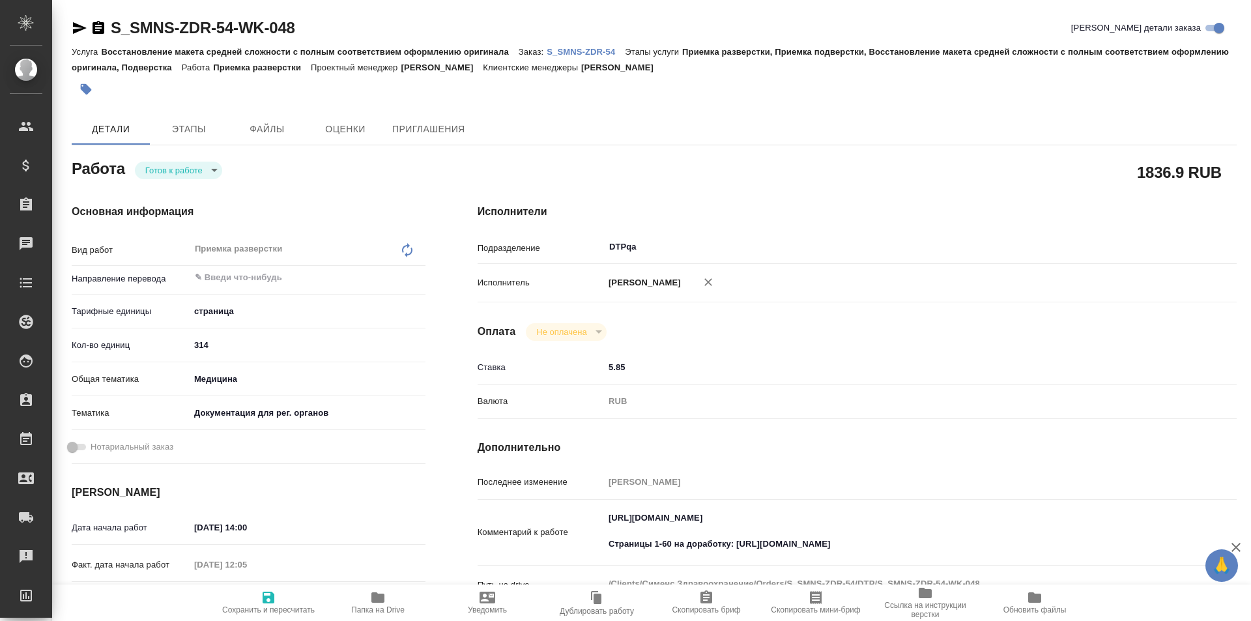
type textarea "x"
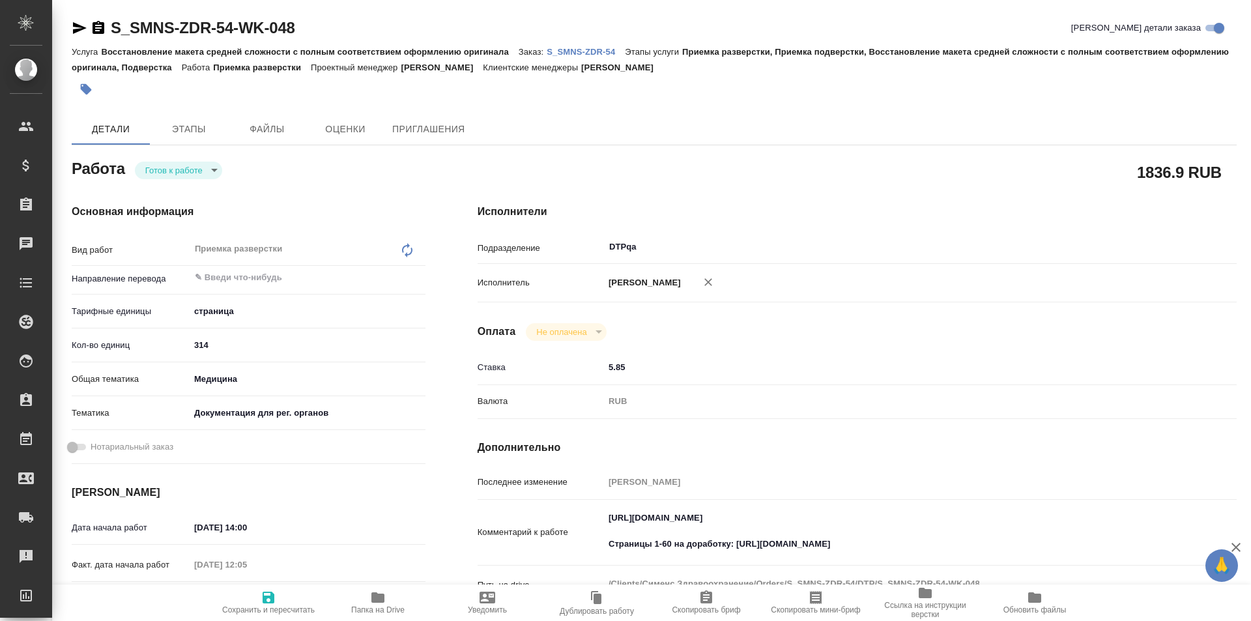
type textarea "x"
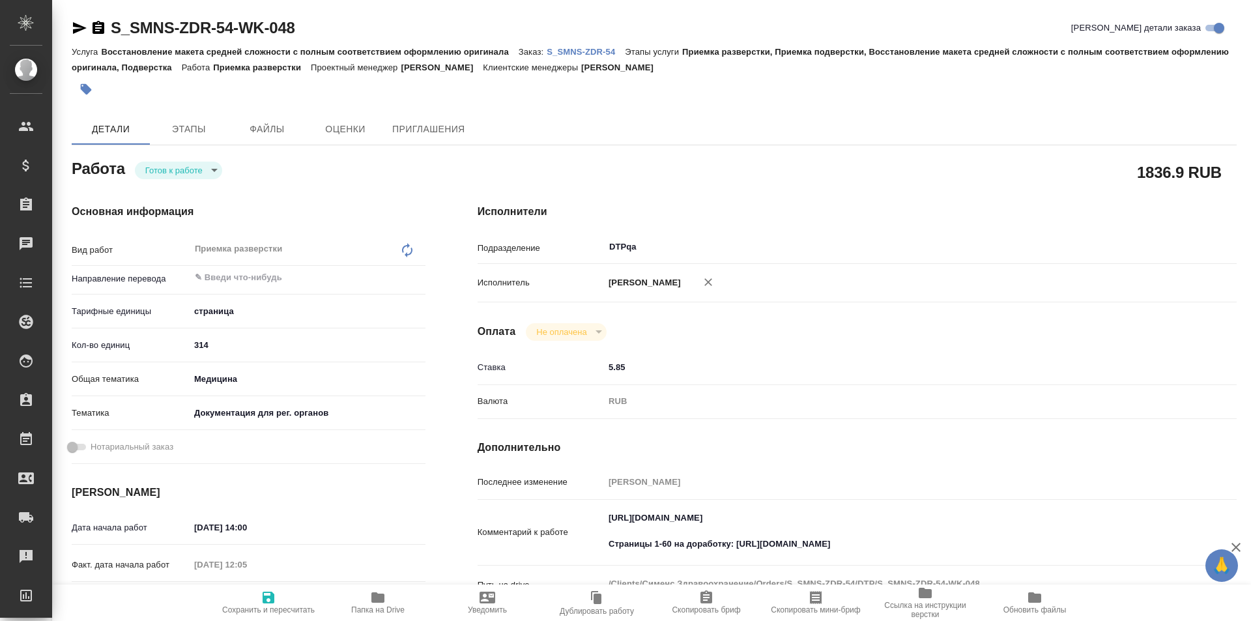
type textarea "x"
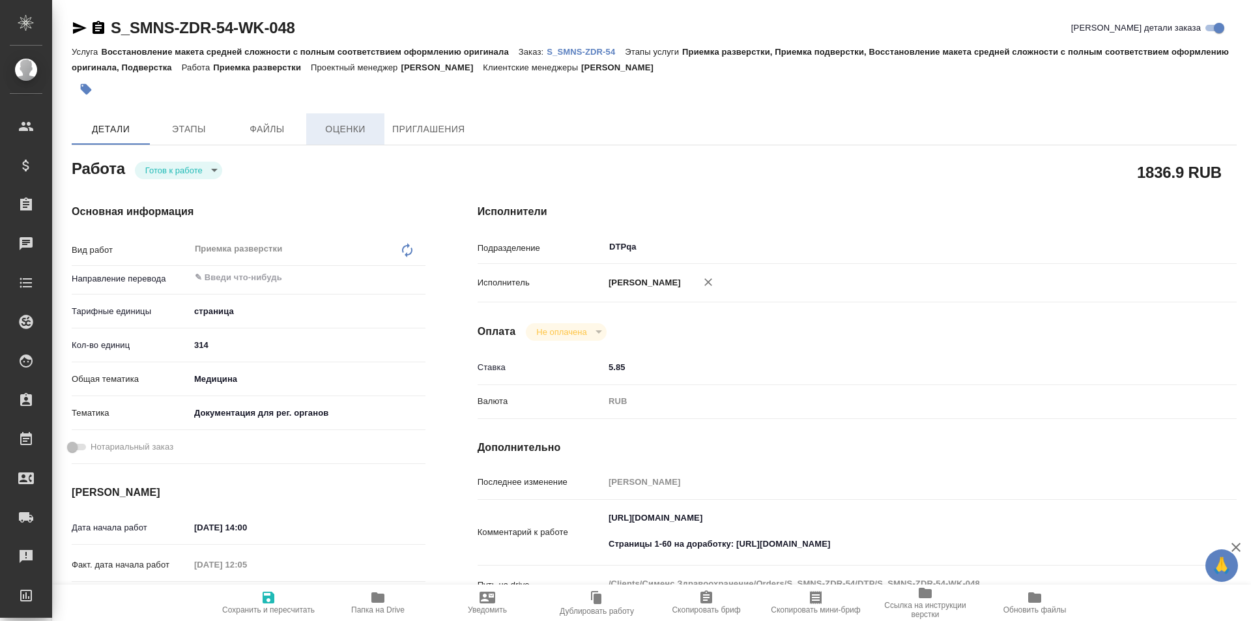
type textarea "x"
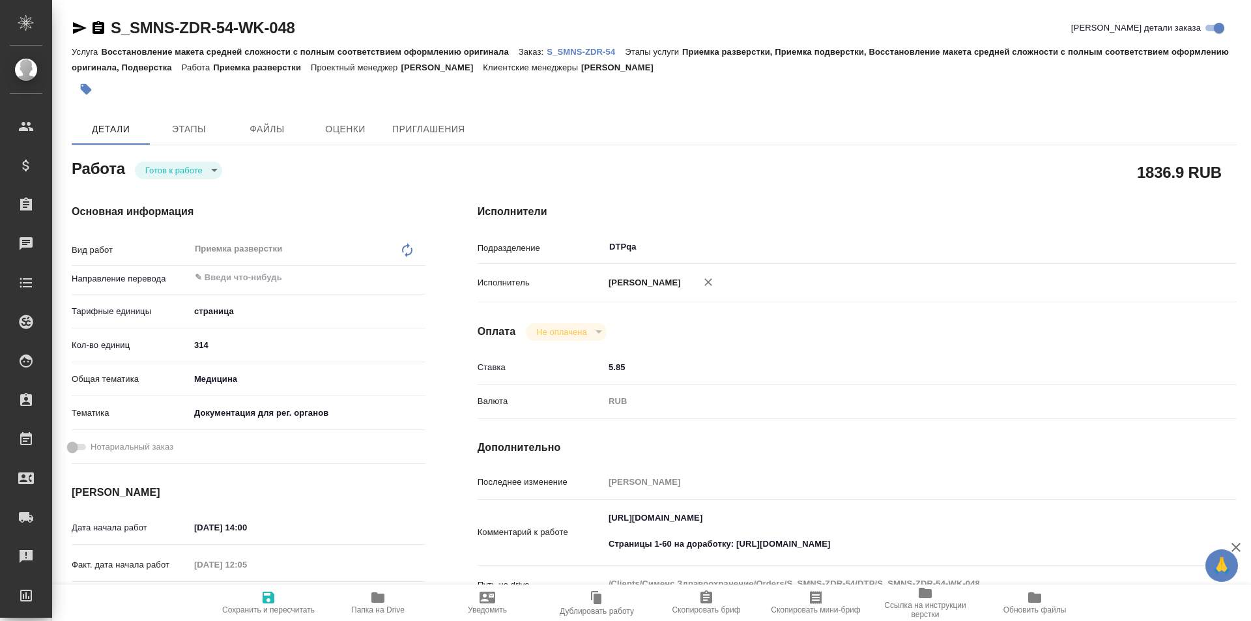
type textarea "x"
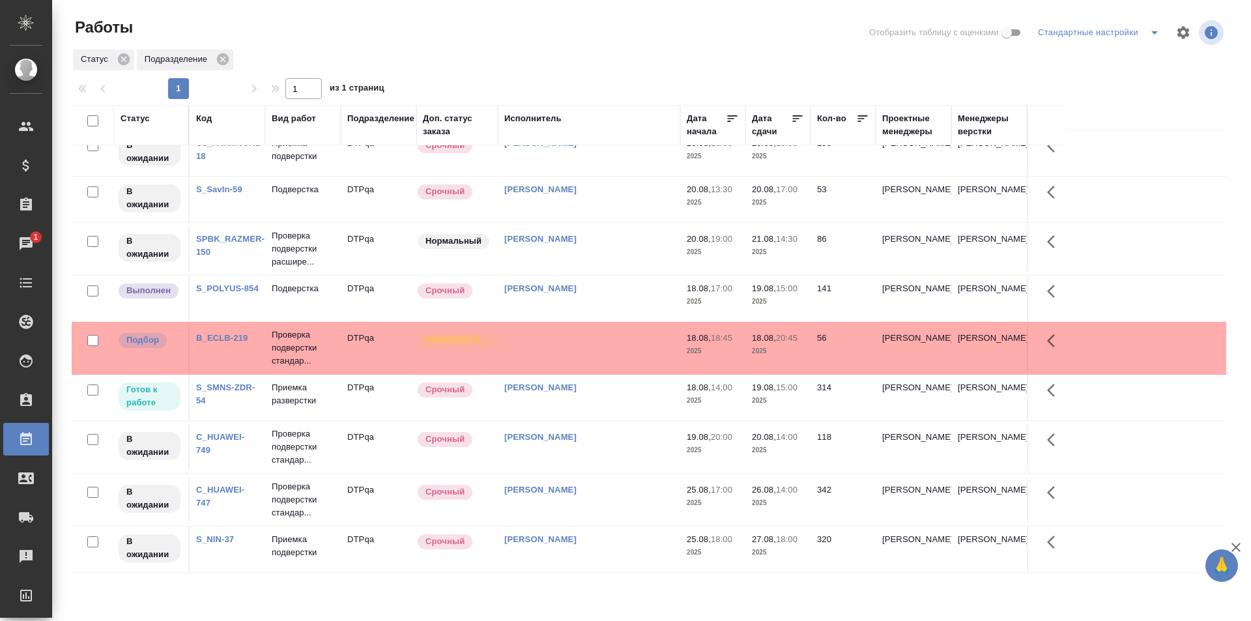
scroll to position [500, 0]
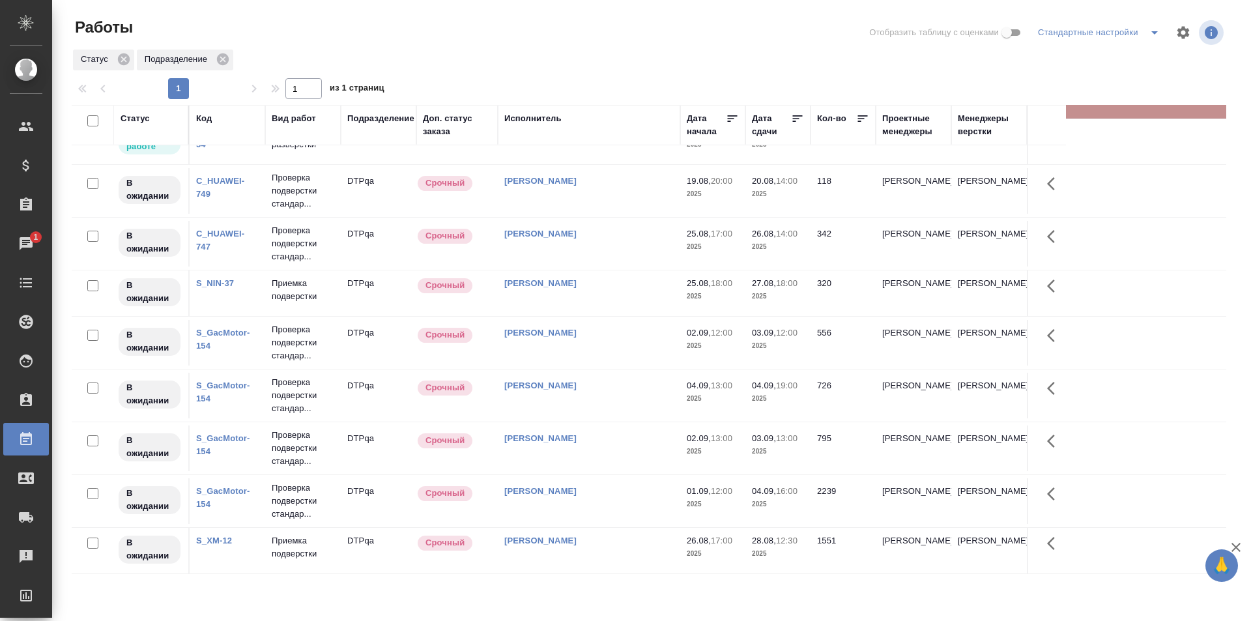
scroll to position [0, 0]
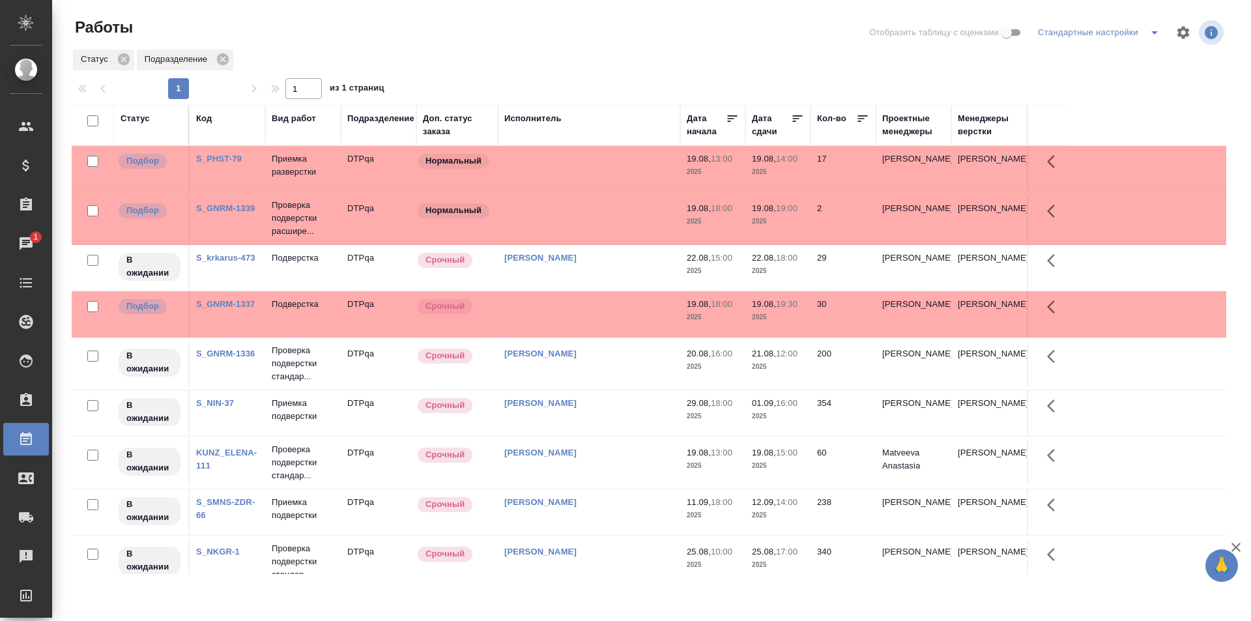
click at [141, 116] on div "Статус" at bounding box center [135, 118] width 29 height 13
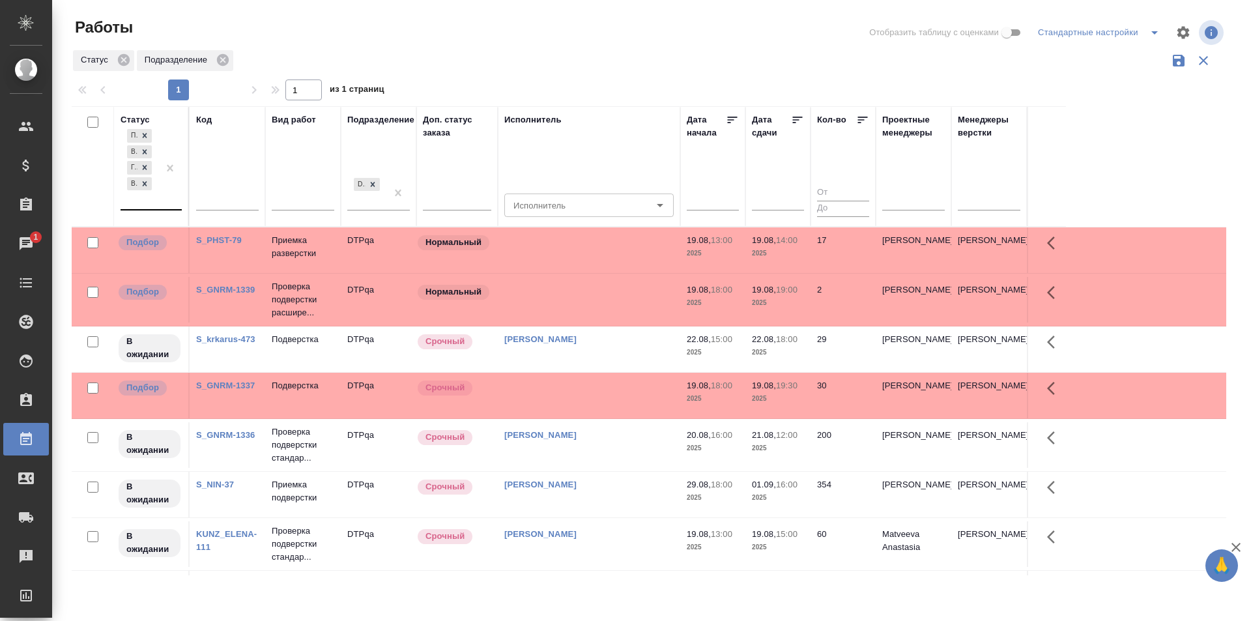
click at [151, 198] on div "Подбор В ожидании Готов к работе Выполнен" at bounding box center [140, 167] width 38 height 83
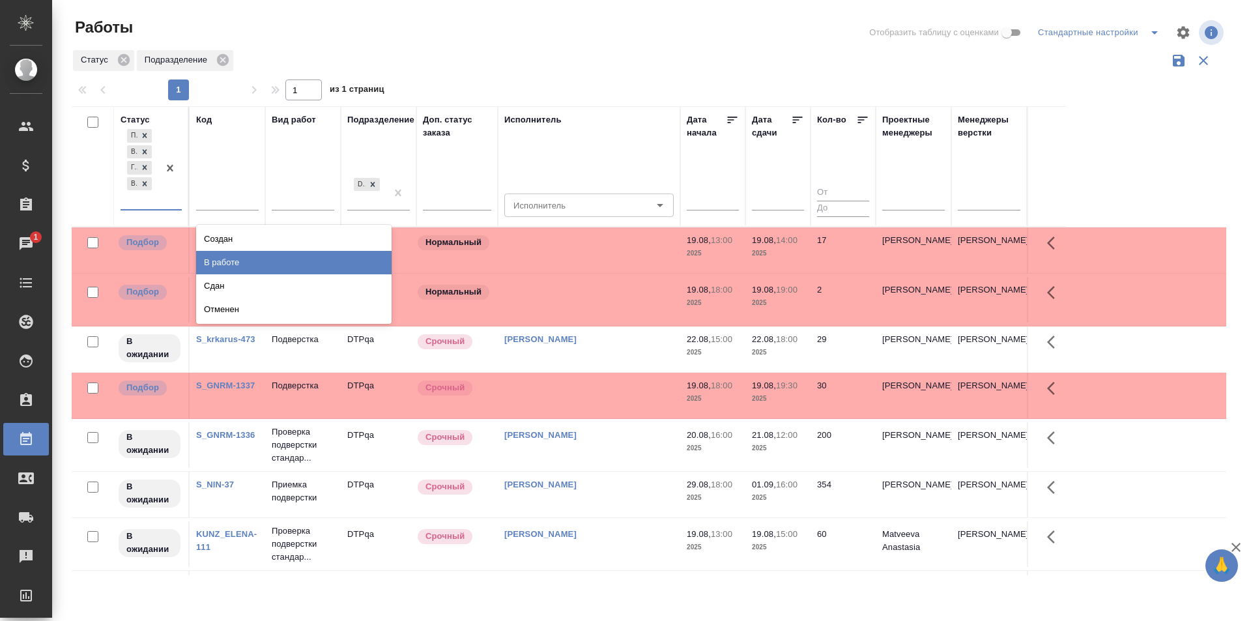
click at [224, 257] on div "В работе" at bounding box center [293, 262] width 195 height 23
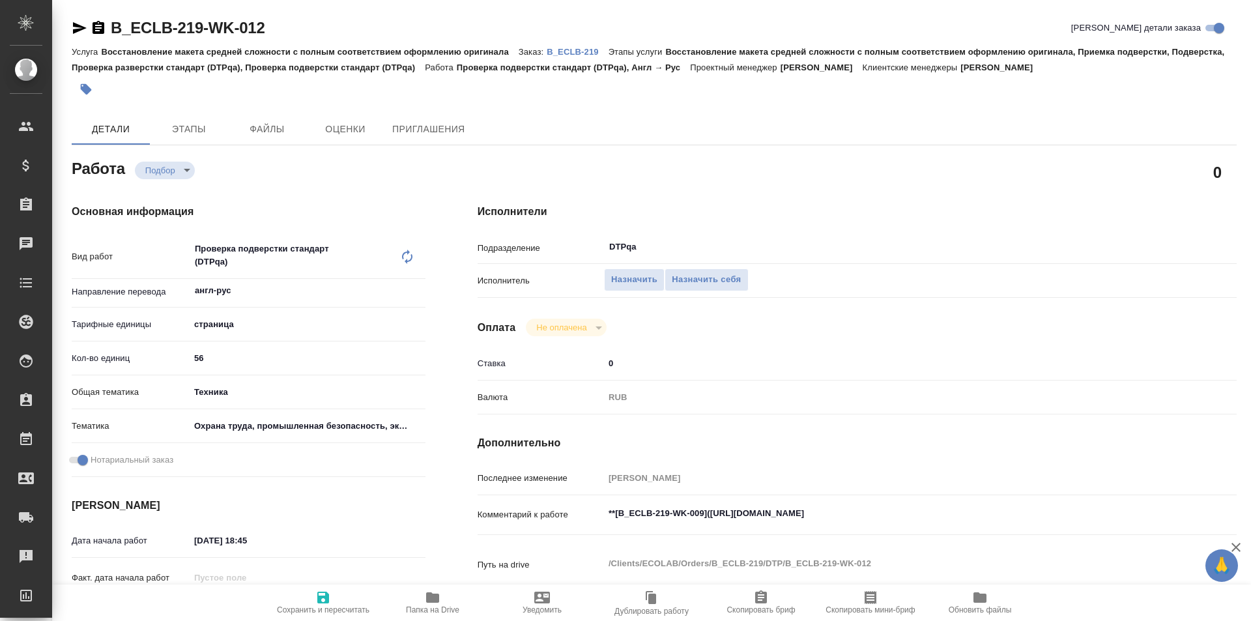
type textarea "x"
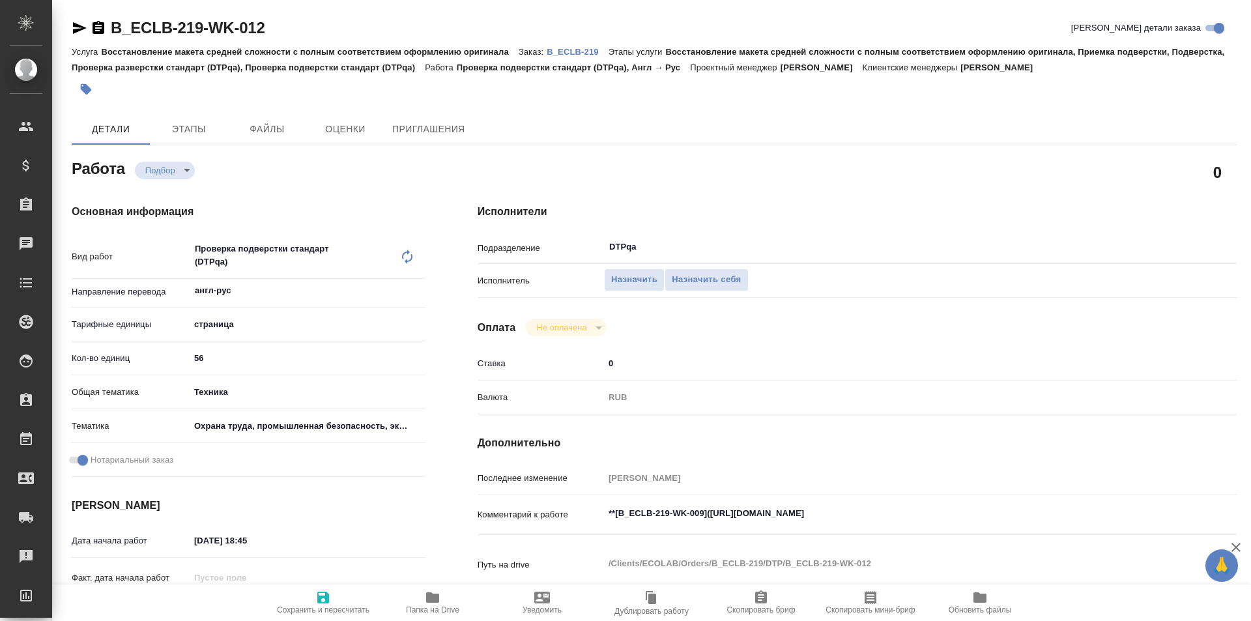
type textarea "x"
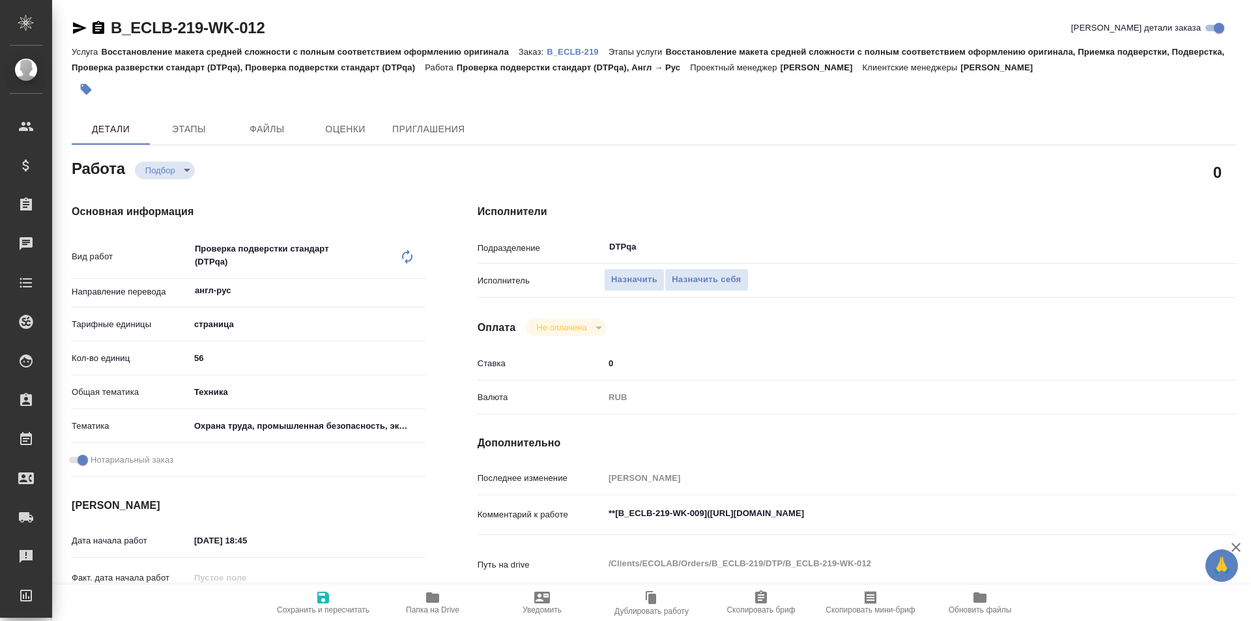
type textarea "x"
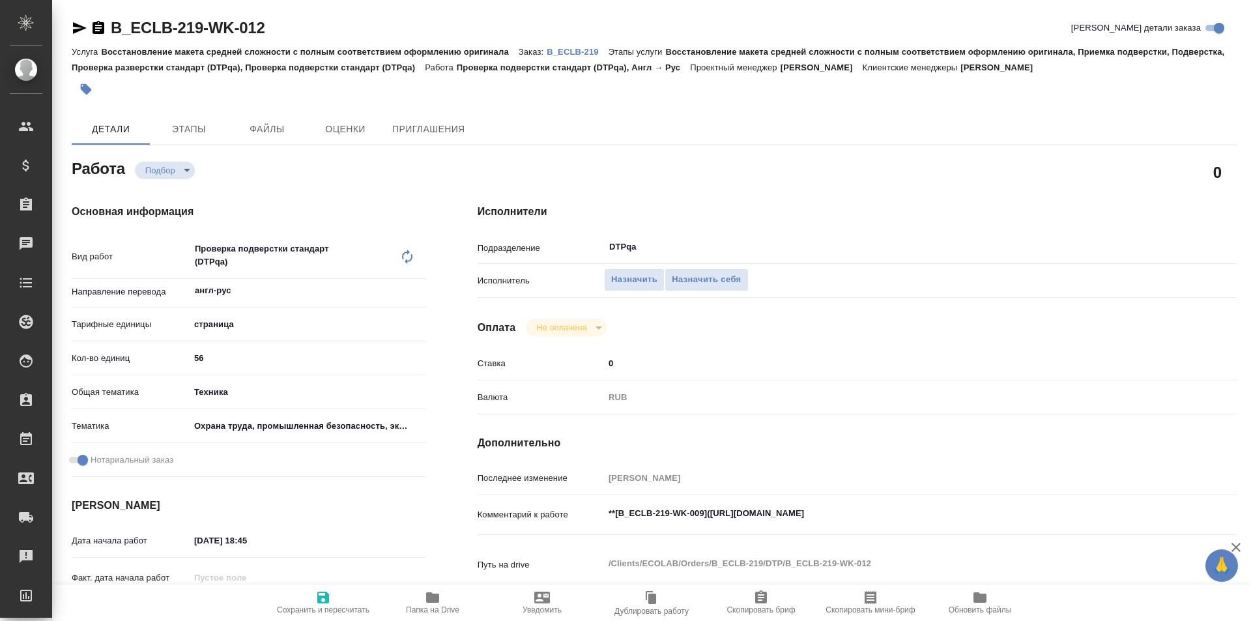
type textarea "x"
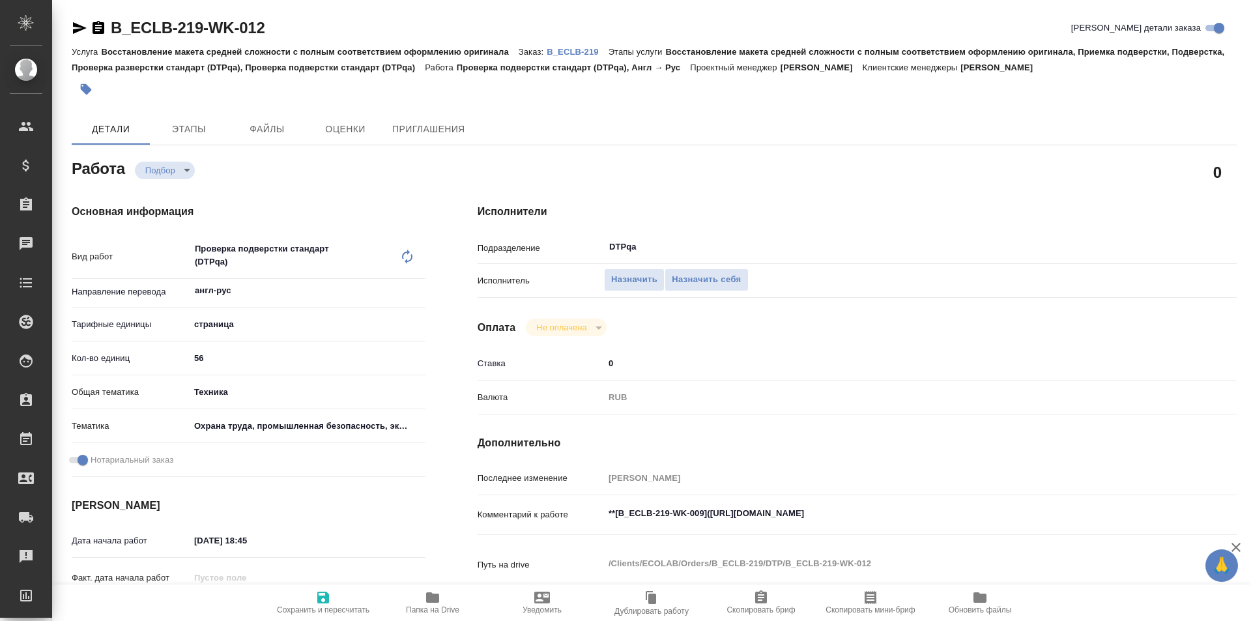
scroll to position [65, 0]
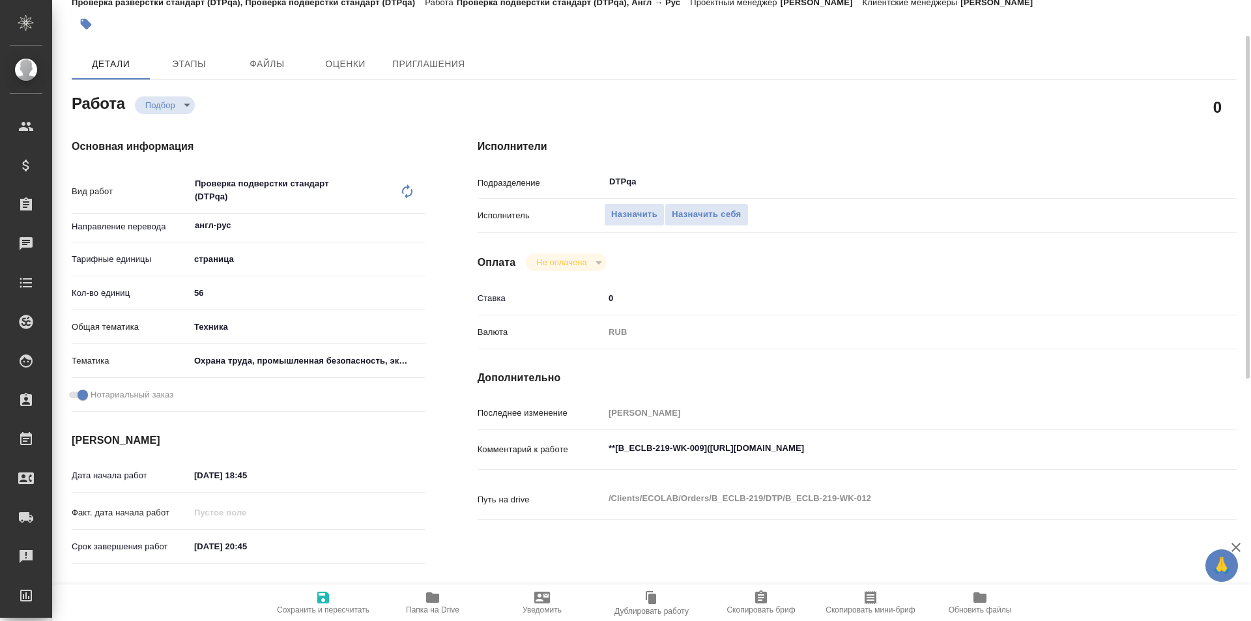
type textarea "x"
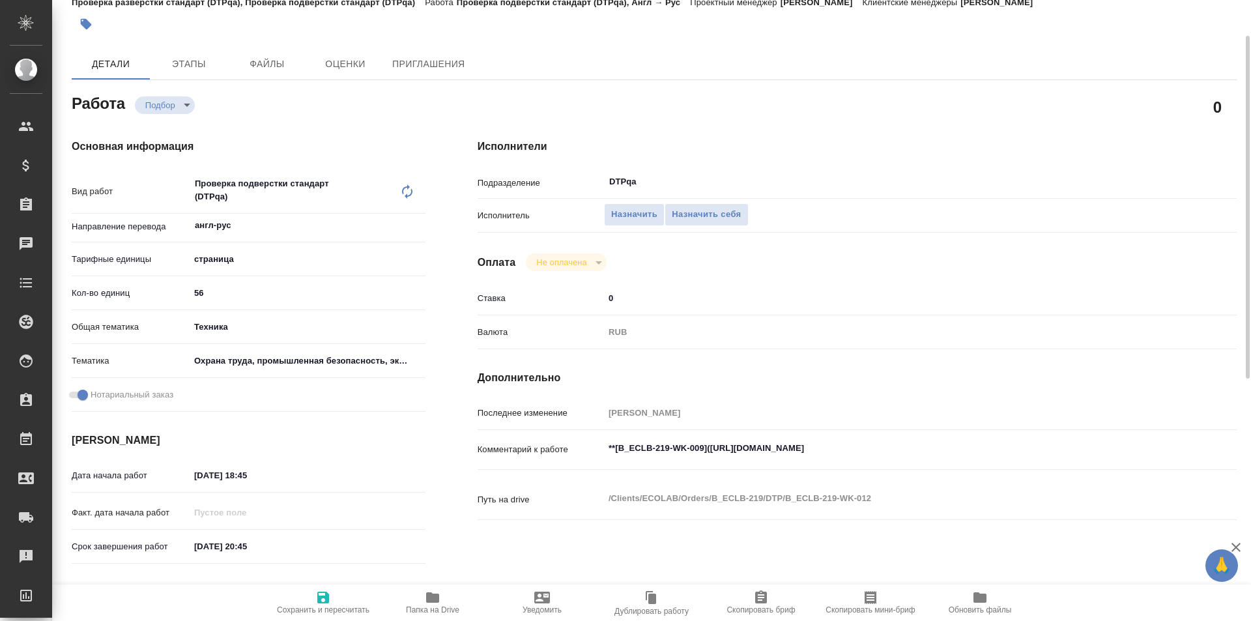
type textarea "x"
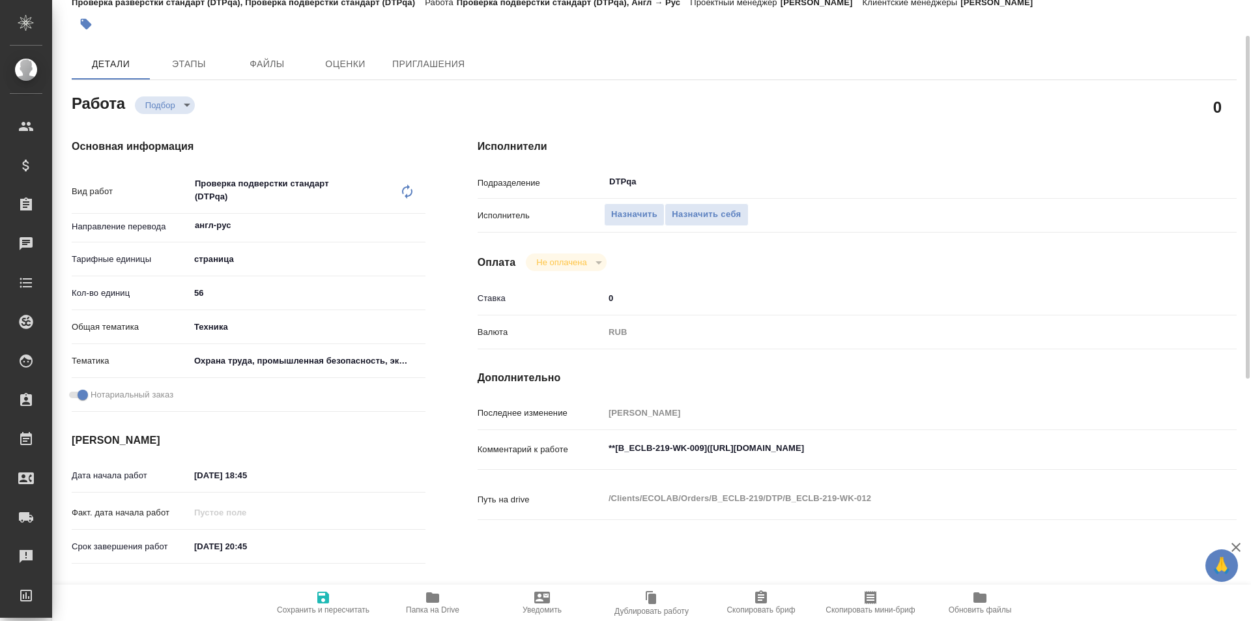
type textarea "x"
drag, startPoint x: 954, startPoint y: 446, endPoint x: 712, endPoint y: 447, distance: 242.4
click at [712, 447] on textarea "**[B_ECLB-219-WK-009](https://tera.awatera.com/Work/68906cc644ae75417585e2b0/)**" at bounding box center [889, 449] width 568 height 22
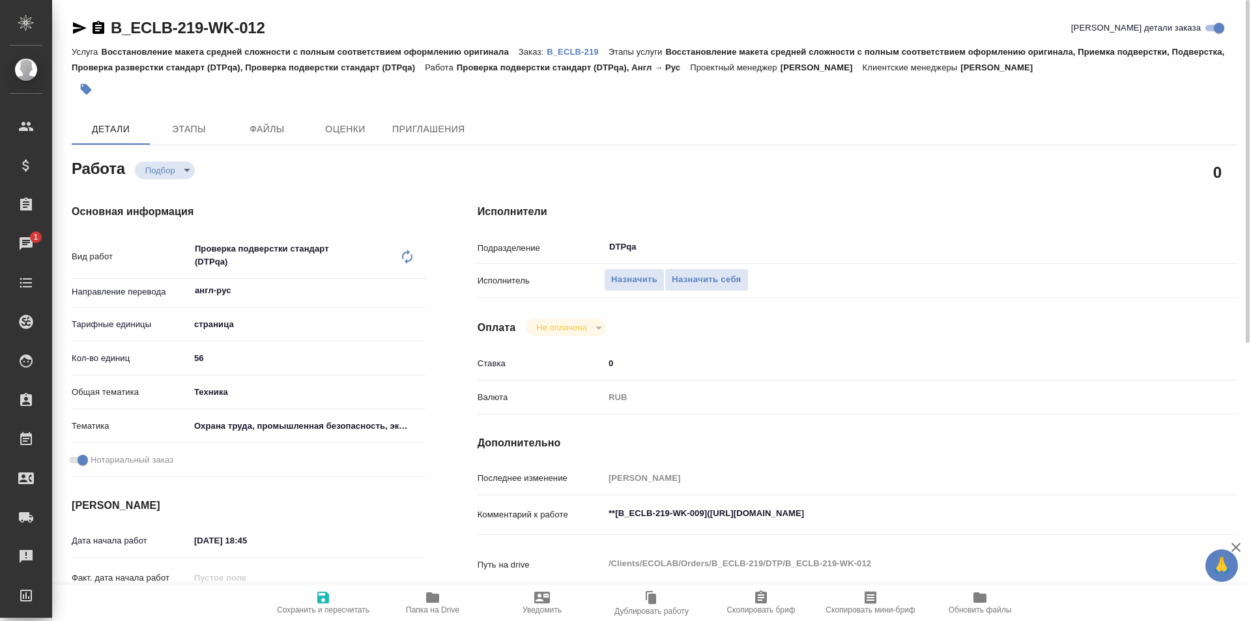
type textarea "x"
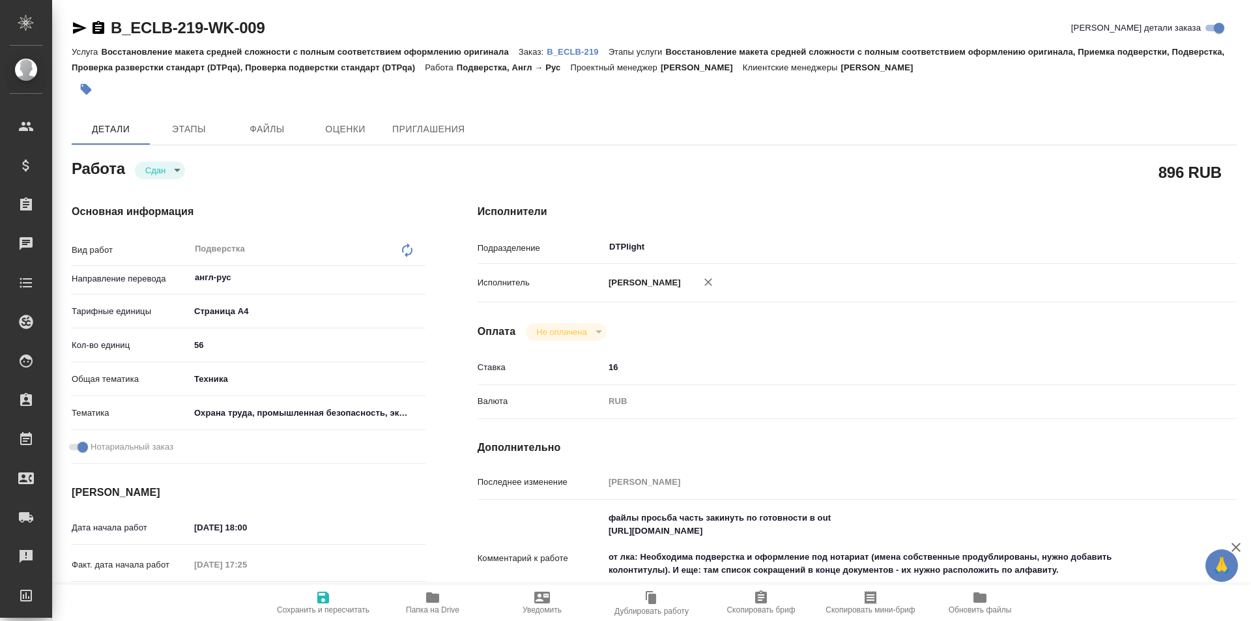
type textarea "x"
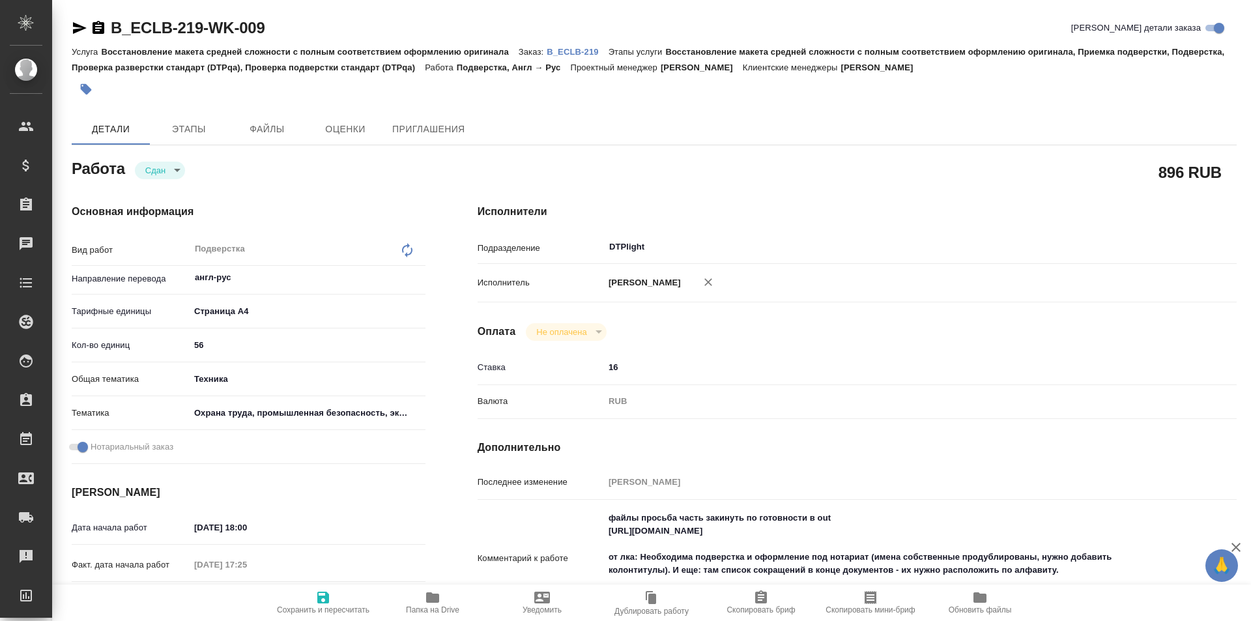
type textarea "x"
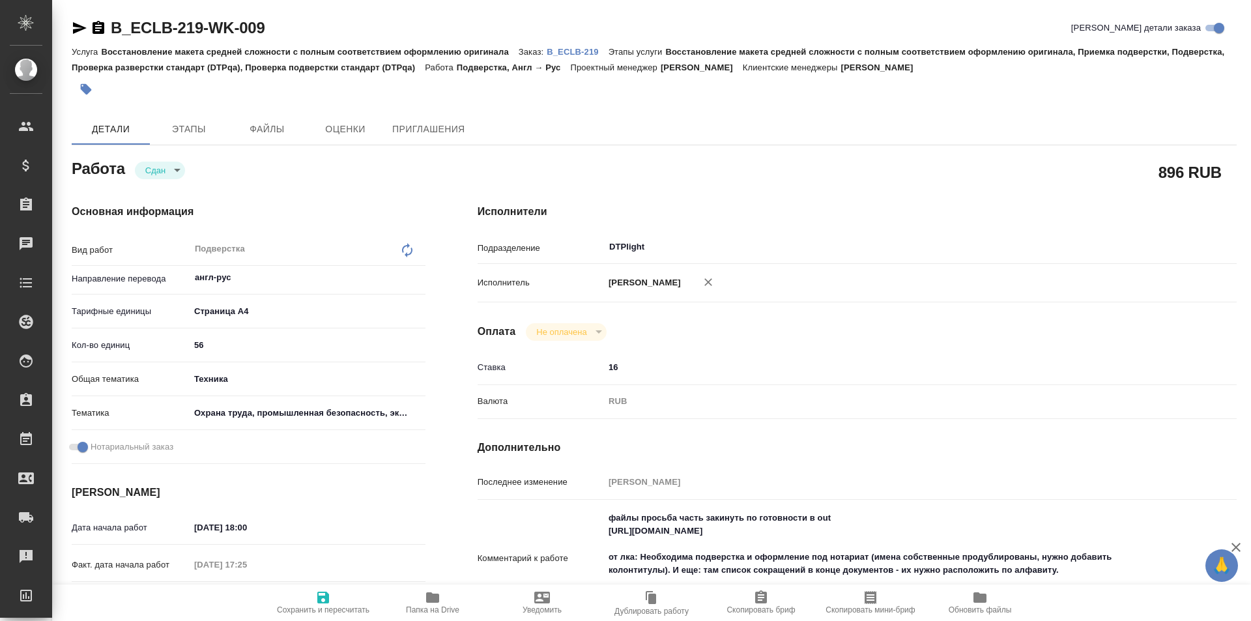
type textarea "x"
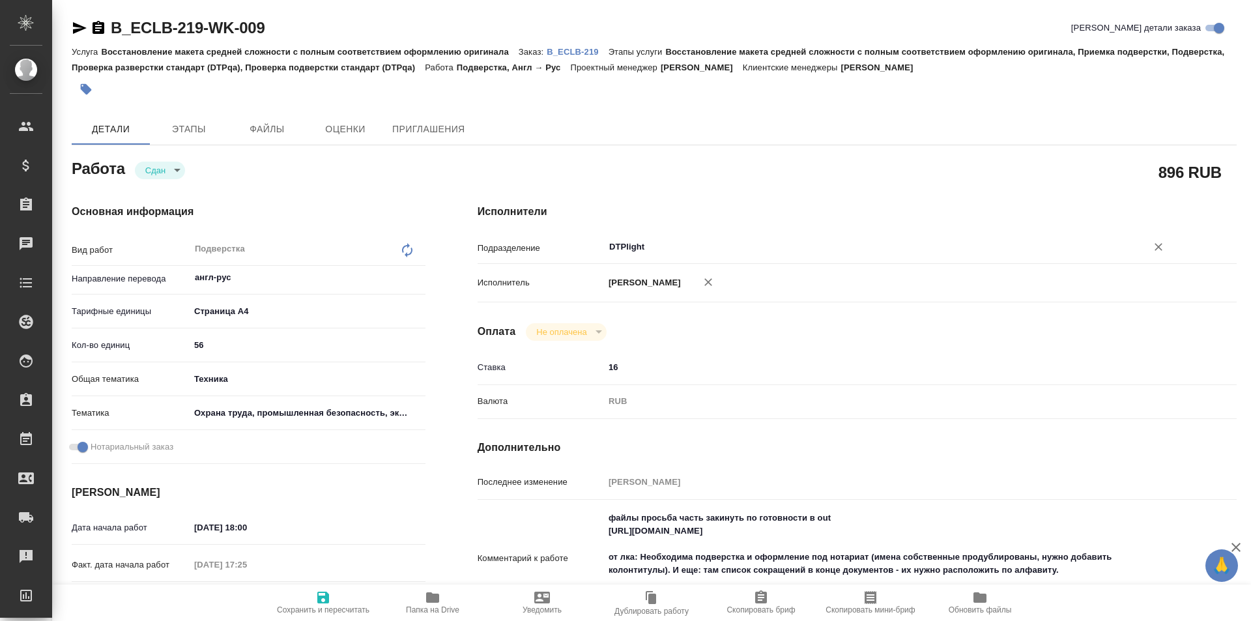
type textarea "x"
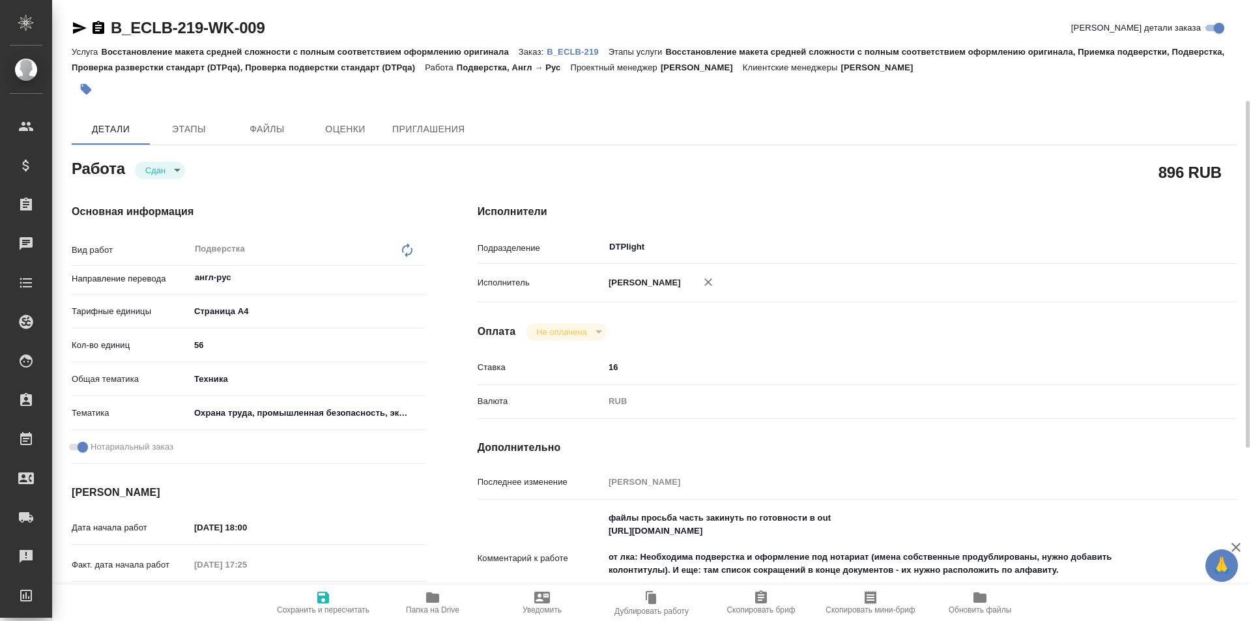
scroll to position [65, 0]
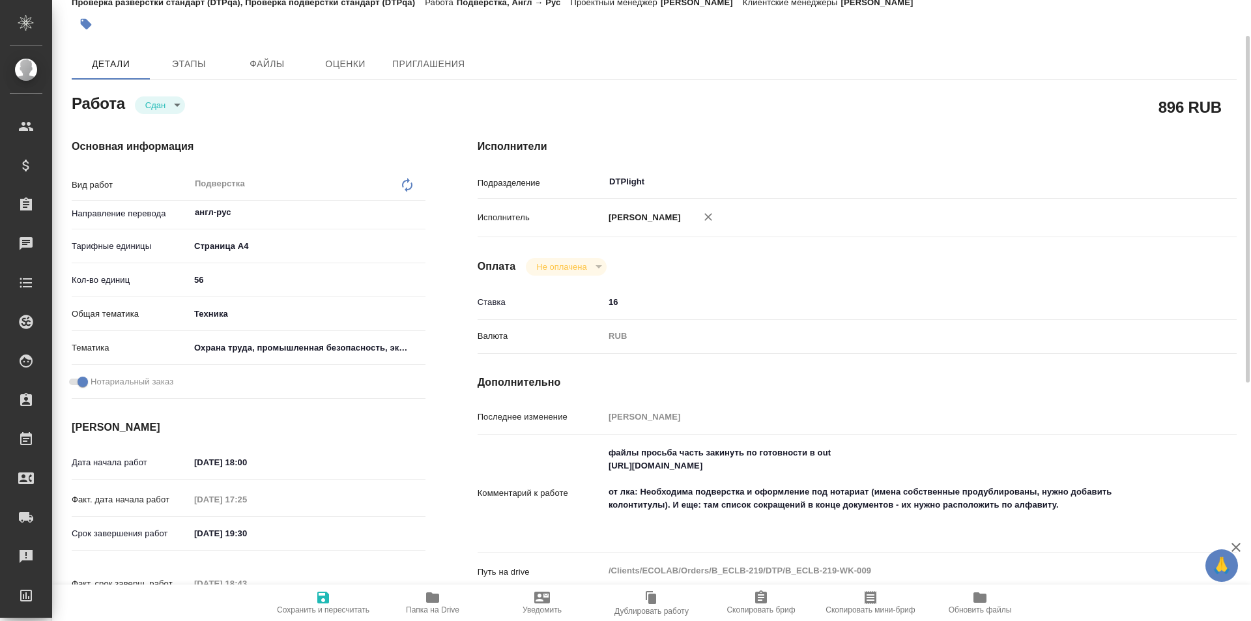
type textarea "x"
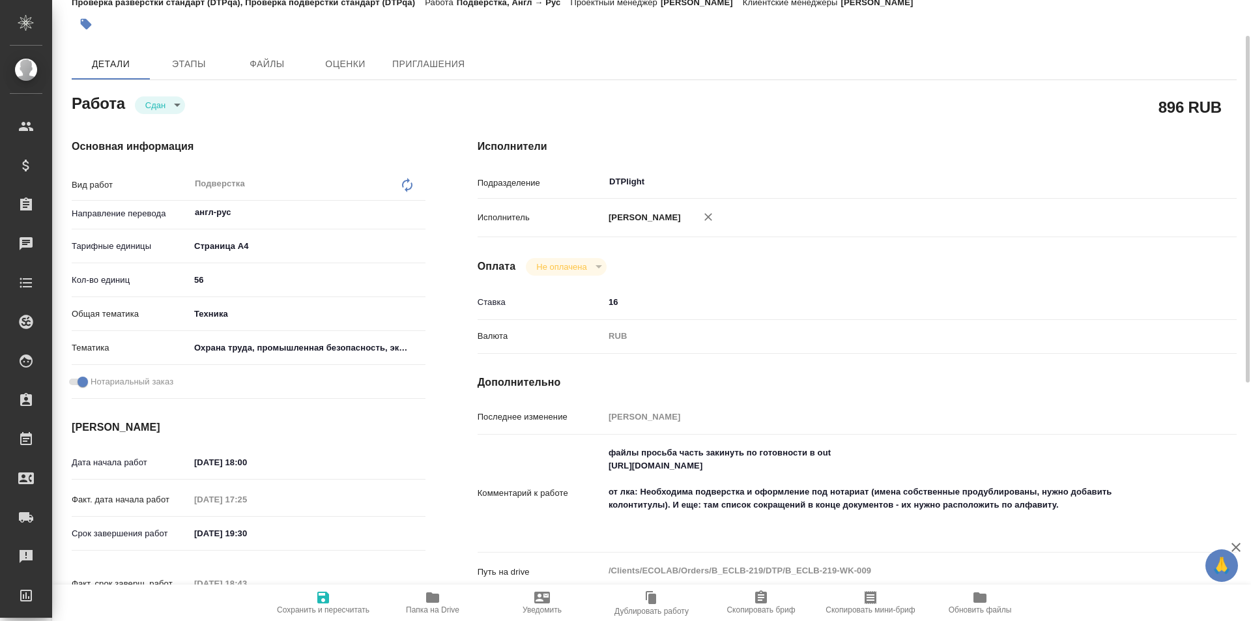
type textarea "x"
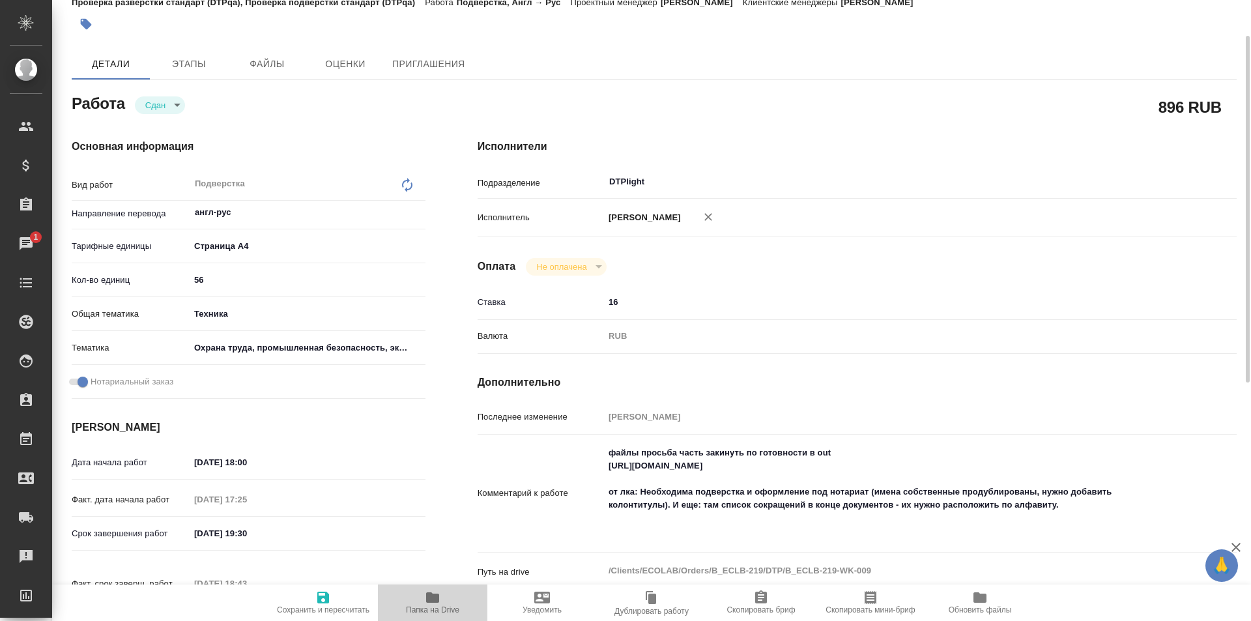
click at [435, 602] on icon "button" at bounding box center [432, 597] width 13 height 10
click at [429, 597] on icon "button" at bounding box center [432, 597] width 13 height 10
